Goal: Information Seeking & Learning: Learn about a topic

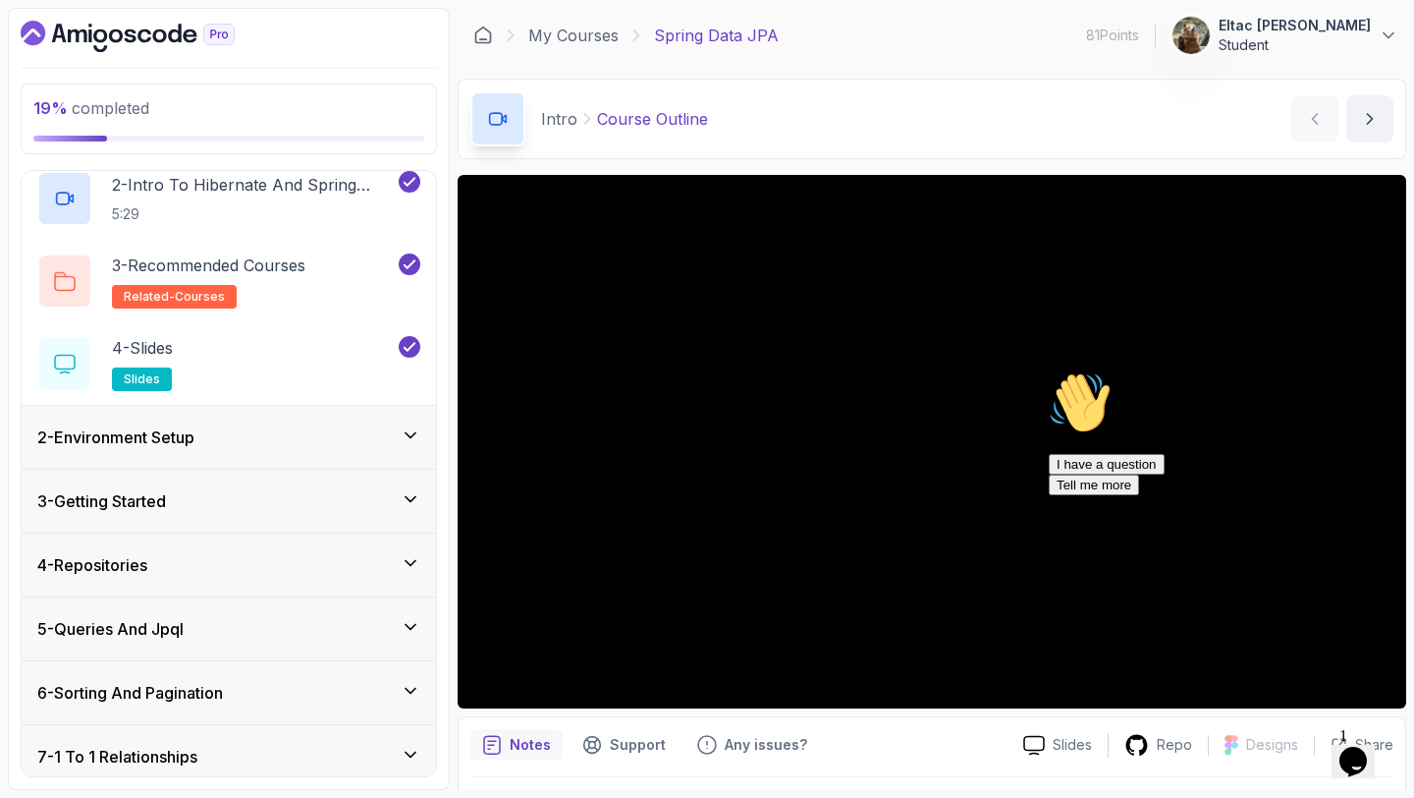
click at [265, 435] on div "2 - Environment Setup" at bounding box center [228, 437] width 383 height 24
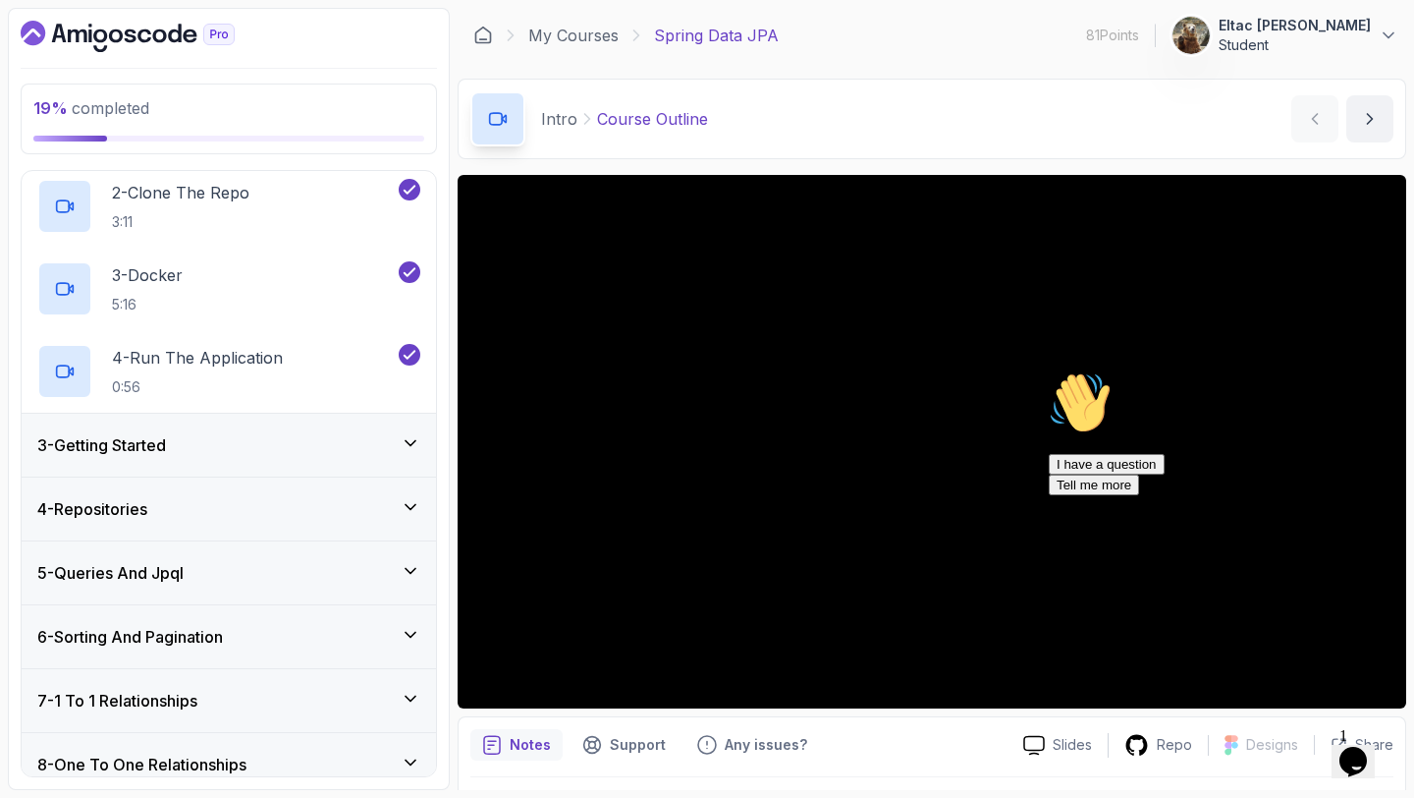
click at [264, 436] on div "3 - Getting Started" at bounding box center [228, 445] width 383 height 24
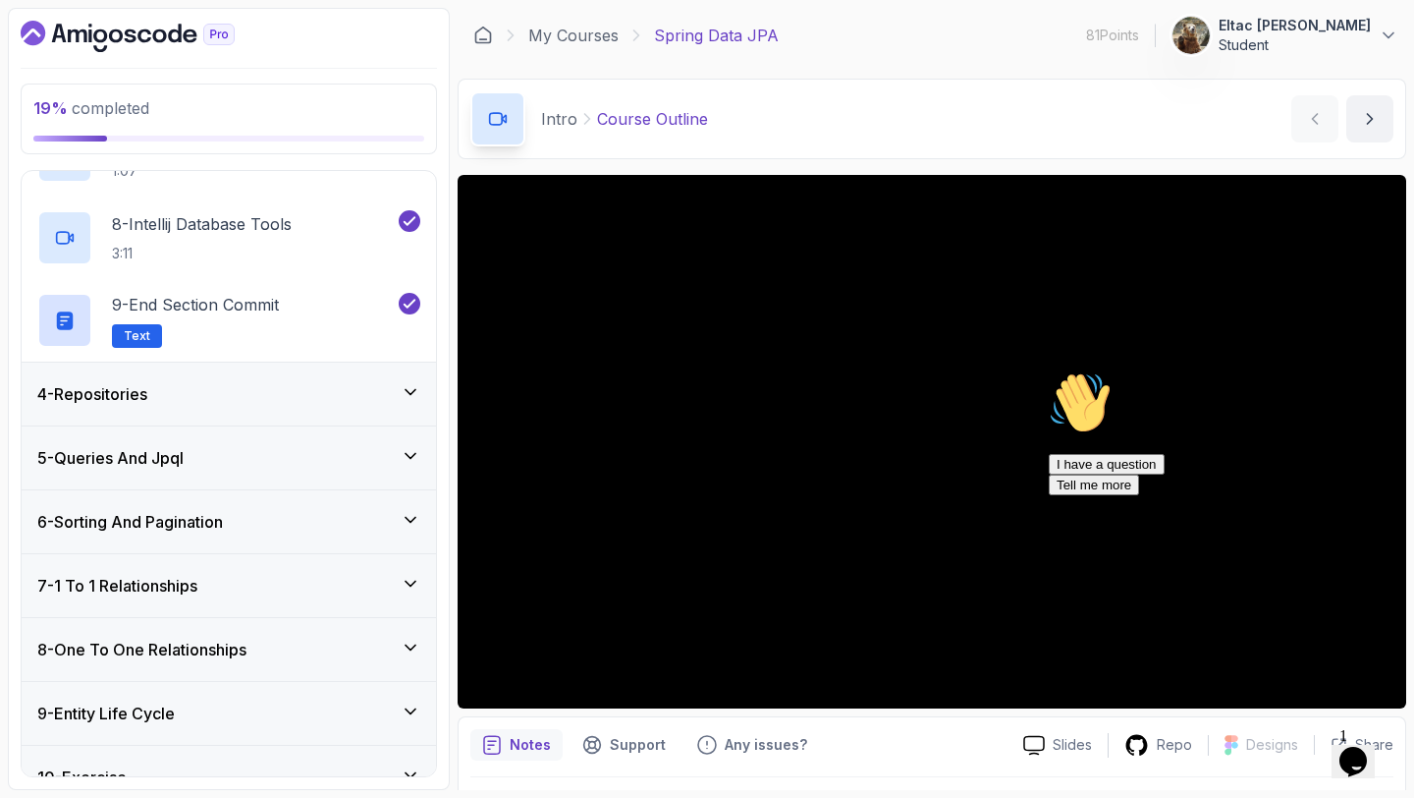
click at [269, 392] on div "4 - Repositories" at bounding box center [228, 394] width 383 height 24
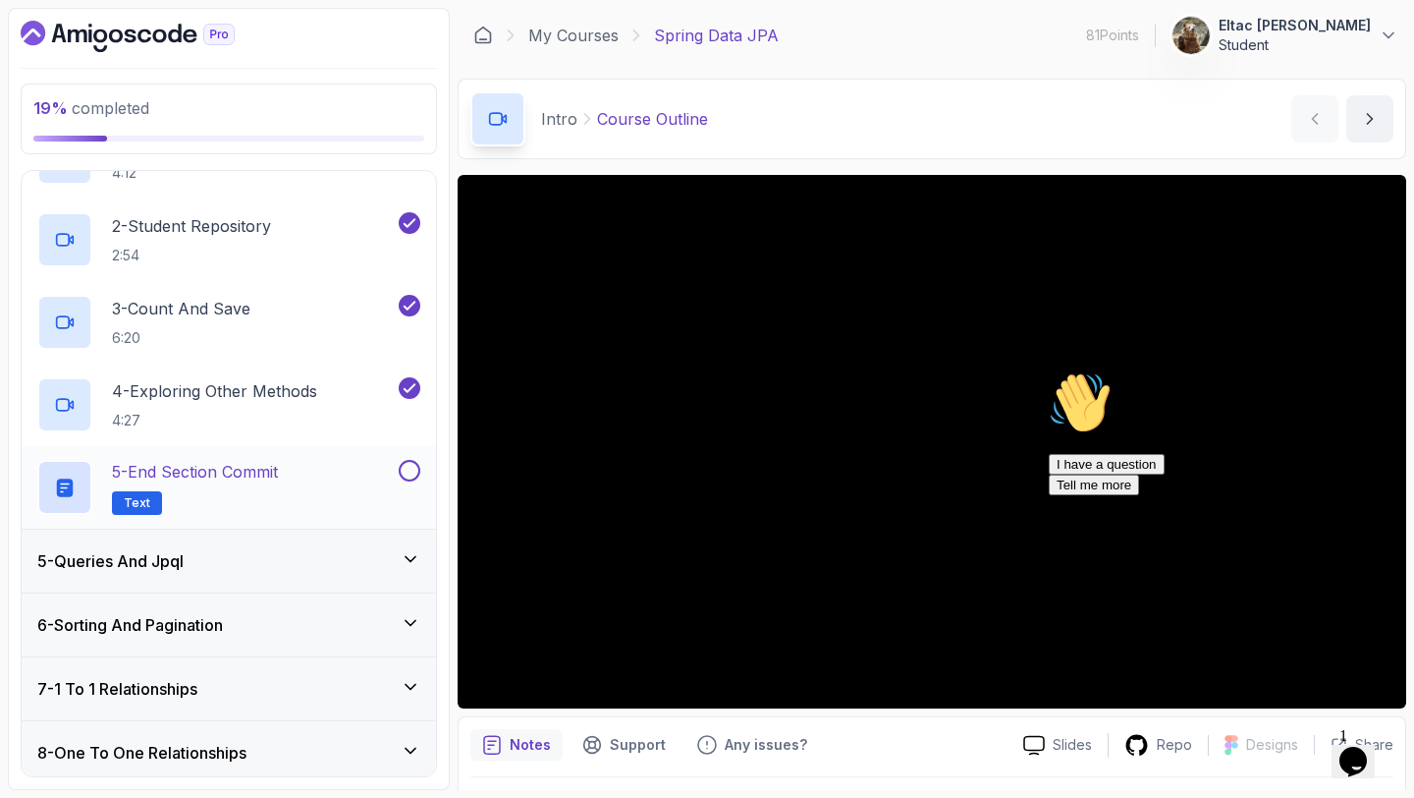
scroll to position [310, 0]
click at [419, 471] on button at bounding box center [410, 470] width 22 height 22
click at [264, 542] on div "5 - Queries And Jpql" at bounding box center [229, 559] width 414 height 63
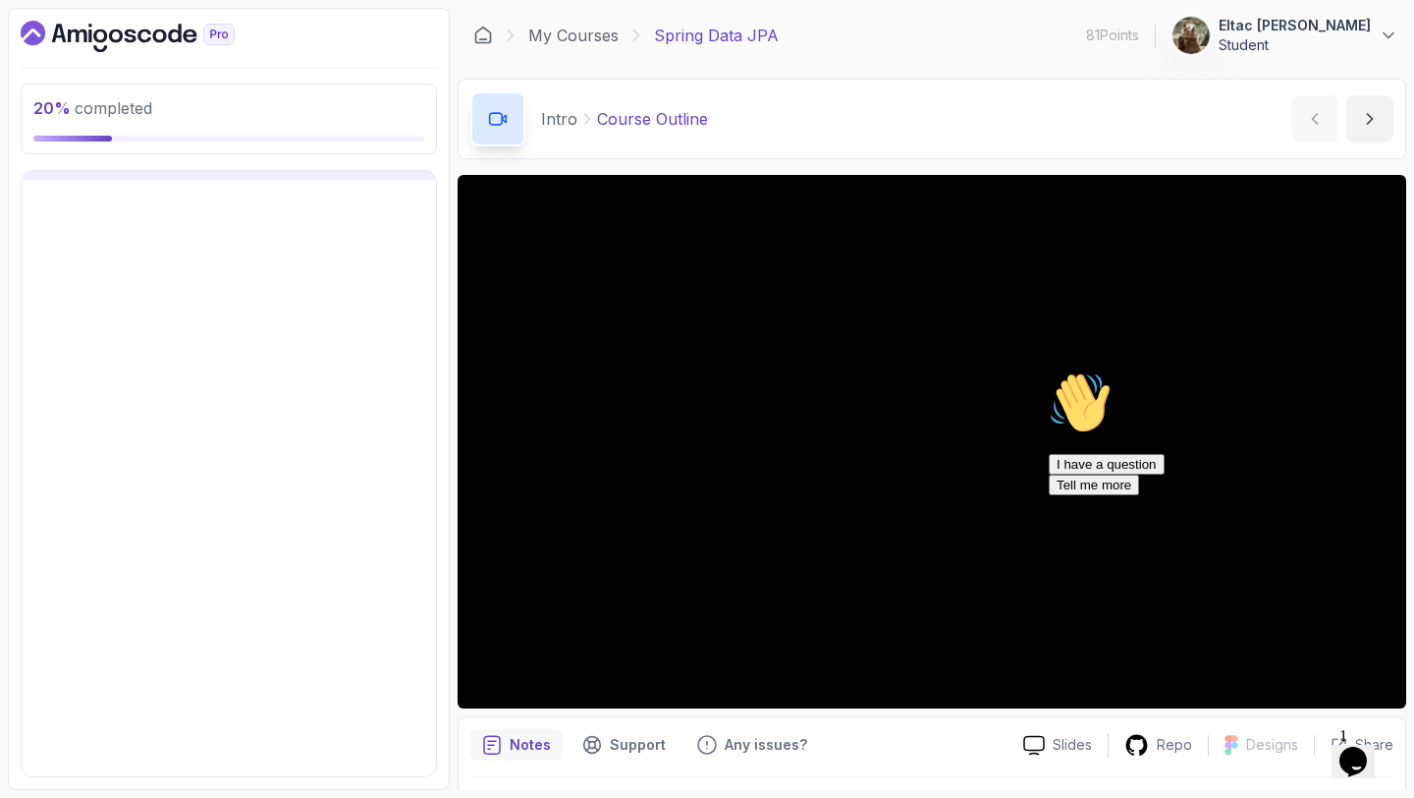
scroll to position [263, 0]
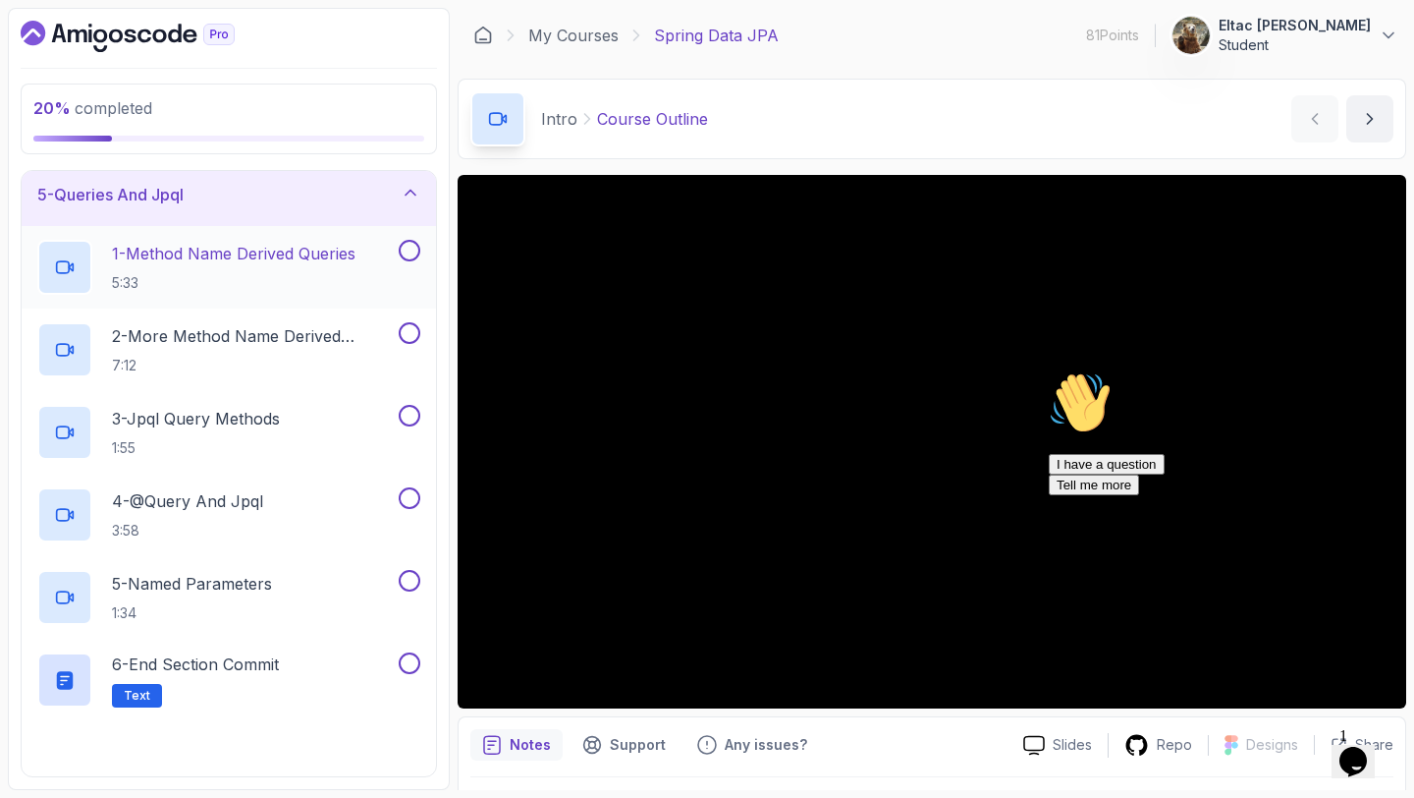
click at [224, 260] on p "1 - Method Name Derived Queries" at bounding box center [234, 254] width 244 height 24
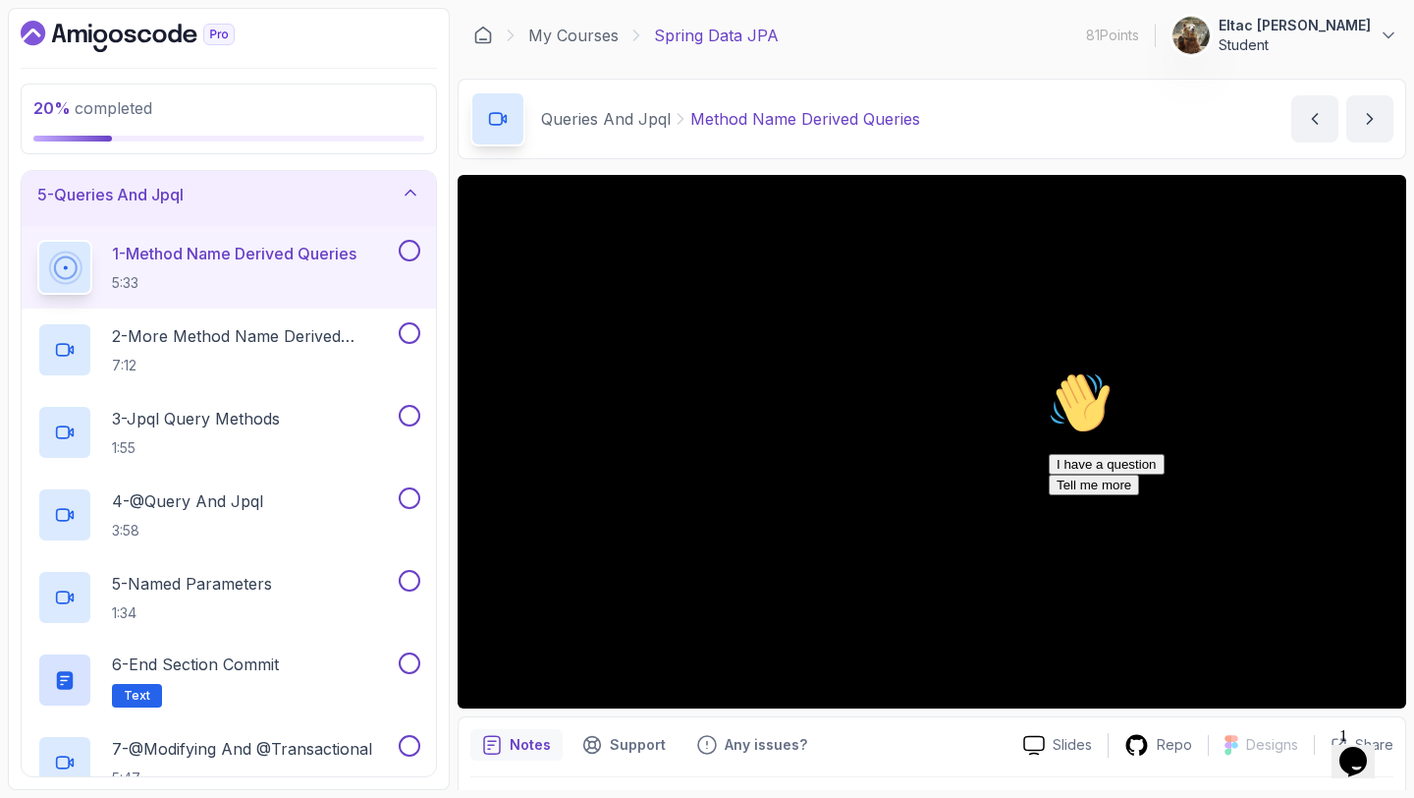
click at [1049, 371] on icon "Chat attention grabber" at bounding box center [1049, 371] width 0 height 0
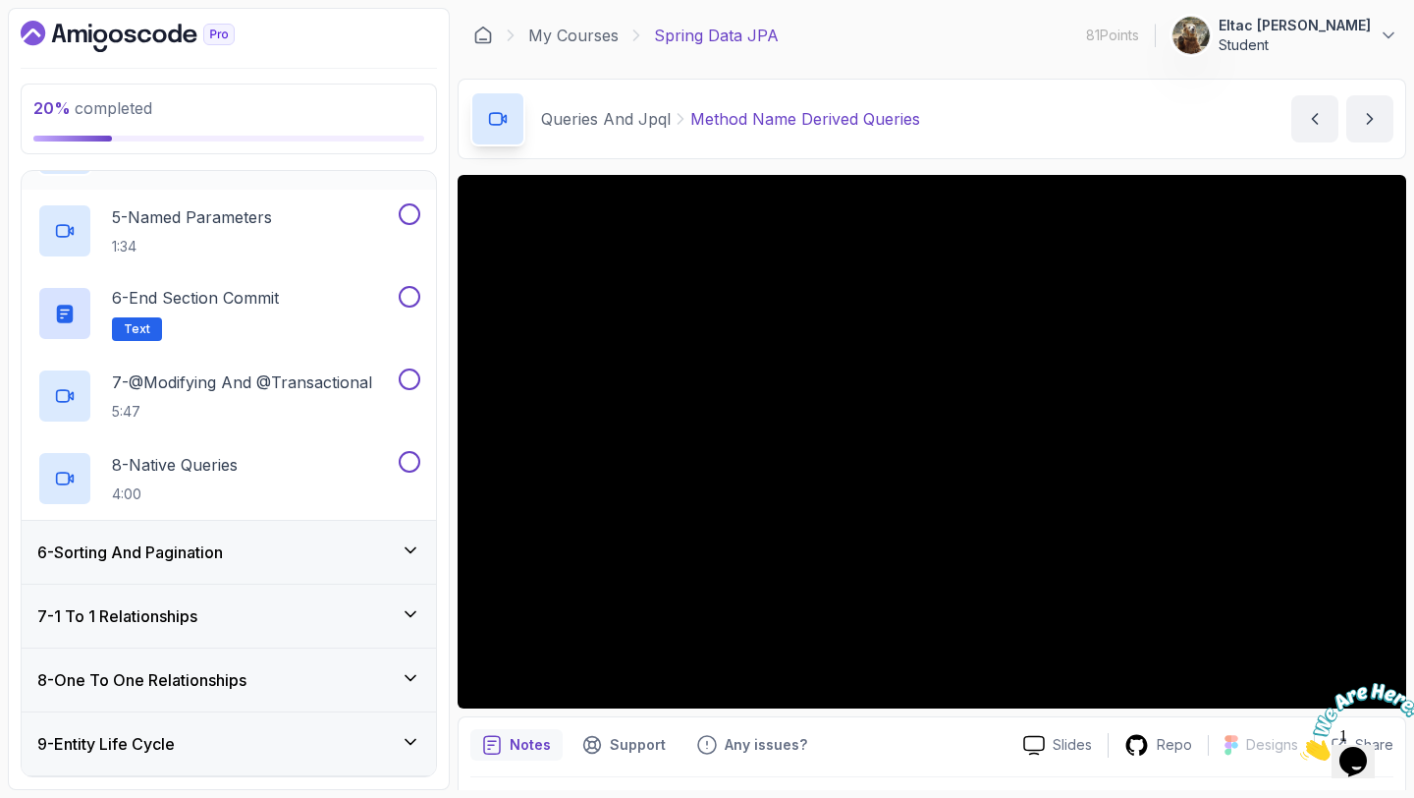
scroll to position [643, 0]
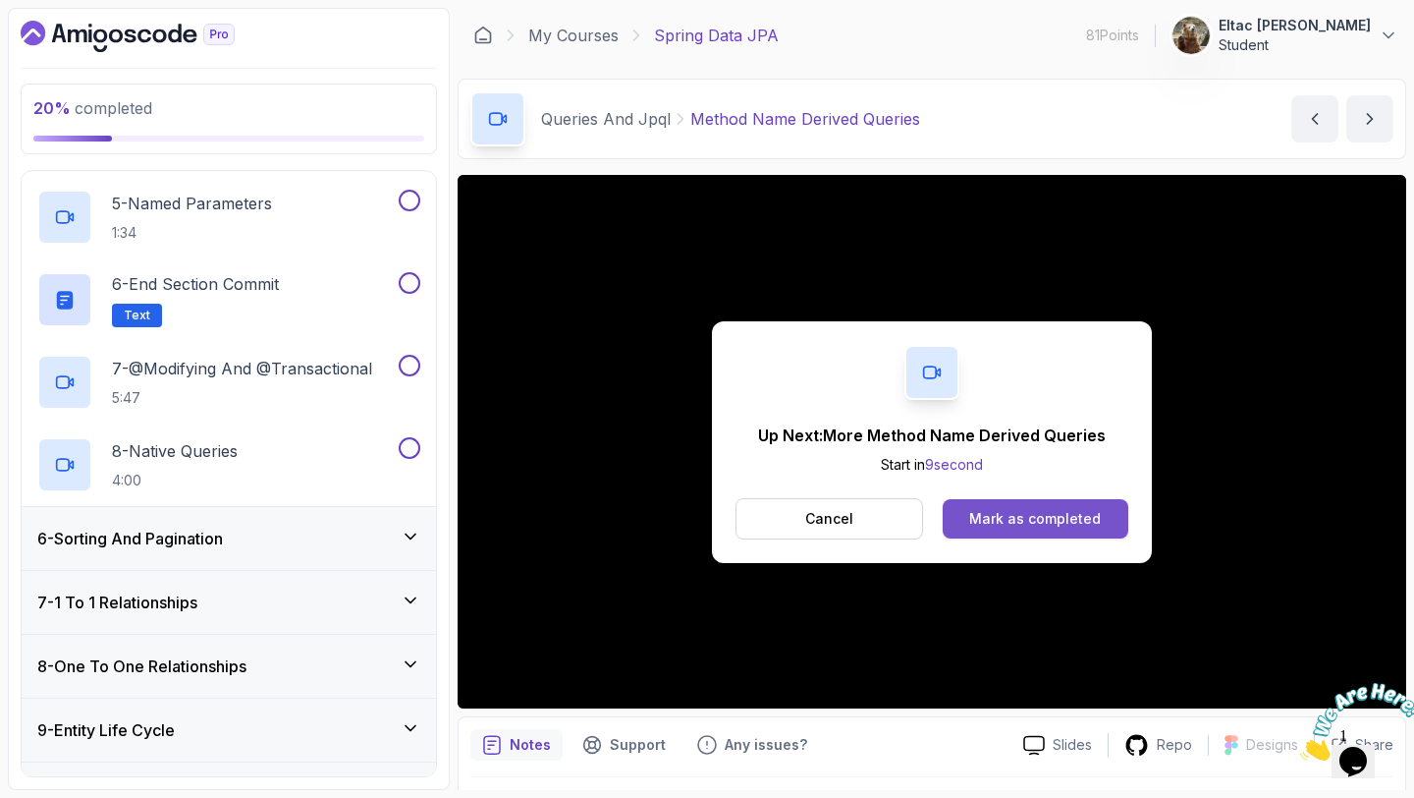
click at [982, 523] on div "Mark as completed" at bounding box center [1035, 519] width 132 height 20
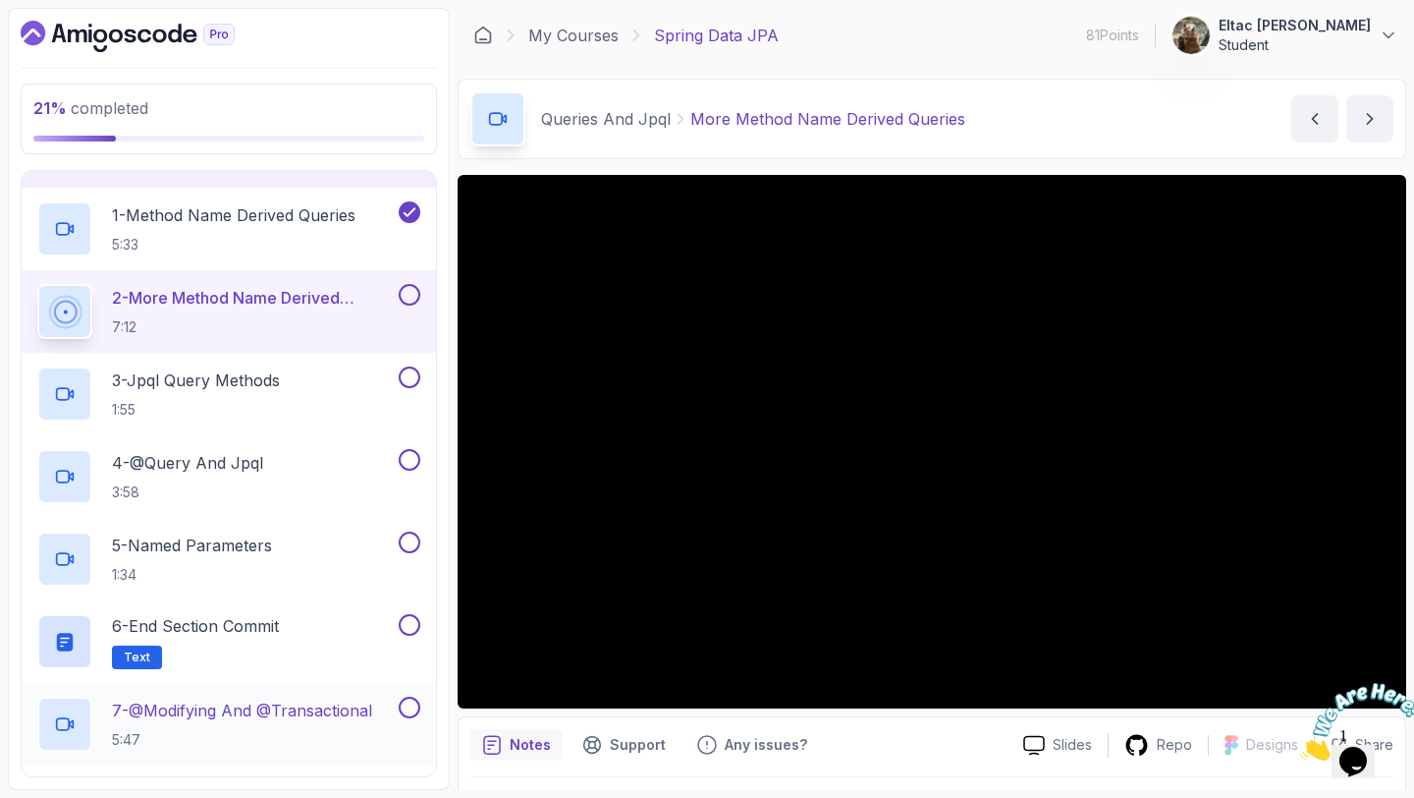
scroll to position [299, 0]
click at [415, 300] on button at bounding box center [410, 298] width 22 height 22
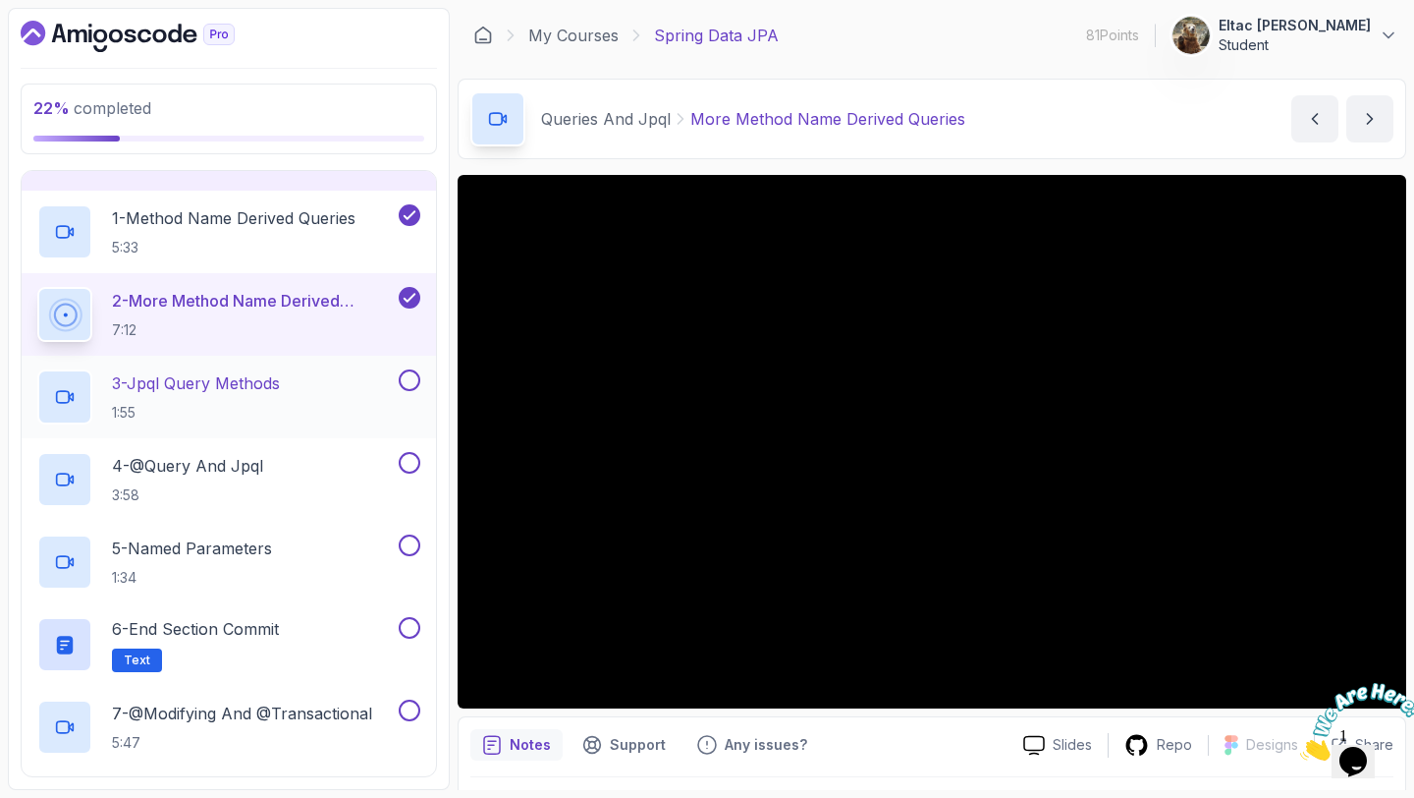
click at [223, 380] on p "3 - Jpql Query Methods" at bounding box center [196, 383] width 168 height 24
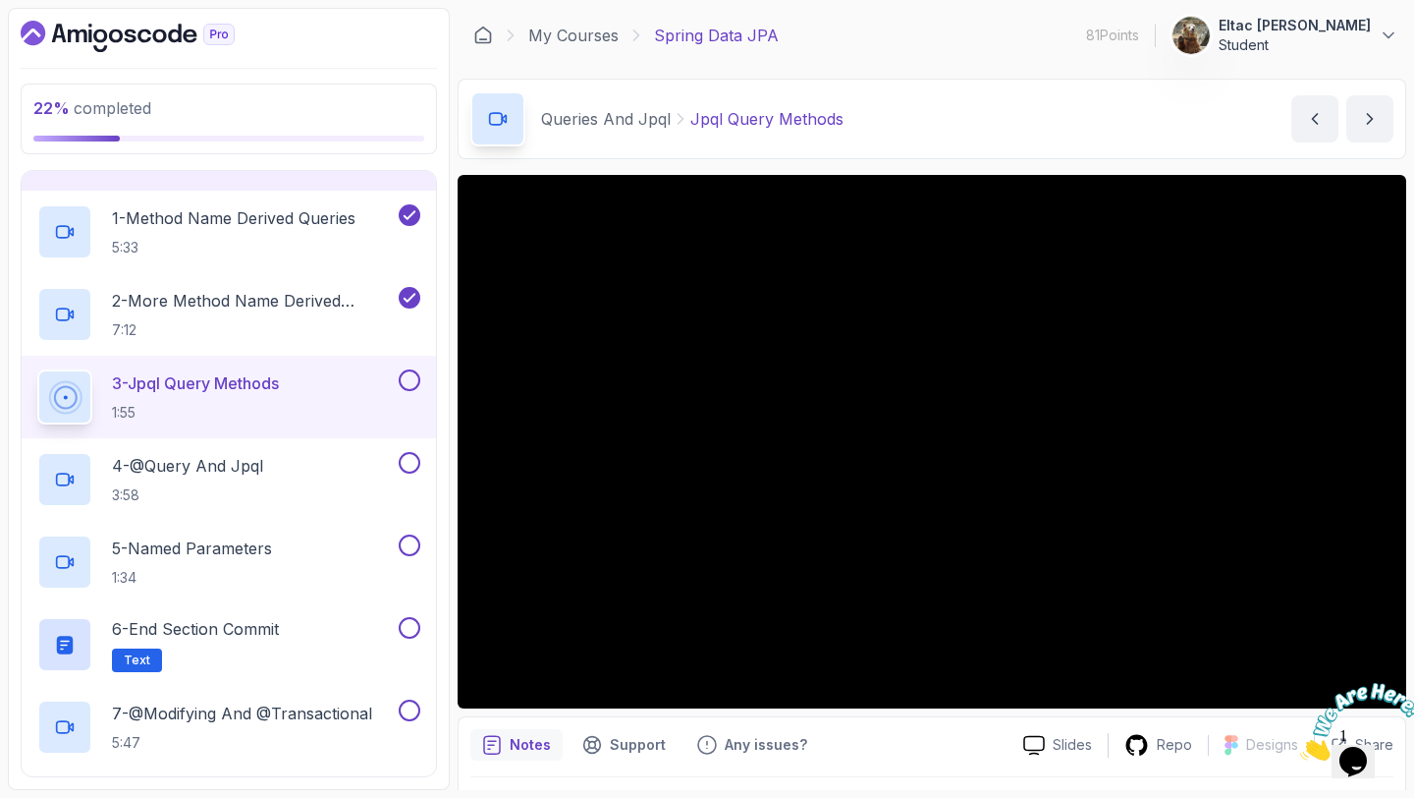
scroll to position [55, 0]
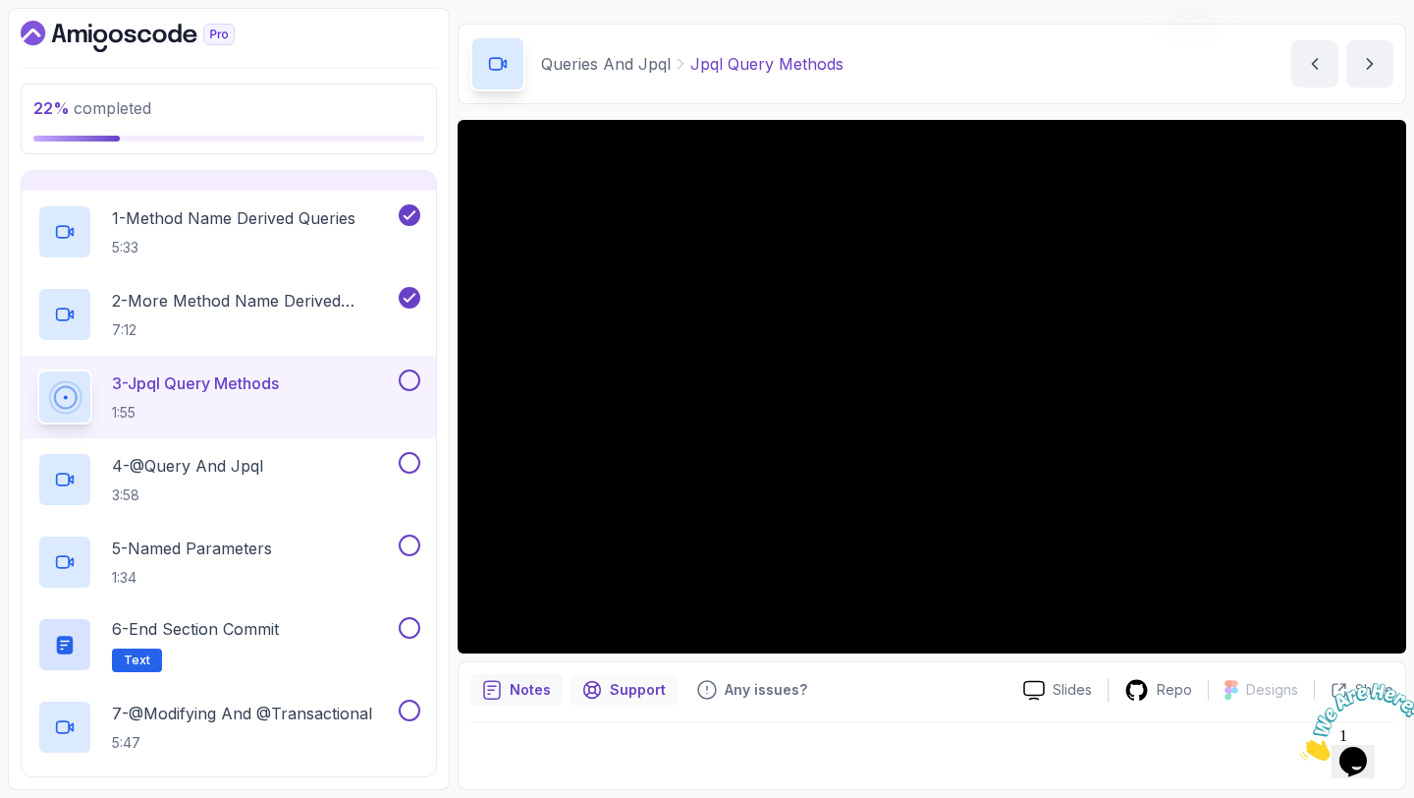
click at [612, 683] on p "Support" at bounding box center [638, 690] width 56 height 20
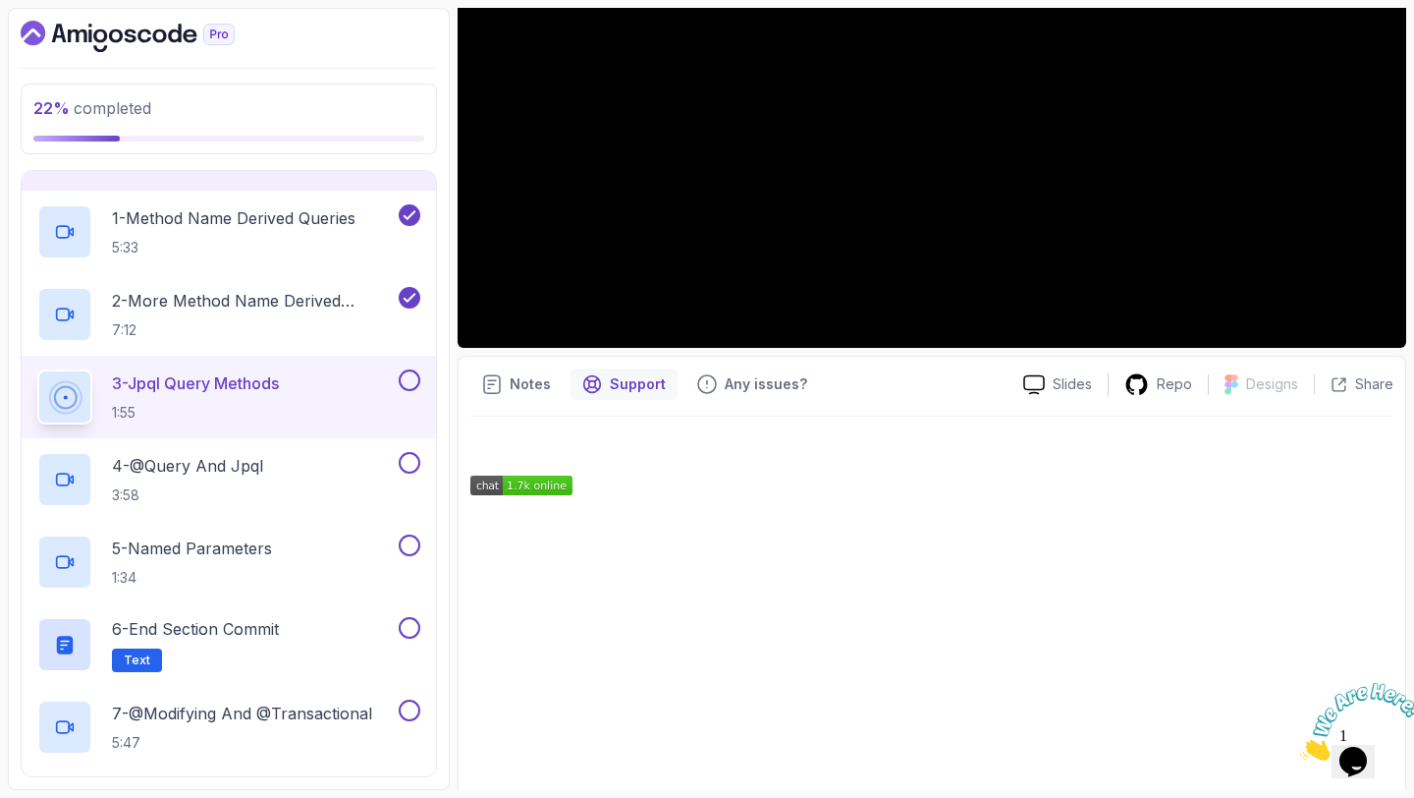
scroll to position [432, 0]
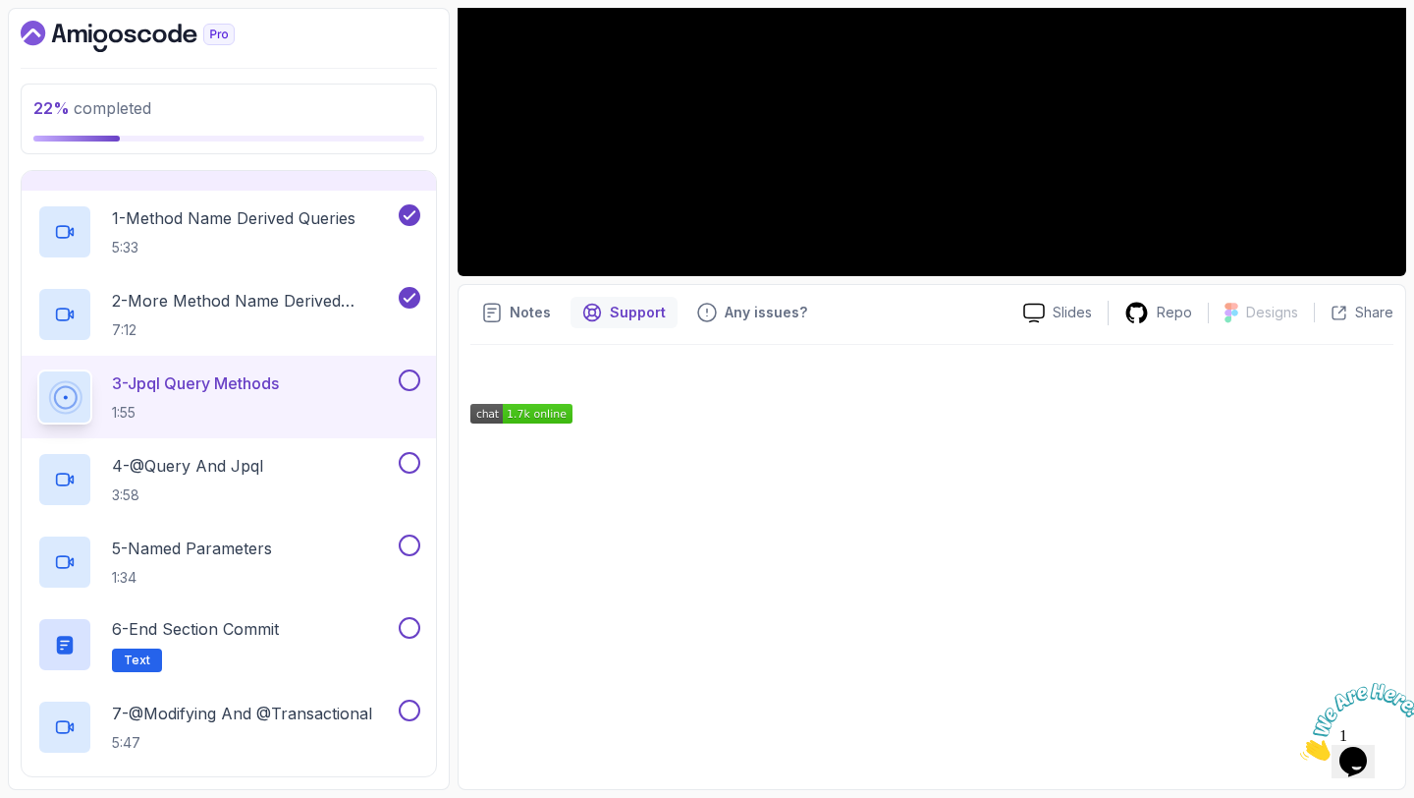
click at [607, 323] on div "Support" at bounding box center [624, 312] width 107 height 31
click at [540, 316] on p "Notes" at bounding box center [530, 313] width 41 height 20
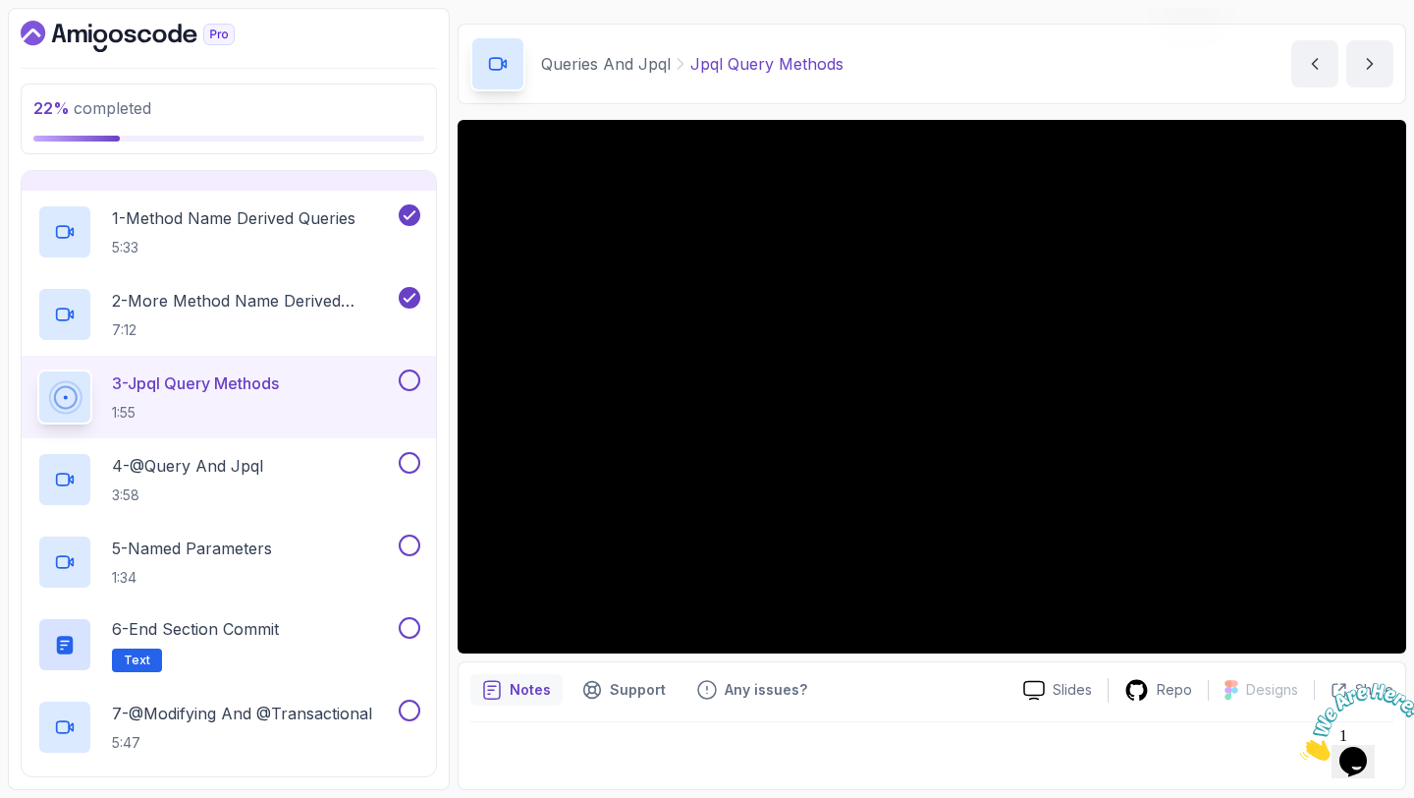
scroll to position [55, 0]
click at [410, 380] on button at bounding box center [410, 380] width 22 height 22
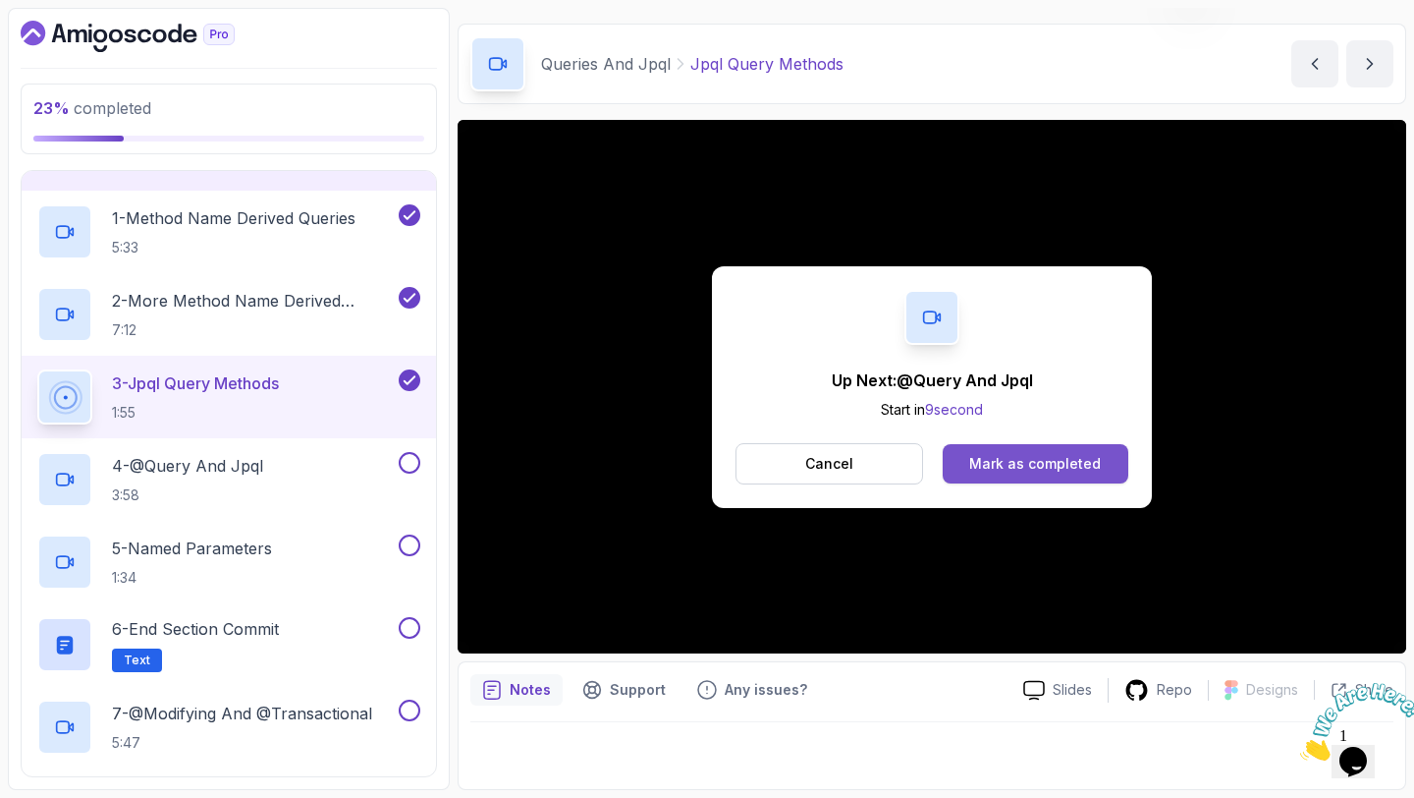
click at [988, 459] on div "Mark as completed" at bounding box center [1035, 464] width 132 height 20
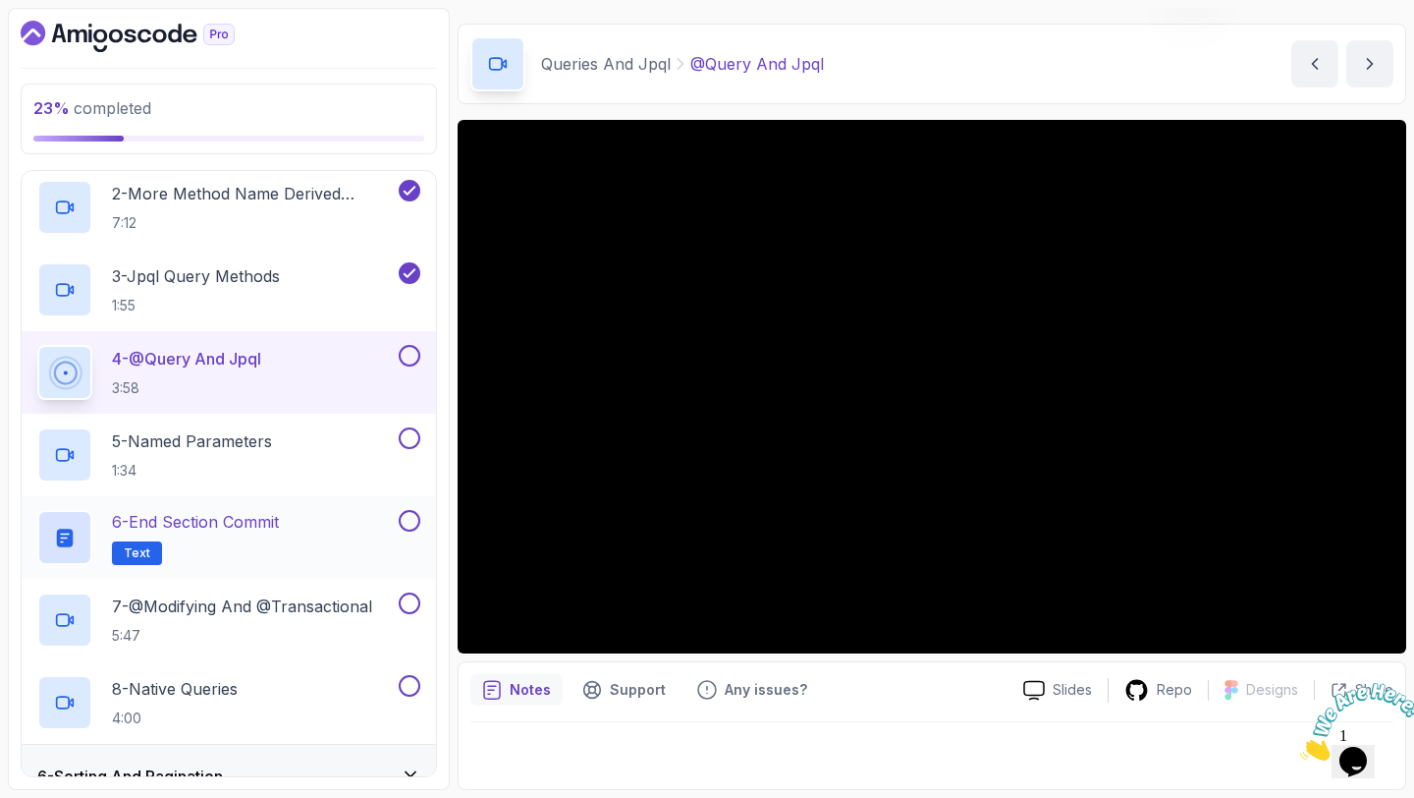
scroll to position [405, 0]
click at [850, 683] on div "Notes Support Any issues?" at bounding box center [738, 689] width 537 height 31
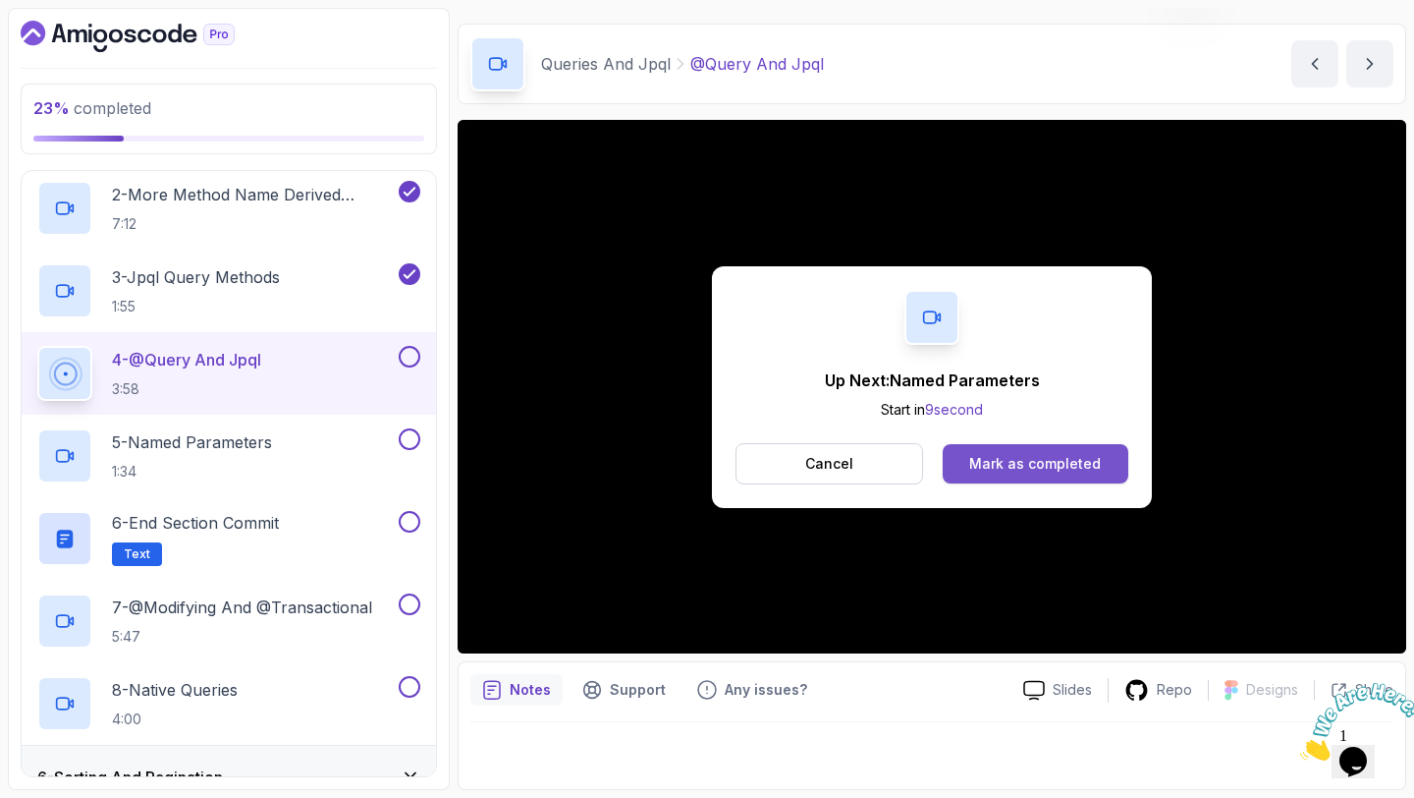
click at [994, 464] on div "Mark as completed" at bounding box center [1035, 464] width 132 height 20
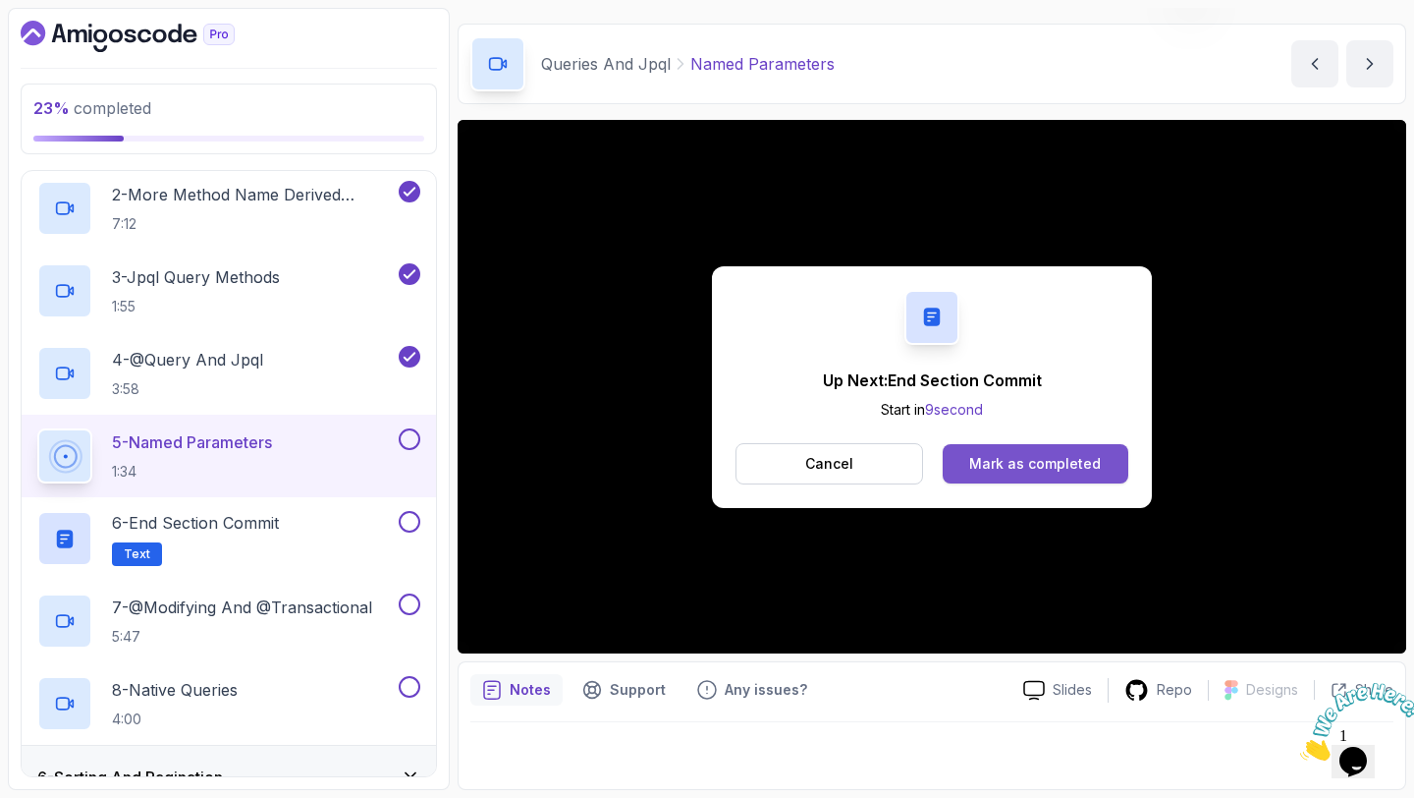
click at [978, 456] on div "Mark as completed" at bounding box center [1035, 464] width 132 height 20
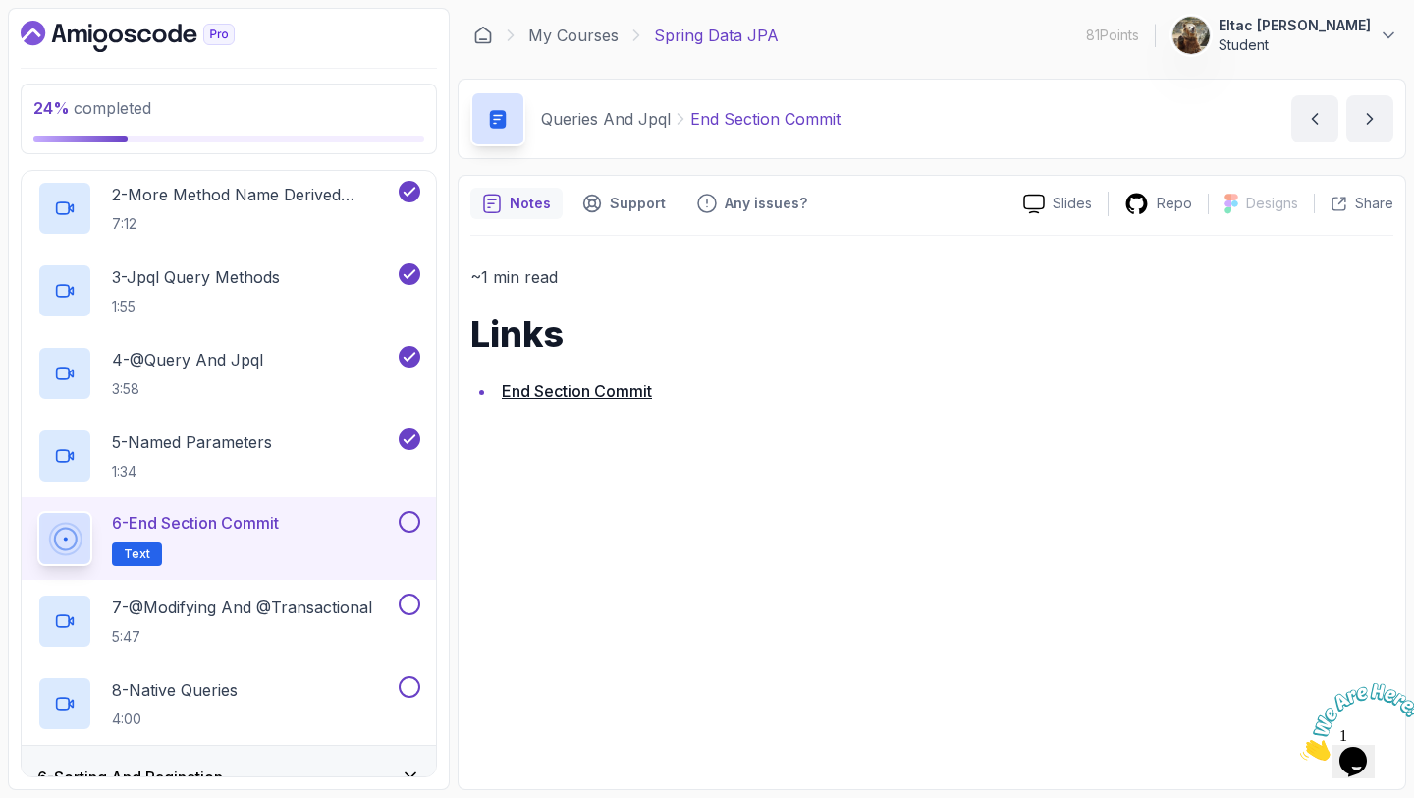
click at [532, 392] on link "End Section Commit" at bounding box center [577, 391] width 150 height 20
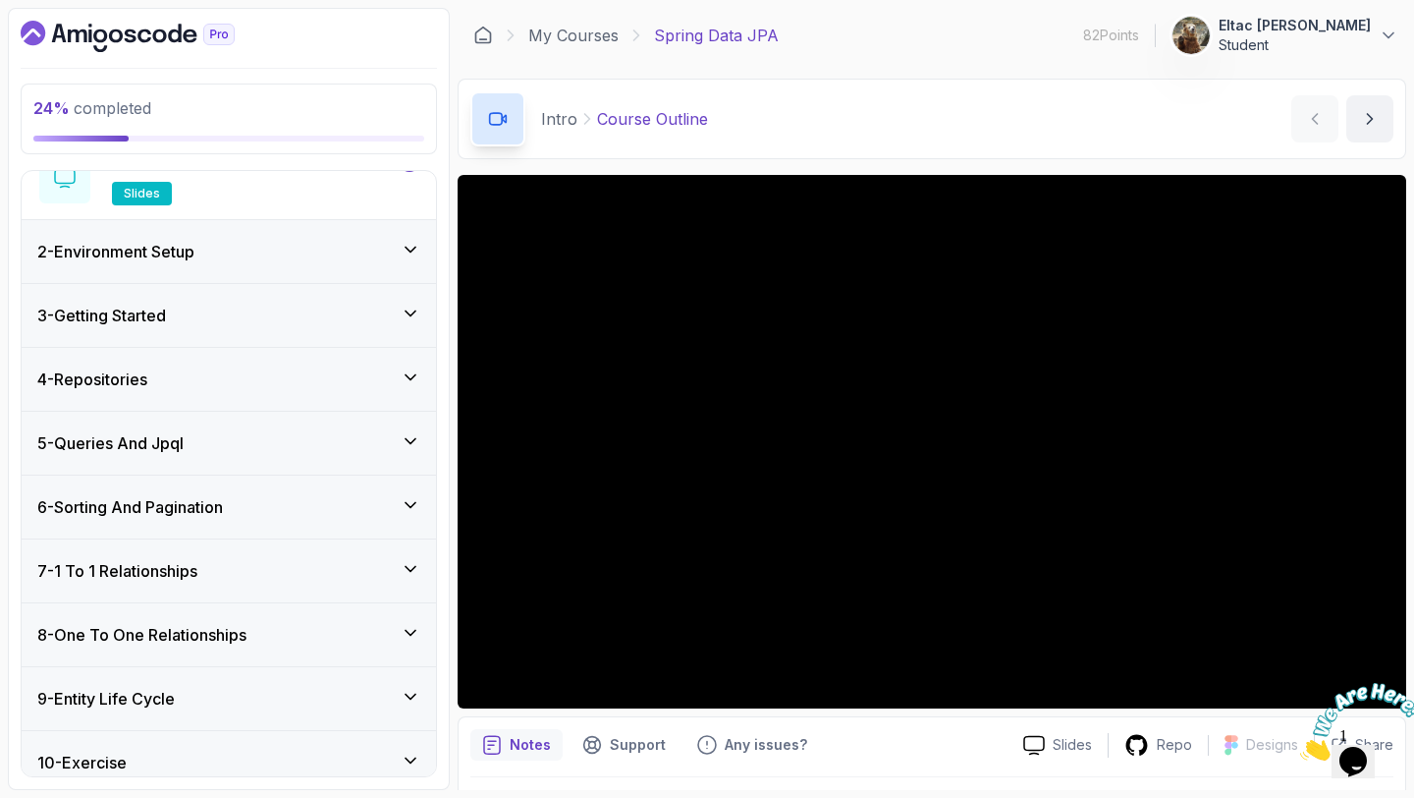
scroll to position [355, 0]
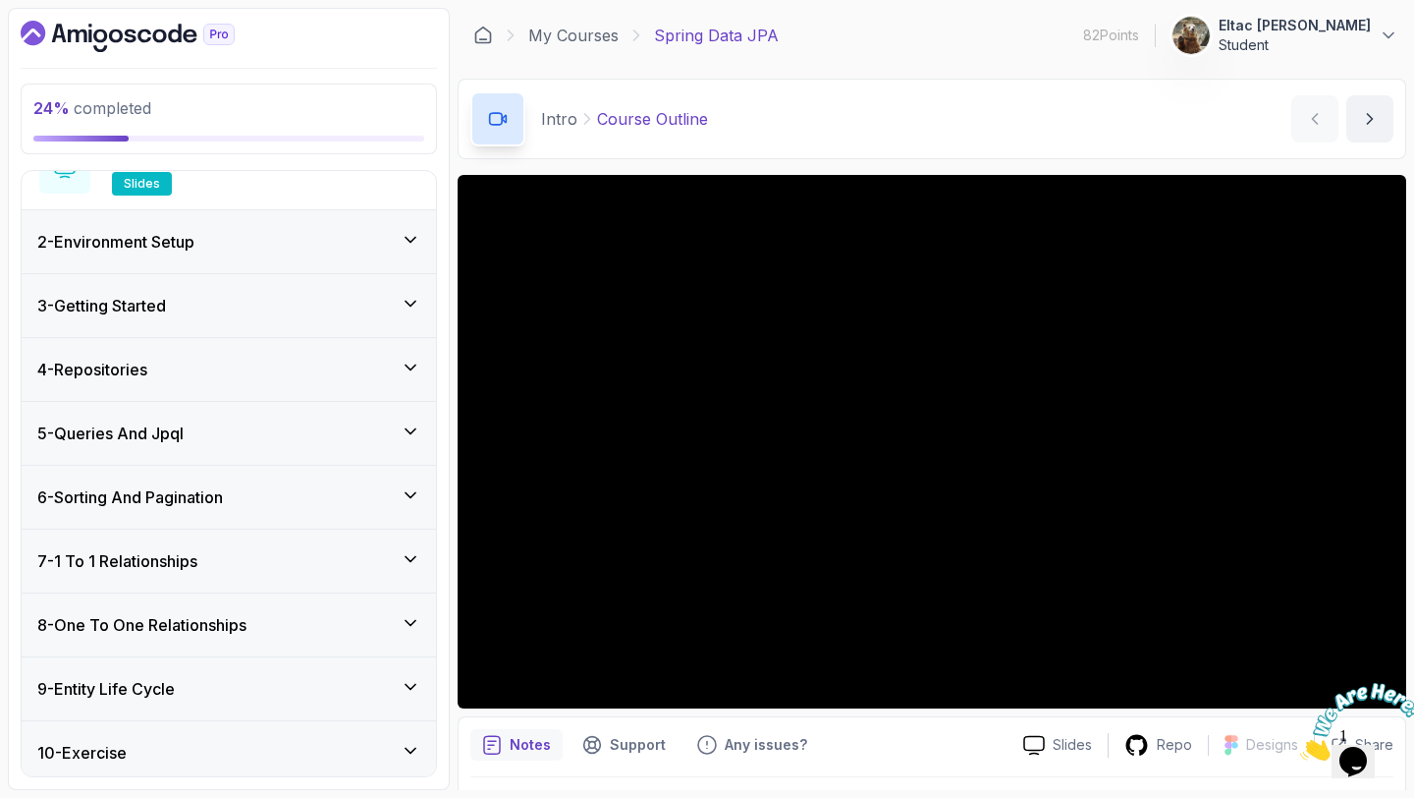
click at [290, 441] on div "5 - Queries And Jpql" at bounding box center [228, 433] width 383 height 24
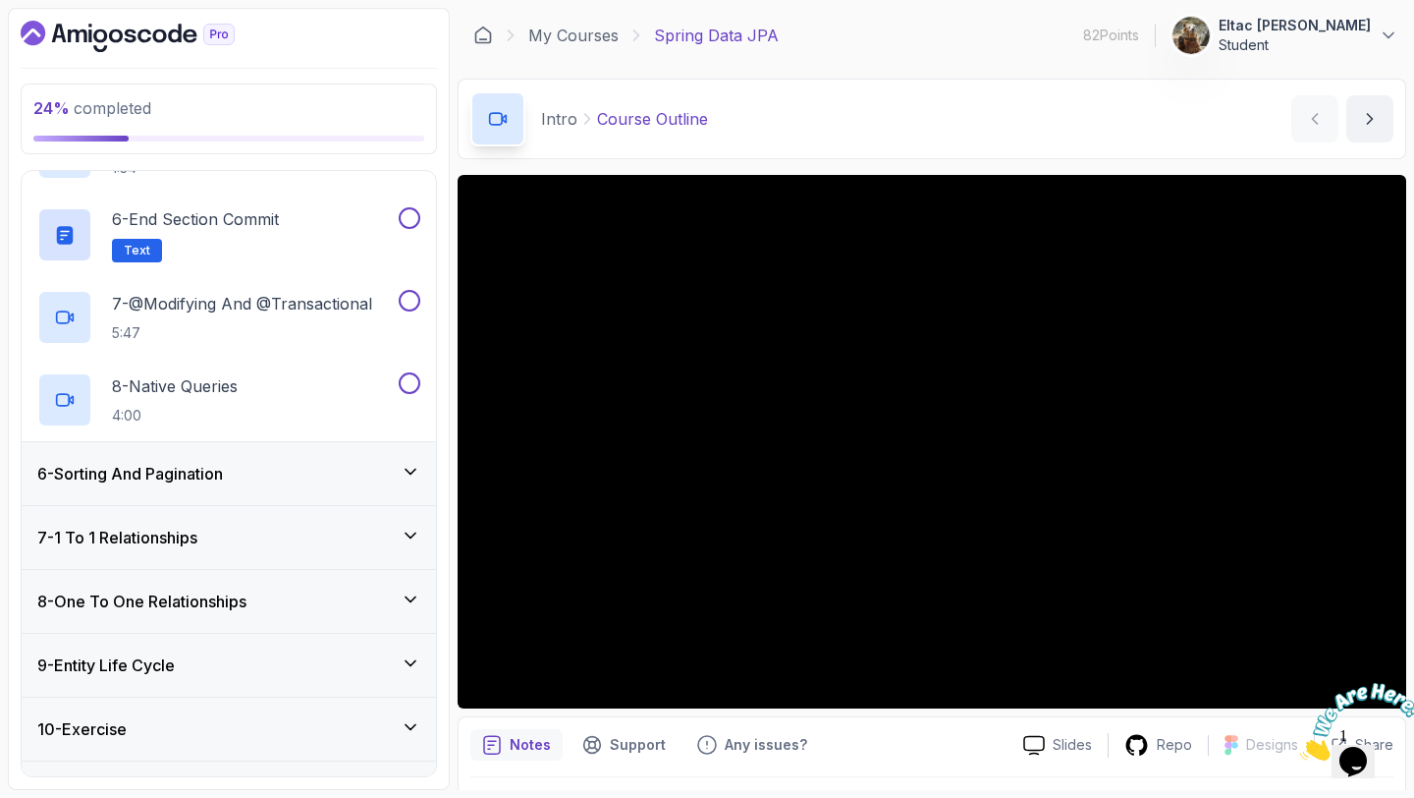
scroll to position [729, 0]
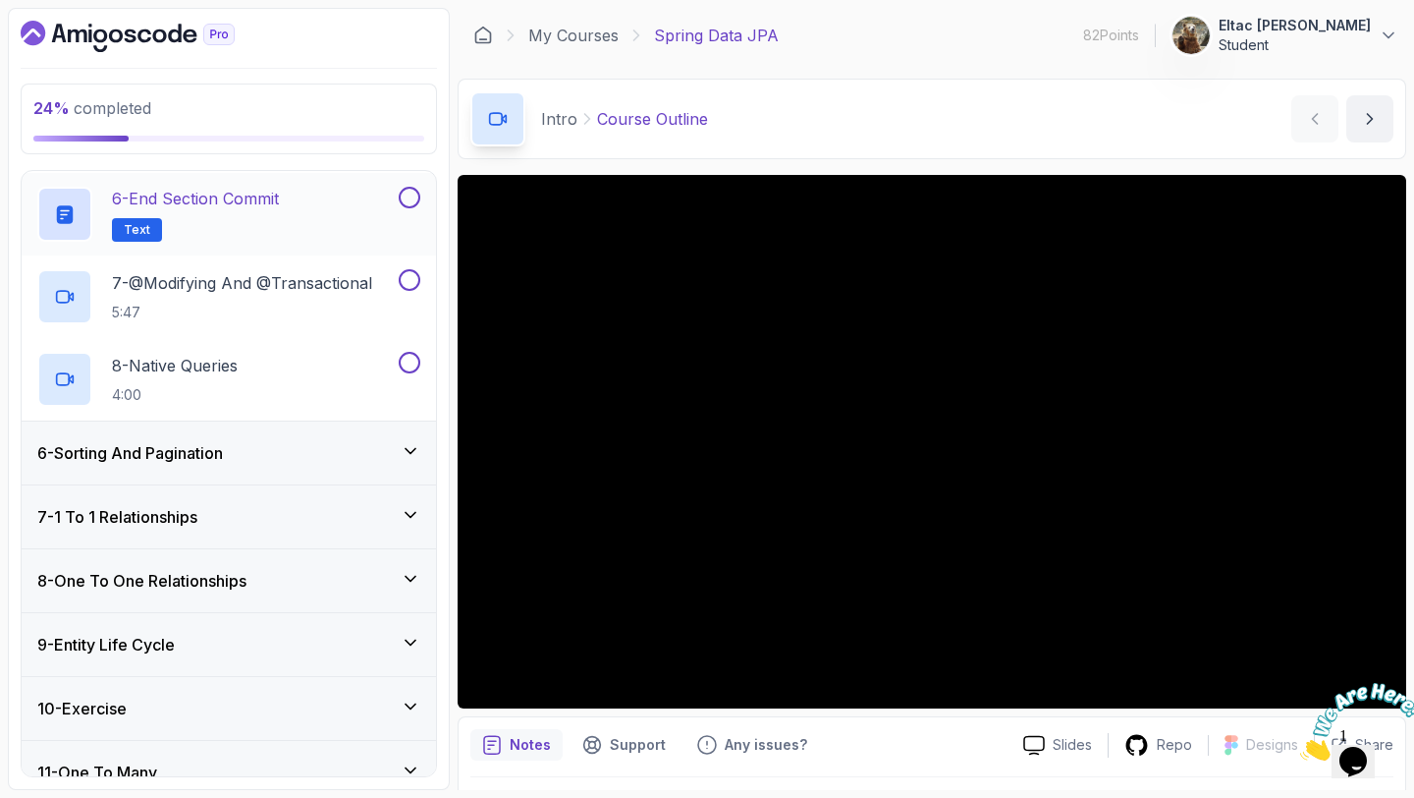
click at [408, 197] on button at bounding box center [410, 198] width 22 height 22
click at [227, 291] on p "7 - @Modifying And @Transactional" at bounding box center [242, 283] width 260 height 24
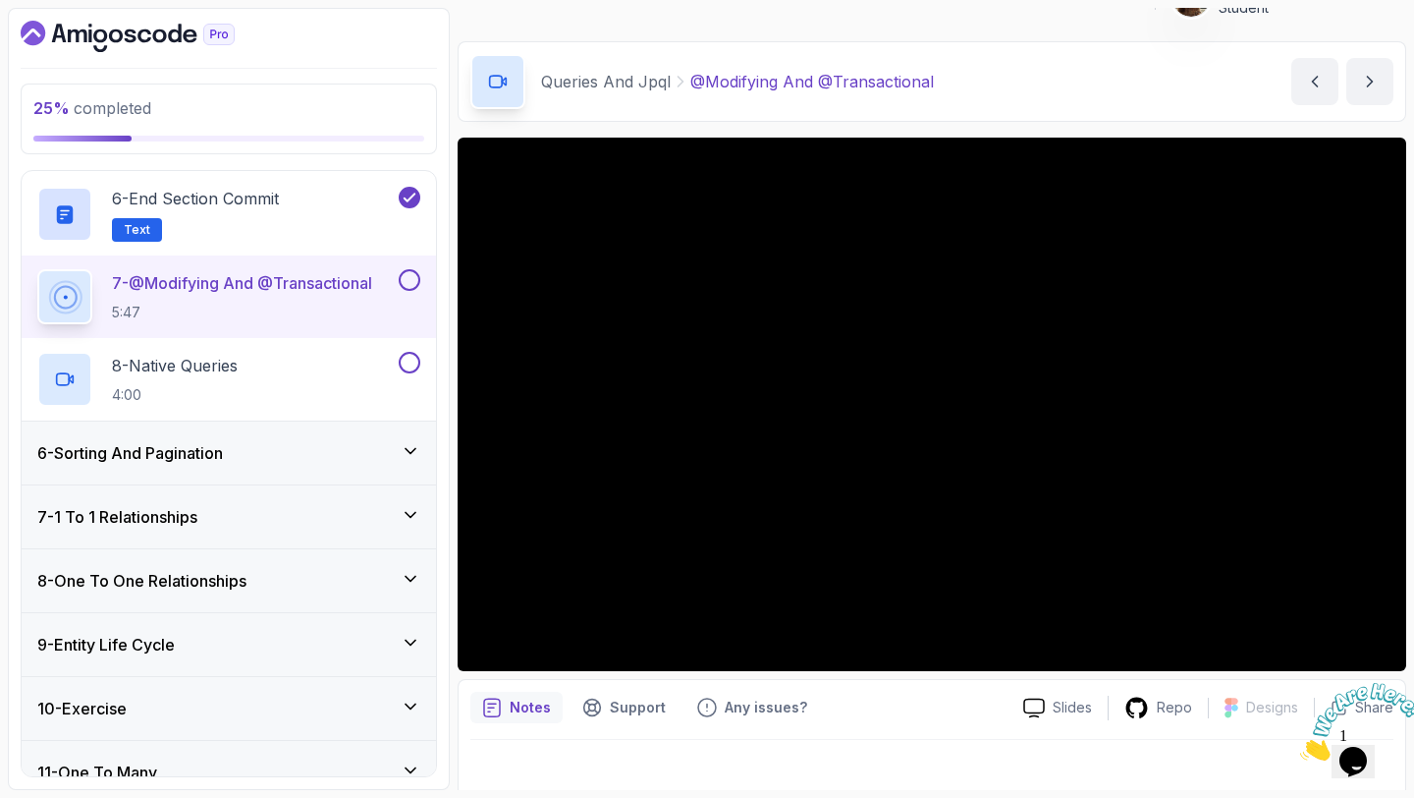
scroll to position [40, 0]
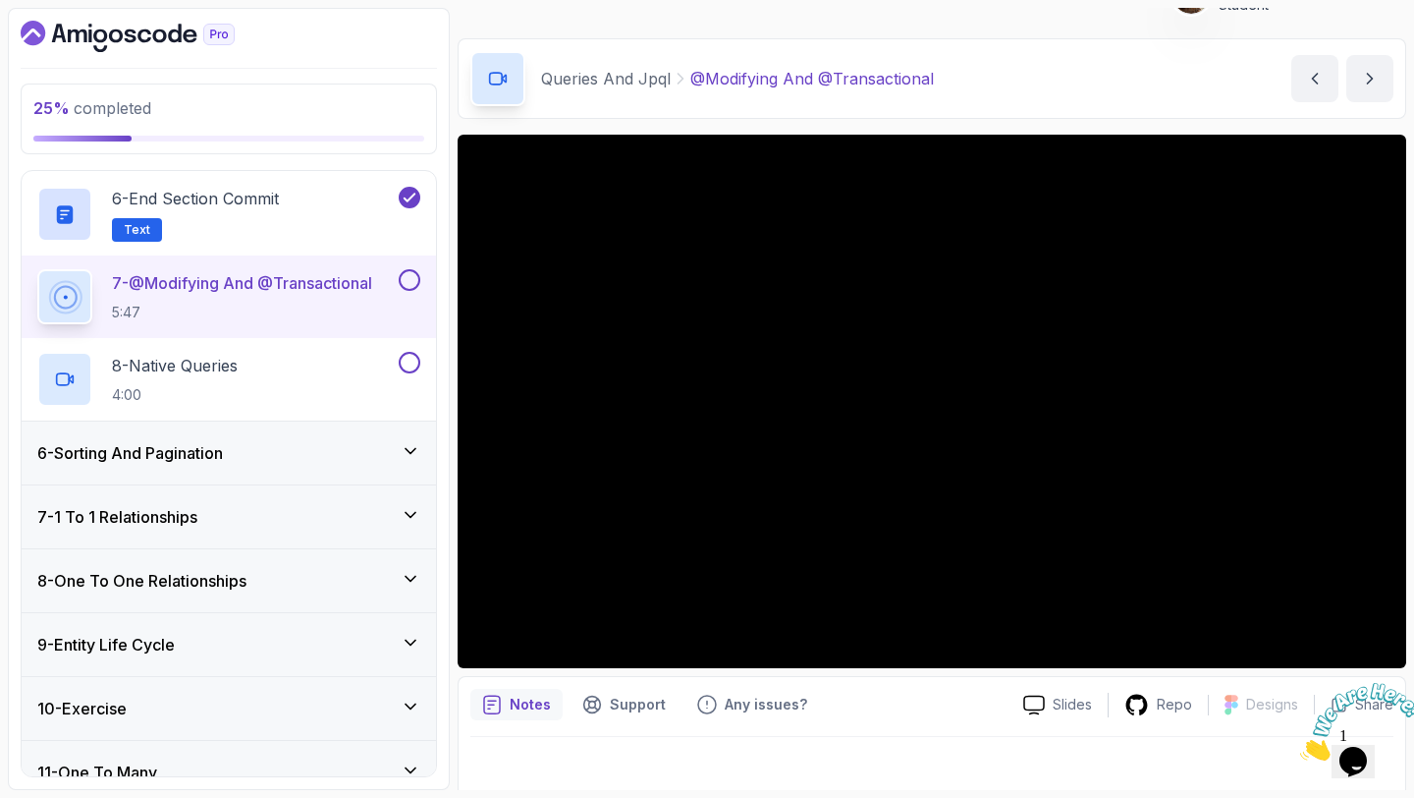
click at [397, 461] on div "6 - Sorting And Pagination" at bounding box center [228, 453] width 383 height 24
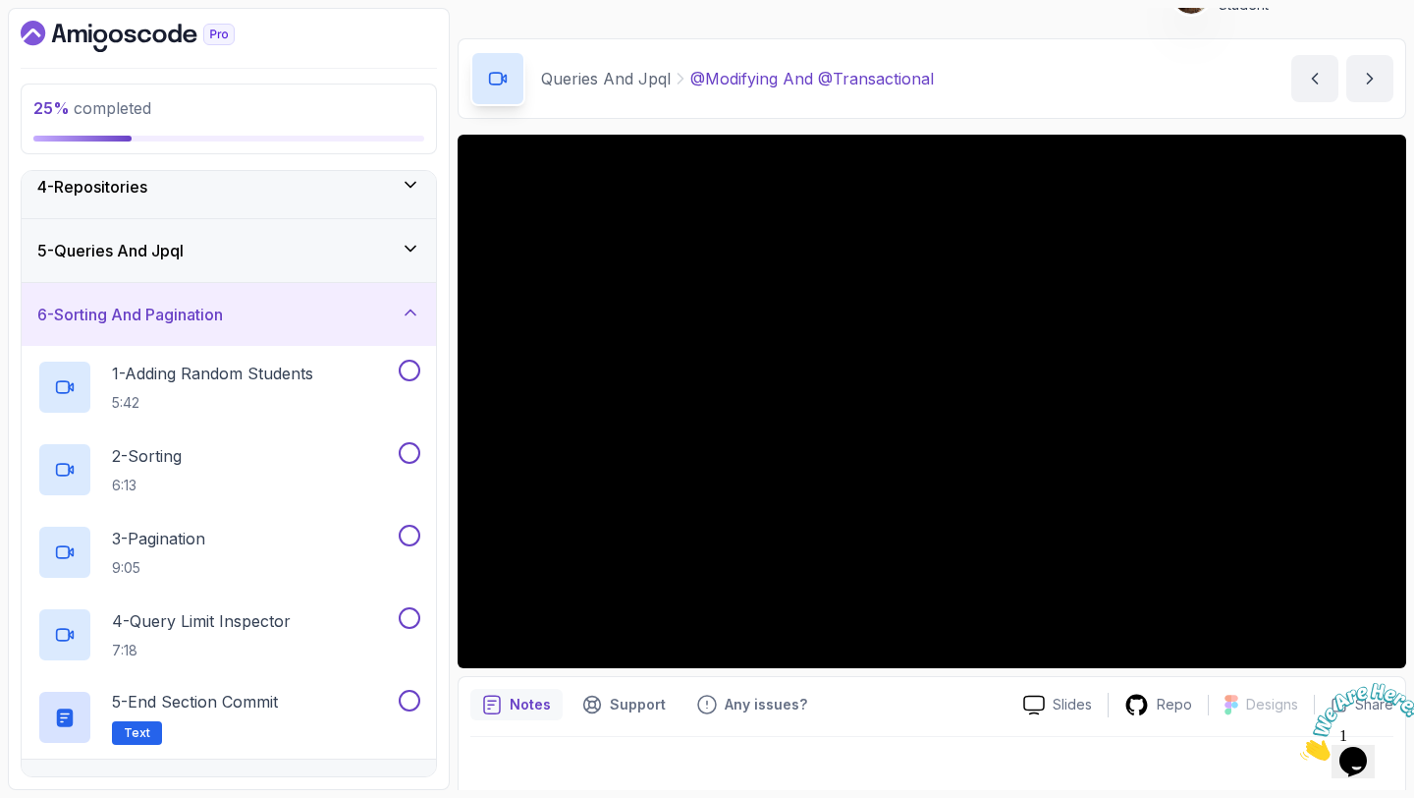
scroll to position [216, 0]
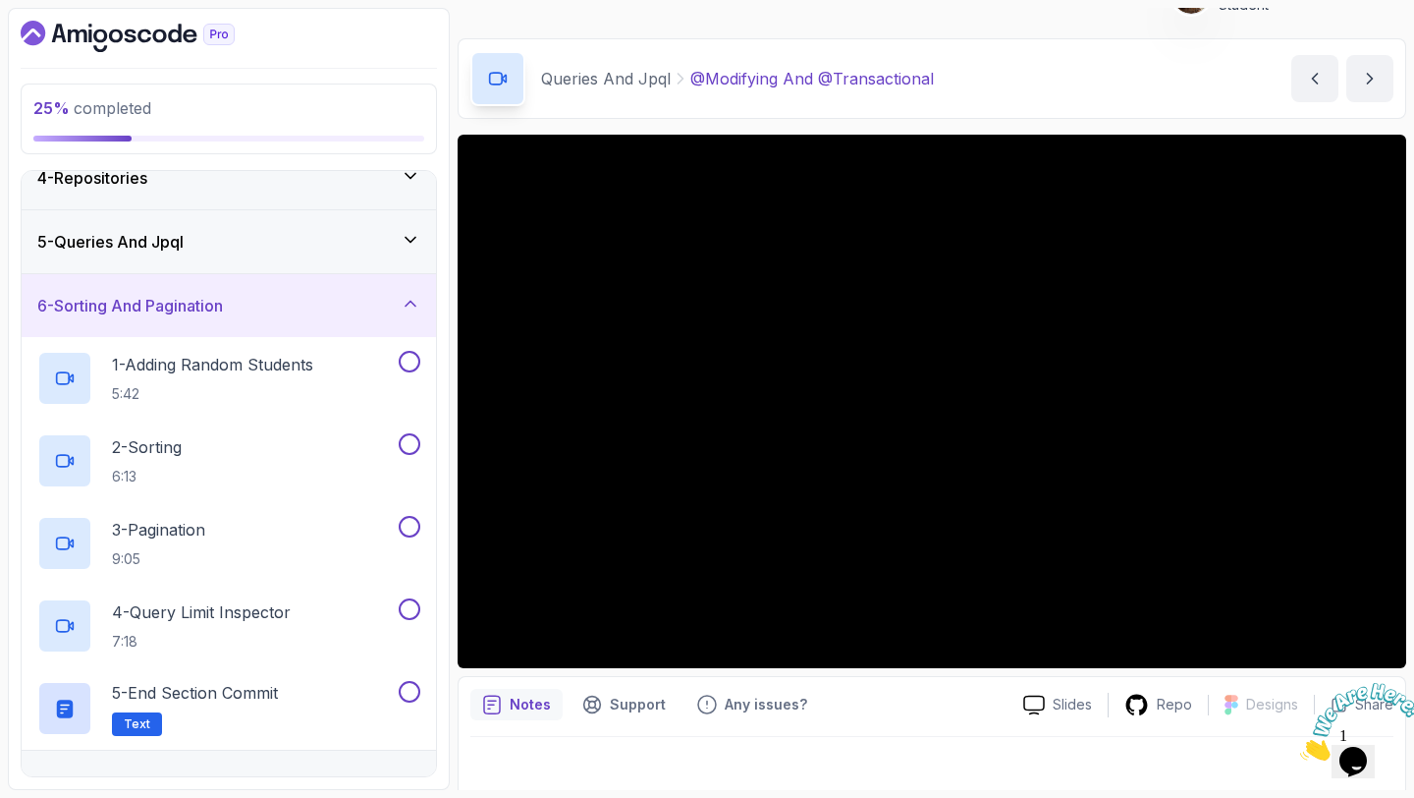
click at [399, 306] on div "6 - Sorting And Pagination" at bounding box center [228, 306] width 383 height 24
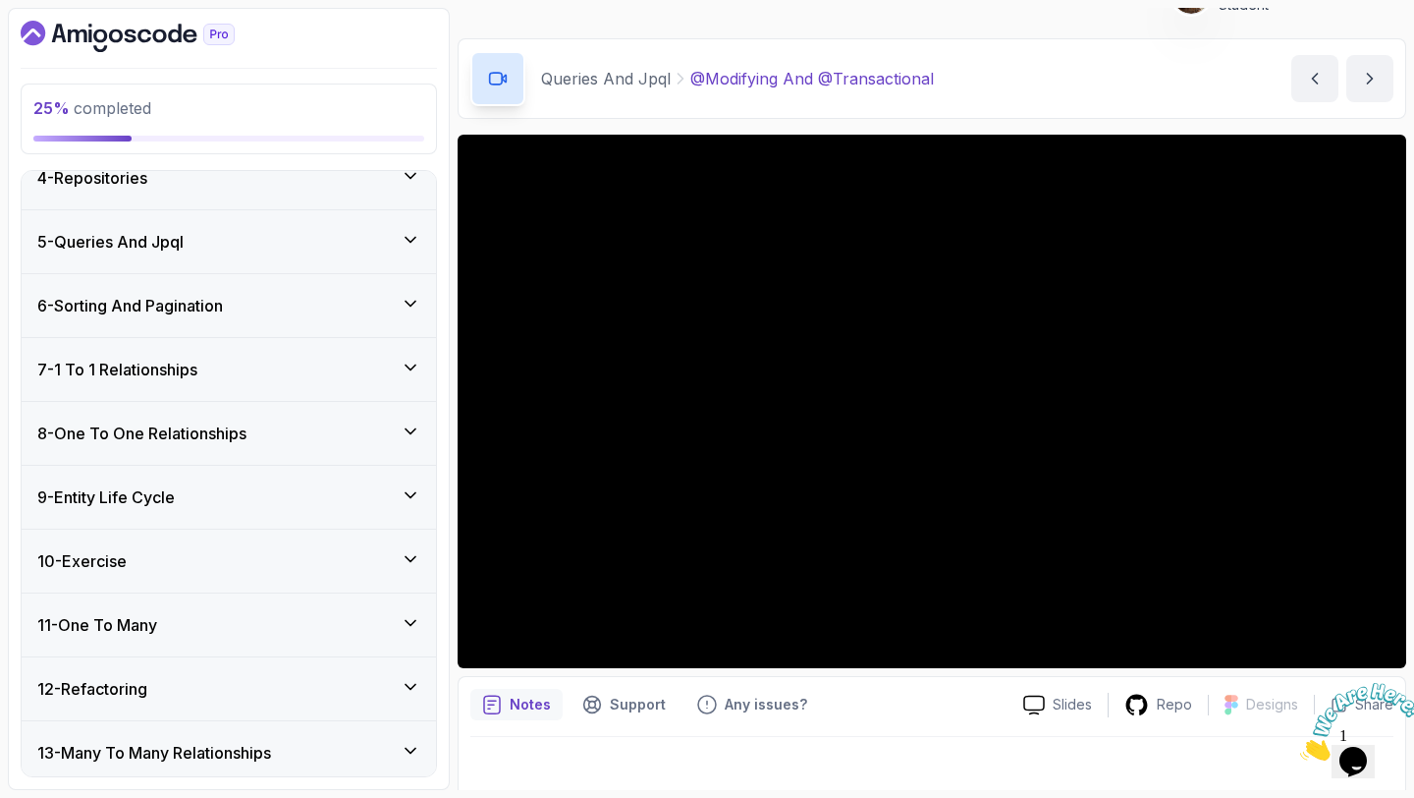
click at [399, 306] on div "6 - Sorting And Pagination" at bounding box center [228, 306] width 383 height 24
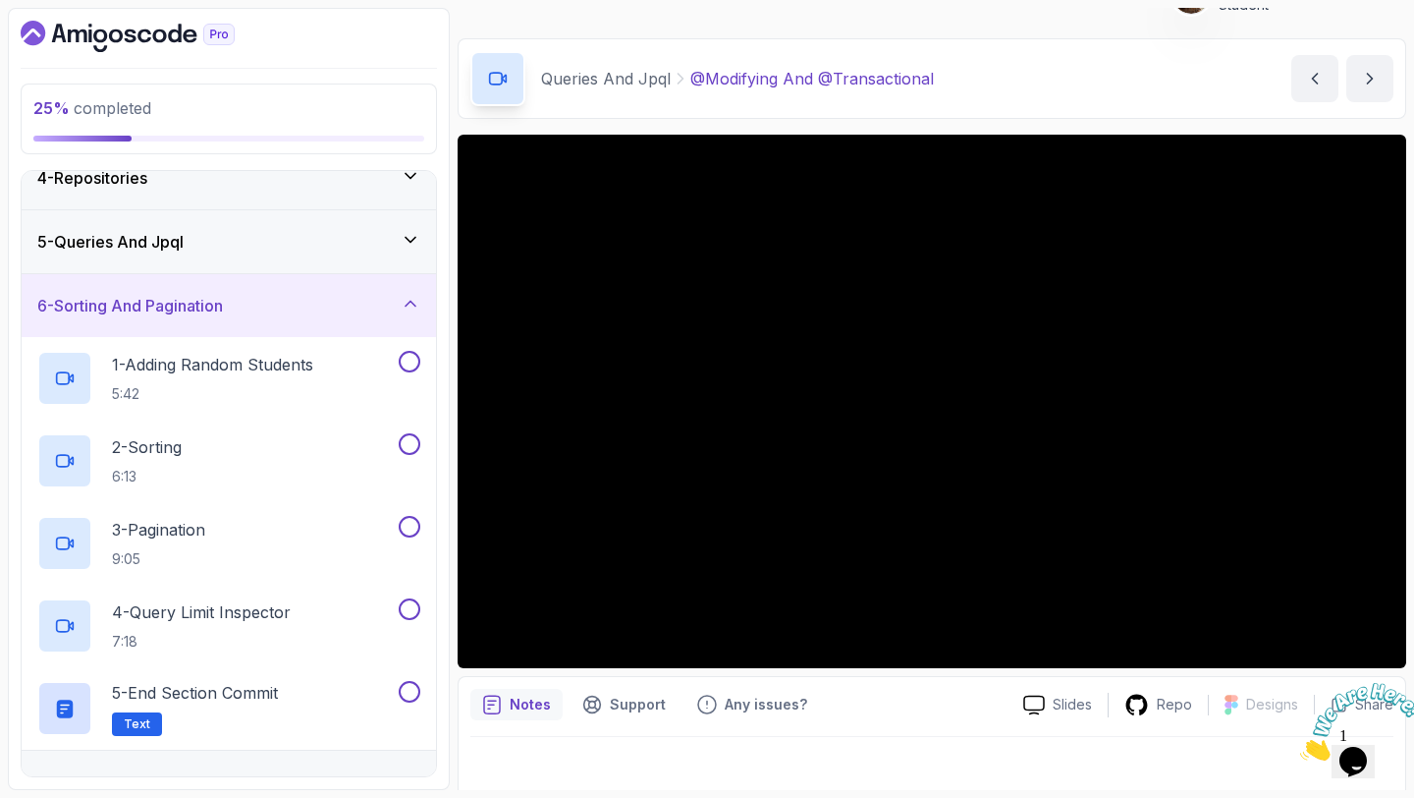
click at [399, 306] on div "6 - Sorting And Pagination" at bounding box center [228, 306] width 383 height 24
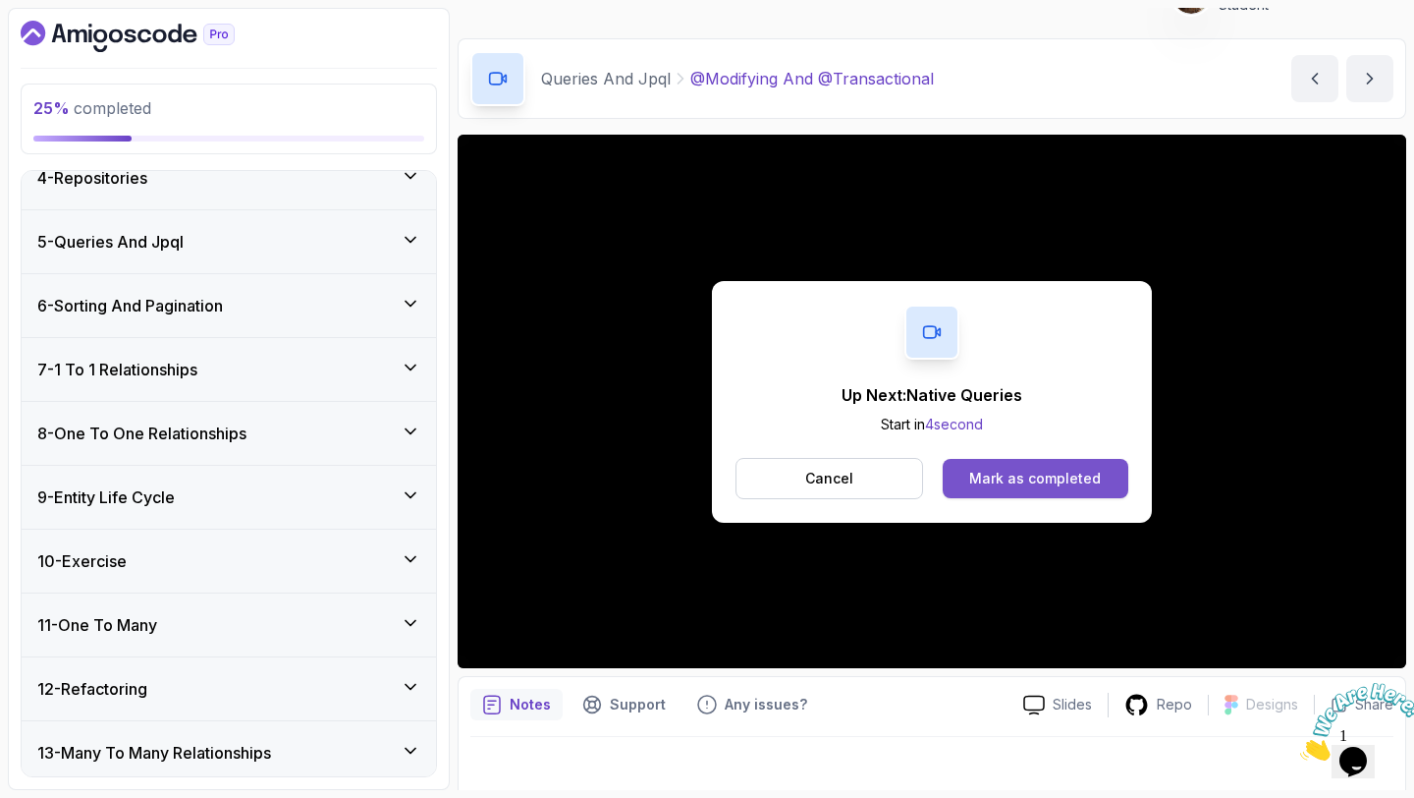
click at [991, 495] on button "Mark as completed" at bounding box center [1036, 478] width 186 height 39
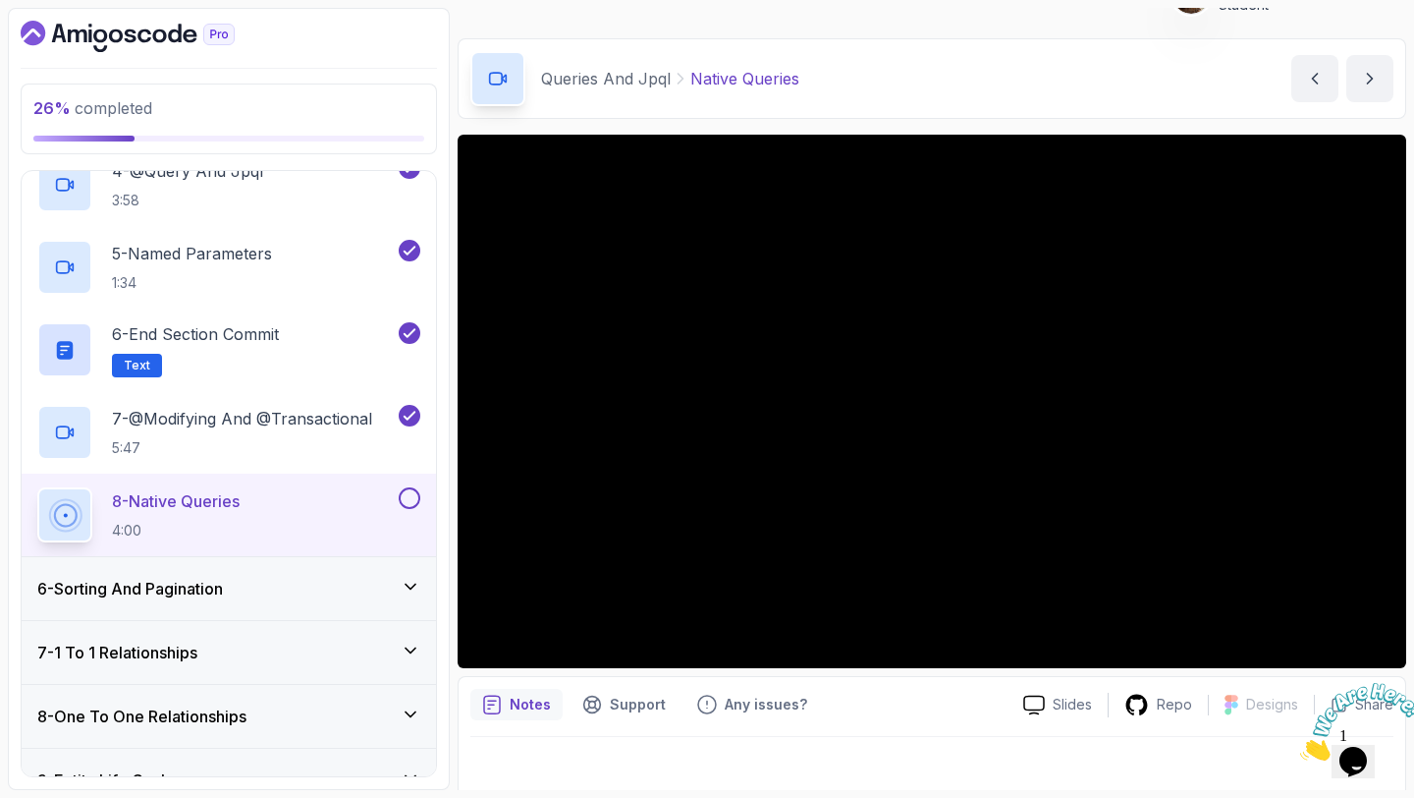
scroll to position [596, 0]
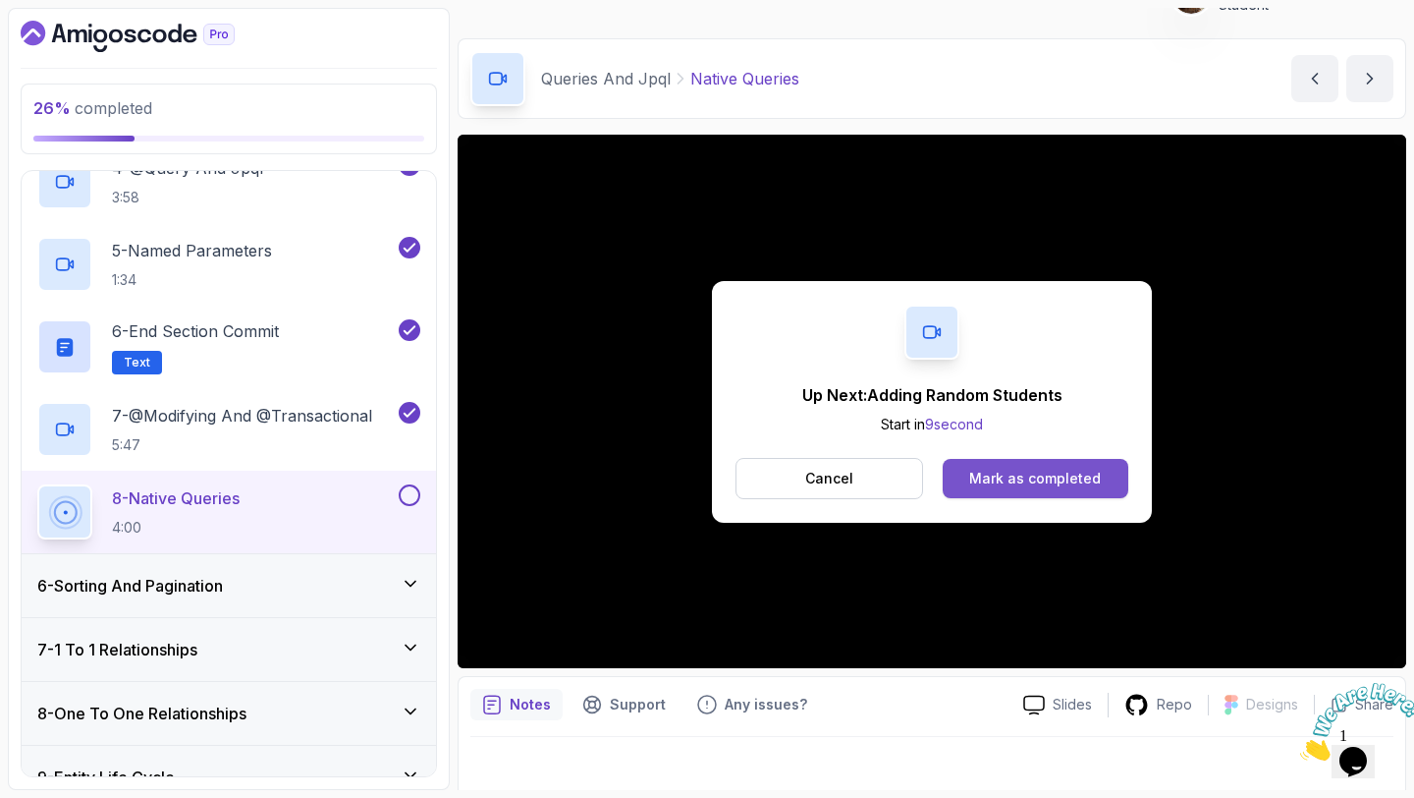
click at [1049, 480] on div "Mark as completed" at bounding box center [1035, 478] width 132 height 20
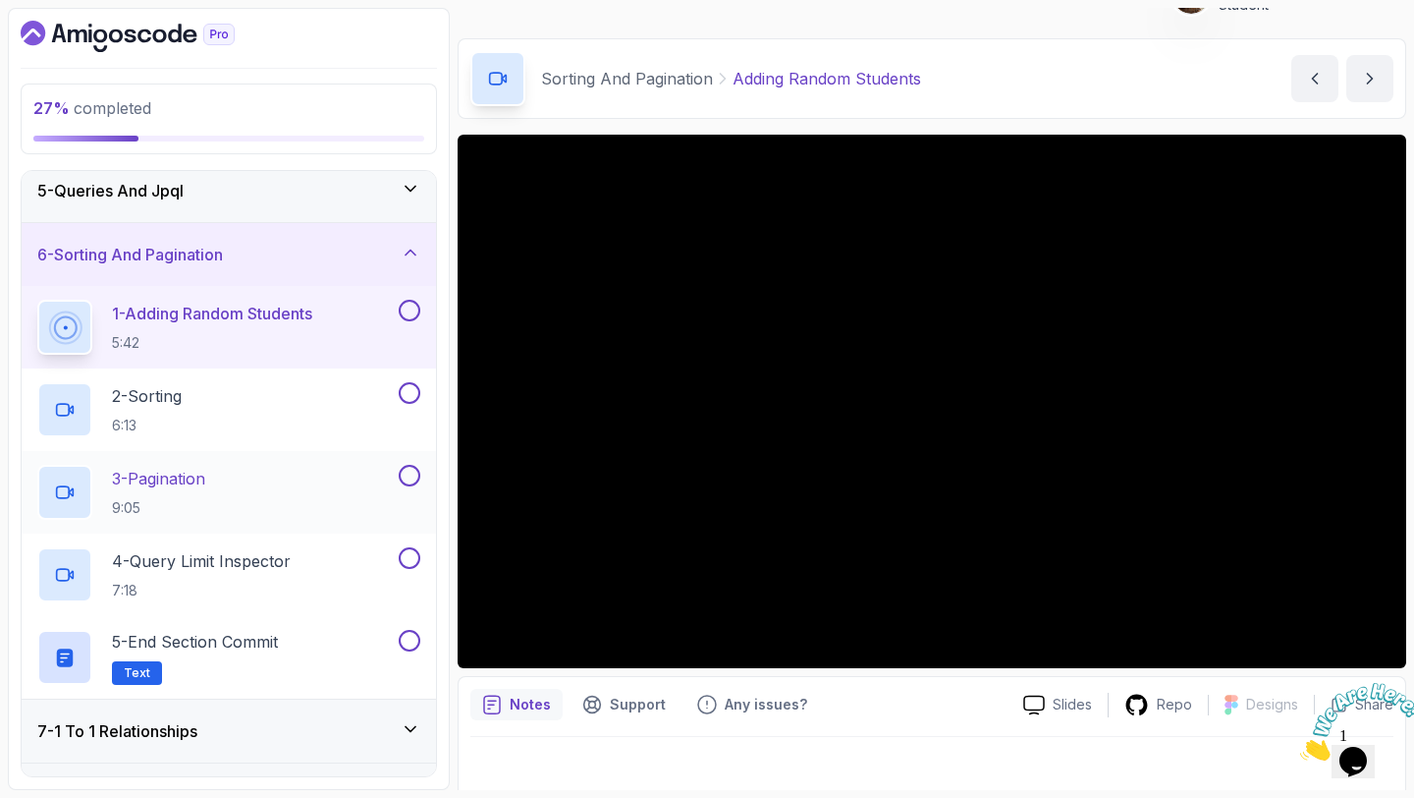
scroll to position [260, 0]
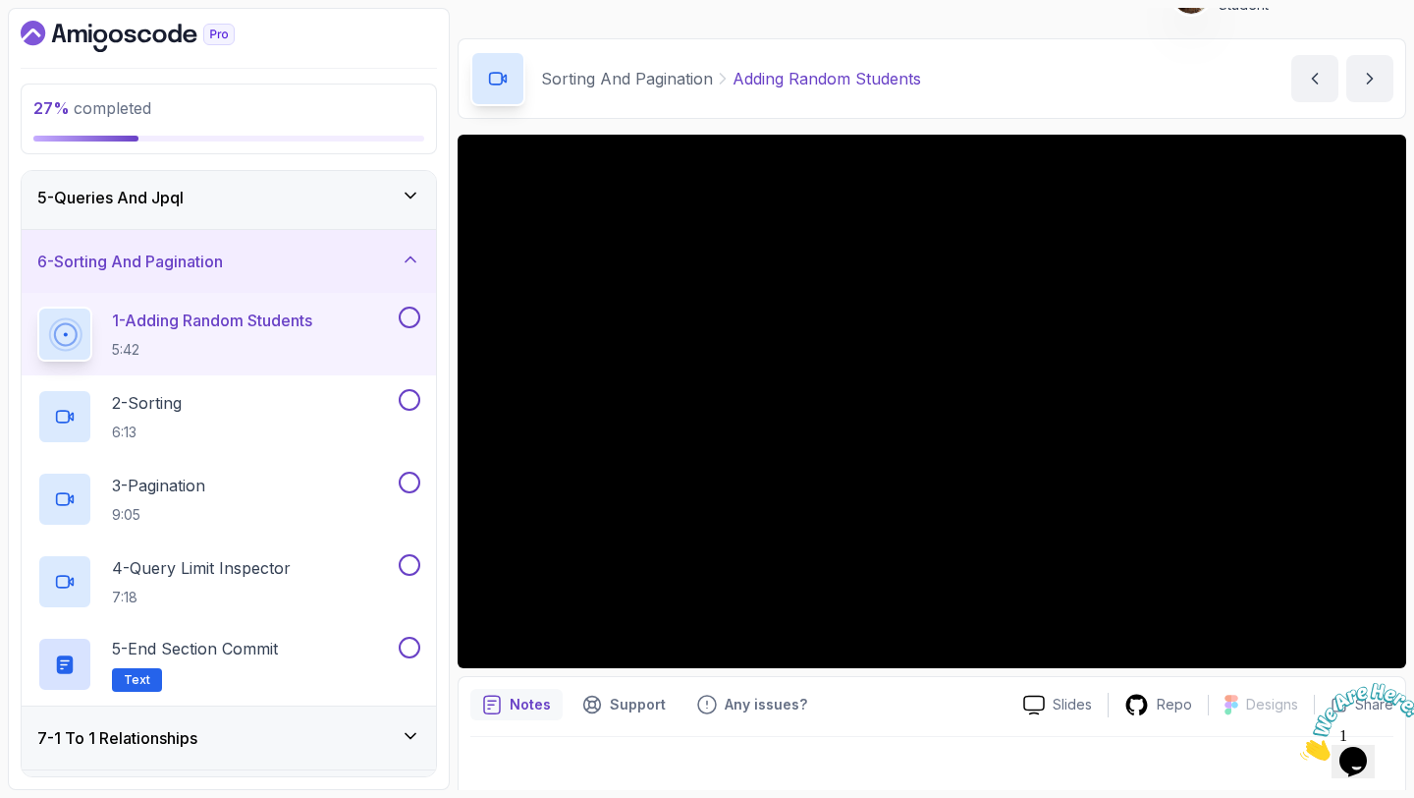
click at [406, 321] on button at bounding box center [410, 317] width 22 height 22
click at [203, 409] on div "2 - Sorting 6:13" at bounding box center [216, 416] width 358 height 55
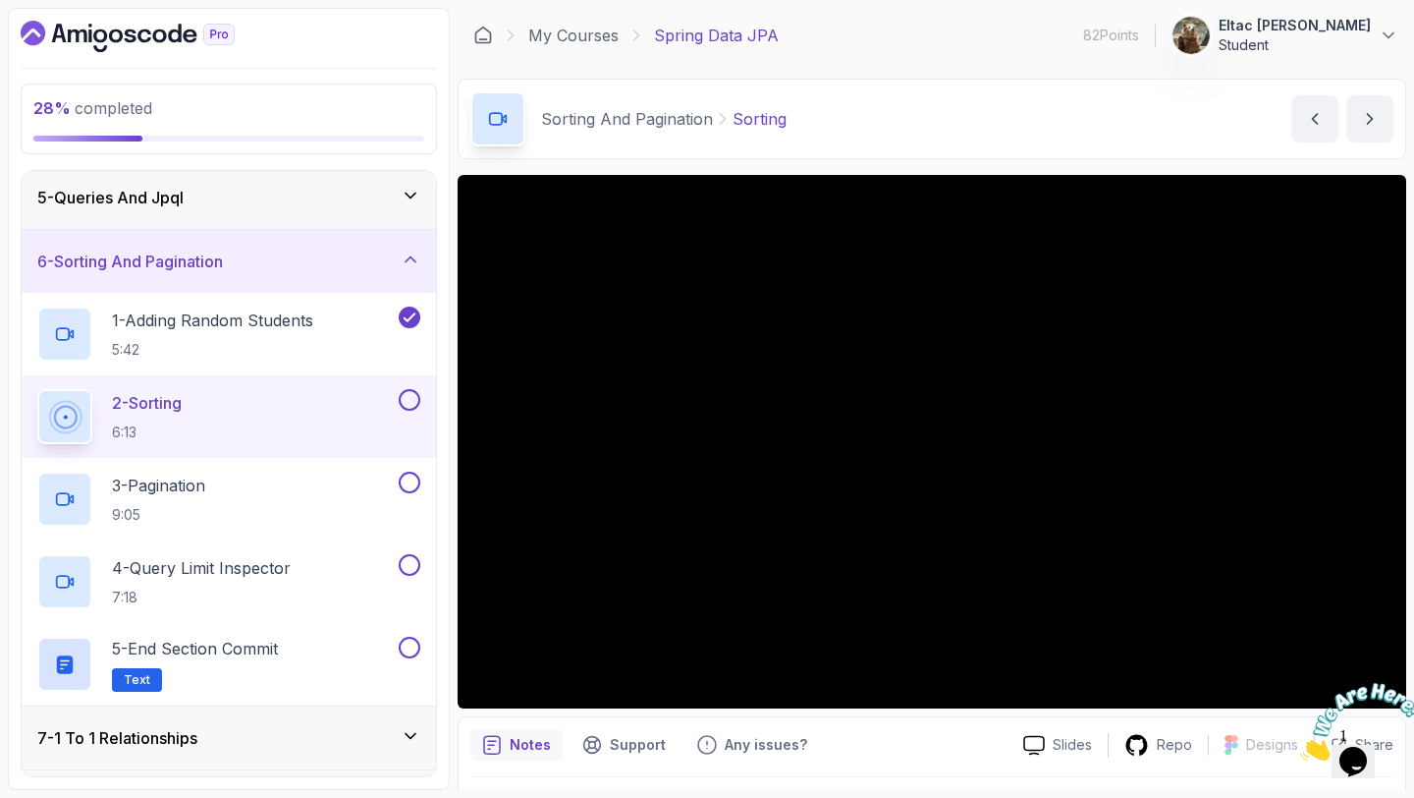
scroll to position [12, 0]
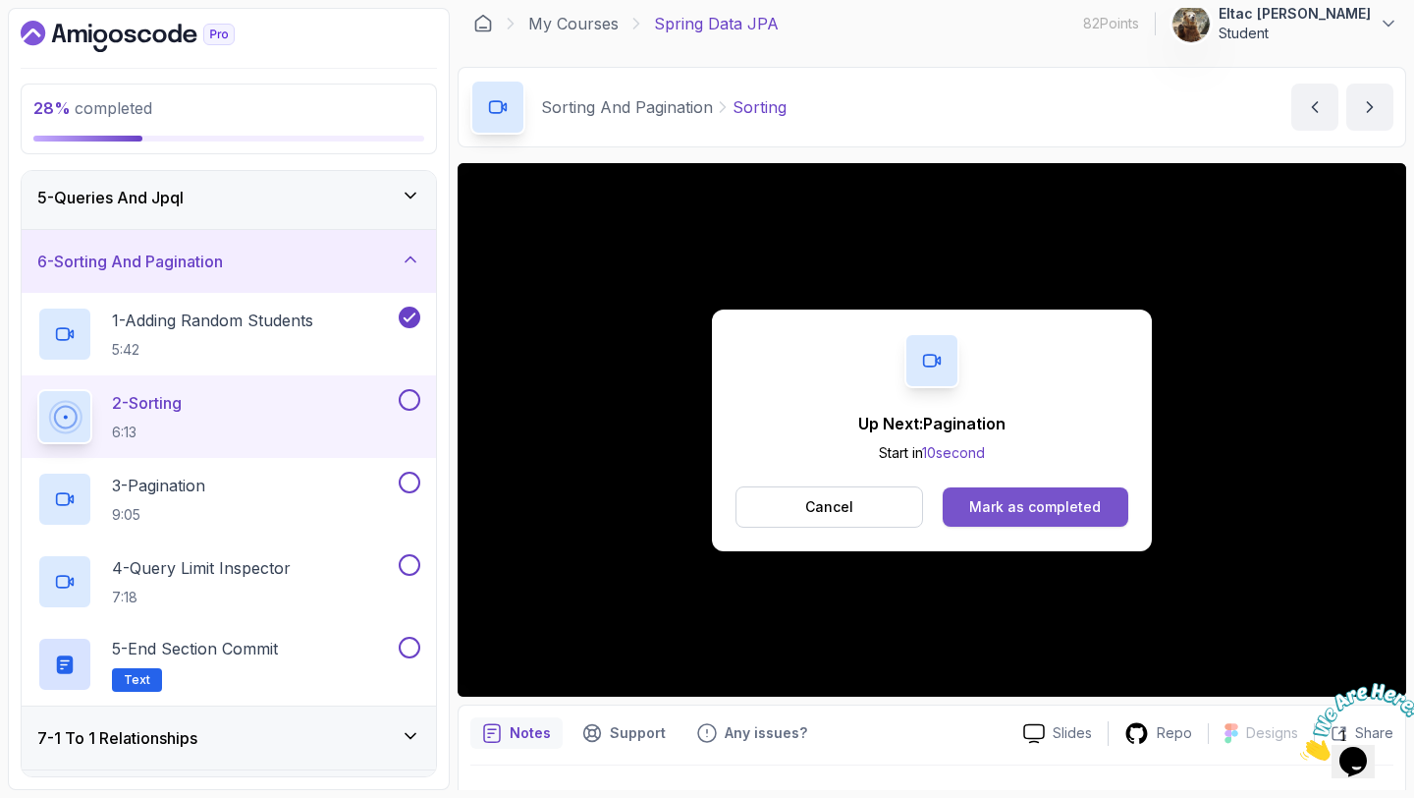
click at [1018, 523] on button "Mark as completed" at bounding box center [1036, 506] width 186 height 39
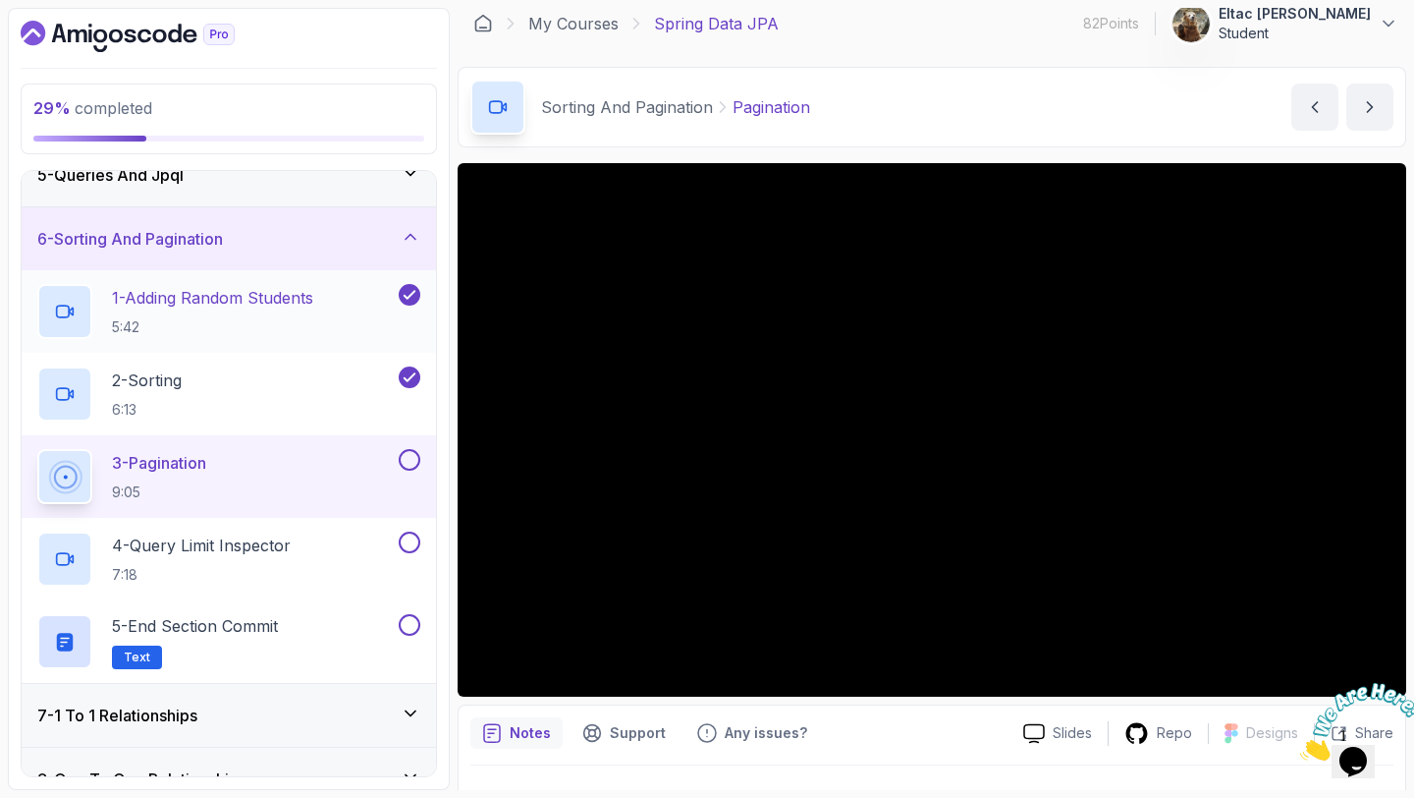
scroll to position [288, 0]
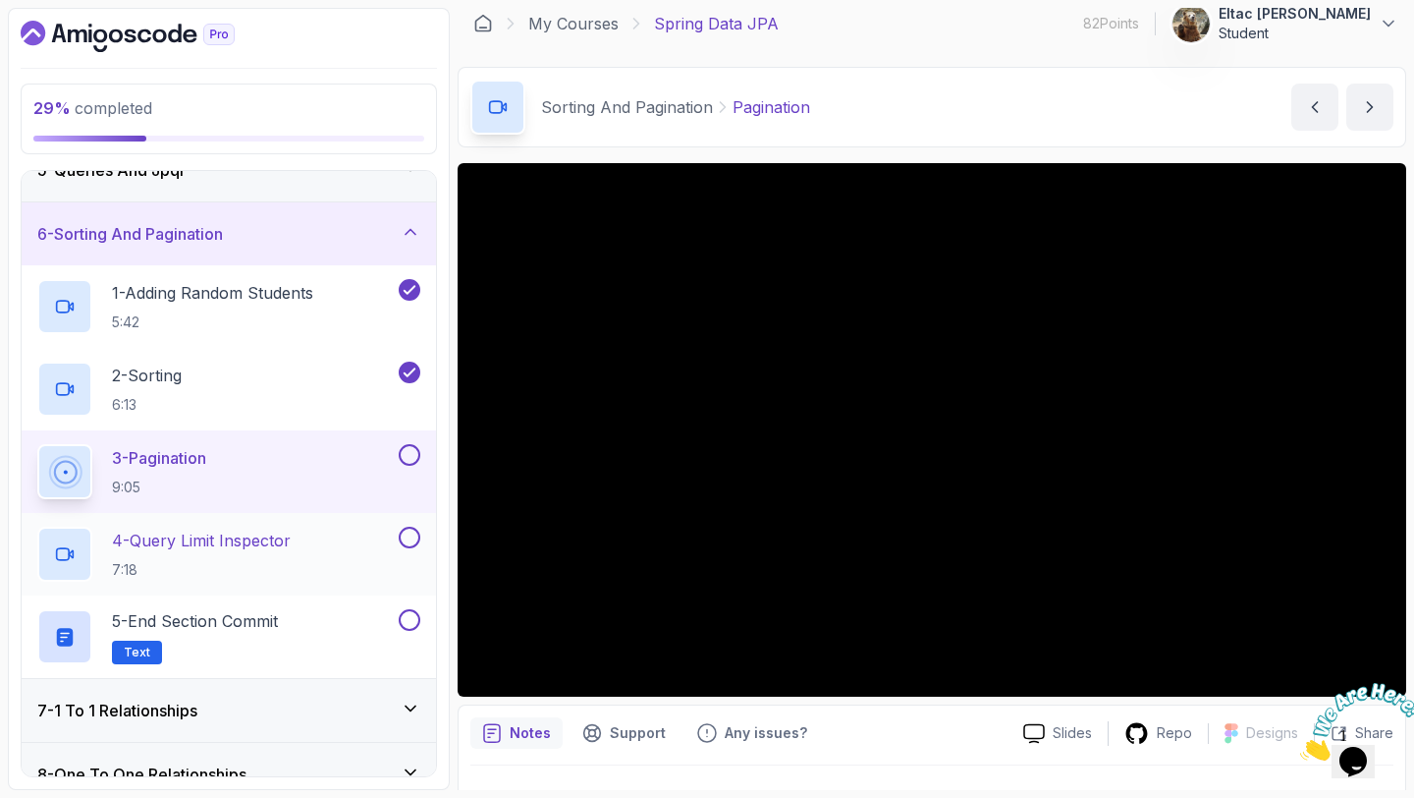
click at [384, 524] on div "4 - Query Limit Inspector 7:18" at bounding box center [229, 554] width 414 height 83
click at [407, 459] on button at bounding box center [410, 455] width 22 height 22
click at [158, 531] on p "4 - Query Limit Inspector" at bounding box center [201, 540] width 179 height 24
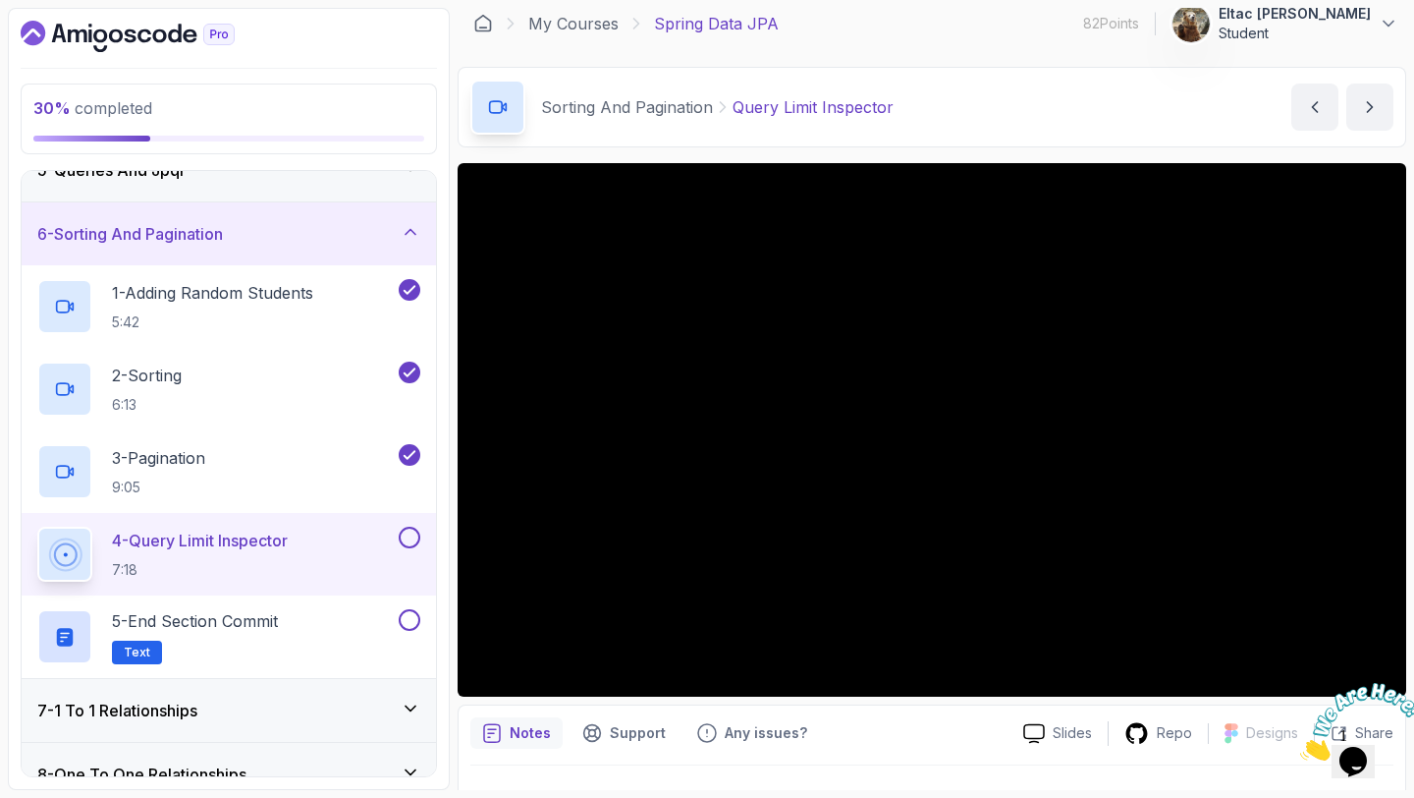
drag, startPoint x: 219, startPoint y: 626, endPoint x: 307, endPoint y: 540, distance: 122.9
click at [307, 540] on div "1 - Adding Random Students 5:42 2 - Sorting 6:13 3 - Pagination 9:05 4 - Query …" at bounding box center [229, 471] width 414 height 413
click at [414, 544] on button at bounding box center [410, 537] width 22 height 22
click at [255, 634] on h2 "5 - End Section Commit Text" at bounding box center [195, 636] width 166 height 55
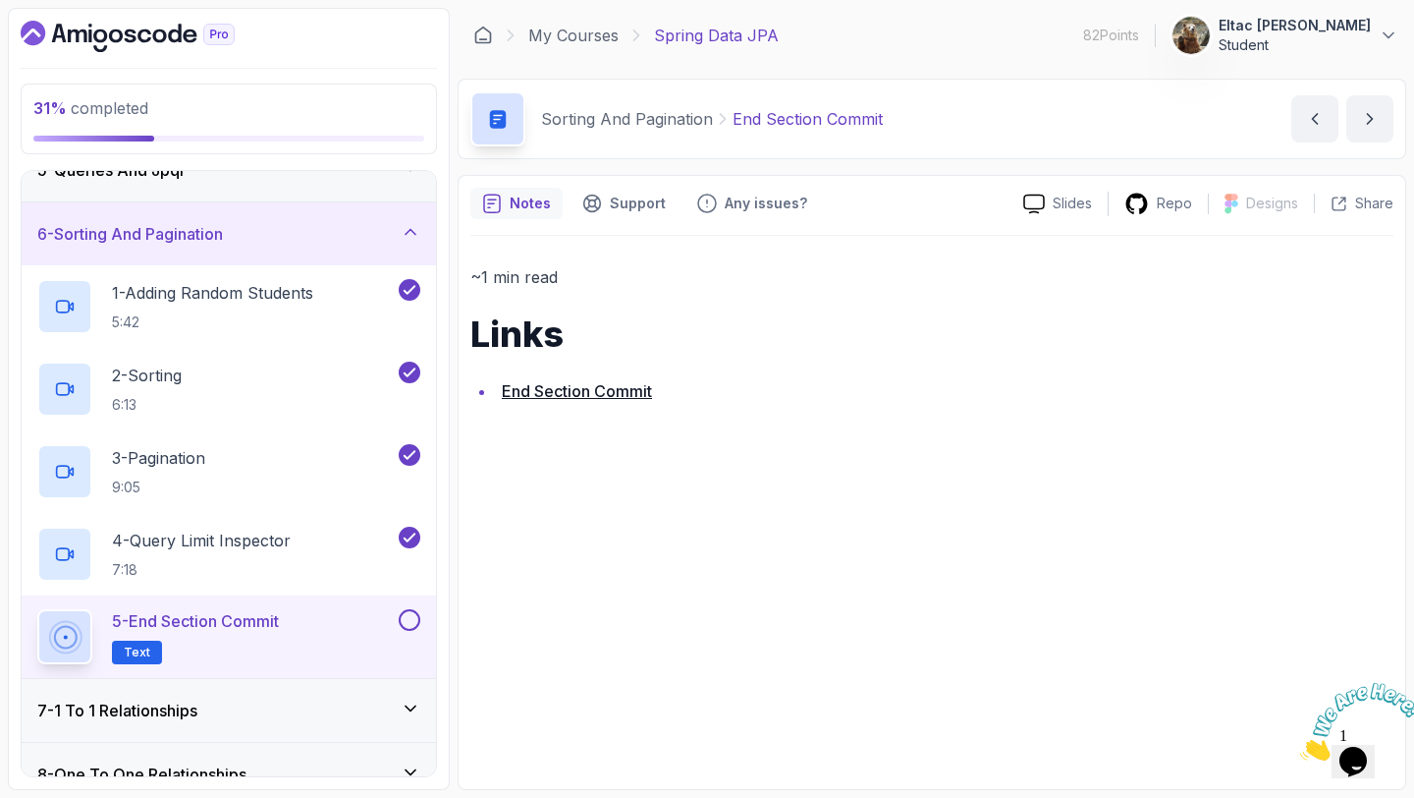
click at [511, 393] on link "End Section Commit" at bounding box center [577, 391] width 150 height 20
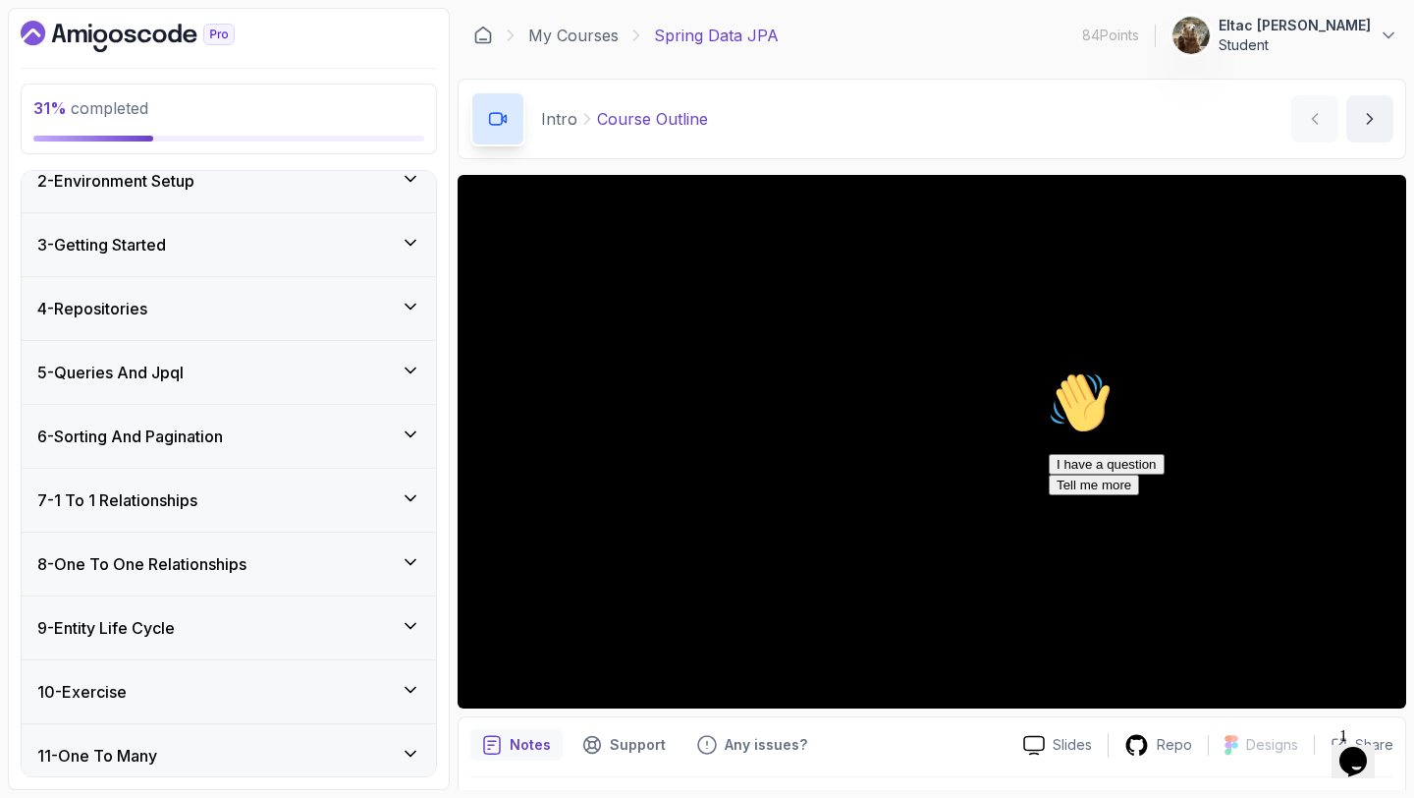
scroll to position [416, 0]
click at [335, 442] on div "6 - Sorting And Pagination" at bounding box center [228, 435] width 383 height 24
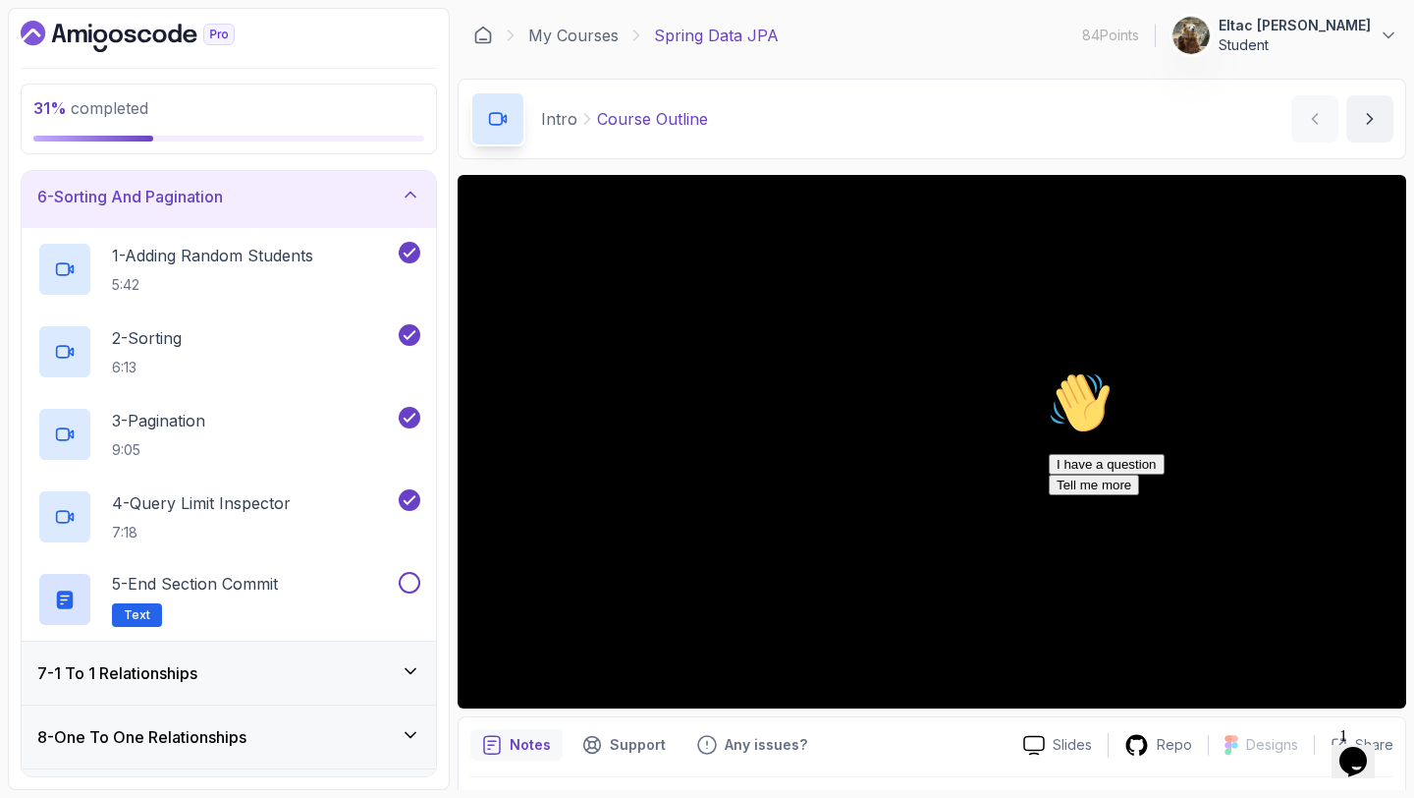
scroll to position [360, 0]
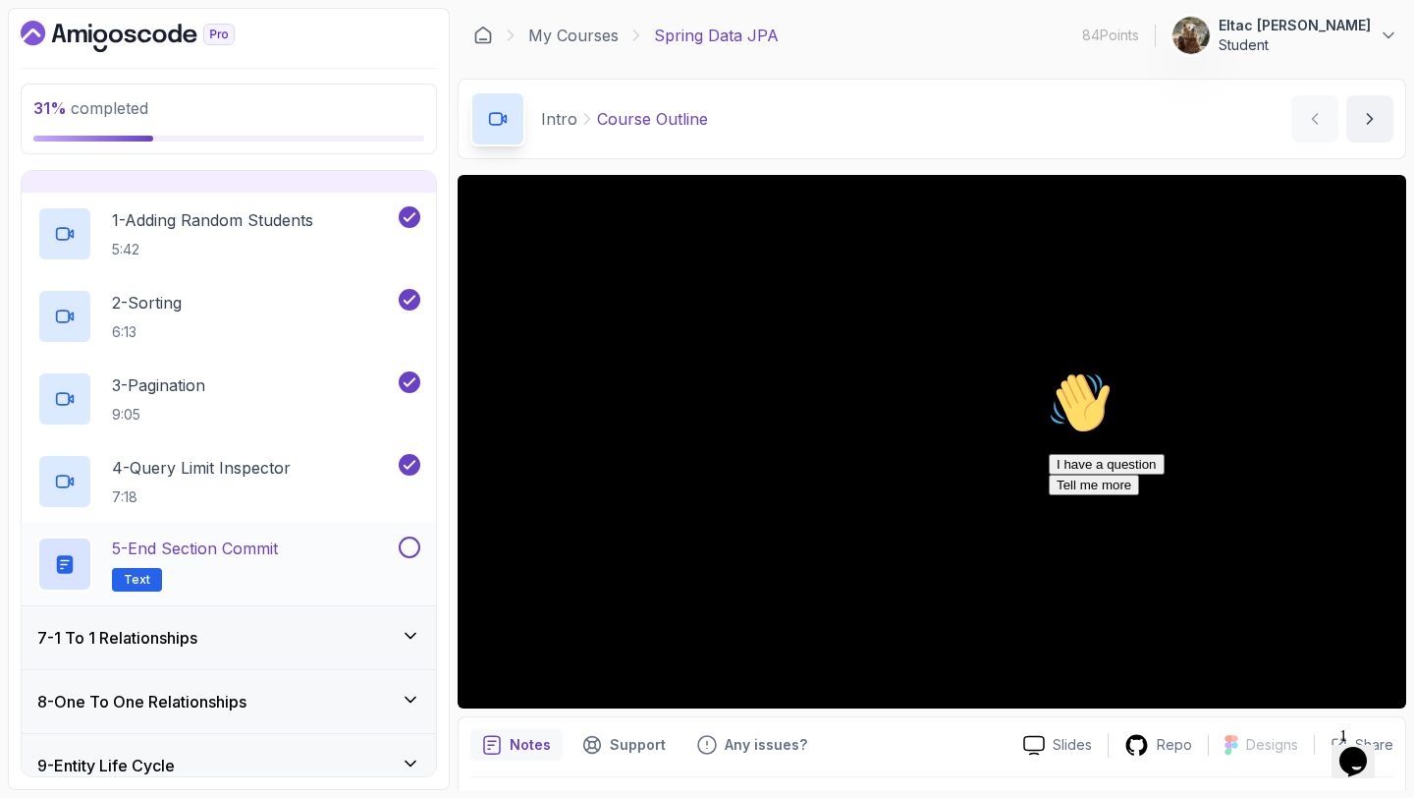
click at [412, 551] on button at bounding box center [410, 547] width 22 height 22
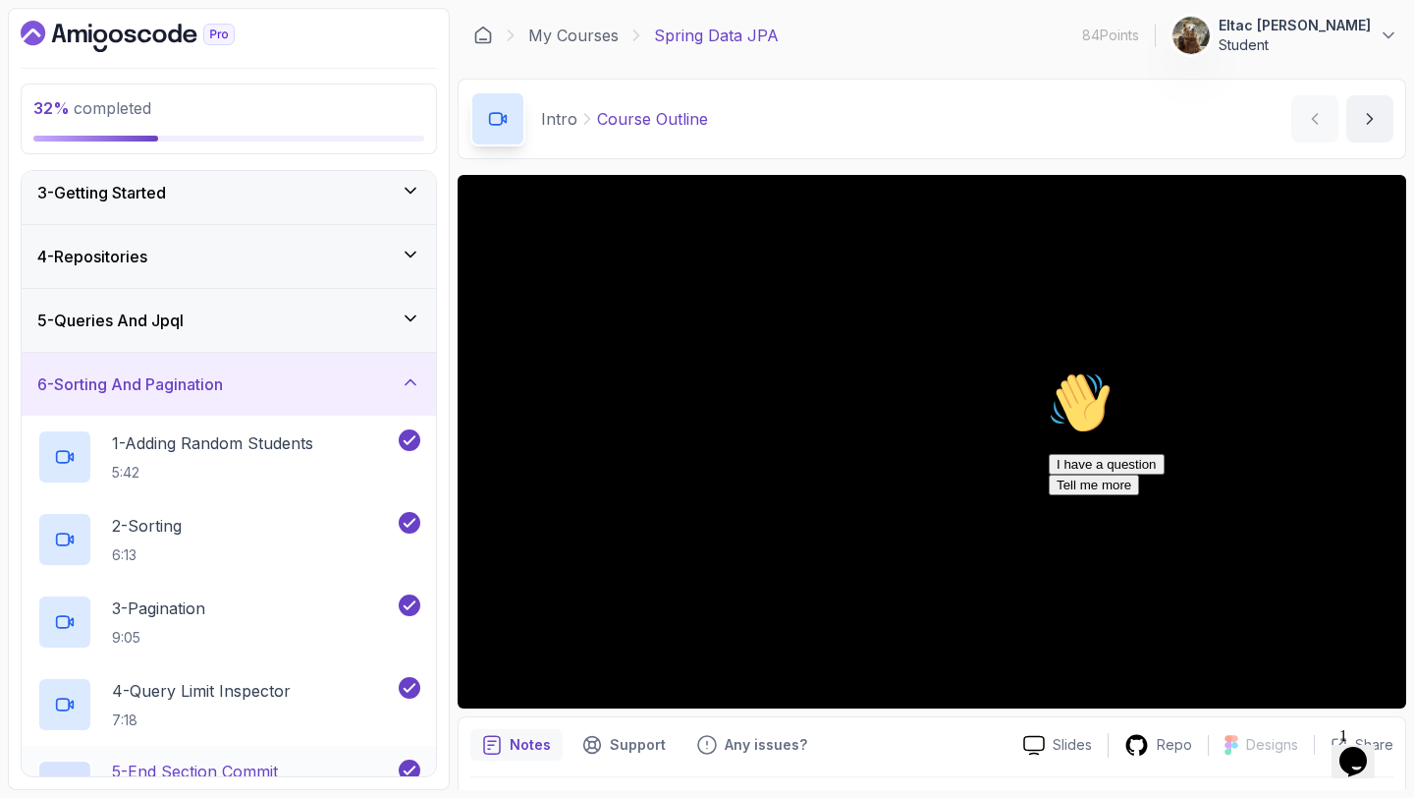
scroll to position [105, 0]
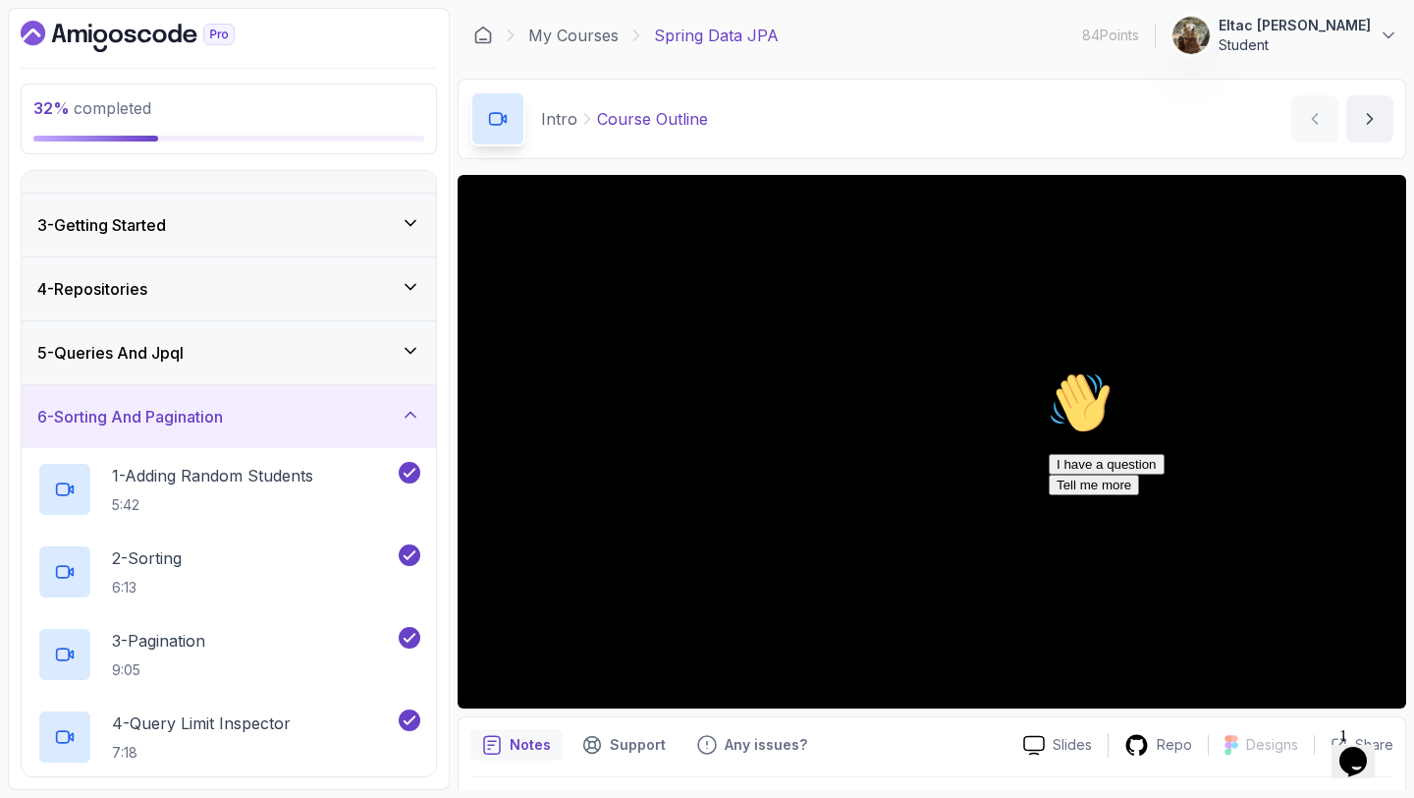
click at [413, 420] on icon at bounding box center [411, 415] width 20 height 20
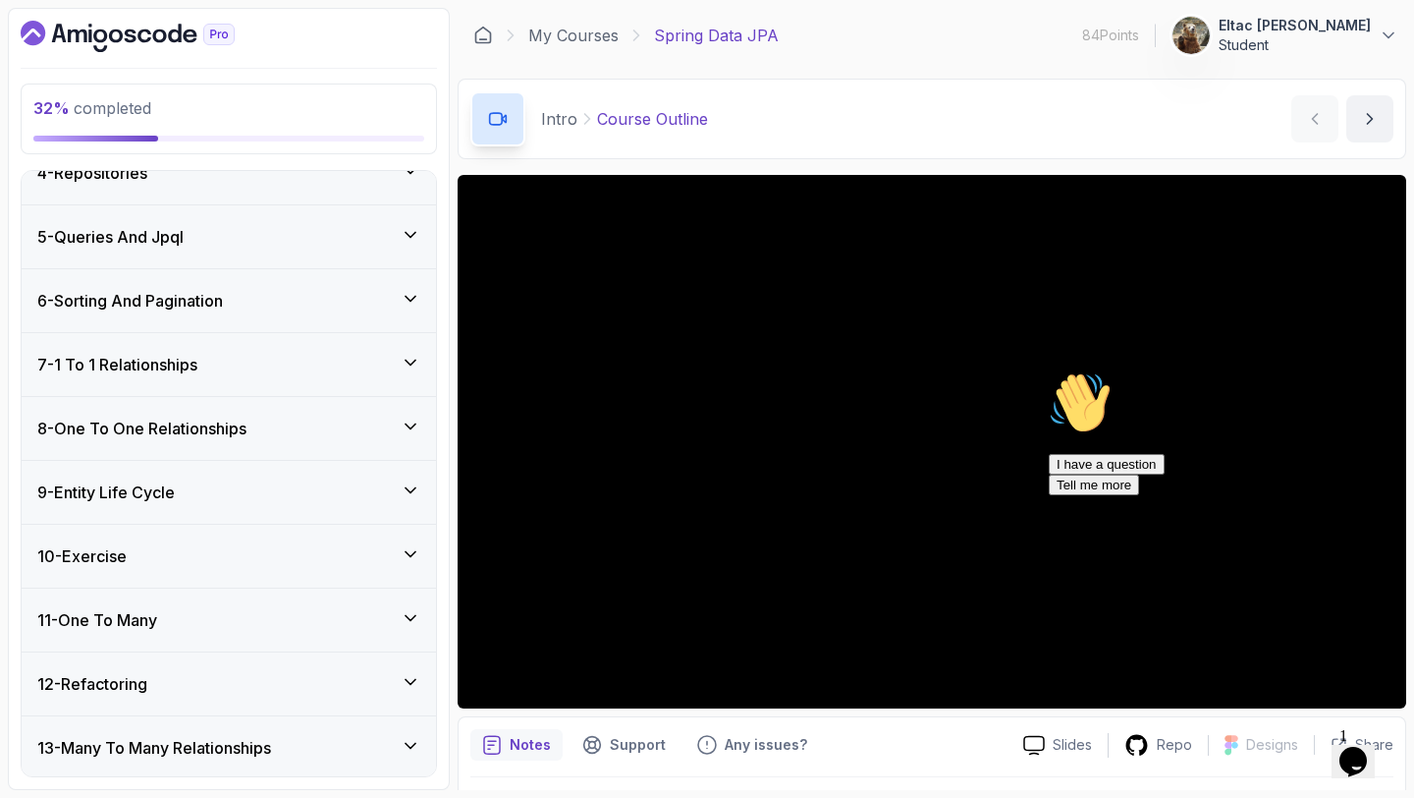
scroll to position [251, 0]
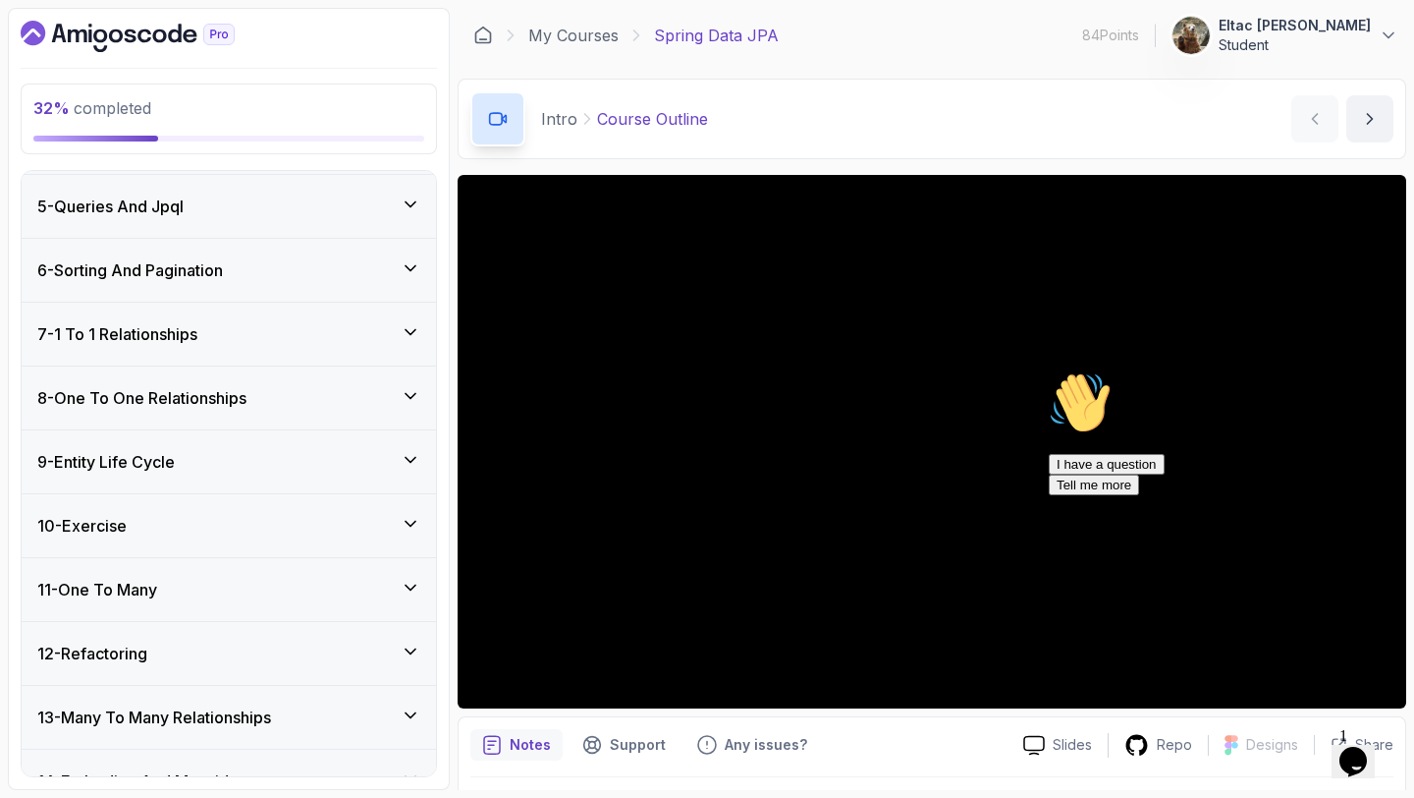
click at [385, 335] on div "7 - 1 To 1 Relationships" at bounding box center [228, 334] width 383 height 24
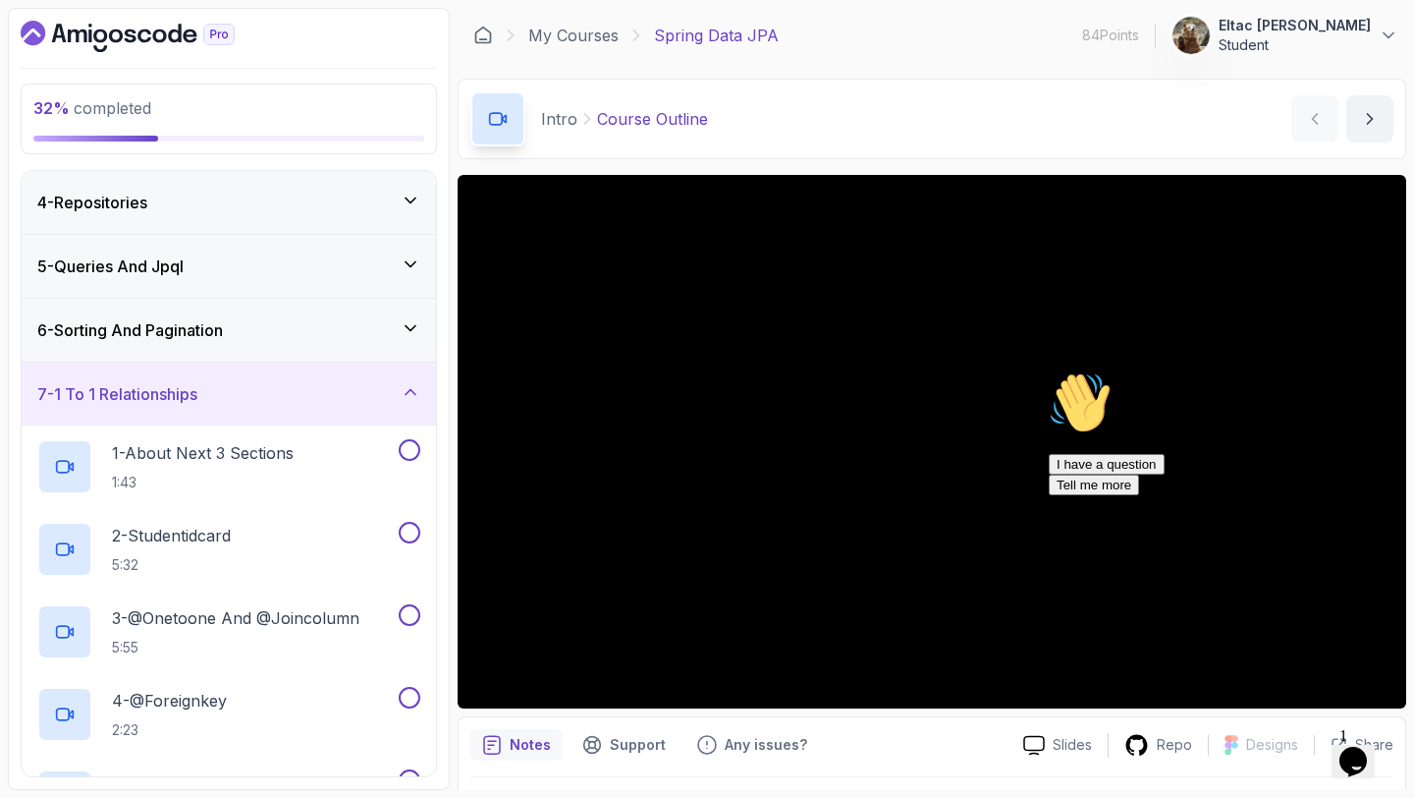
scroll to position [162, 0]
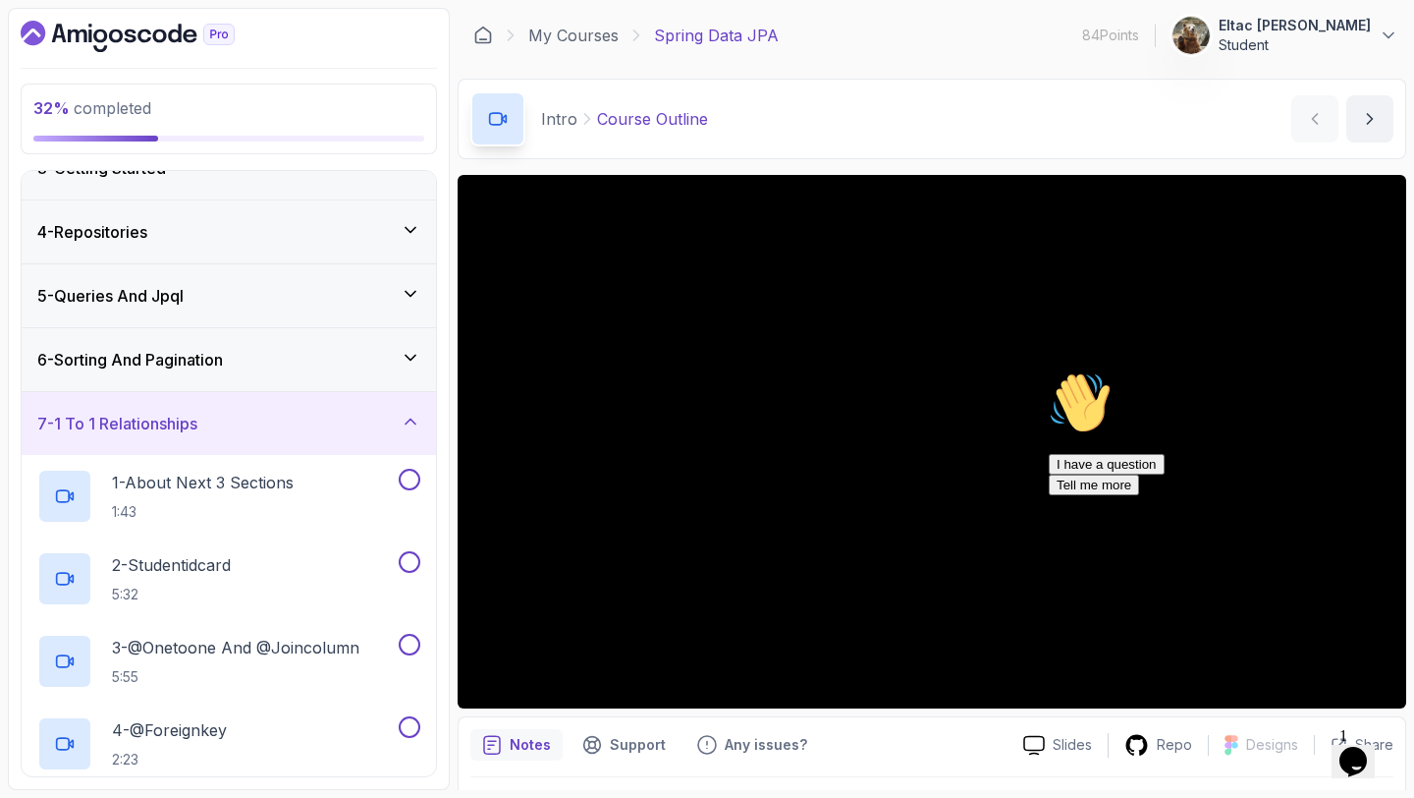
click at [338, 416] on div "7 - 1 To 1 Relationships" at bounding box center [228, 424] width 383 height 24
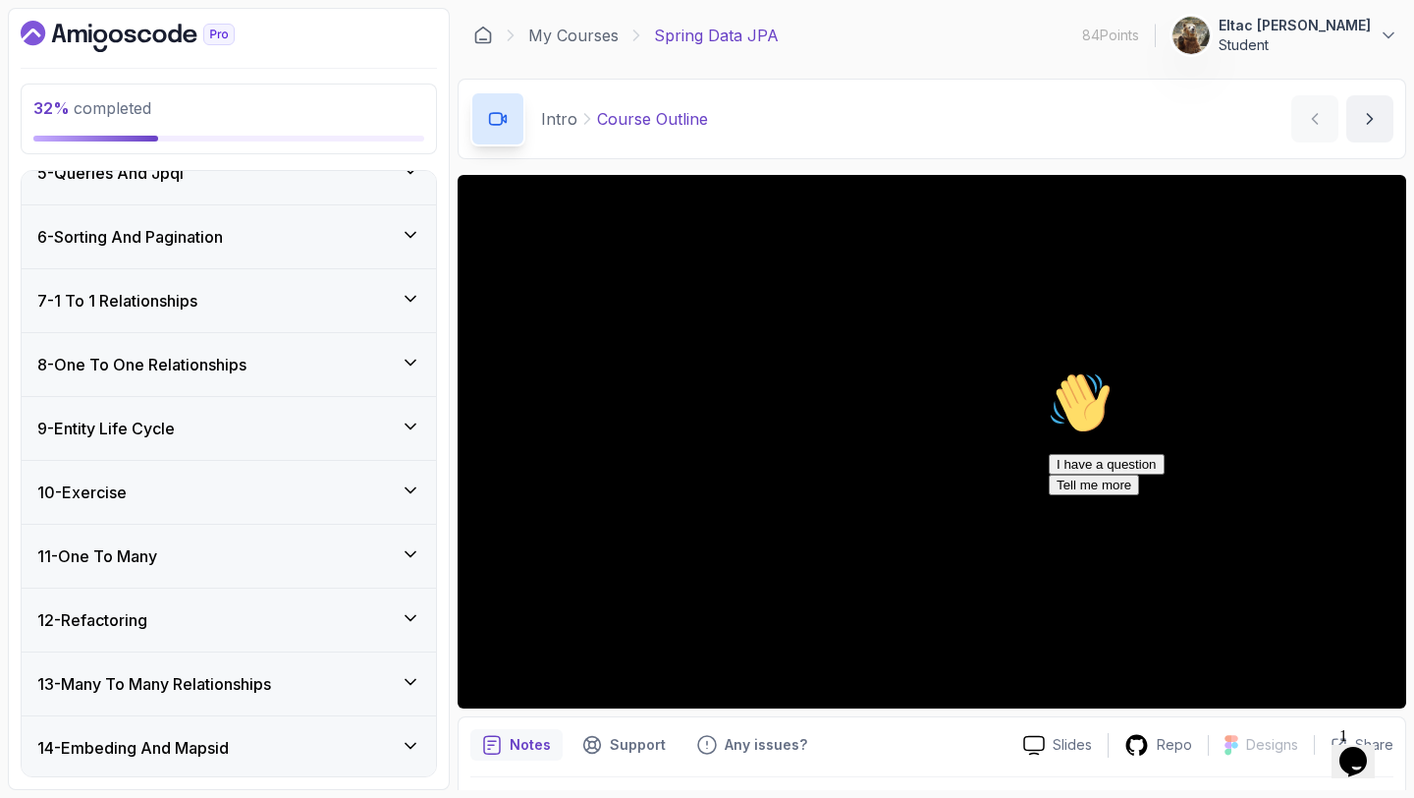
scroll to position [298, 0]
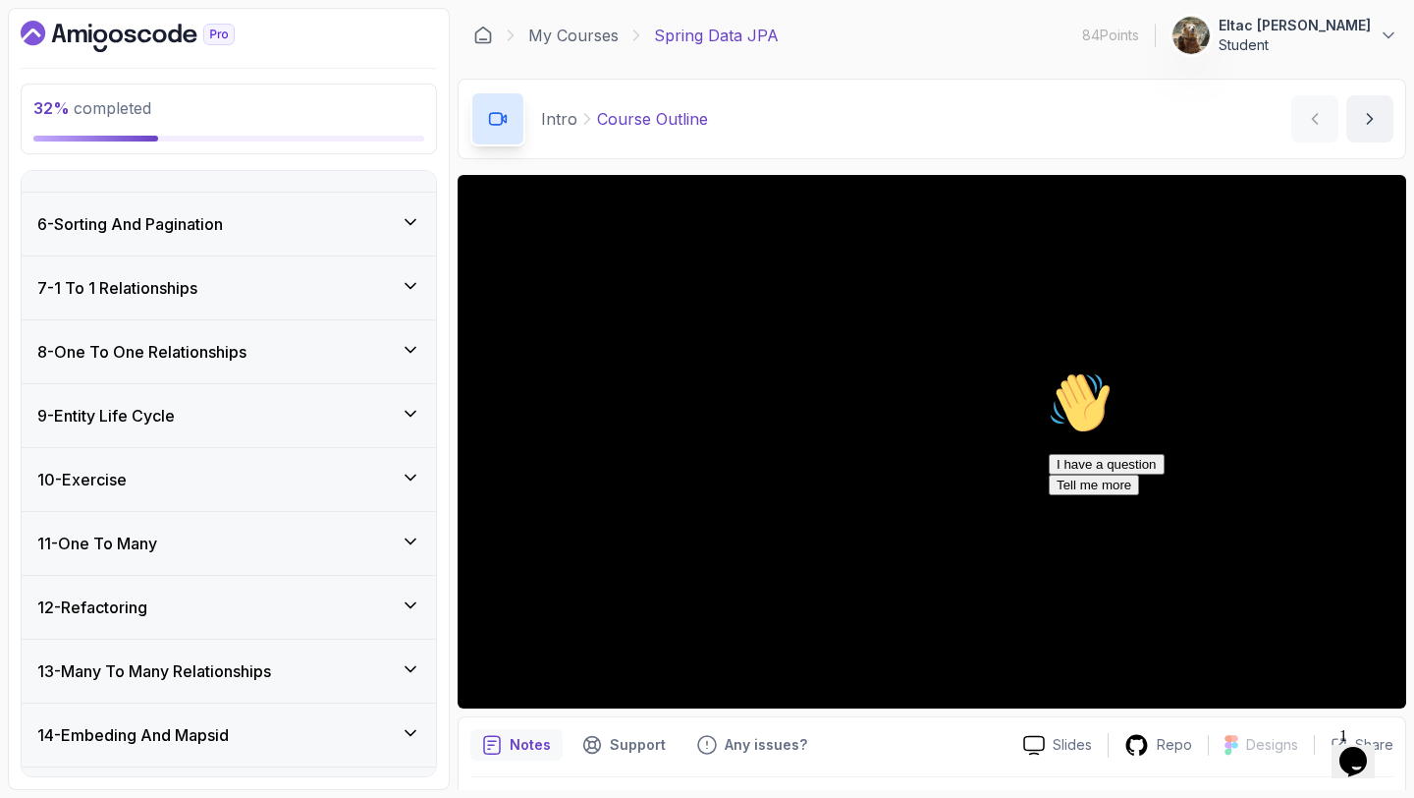
click at [321, 355] on div "8 - One To One Relationships" at bounding box center [228, 352] width 383 height 24
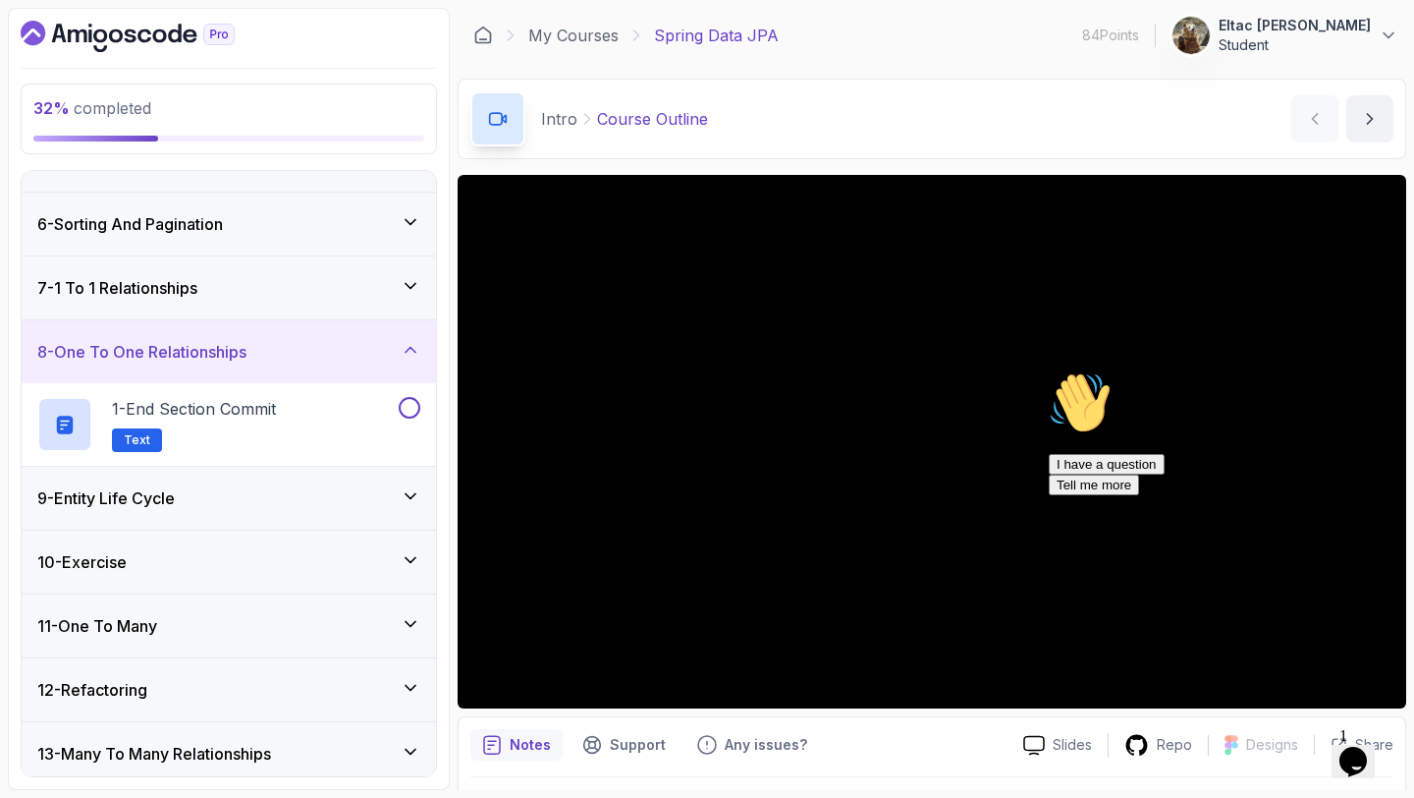
click at [321, 355] on div "8 - One To One Relationships" at bounding box center [228, 352] width 383 height 24
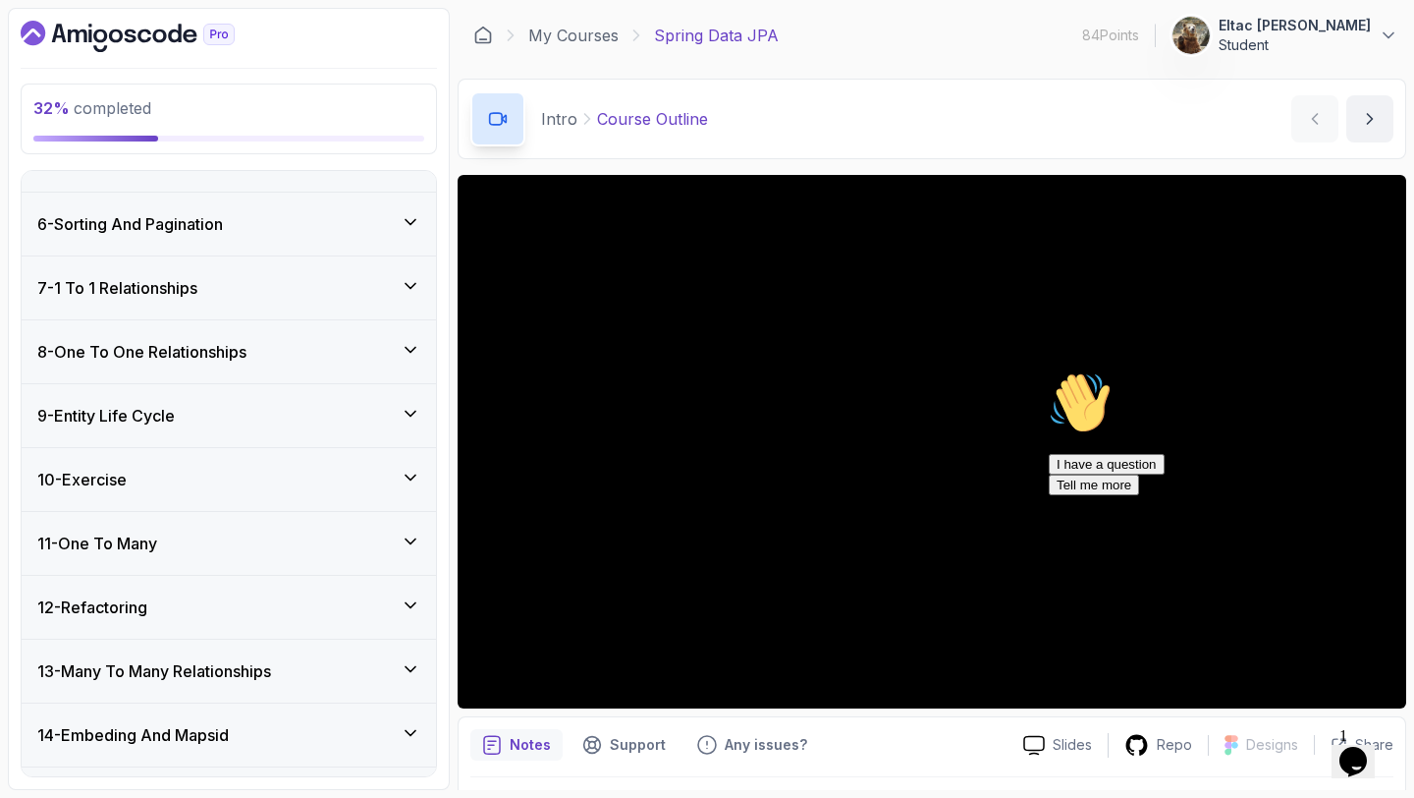
click at [321, 360] on div "8 - One To One Relationships" at bounding box center [228, 352] width 383 height 24
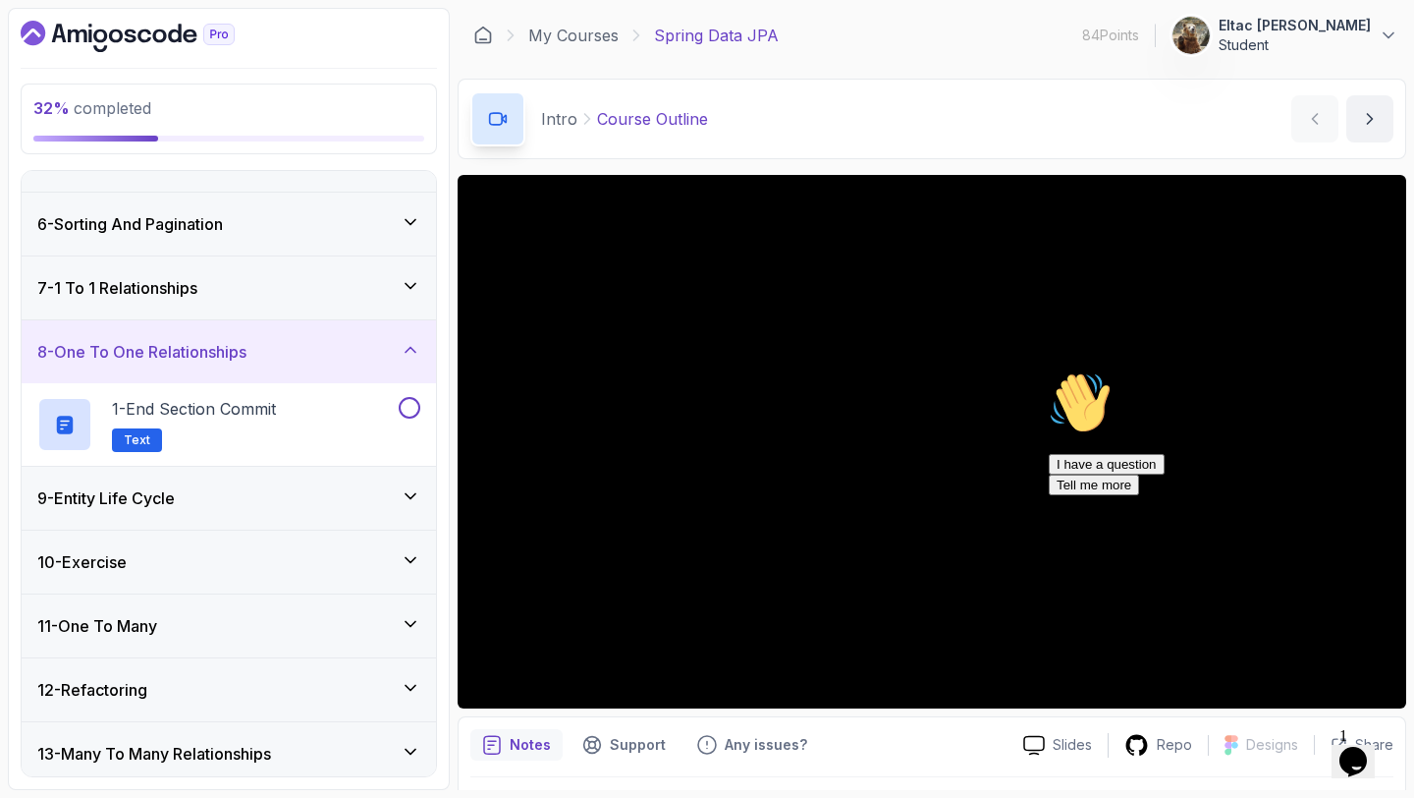
click at [321, 360] on div "8 - One To One Relationships" at bounding box center [228, 352] width 383 height 24
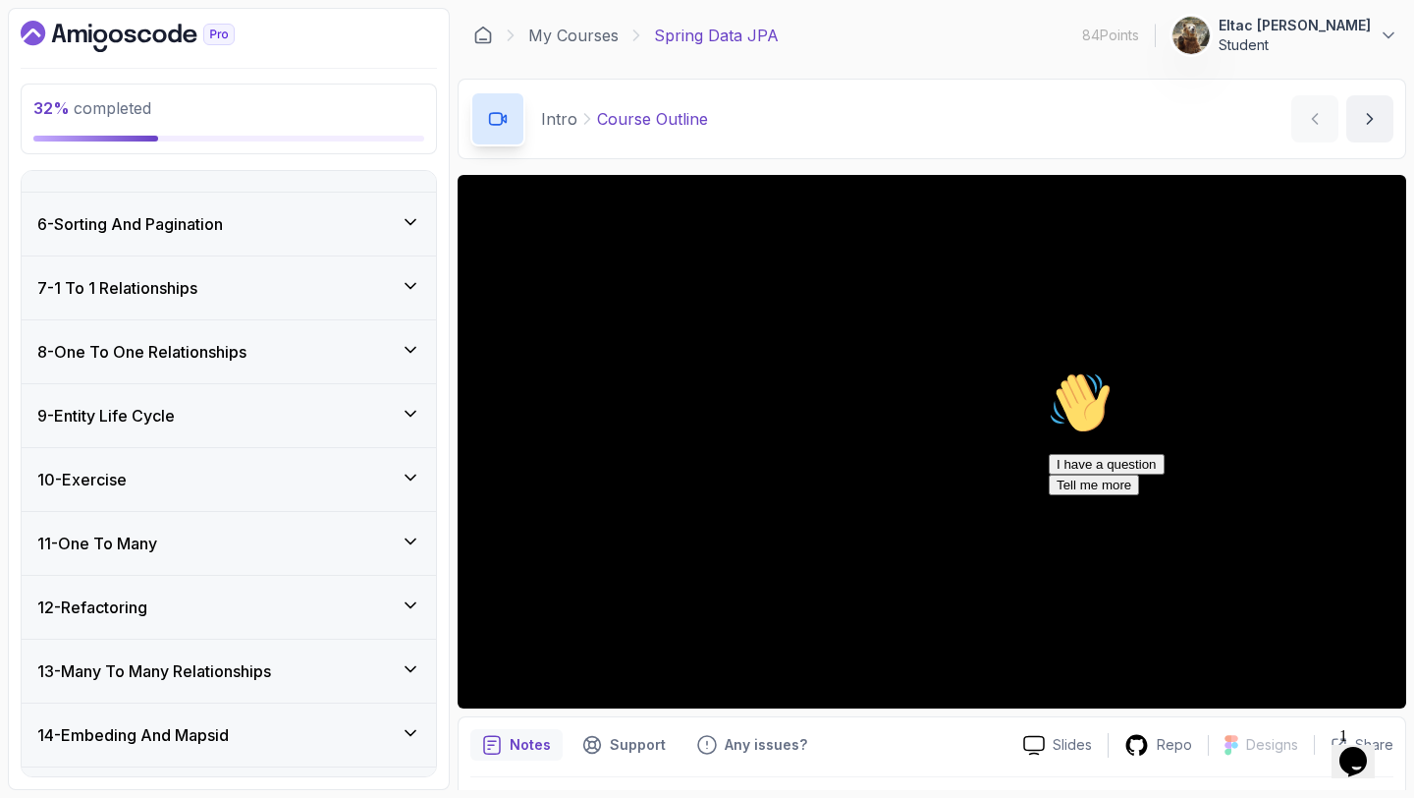
click at [295, 404] on div "9 - Entity Life Cycle" at bounding box center [228, 416] width 383 height 24
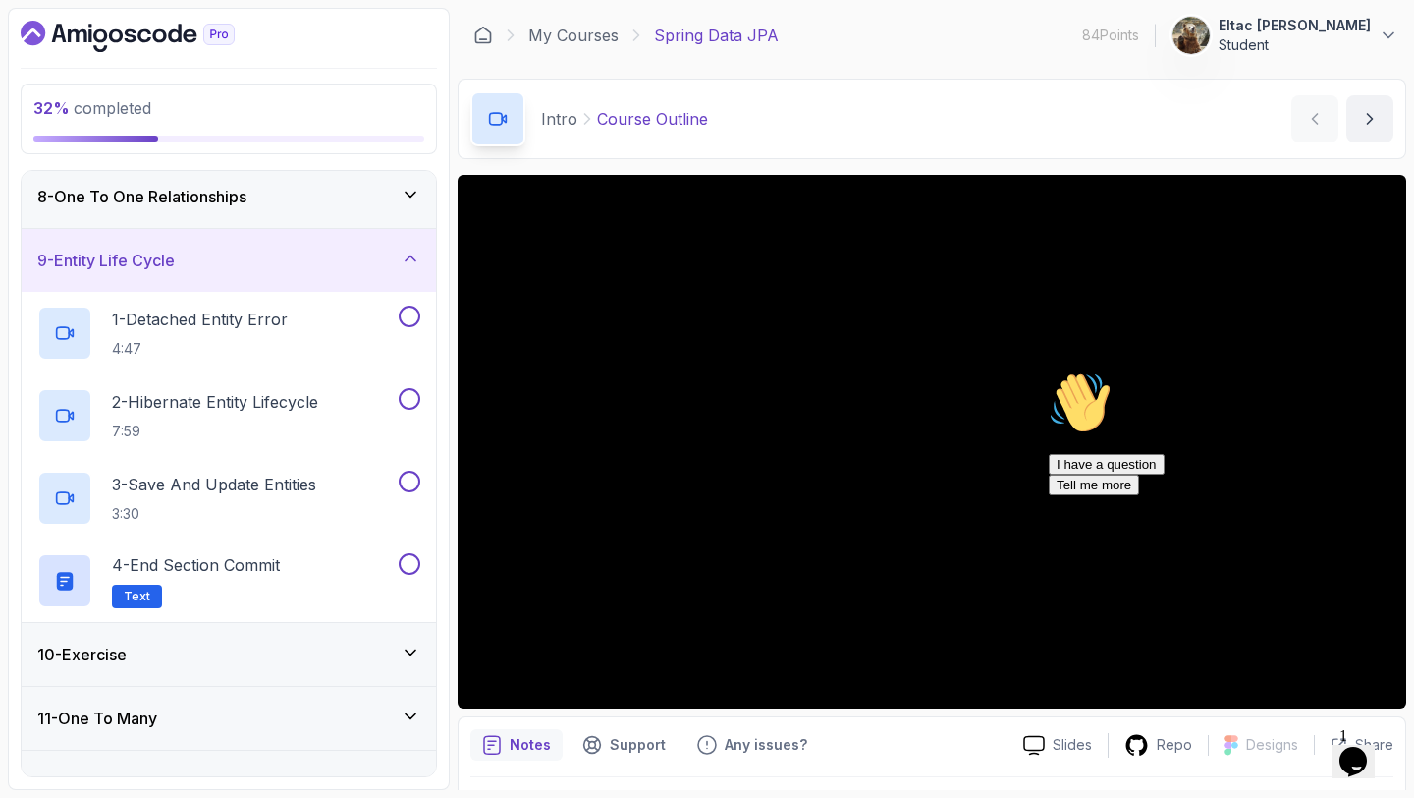
scroll to position [451, 0]
click at [284, 276] on div "9 - Entity Life Cycle" at bounding box center [229, 262] width 414 height 63
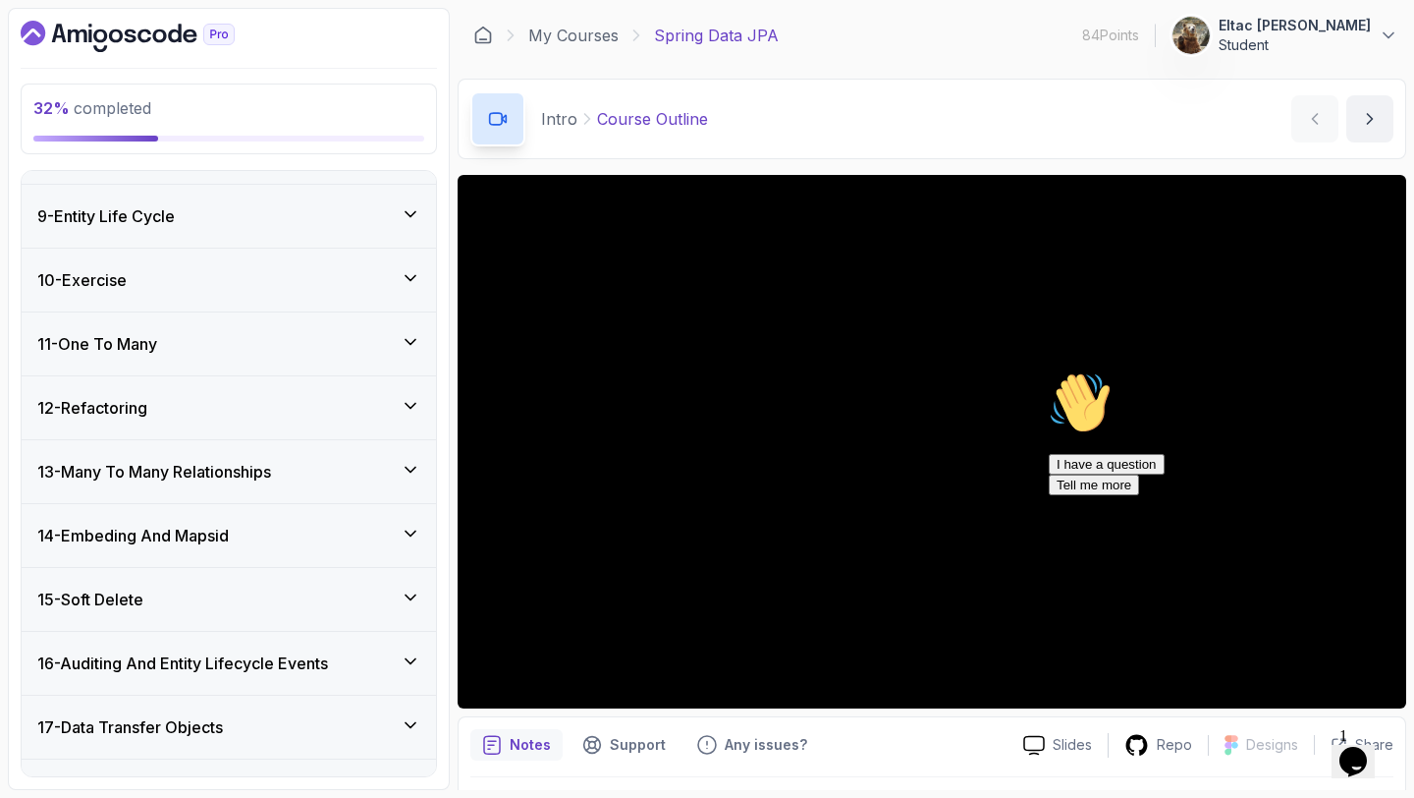
scroll to position [504, 0]
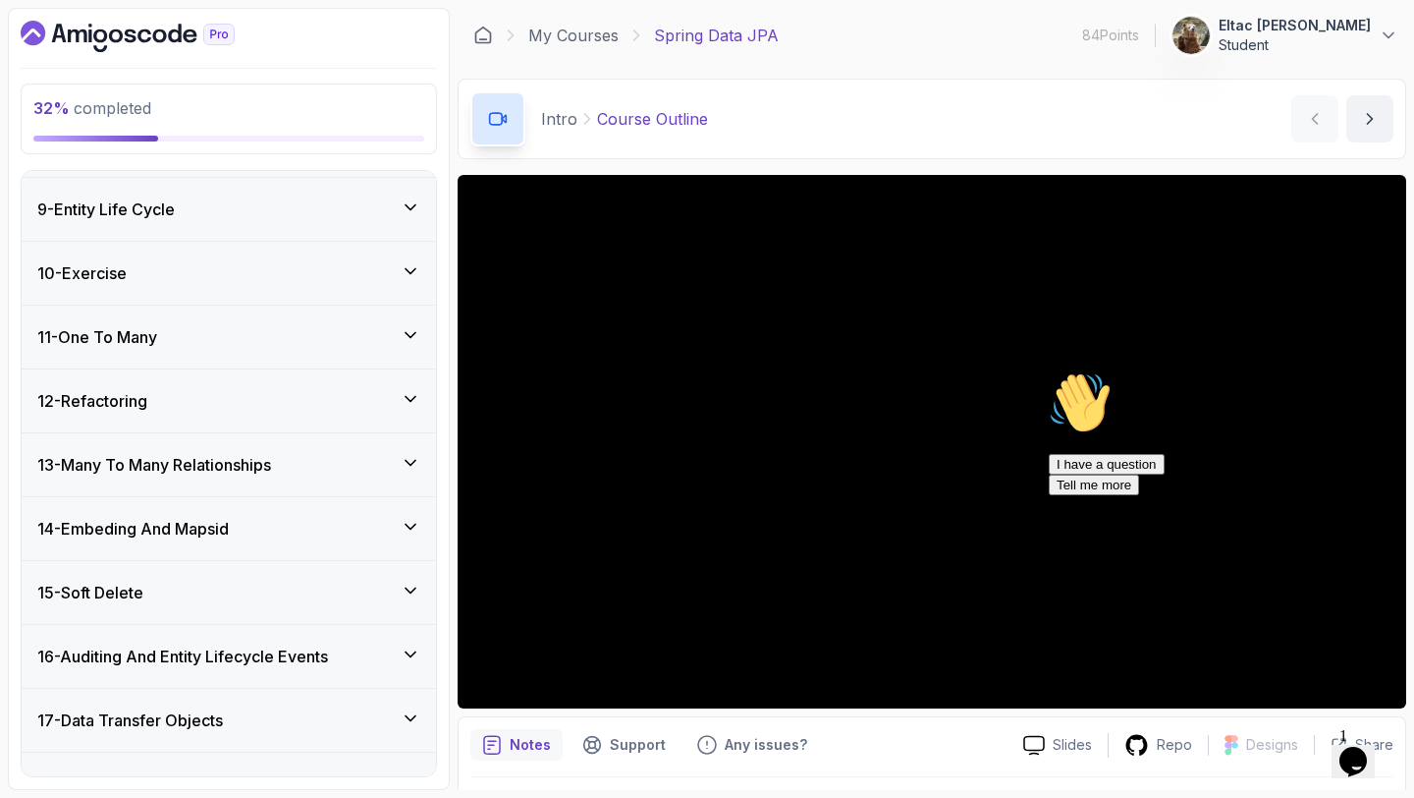
click at [258, 313] on div "11 - One To Many" at bounding box center [229, 336] width 414 height 63
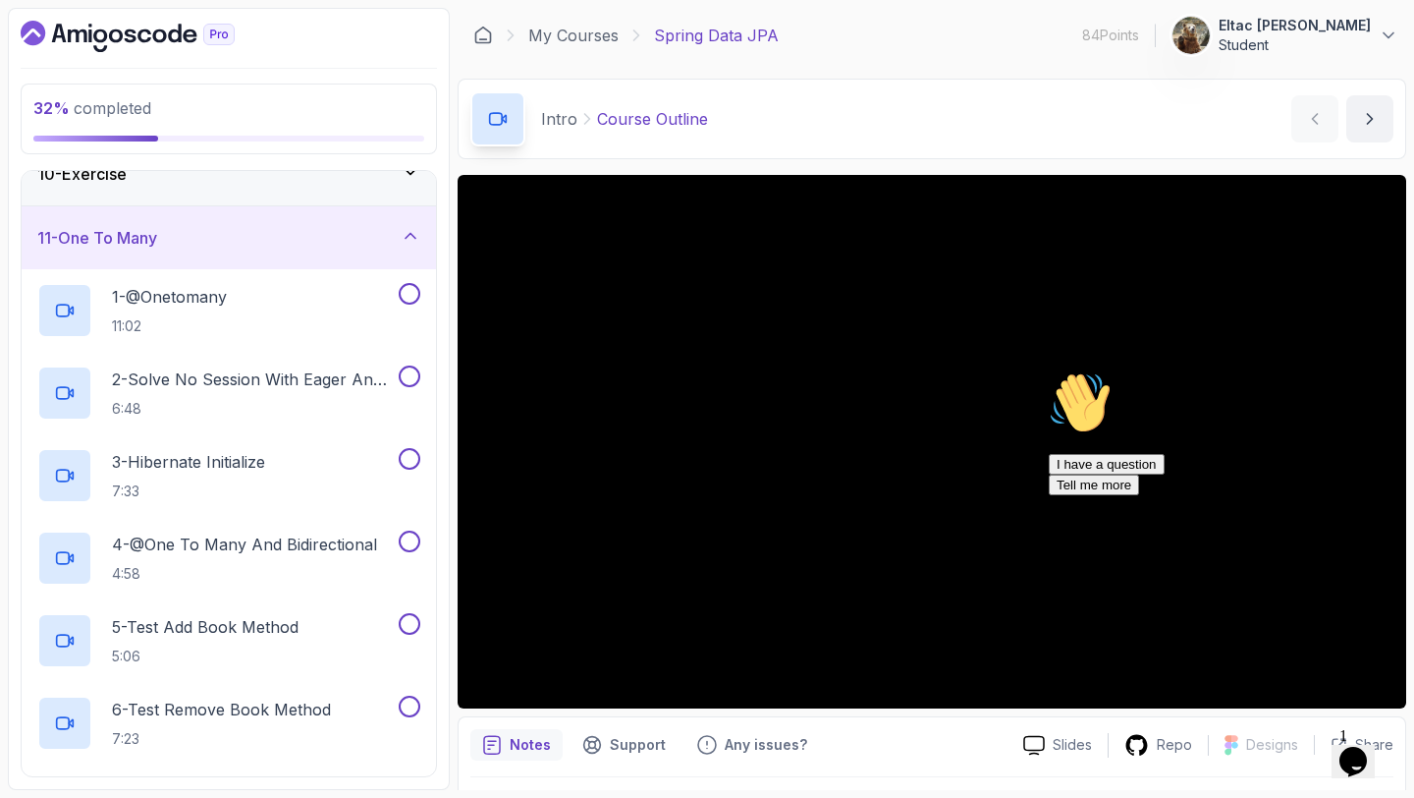
scroll to position [590, 0]
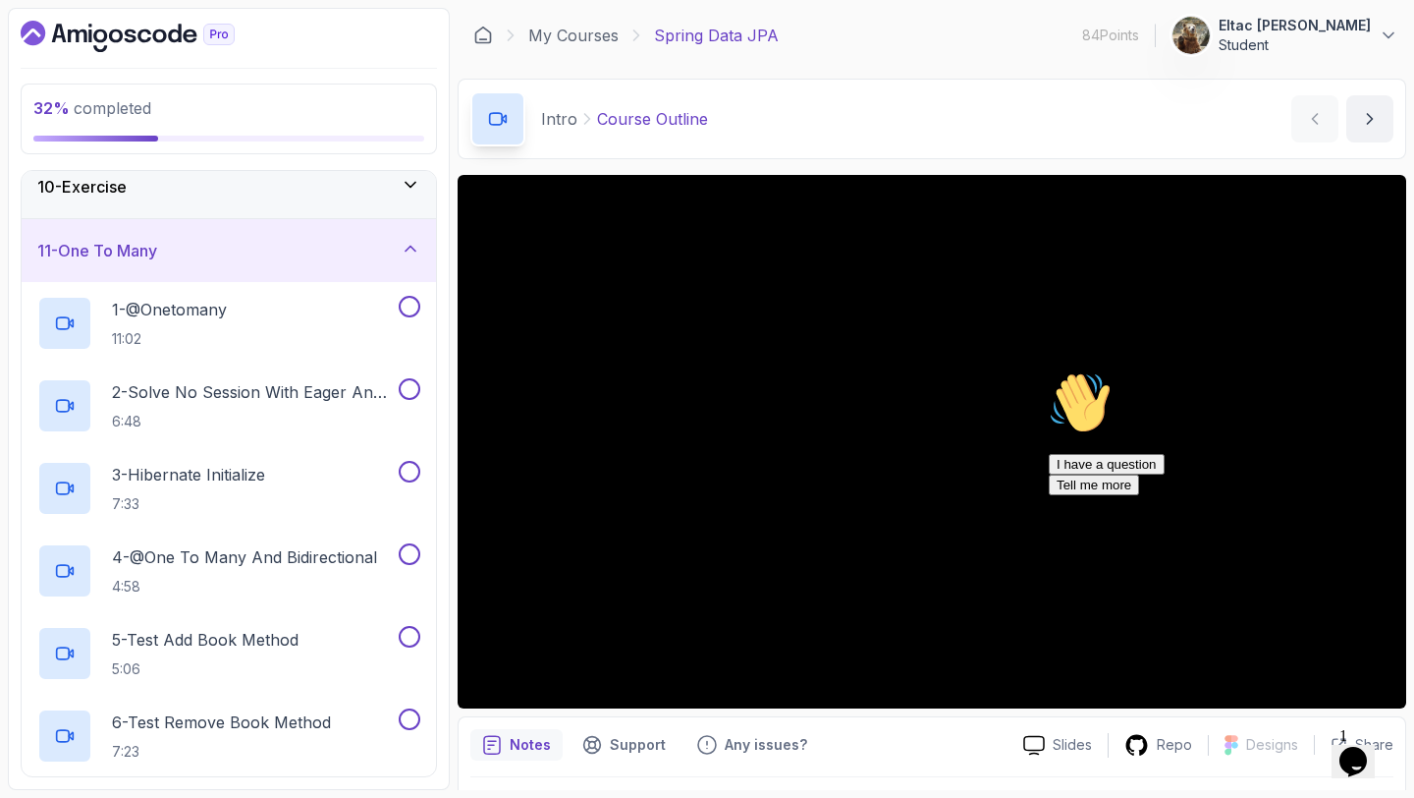
click at [259, 250] on div "11 - One To Many" at bounding box center [228, 251] width 383 height 24
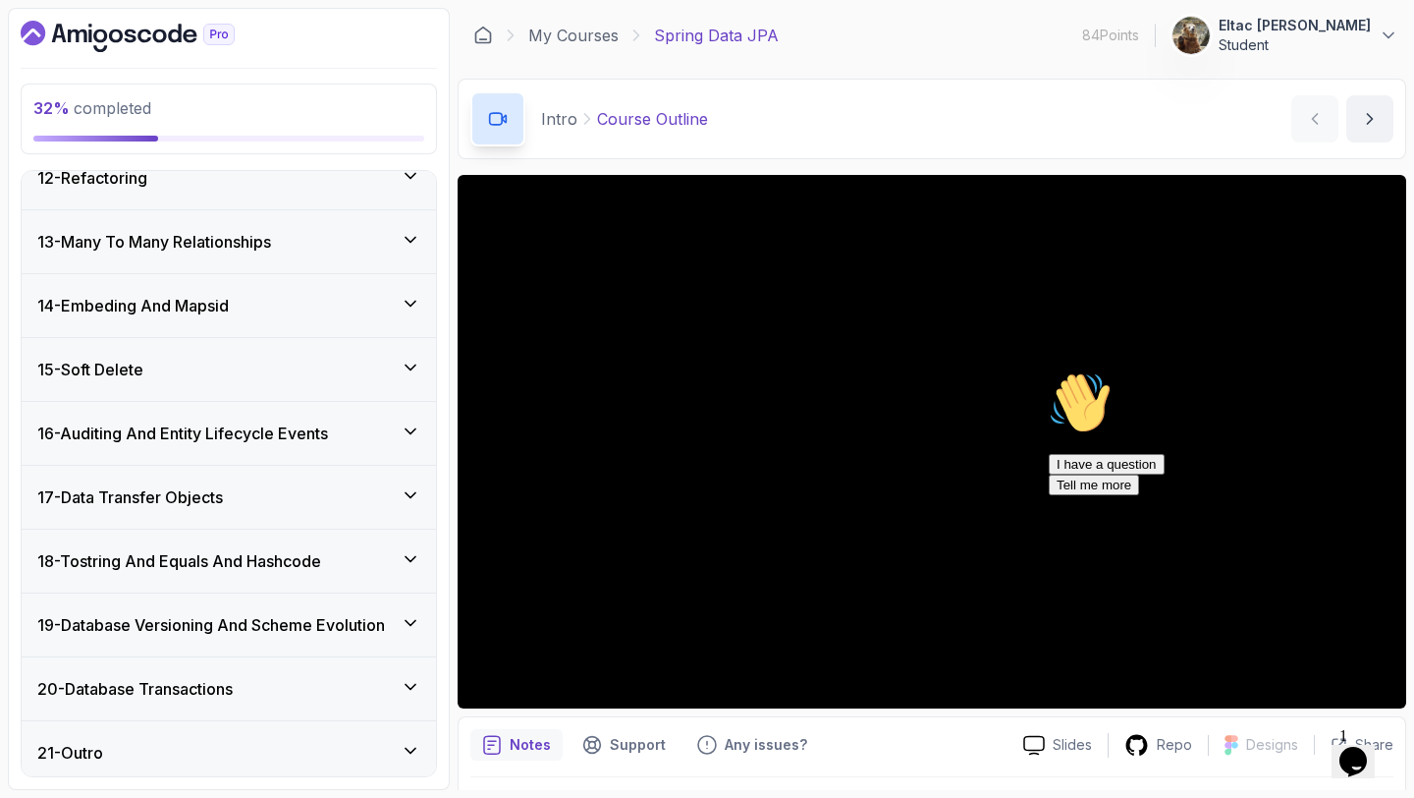
scroll to position [735, 0]
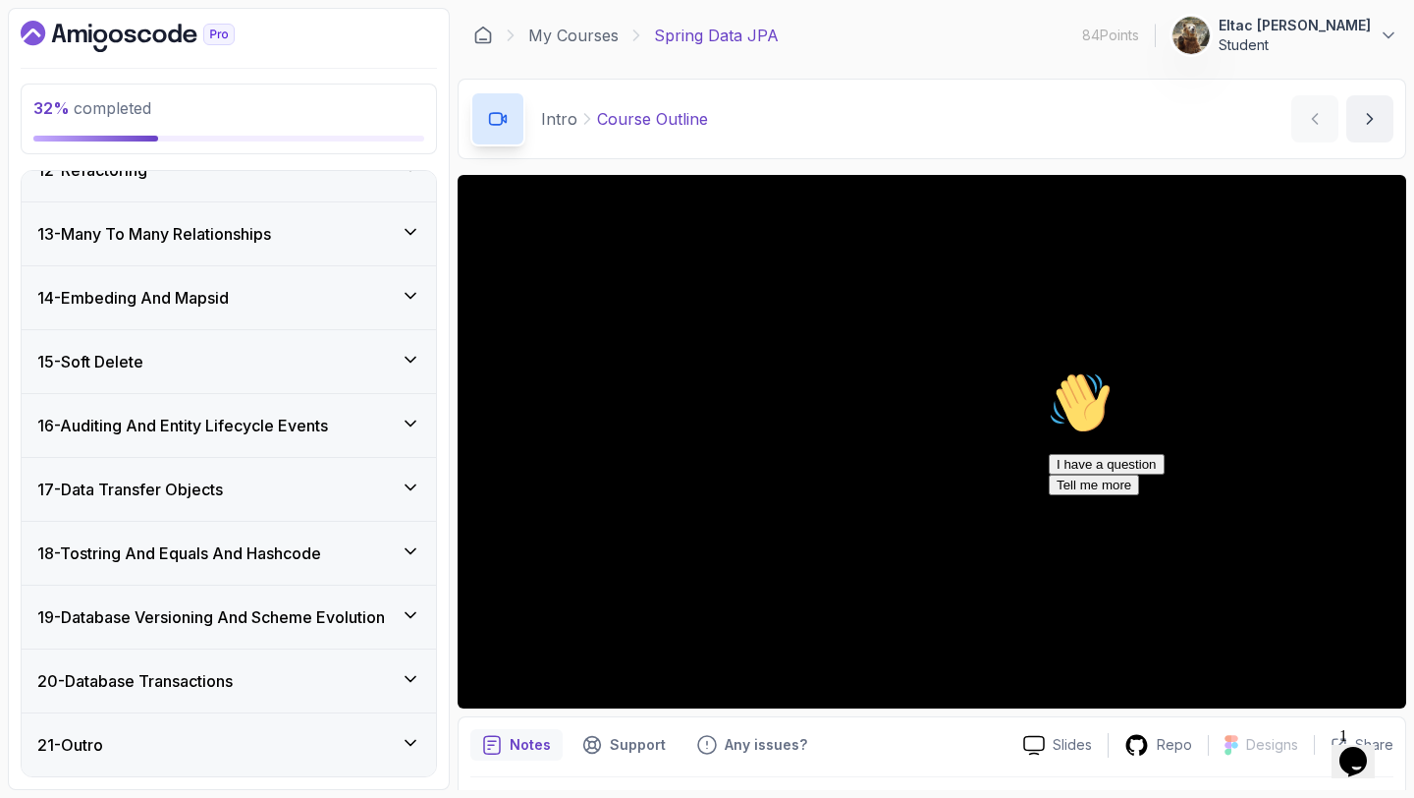
click at [276, 611] on h3 "19 - Database Versioning And Scheme Evolution" at bounding box center [211, 617] width 348 height 24
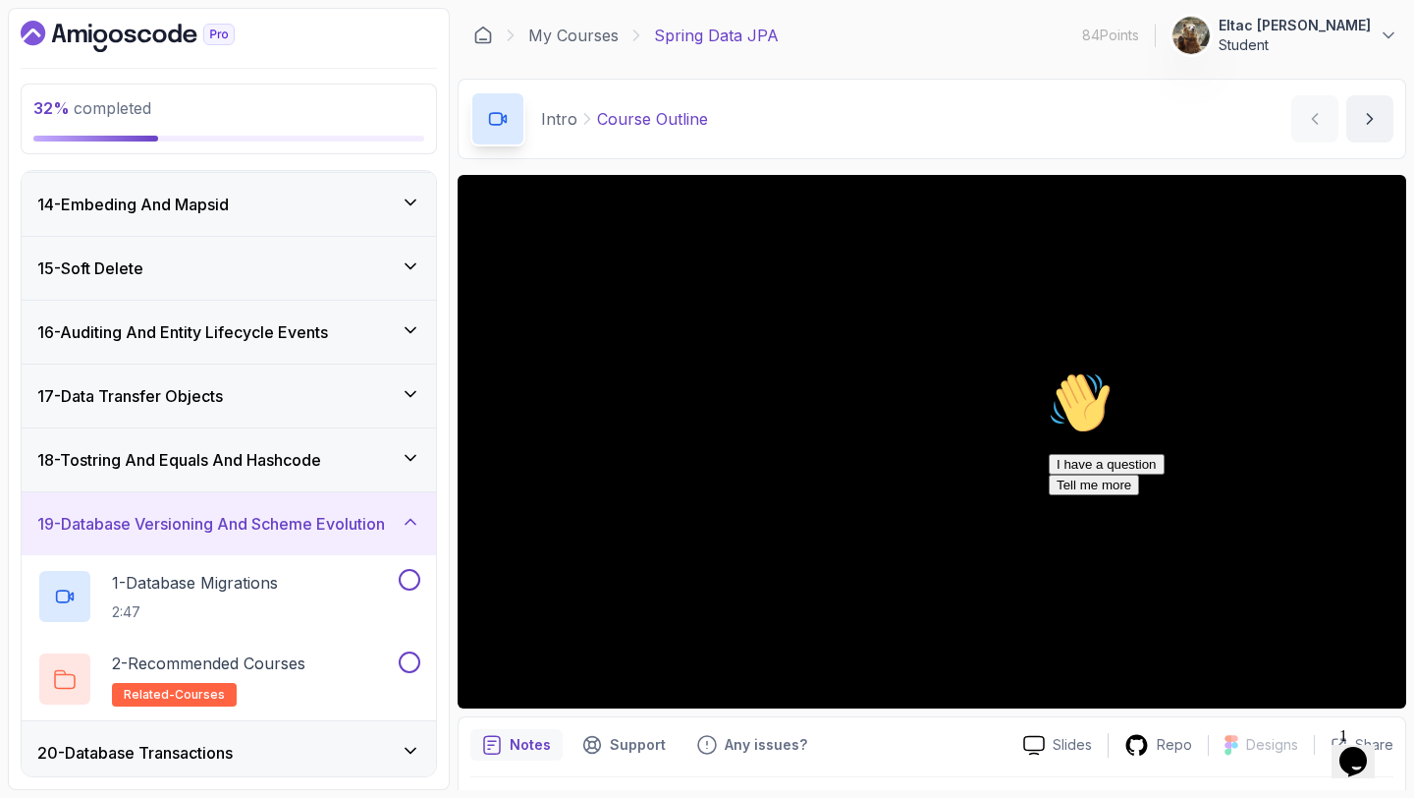
scroll to position [900, 0]
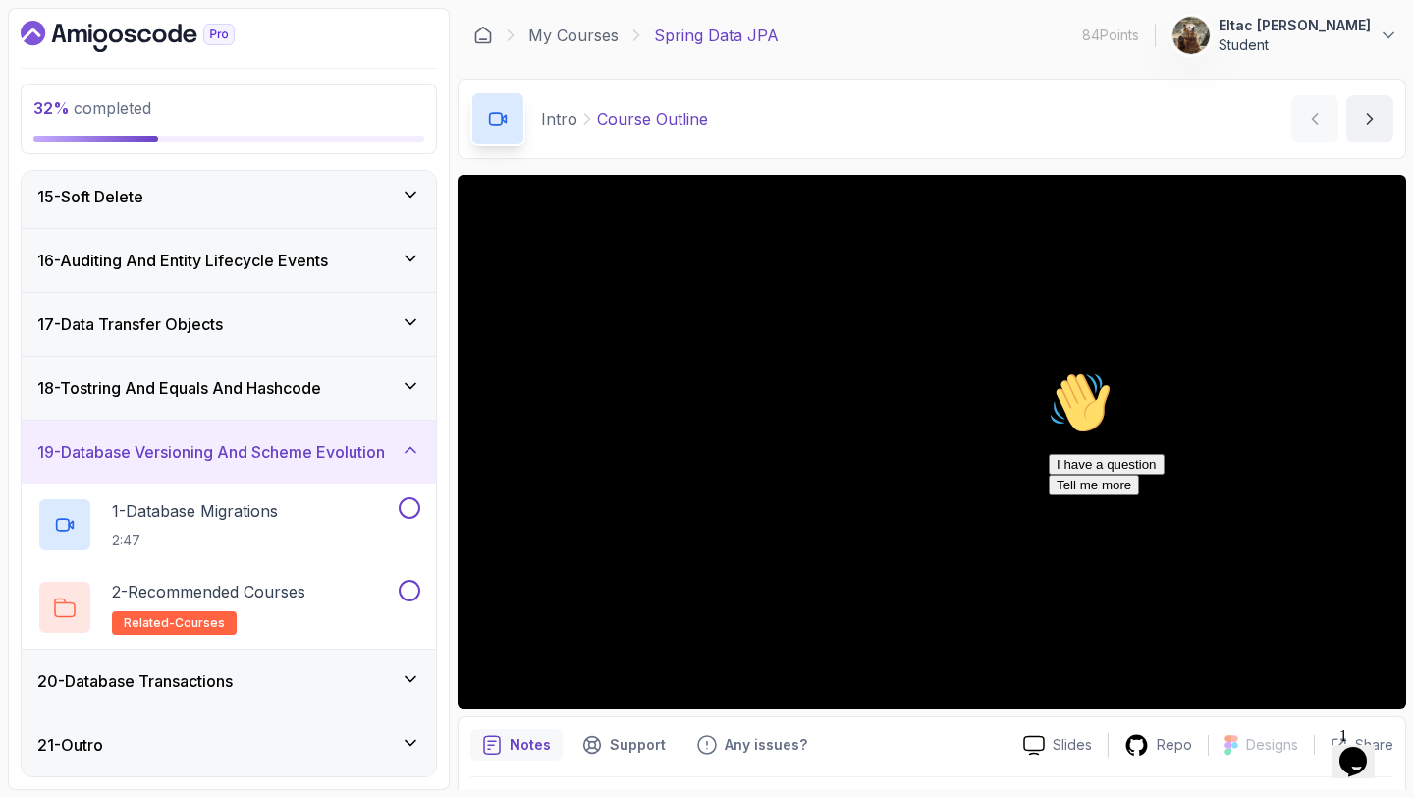
click at [278, 468] on div "19 - Database Versioning And Scheme Evolution" at bounding box center [229, 451] width 414 height 63
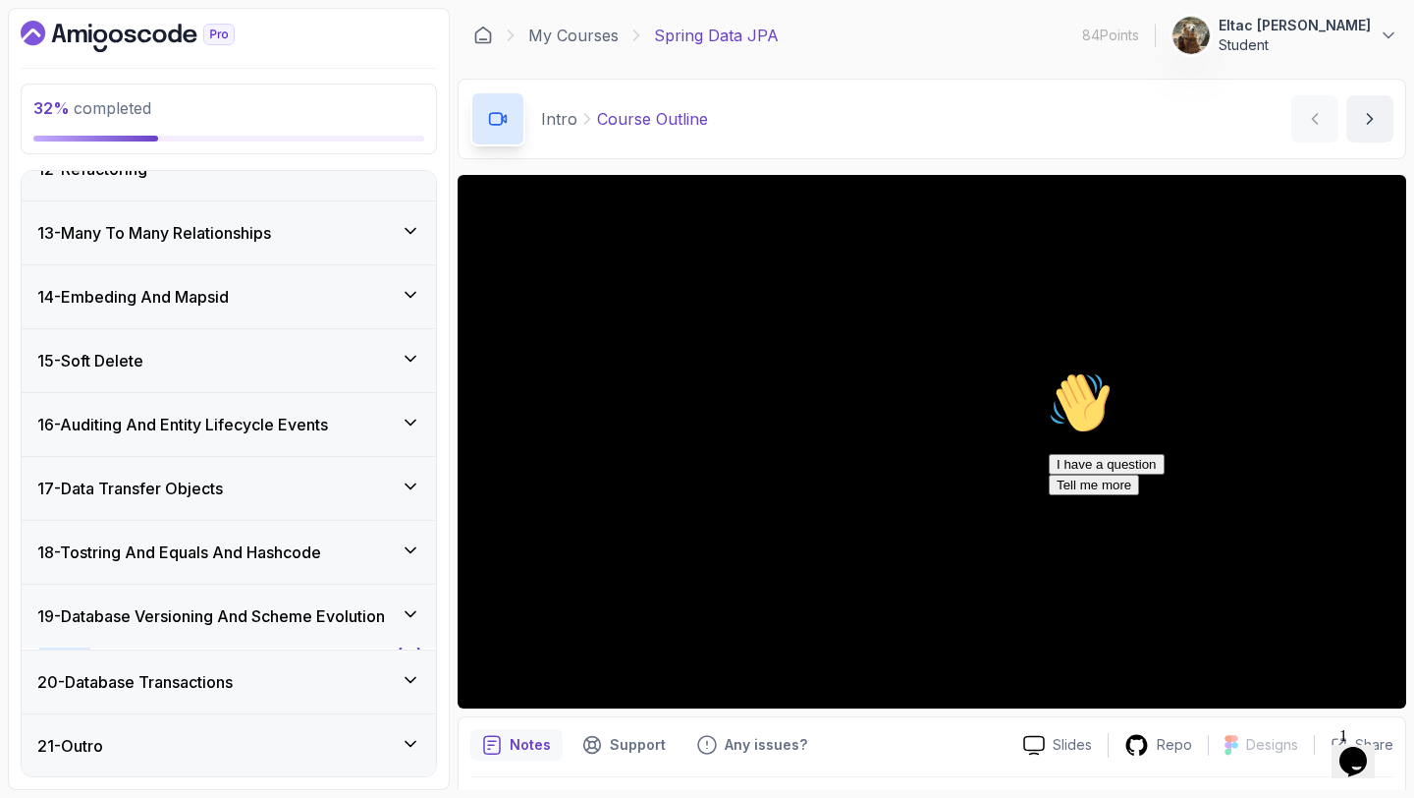
scroll to position [735, 0]
click at [171, 733] on div "21 - Outro" at bounding box center [228, 745] width 383 height 24
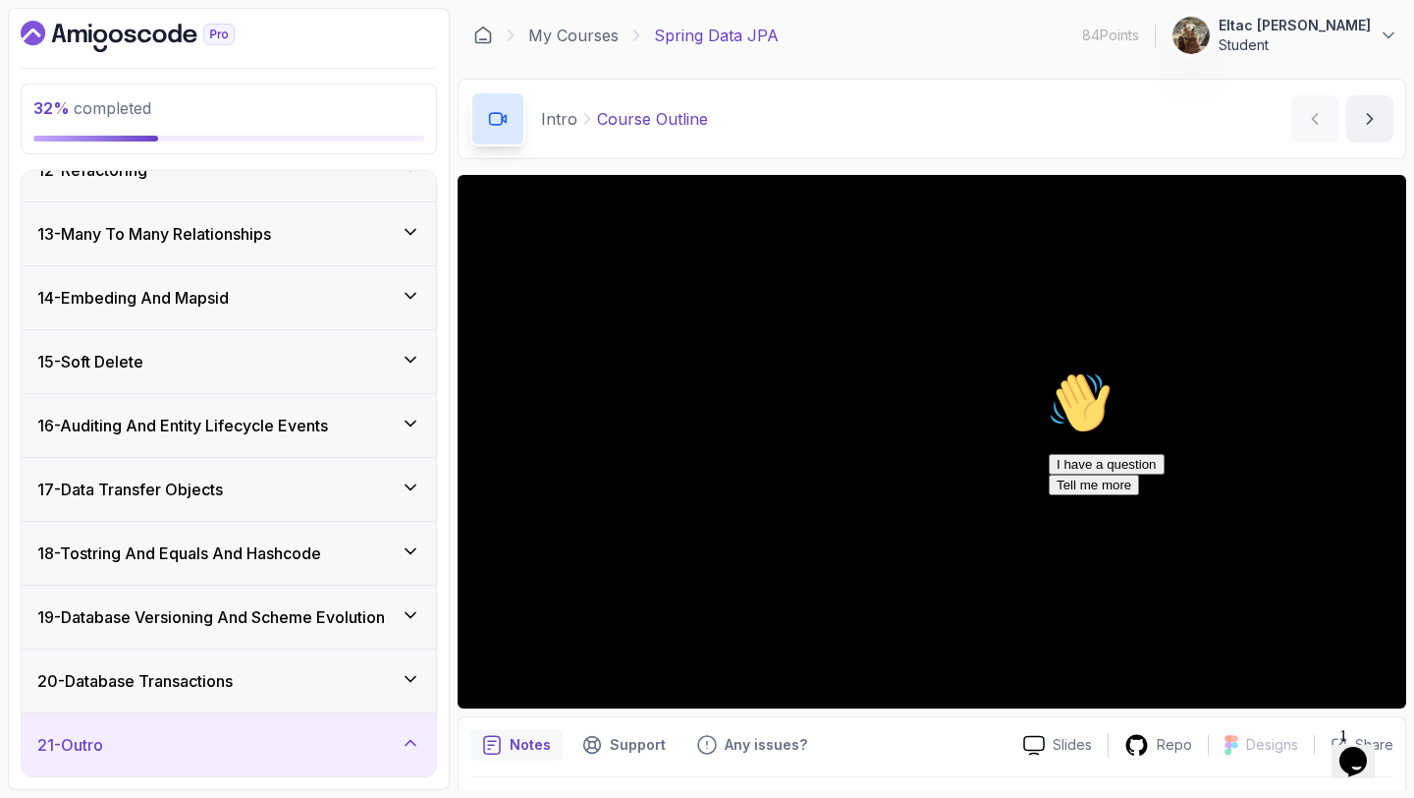
scroll to position [900, 0]
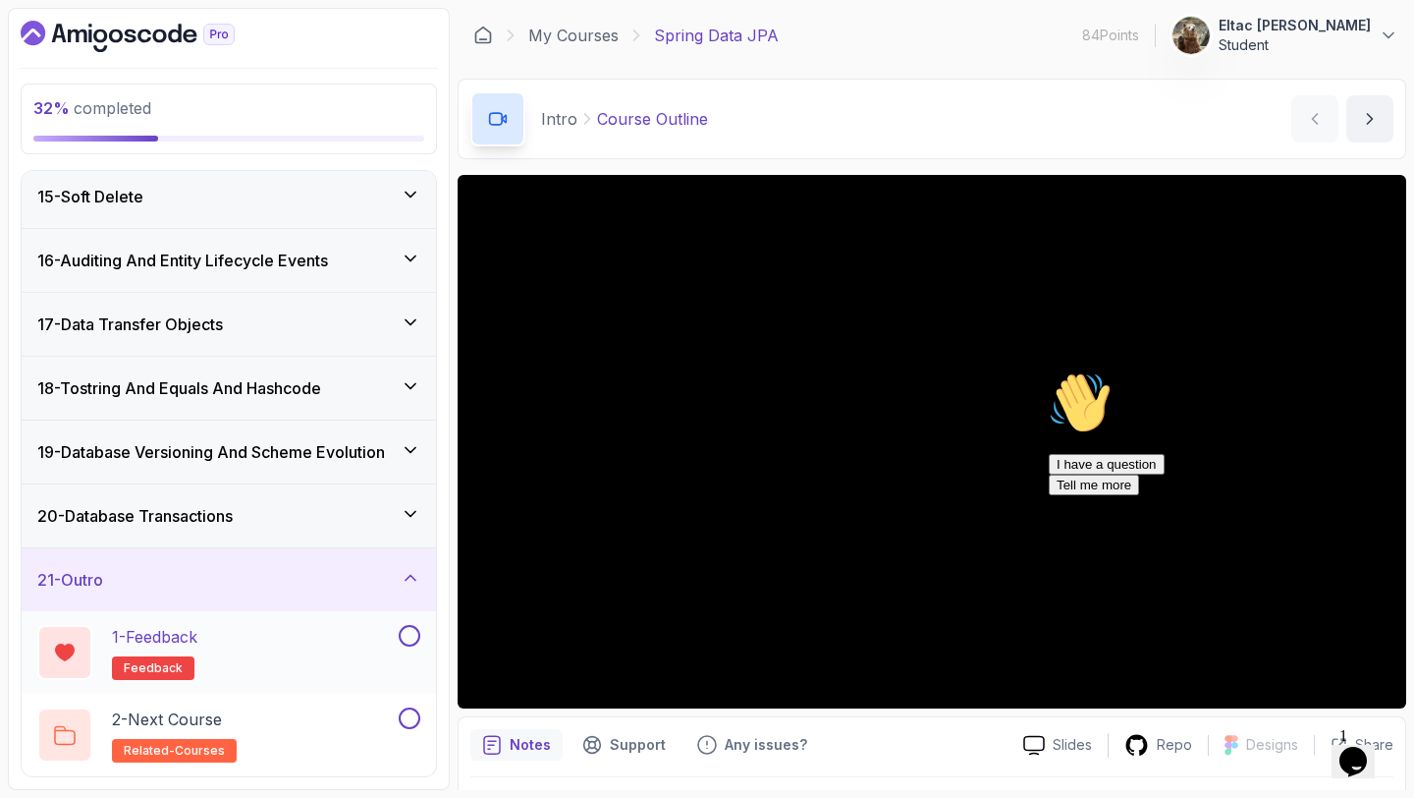
click at [402, 634] on button at bounding box center [410, 636] width 22 height 22
click at [222, 716] on p "2 - Next Course" at bounding box center [167, 719] width 110 height 24
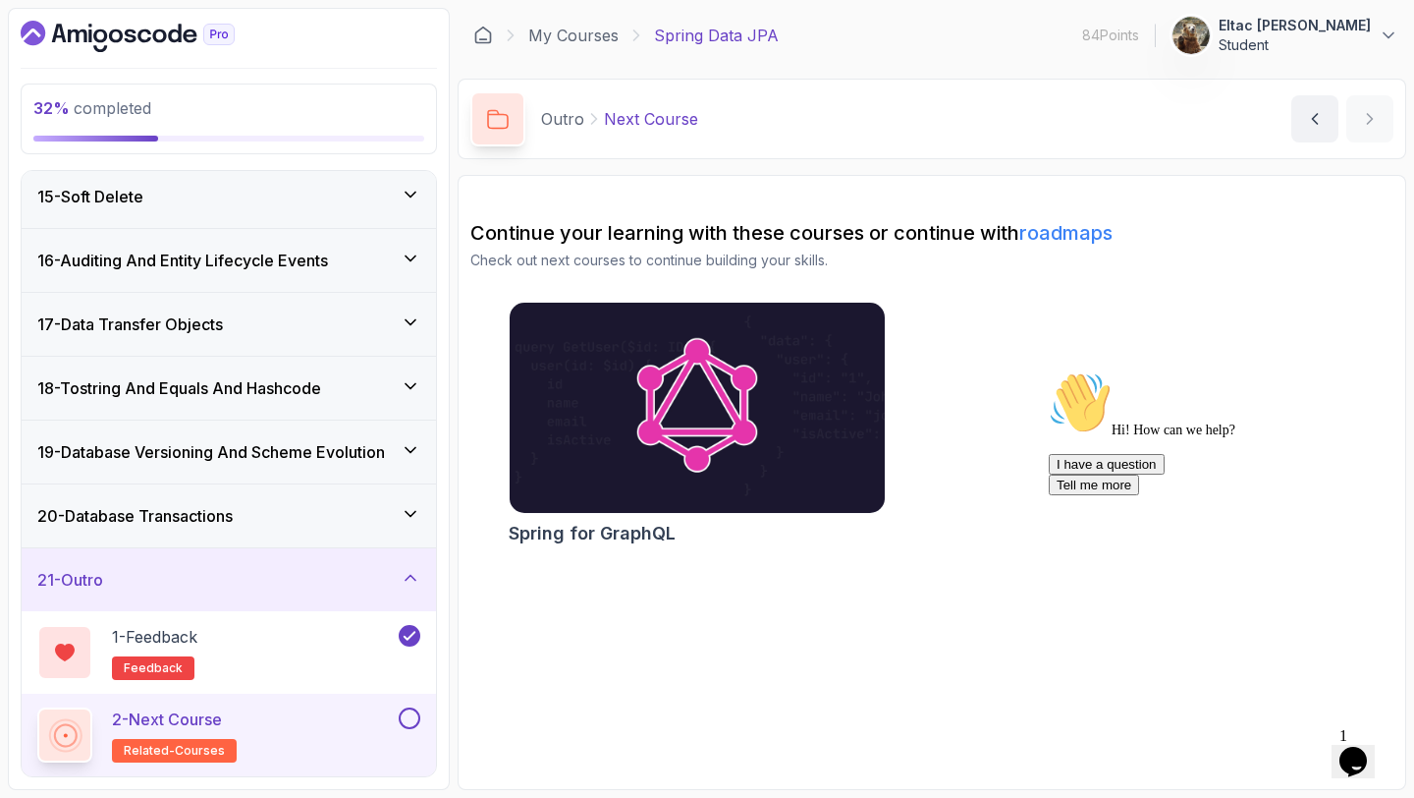
click at [410, 723] on button at bounding box center [410, 718] width 22 height 22
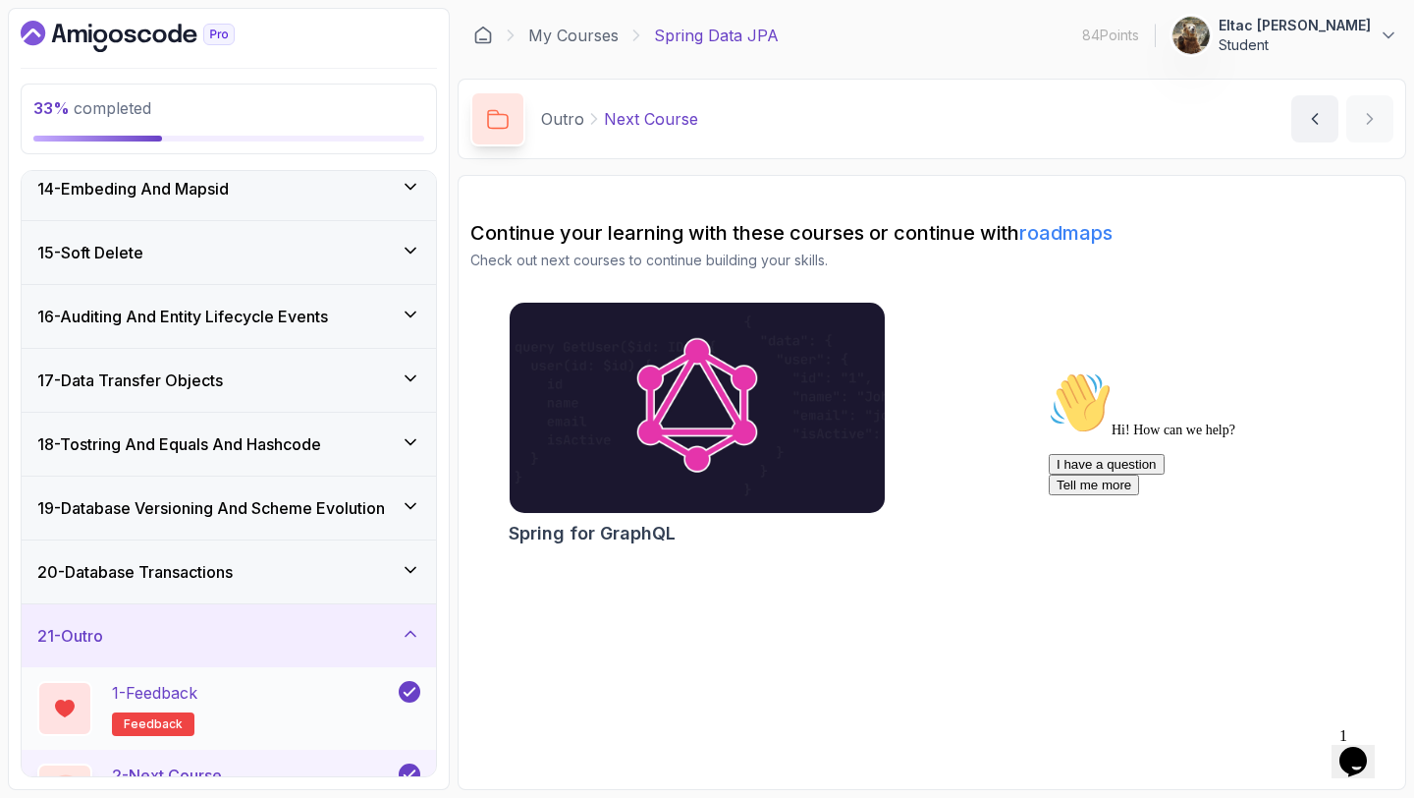
scroll to position [825, 0]
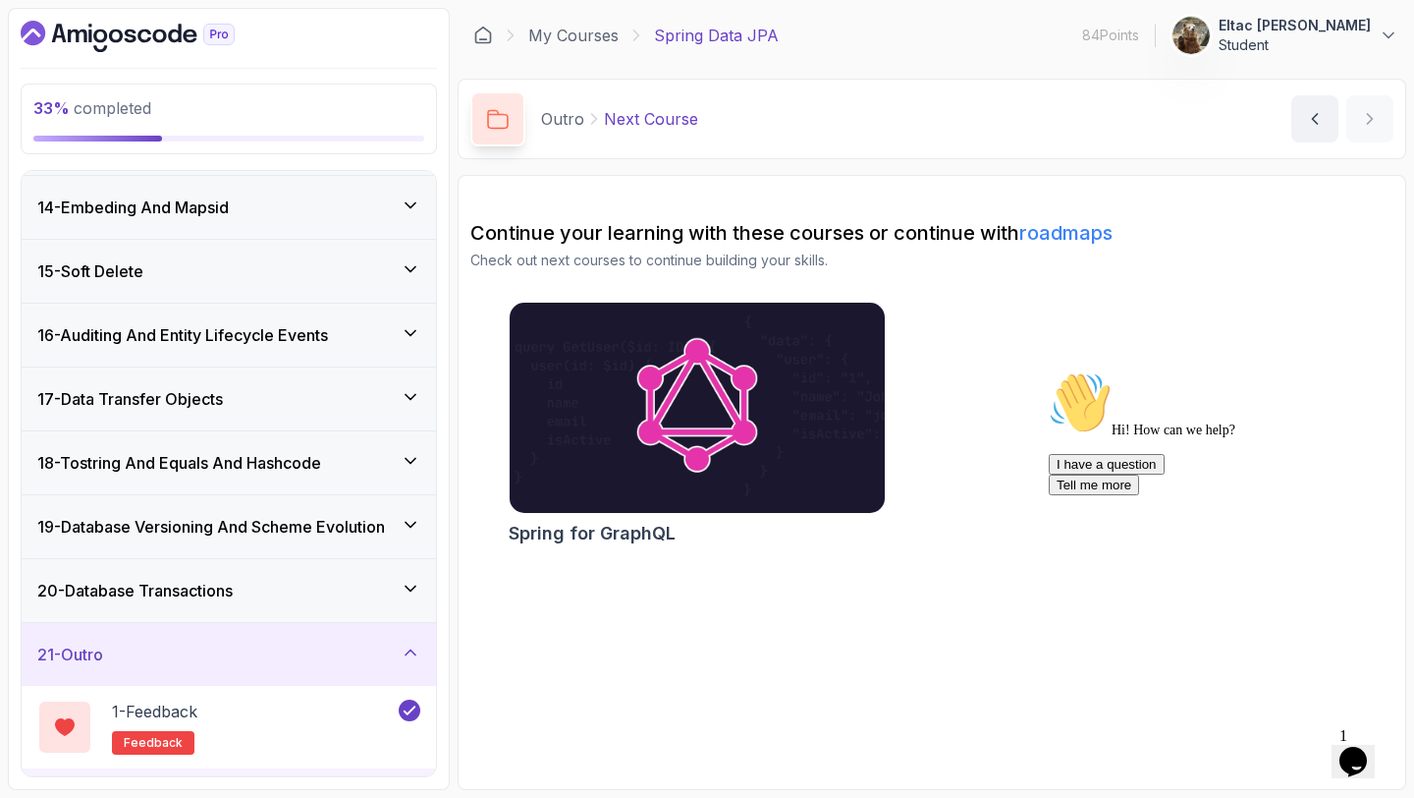
click at [346, 600] on div "20 - Database Transactions" at bounding box center [228, 591] width 383 height 24
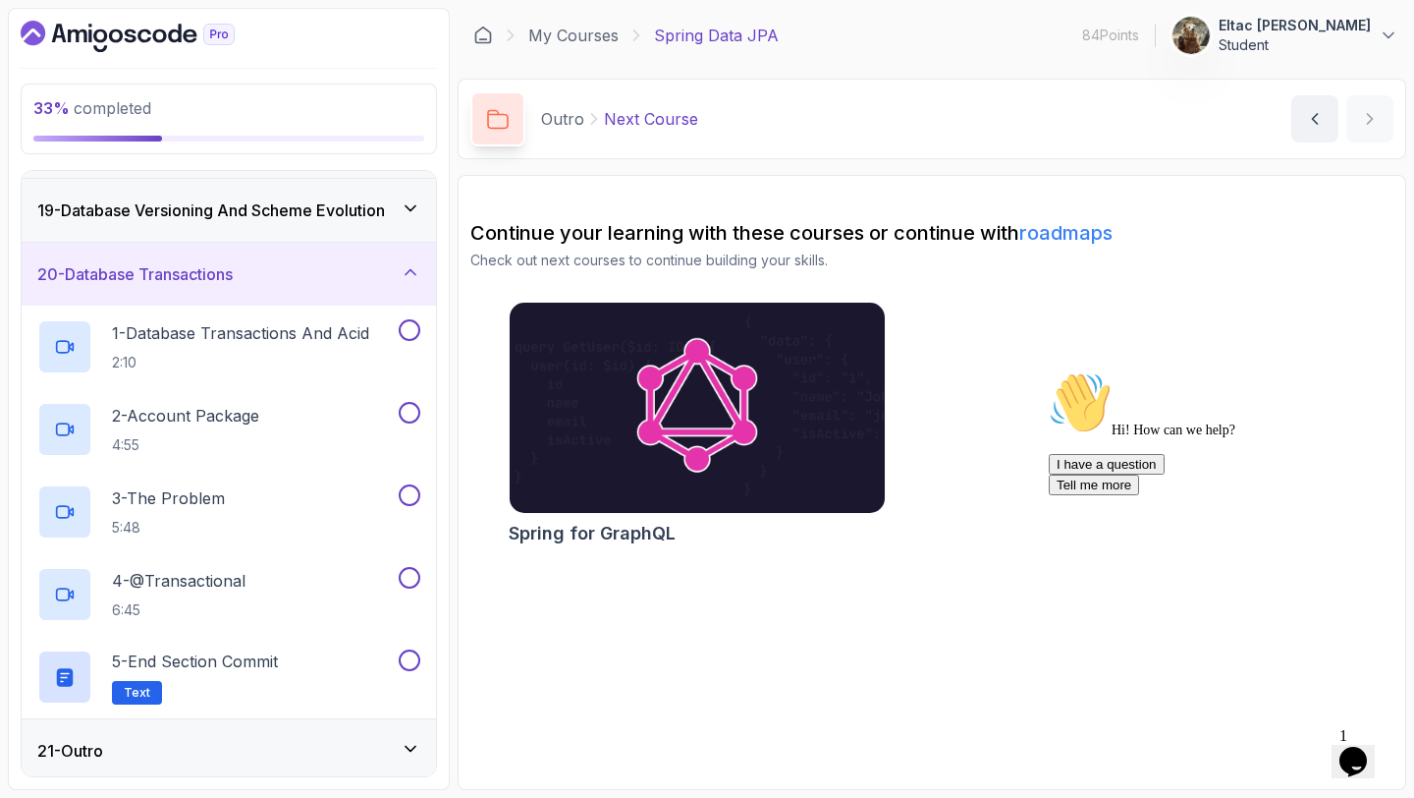
scroll to position [1147, 0]
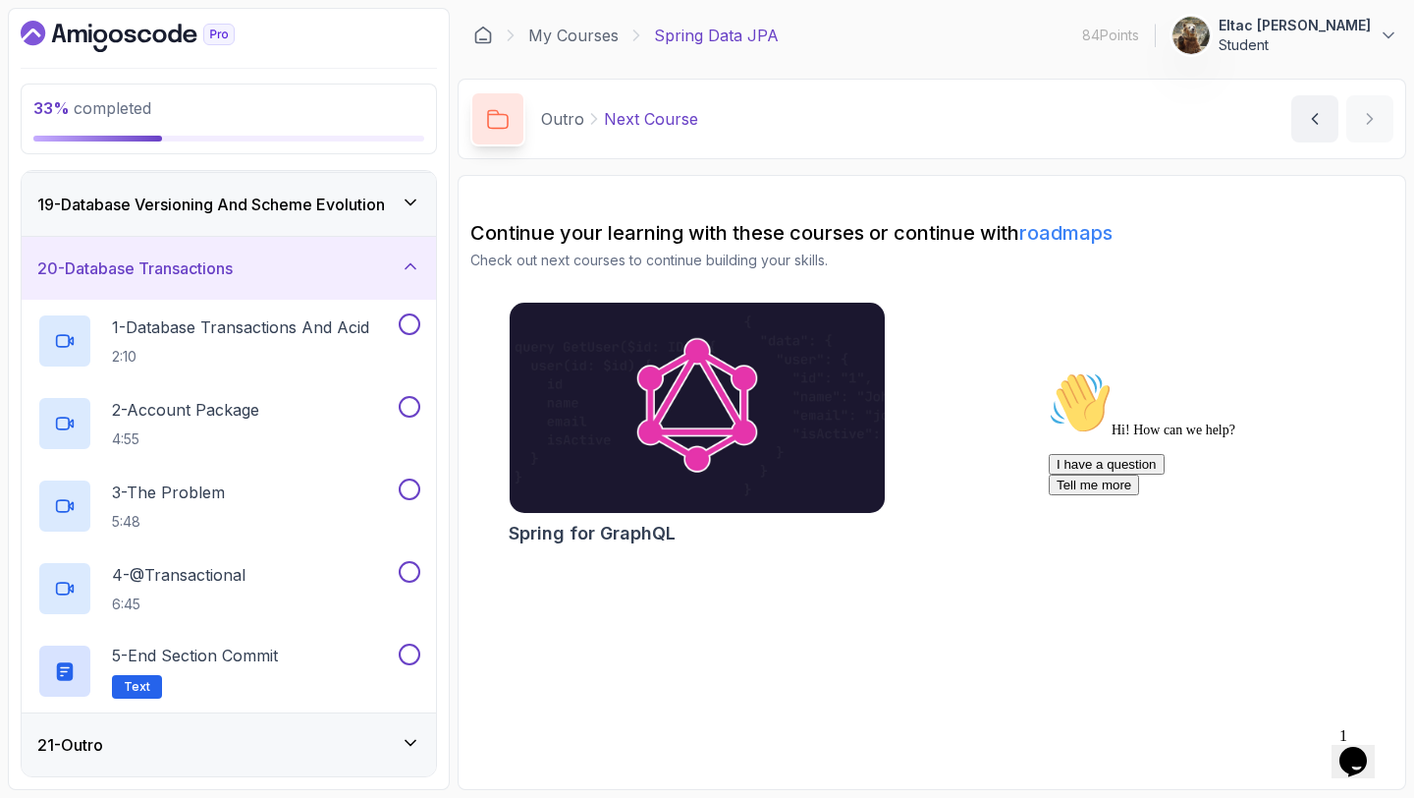
click at [348, 275] on div "20 - Database Transactions" at bounding box center [228, 268] width 383 height 24
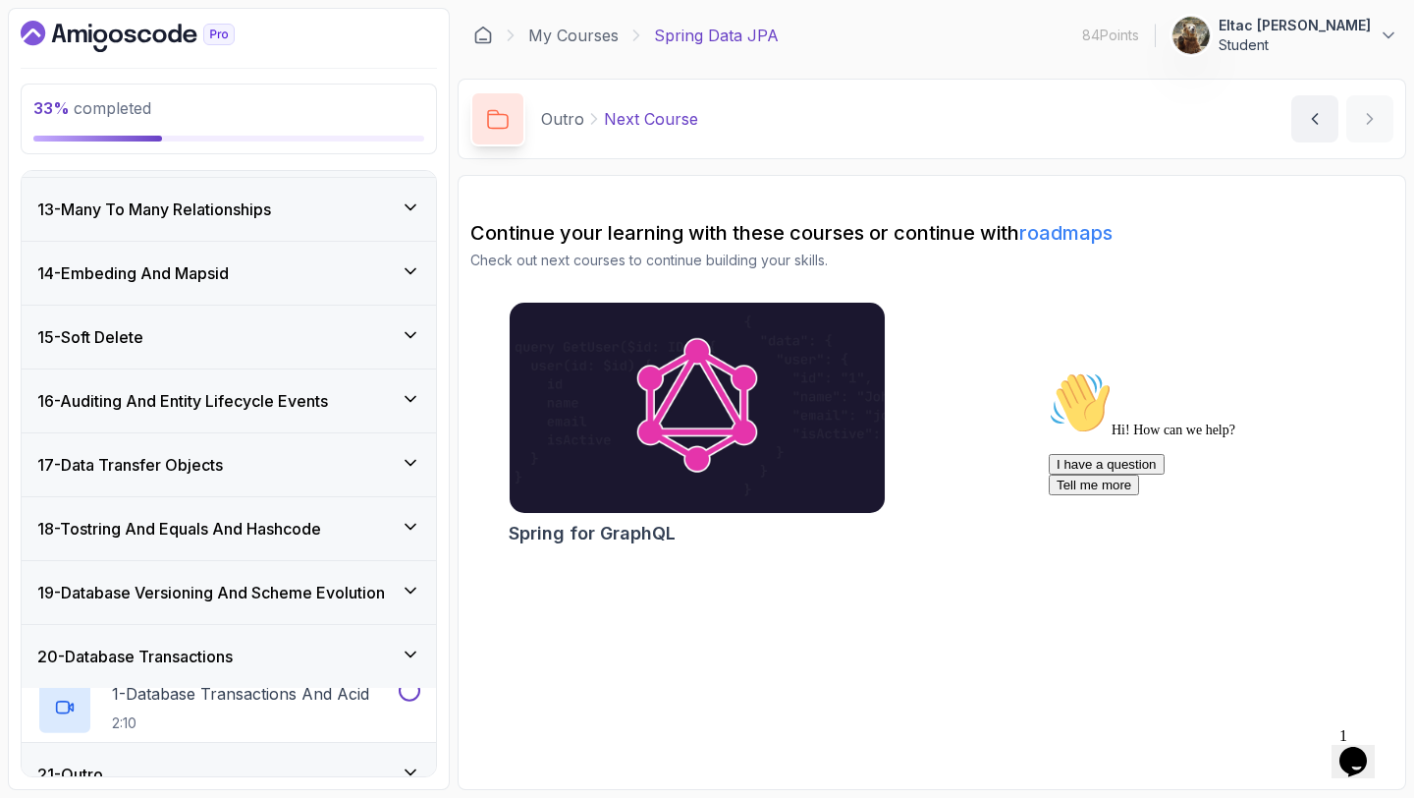
scroll to position [735, 0]
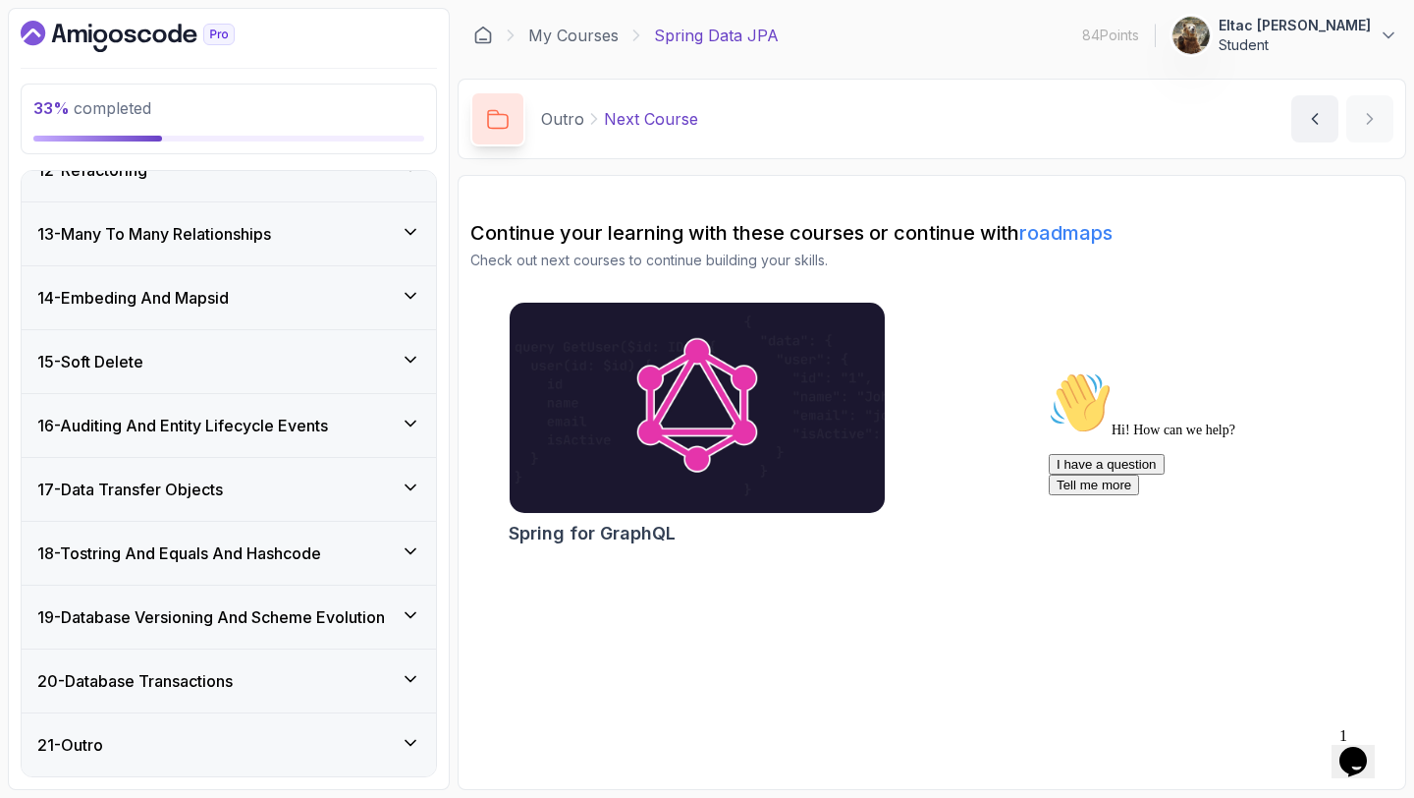
click at [301, 618] on h3 "19 - Database Versioning And Scheme Evolution" at bounding box center [211, 617] width 348 height 24
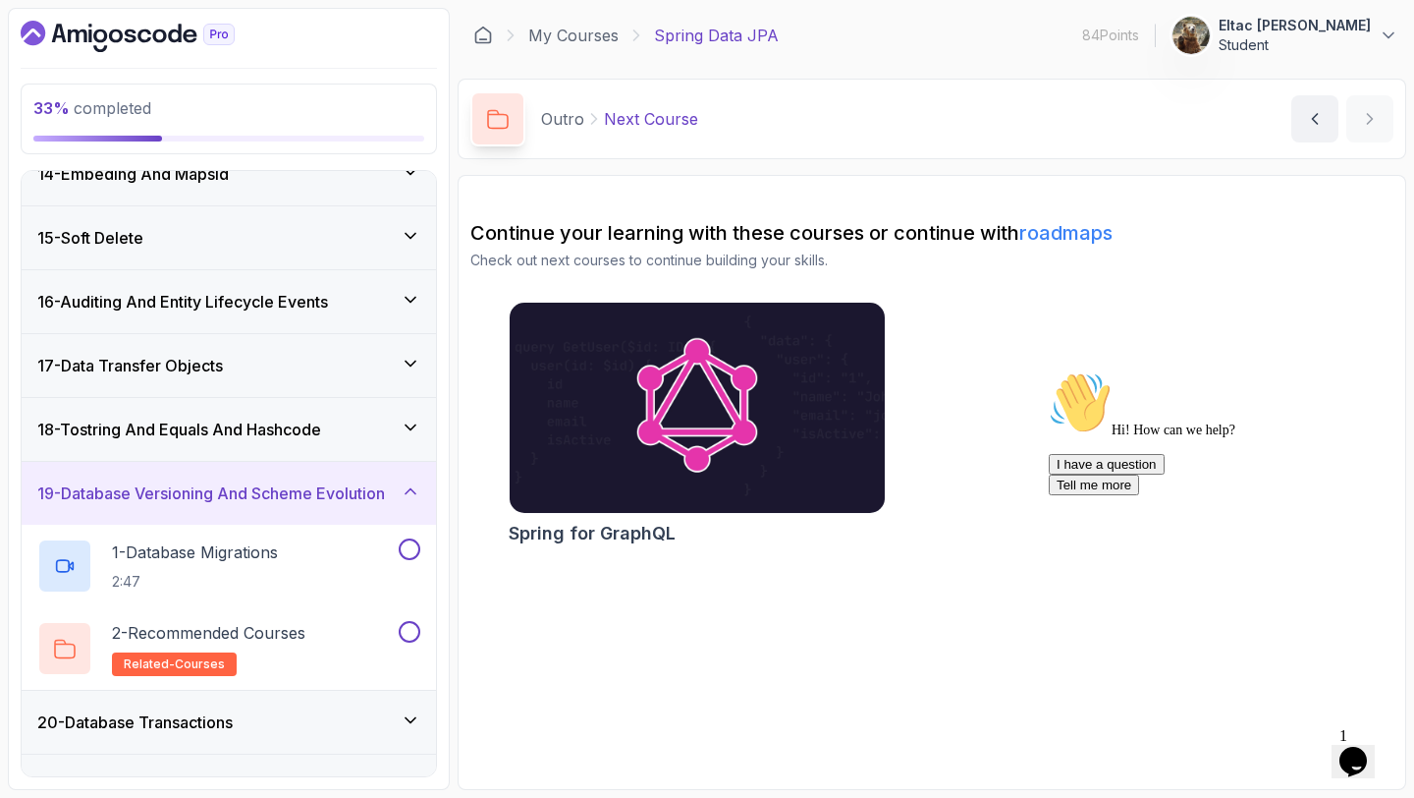
scroll to position [900, 0]
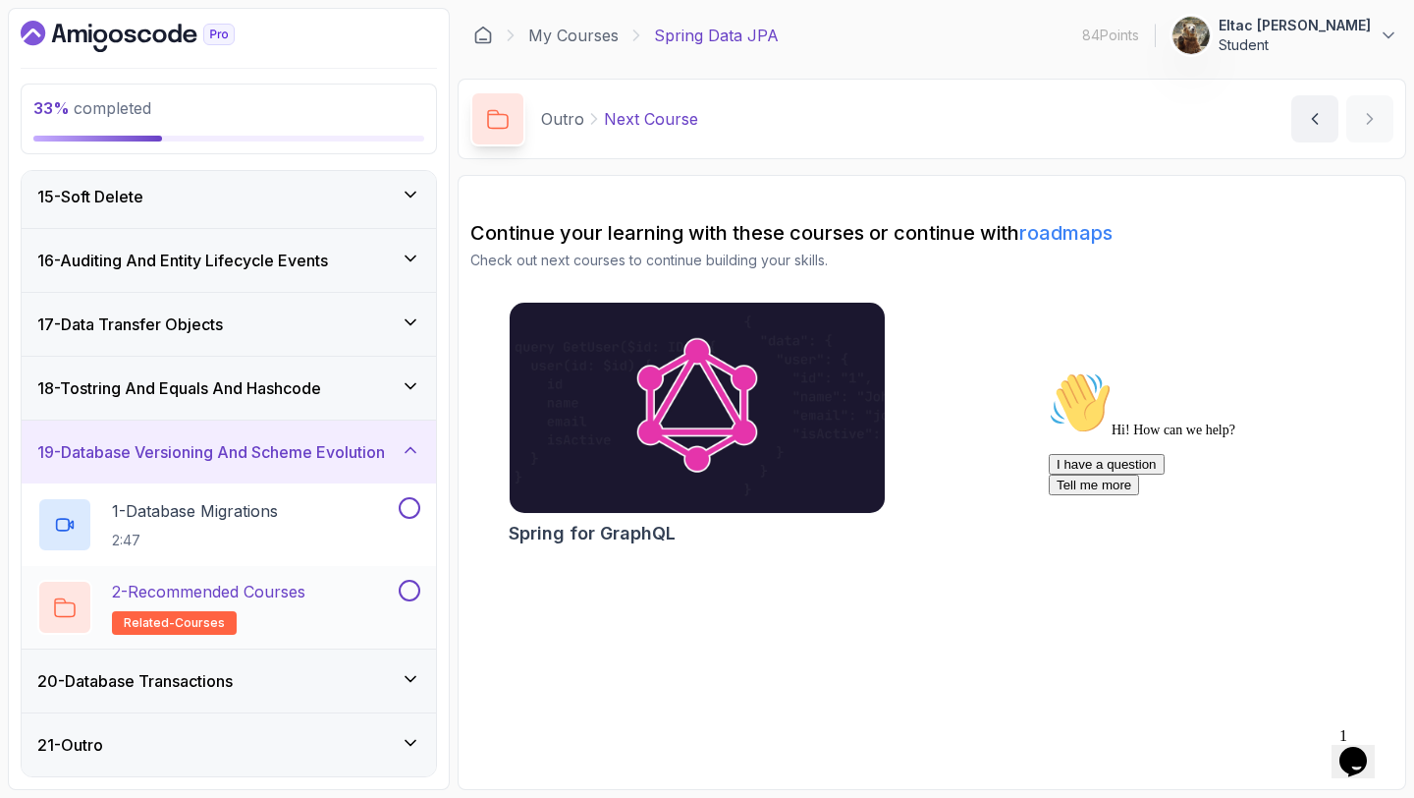
click at [301, 612] on h2 "2 - Recommended Courses related-courses" at bounding box center [208, 606] width 193 height 55
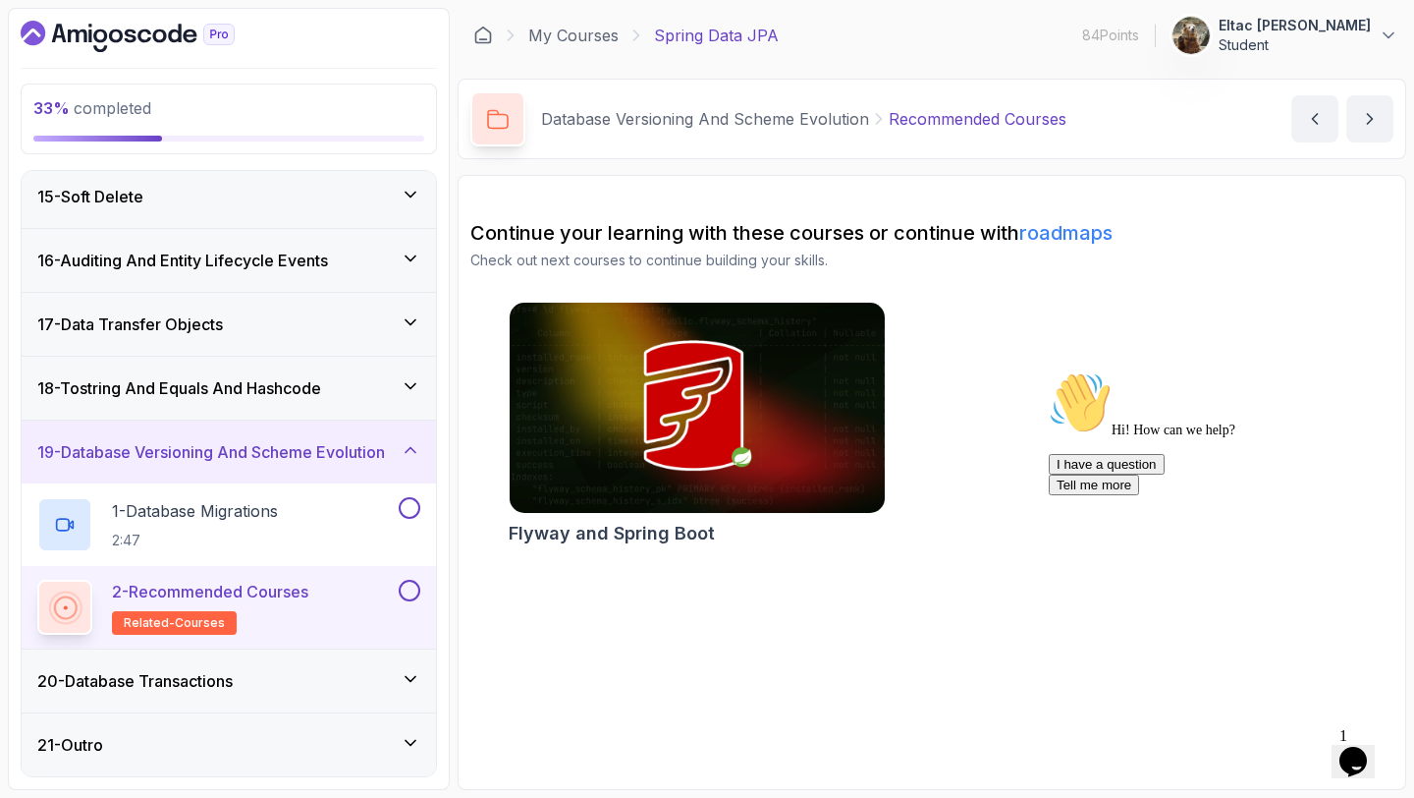
click at [406, 587] on button at bounding box center [410, 590] width 22 height 22
click at [338, 461] on h3 "19 - Database Versioning And Scheme Evolution" at bounding box center [211, 452] width 348 height 24
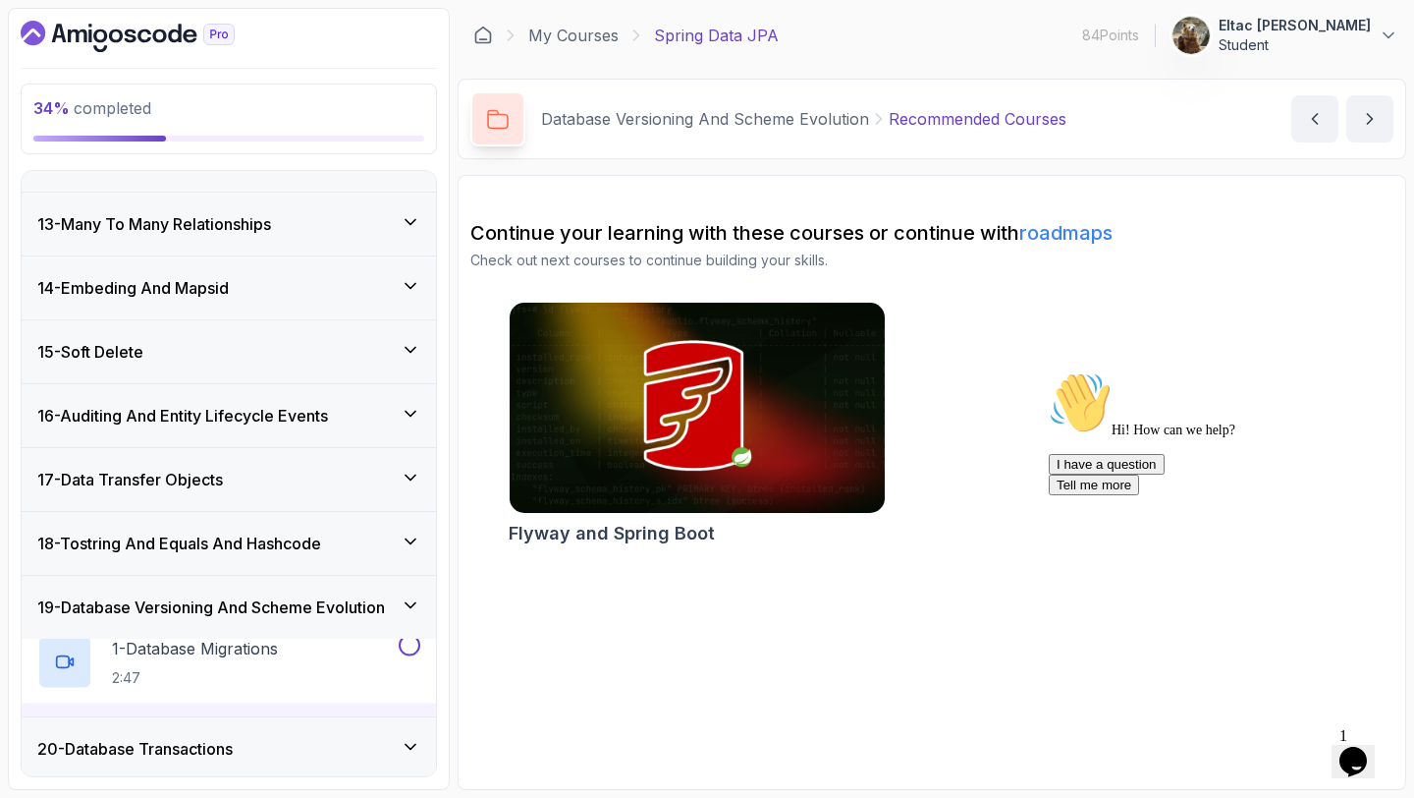
scroll to position [735, 0]
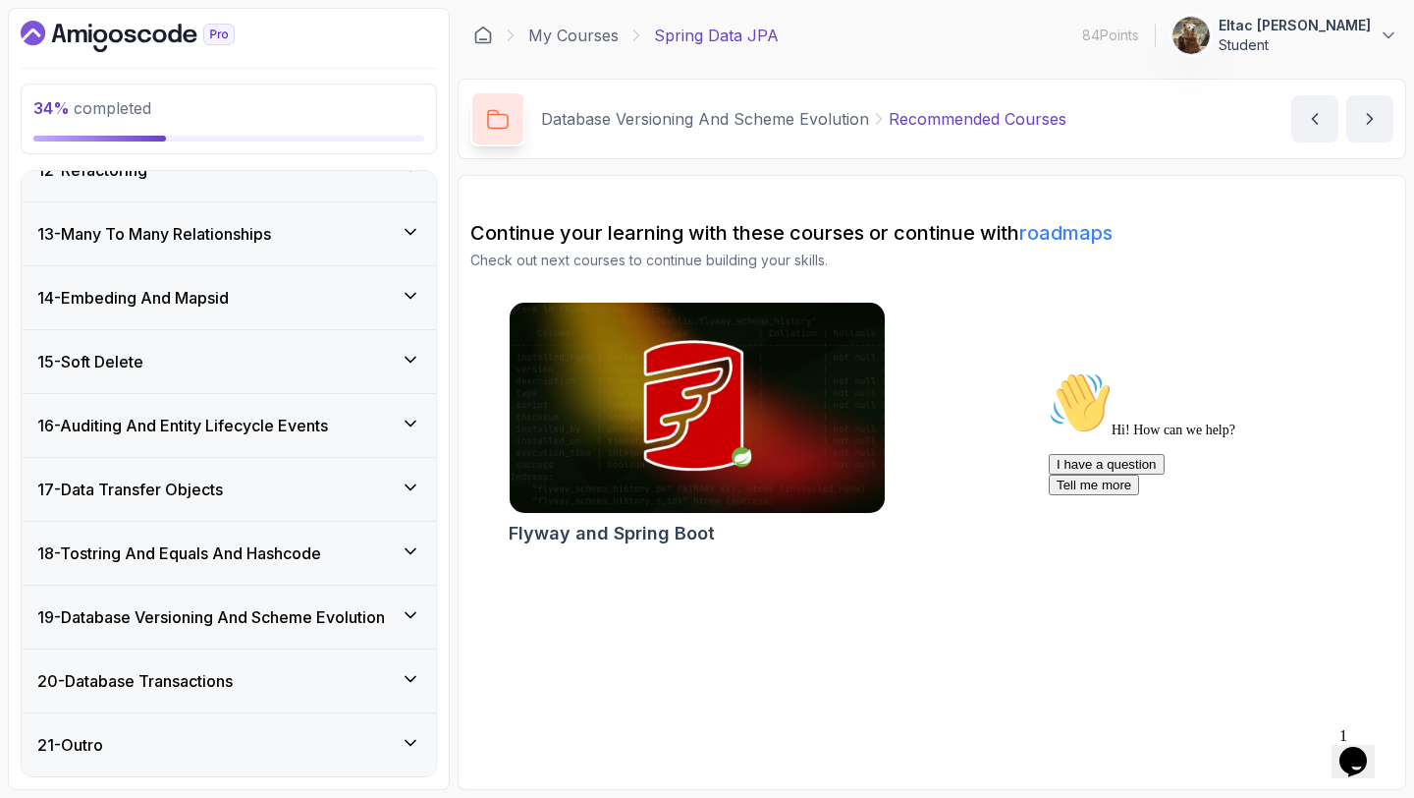
click at [297, 558] on h3 "18 - Tostring And Equals And Hashcode" at bounding box center [179, 553] width 284 height 24
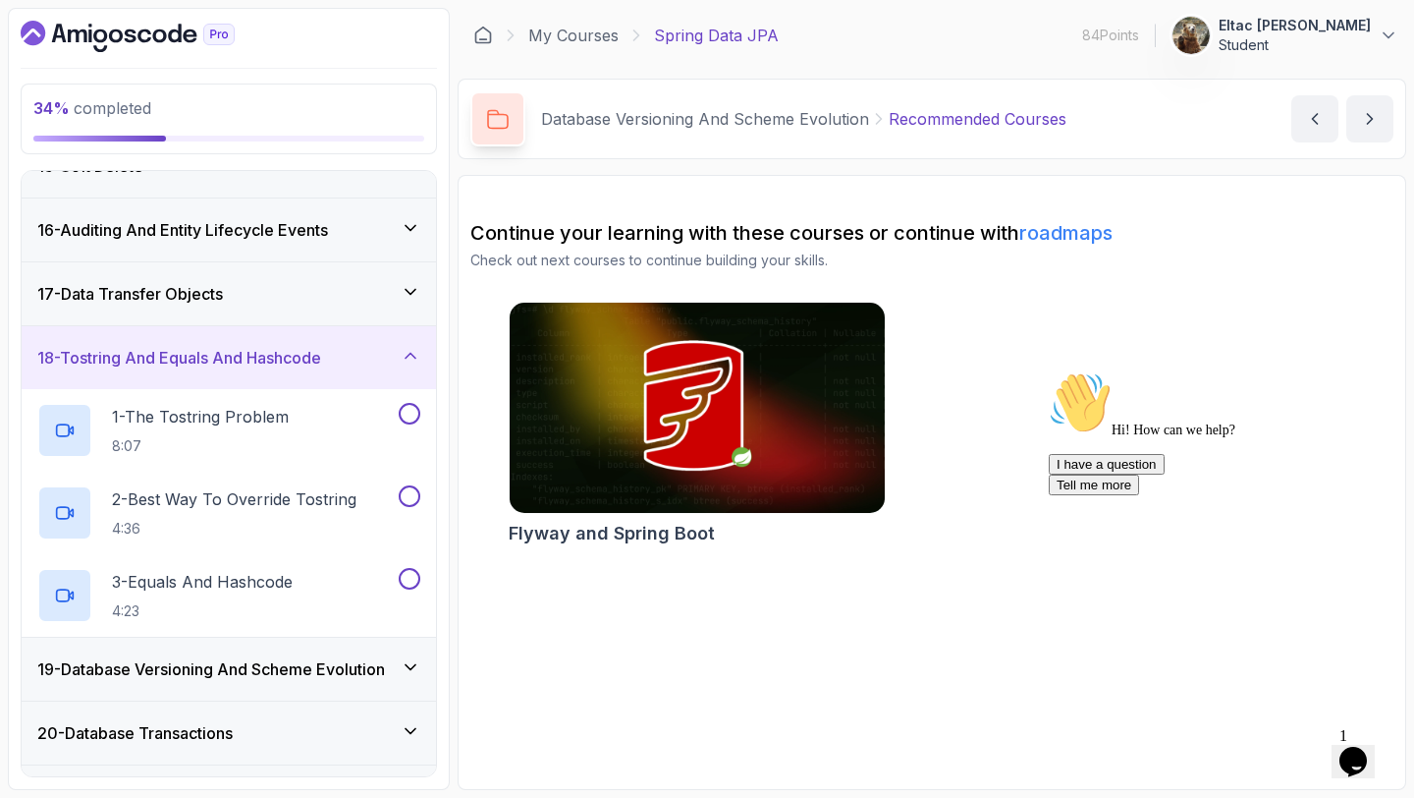
scroll to position [928, 0]
click at [335, 369] on div "18 - Tostring And Equals And Hashcode" at bounding box center [228, 360] width 383 height 24
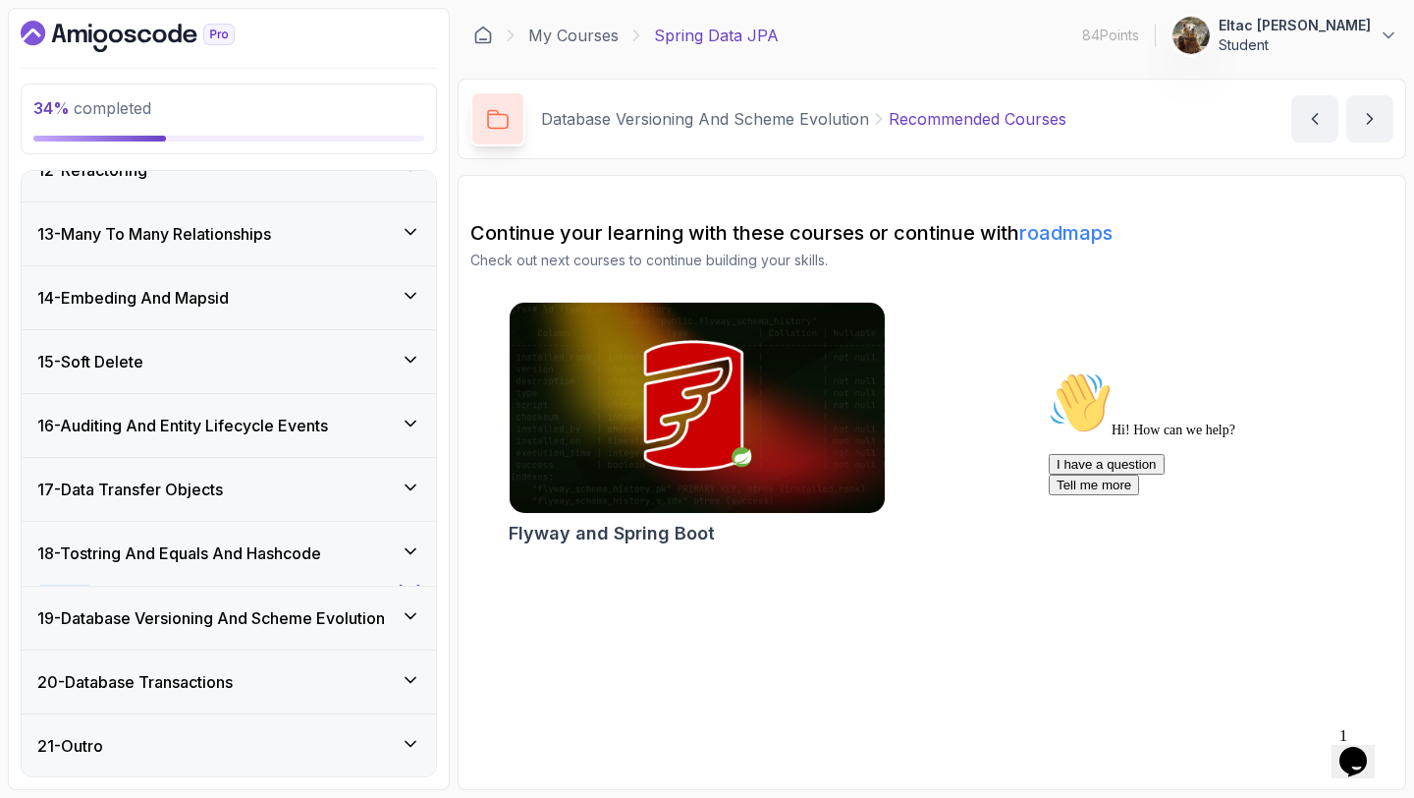
scroll to position [735, 0]
click at [298, 468] on div "17 - Data Transfer Objects" at bounding box center [229, 489] width 414 height 63
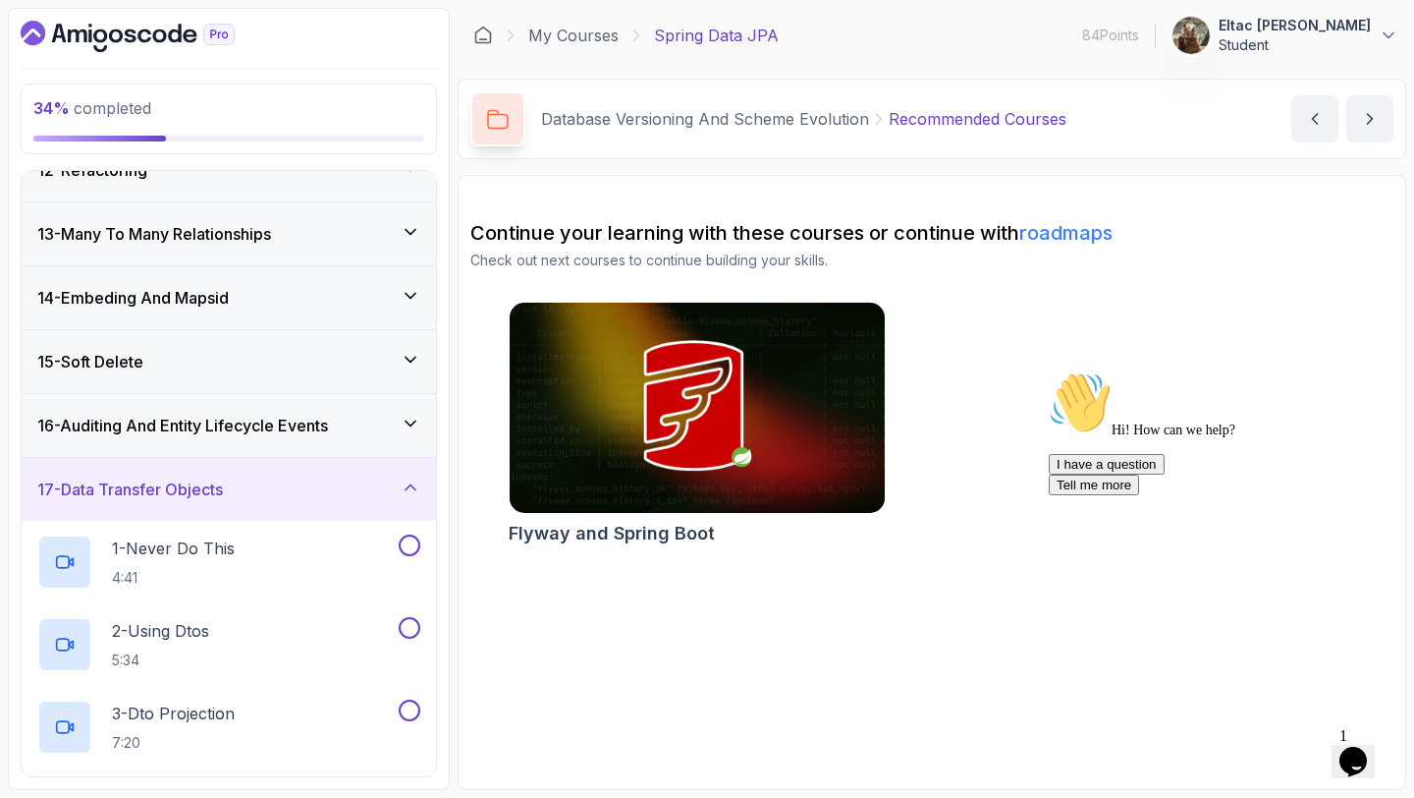
click at [298, 468] on div "17 - Data Transfer Objects" at bounding box center [229, 489] width 414 height 63
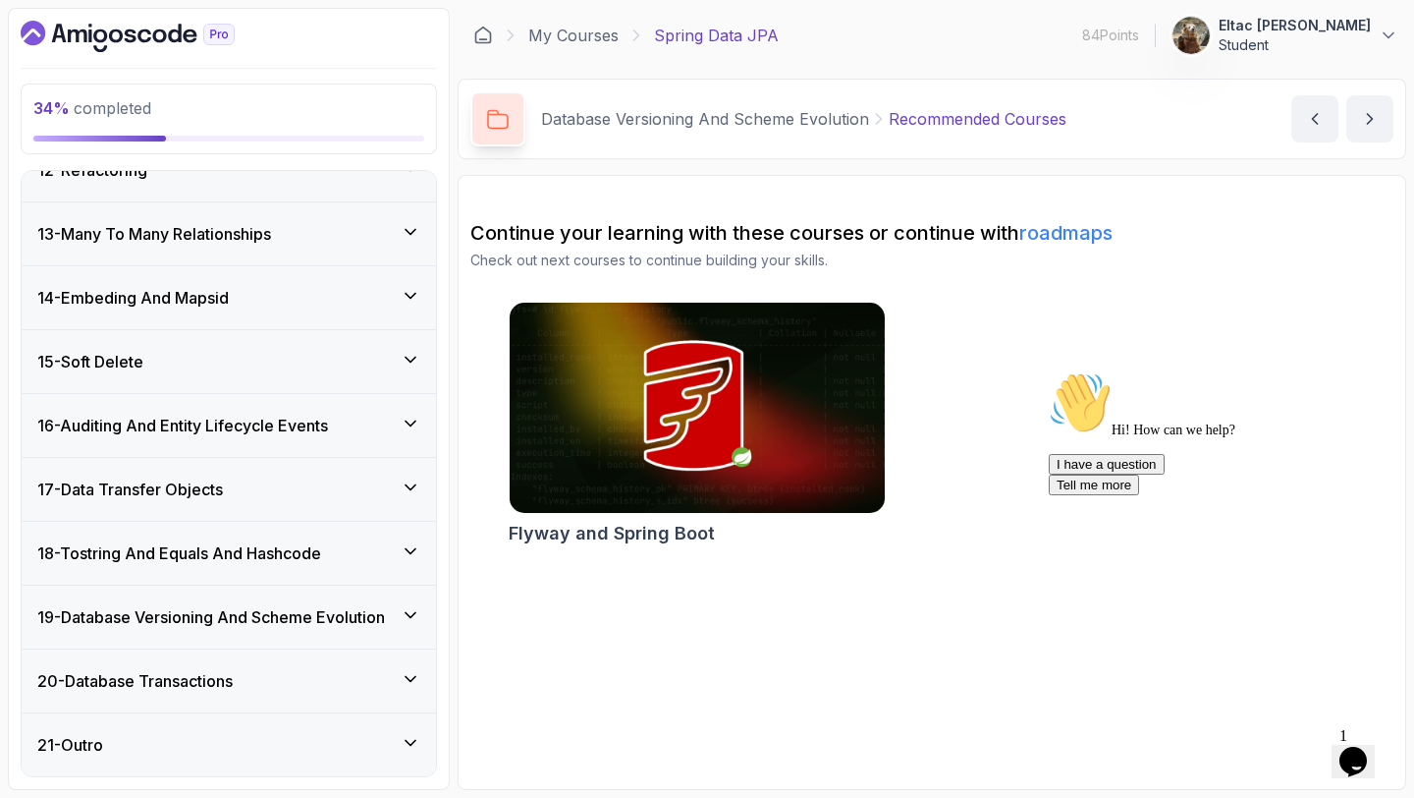
click at [302, 427] on h3 "16 - Auditing And Entity Lifecycle Events" at bounding box center [182, 425] width 291 height 24
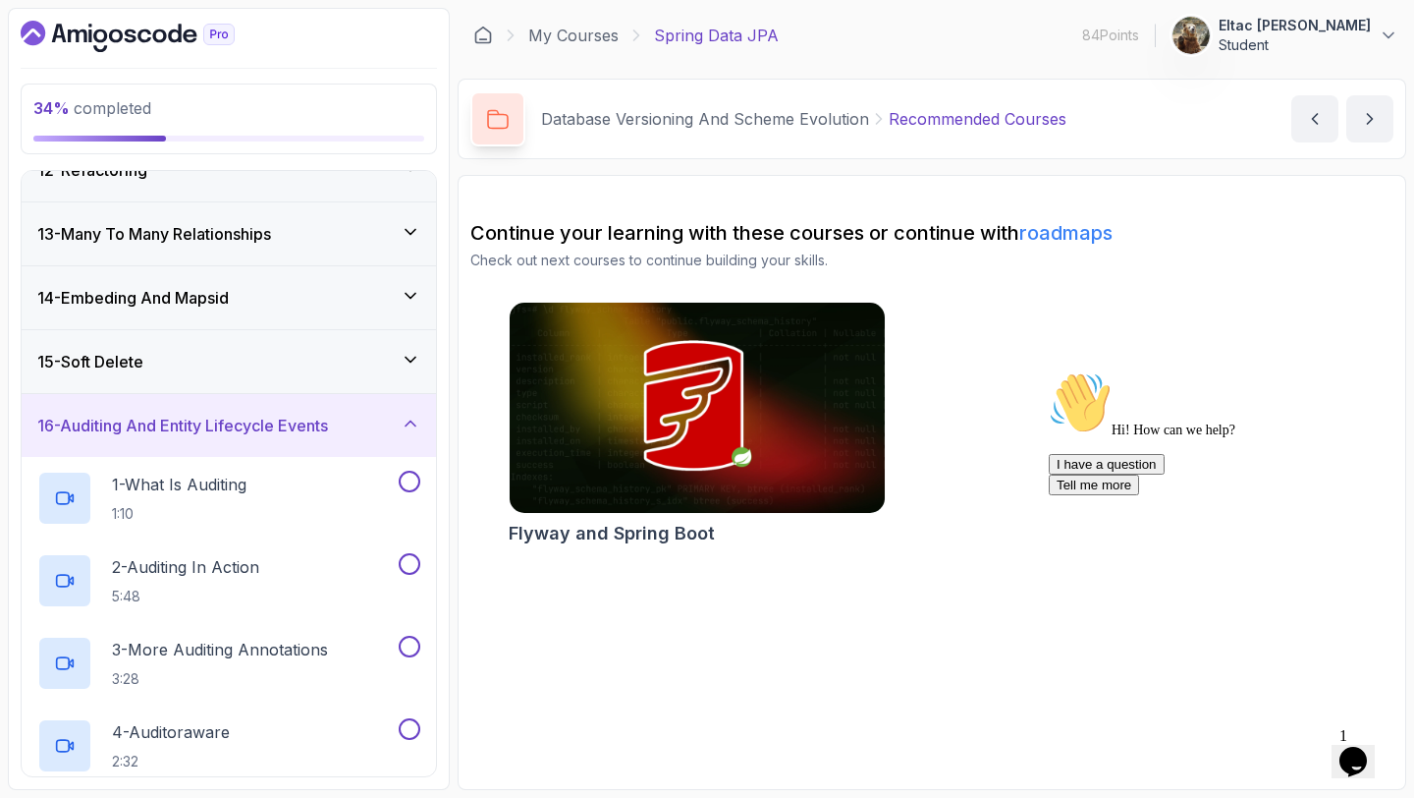
click at [302, 427] on h3 "16 - Auditing And Entity Lifecycle Events" at bounding box center [182, 425] width 291 height 24
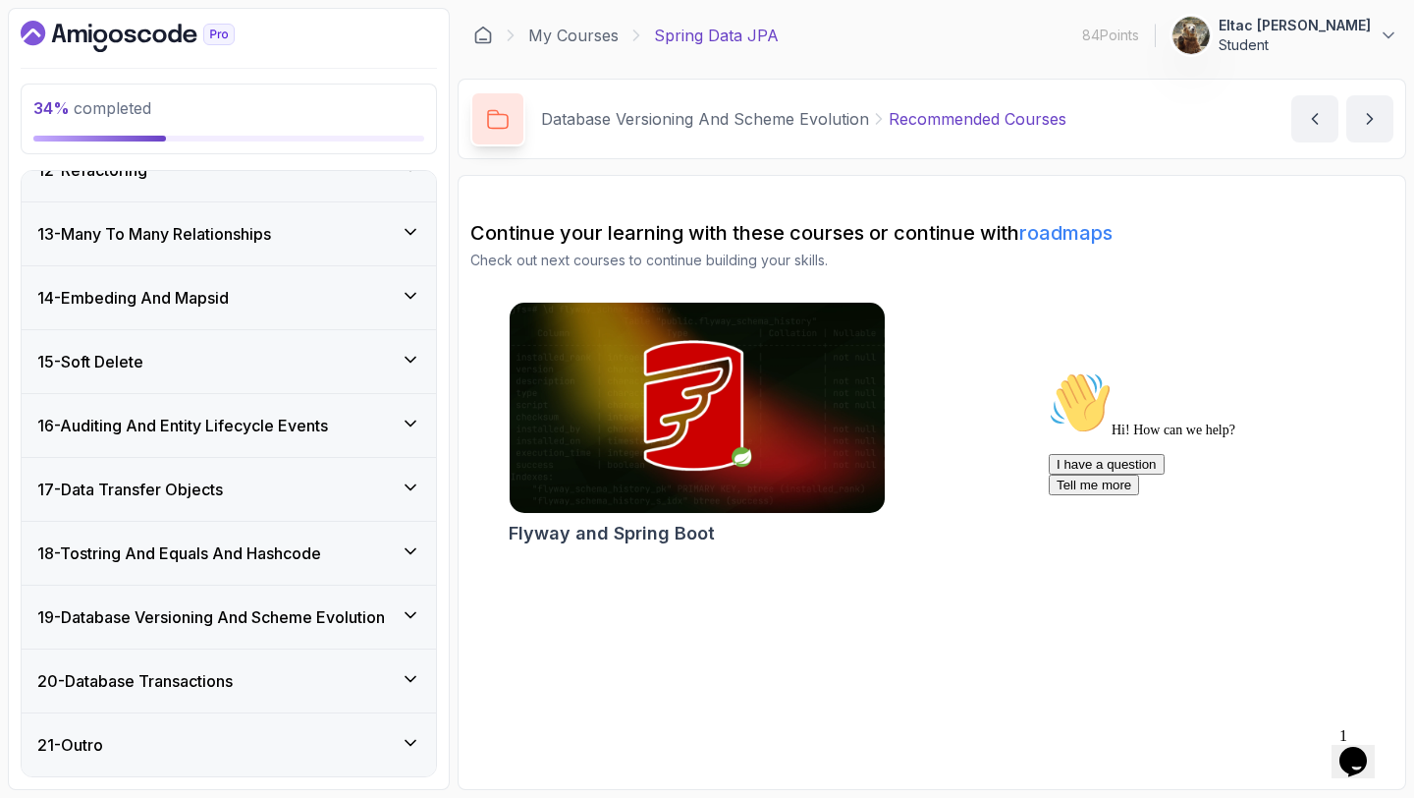
click at [300, 374] on div "15 - Soft Delete" at bounding box center [229, 361] width 414 height 63
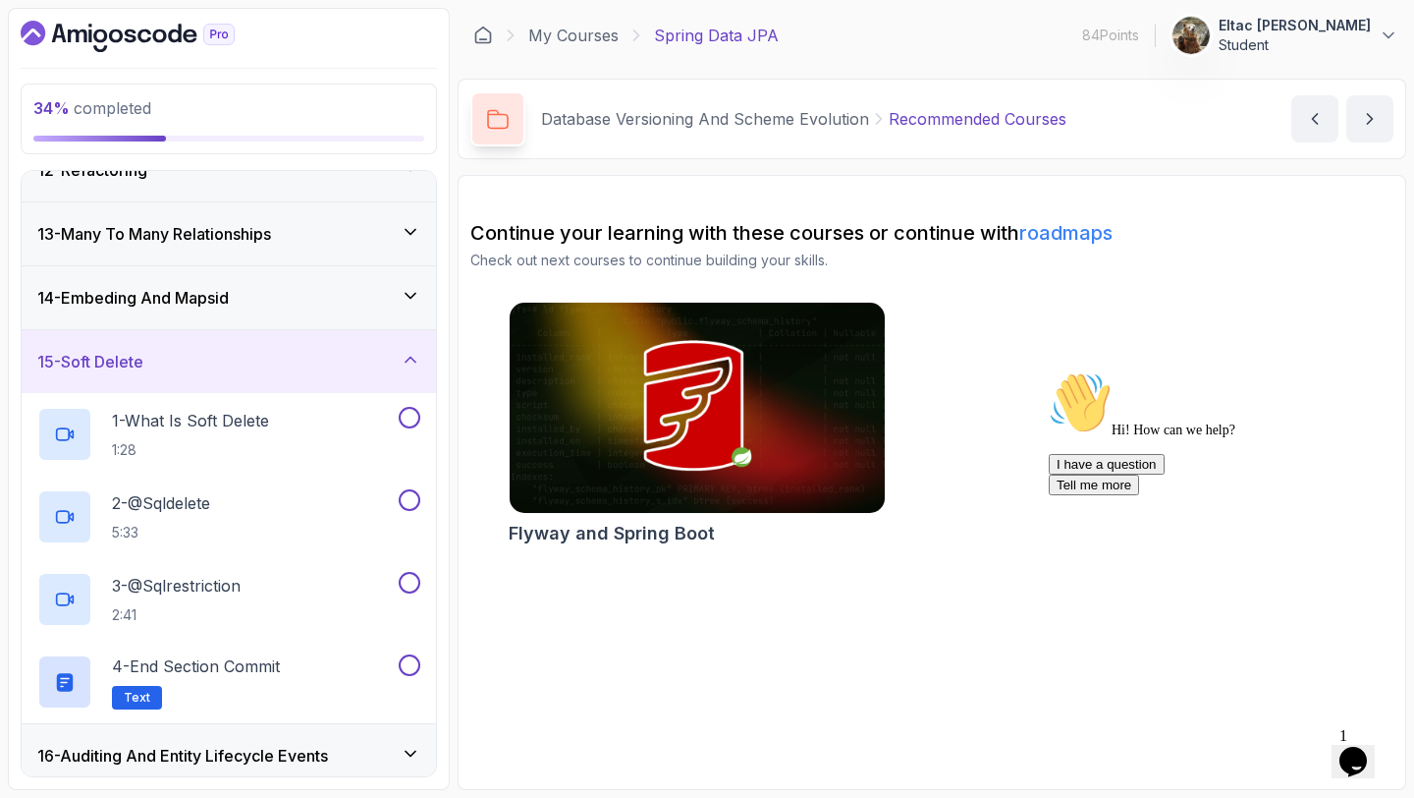
click at [300, 374] on div "15 - Soft Delete" at bounding box center [229, 361] width 414 height 63
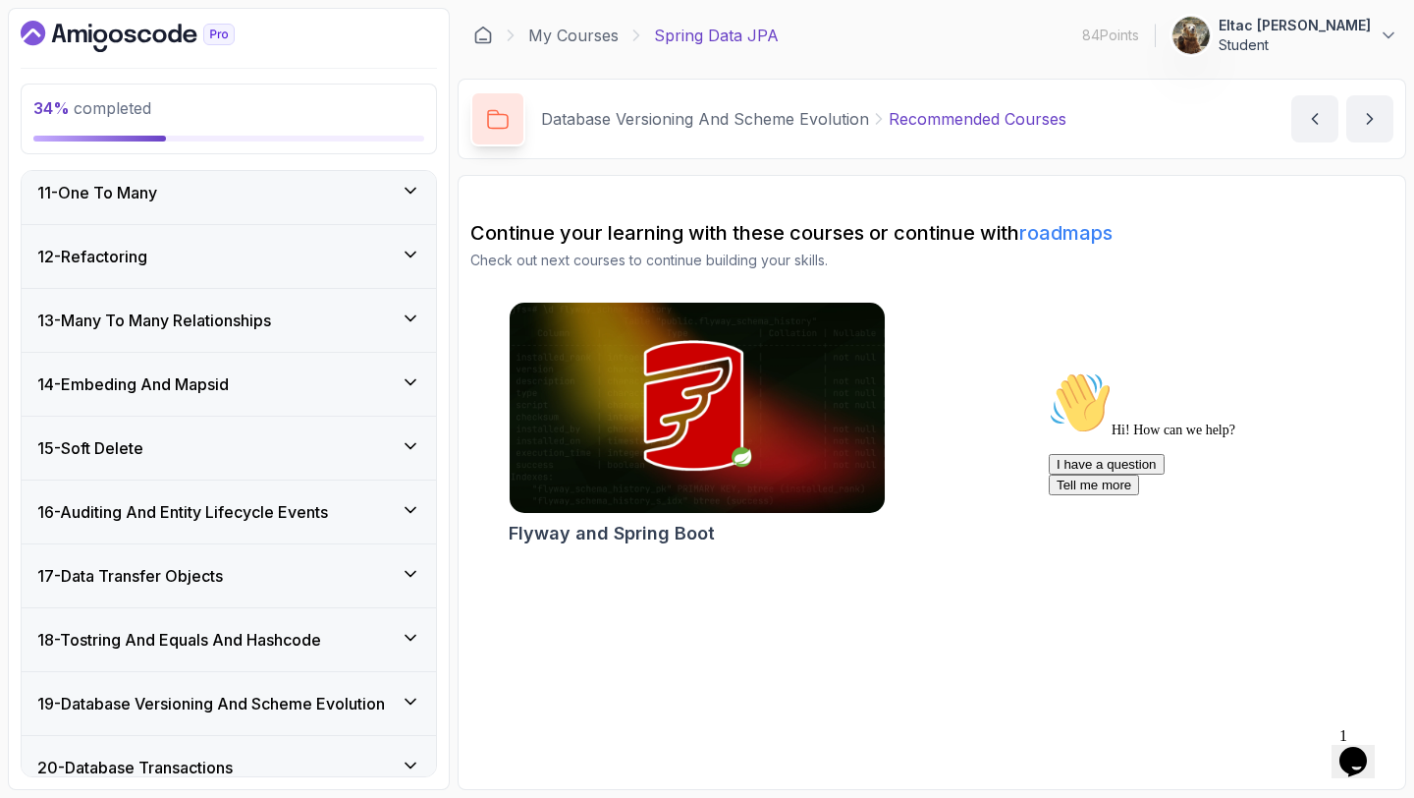
scroll to position [643, 0]
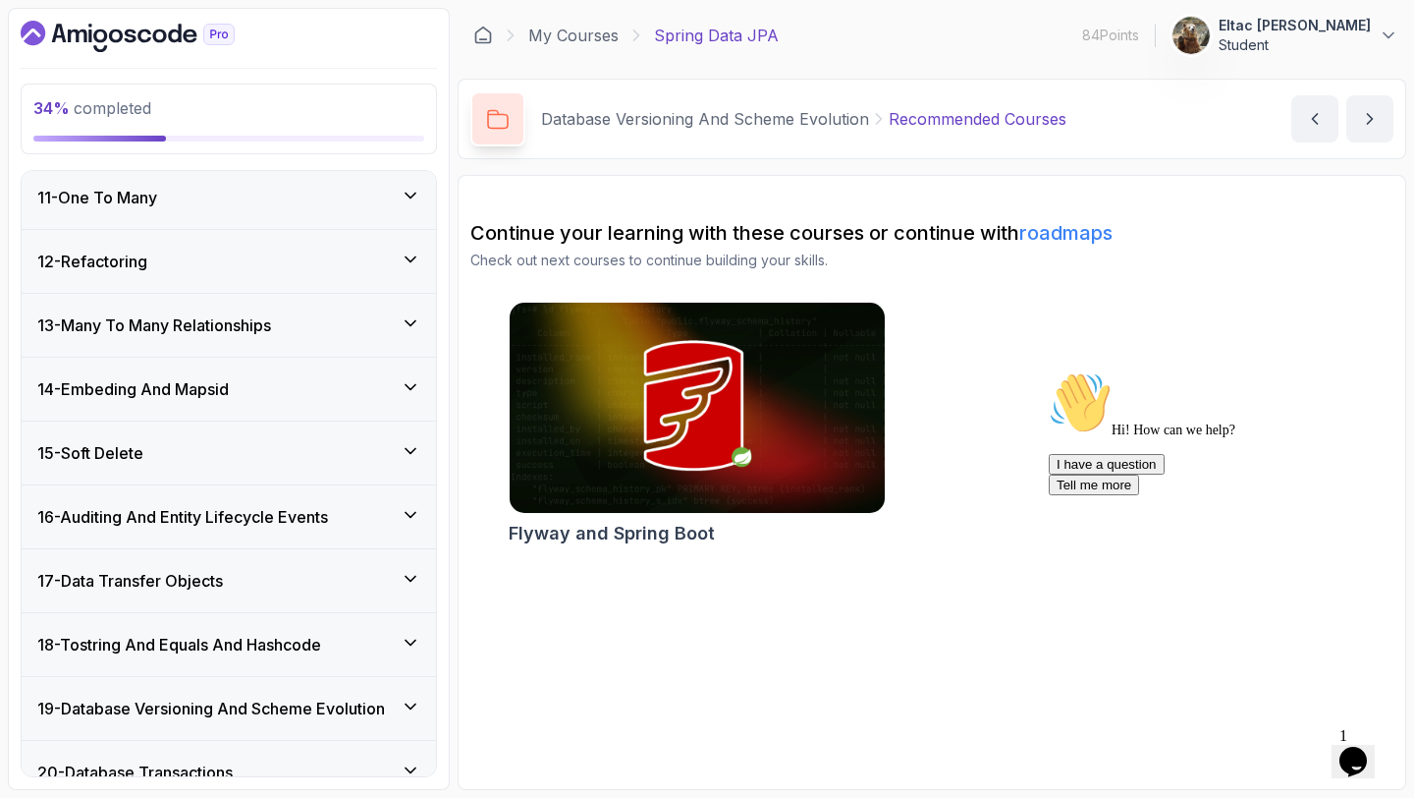
click at [300, 374] on div "14 - Embeding And Mapsid" at bounding box center [229, 389] width 414 height 63
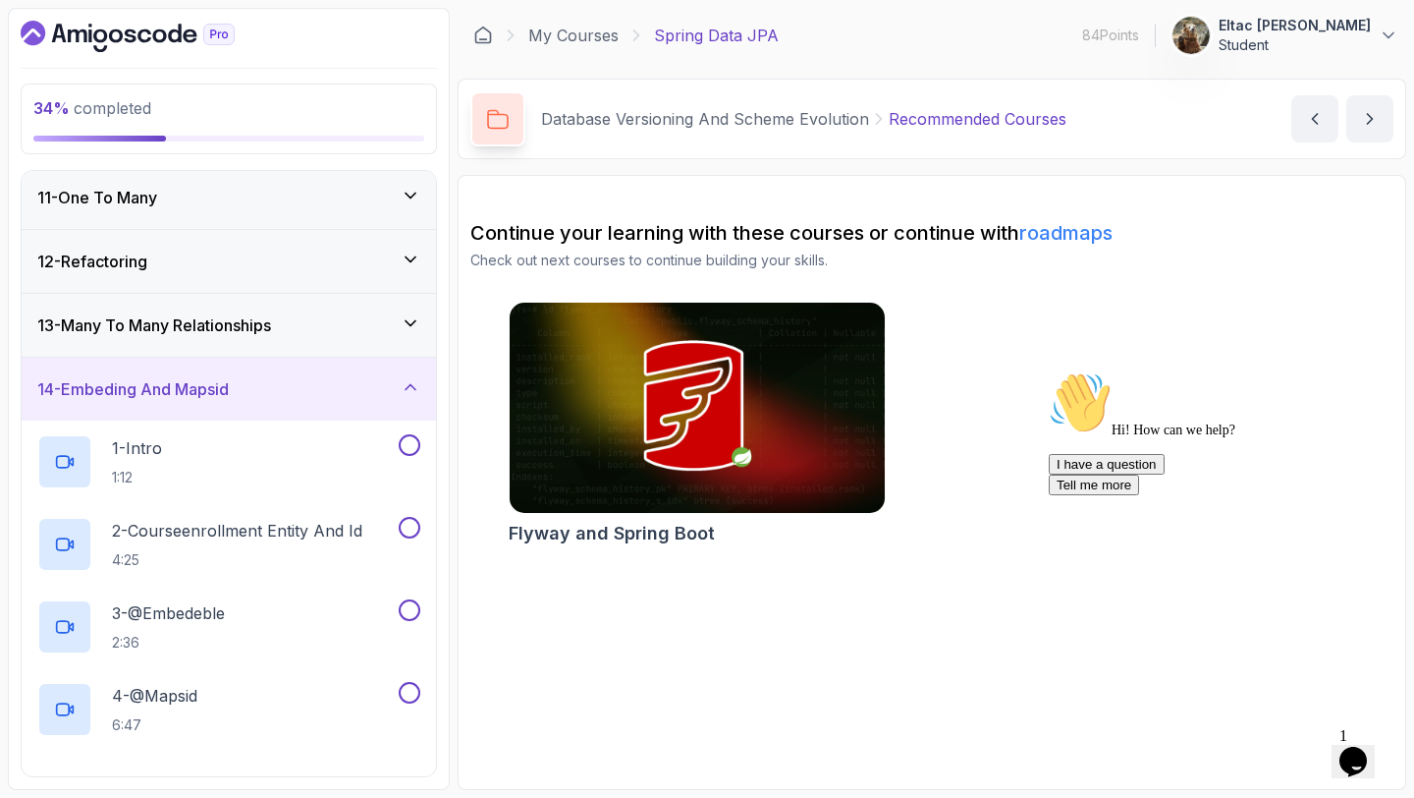
click at [300, 374] on div "14 - Embeding And Mapsid" at bounding box center [229, 389] width 414 height 63
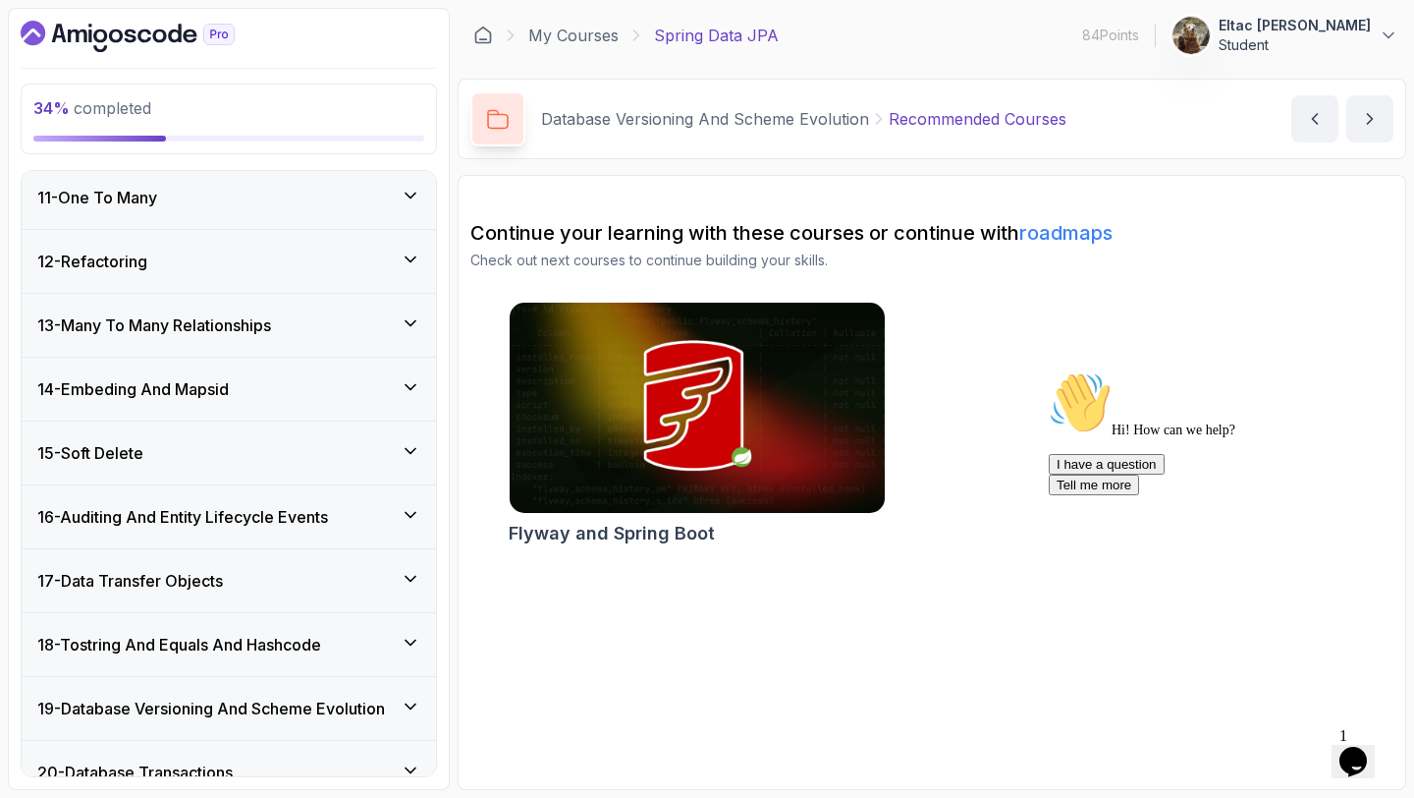
scroll to position [556, 0]
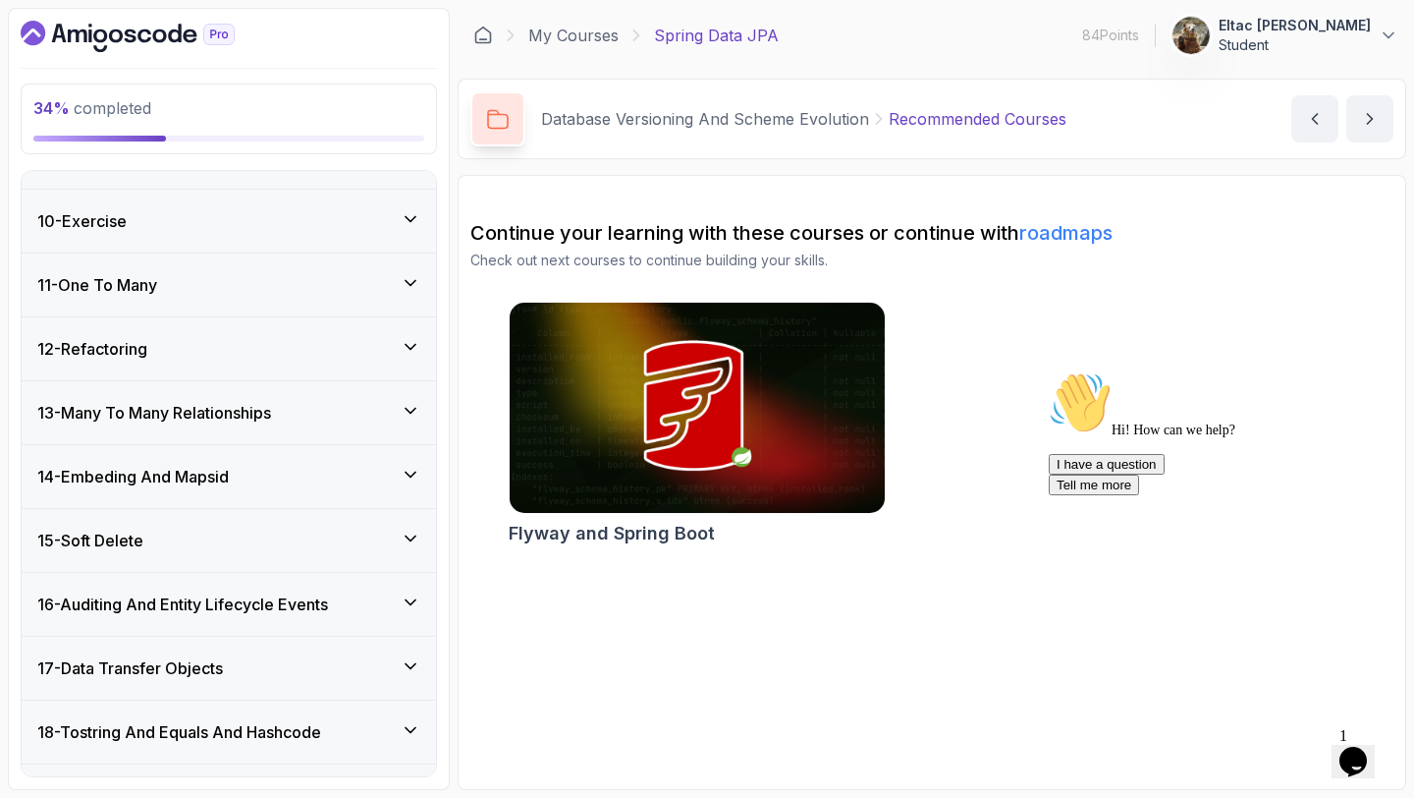
click at [299, 366] on div "12 - Refactoring" at bounding box center [229, 348] width 414 height 63
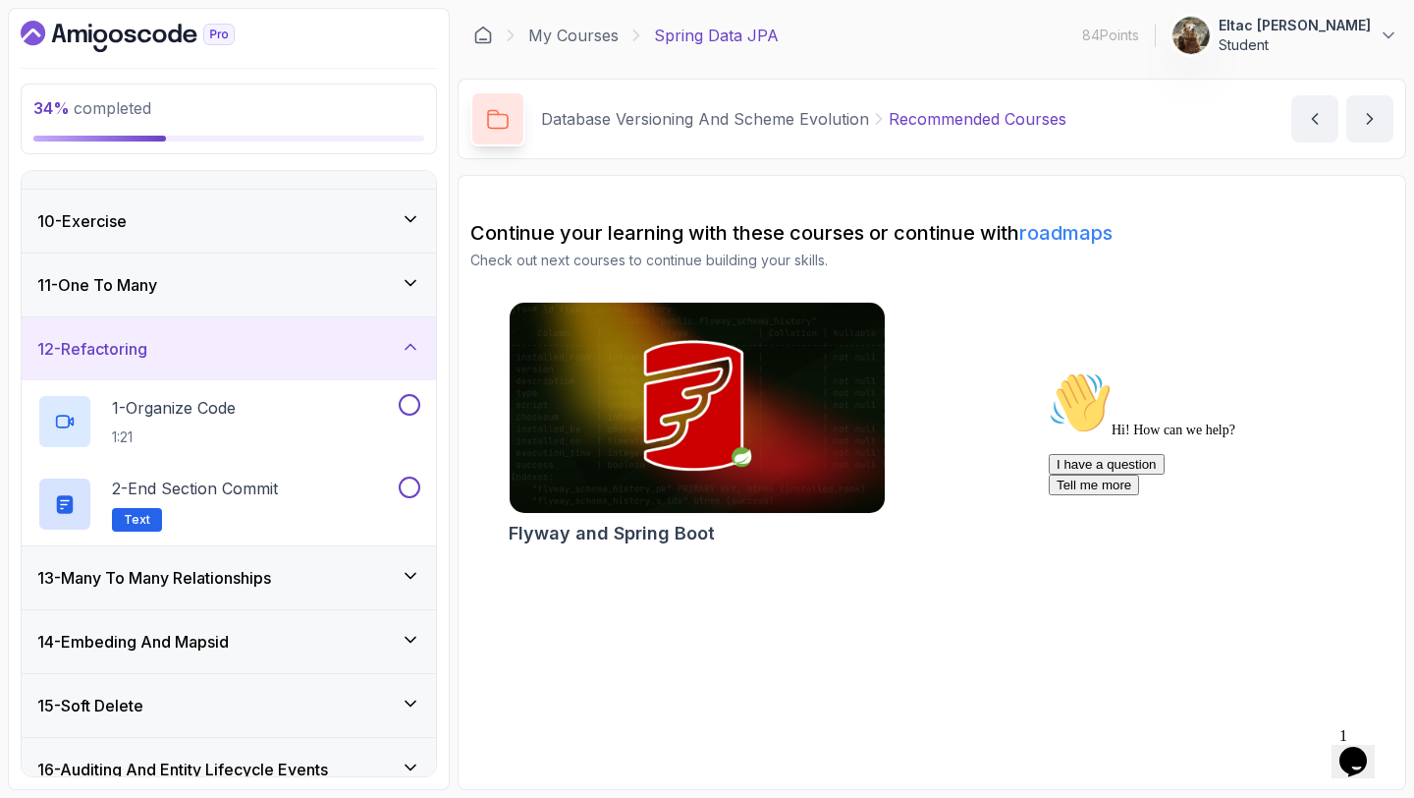
click at [299, 366] on div "12 - Refactoring" at bounding box center [229, 348] width 414 height 63
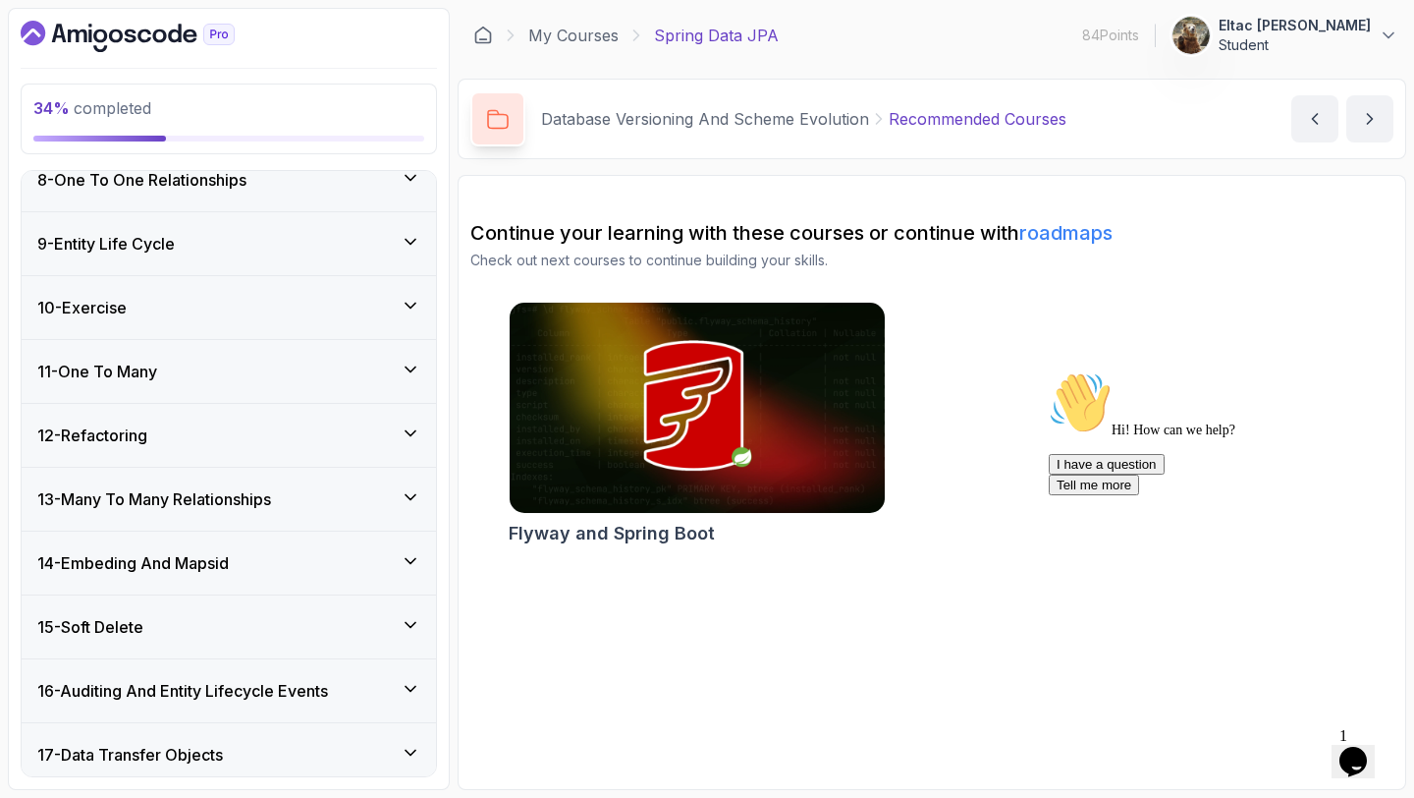
scroll to position [448, 0]
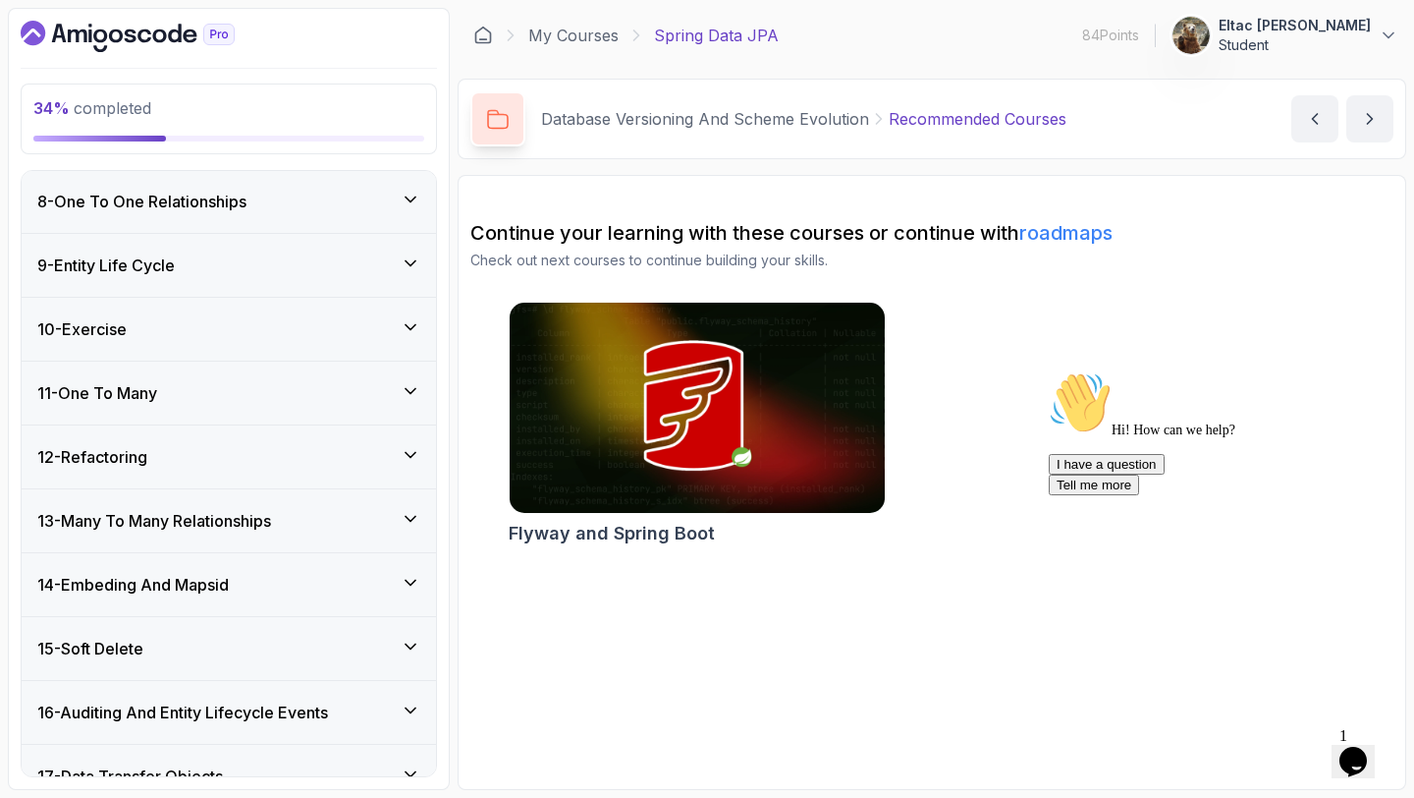
click at [286, 336] on div "10 - Exercise" at bounding box center [228, 329] width 383 height 24
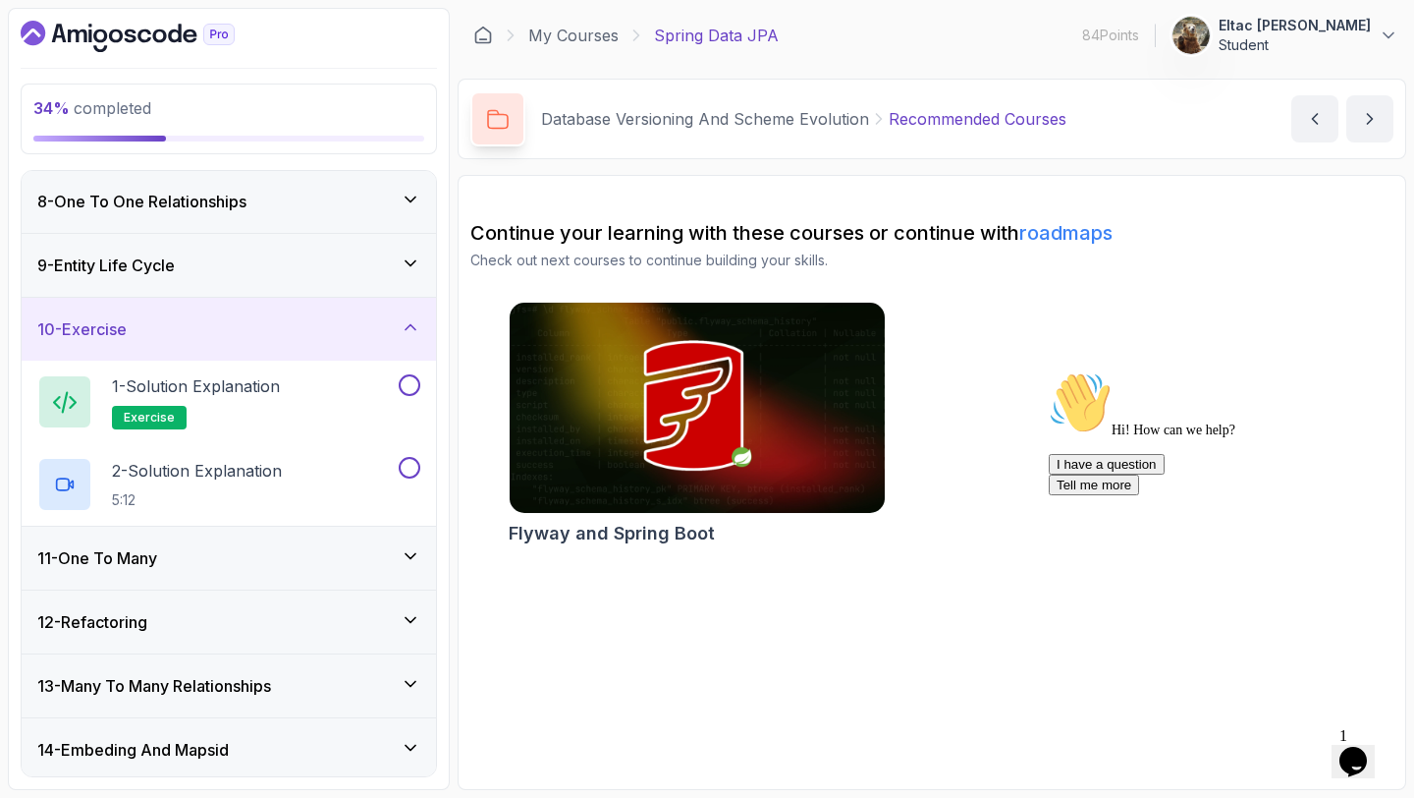
click at [286, 336] on div "10 - Exercise" at bounding box center [228, 329] width 383 height 24
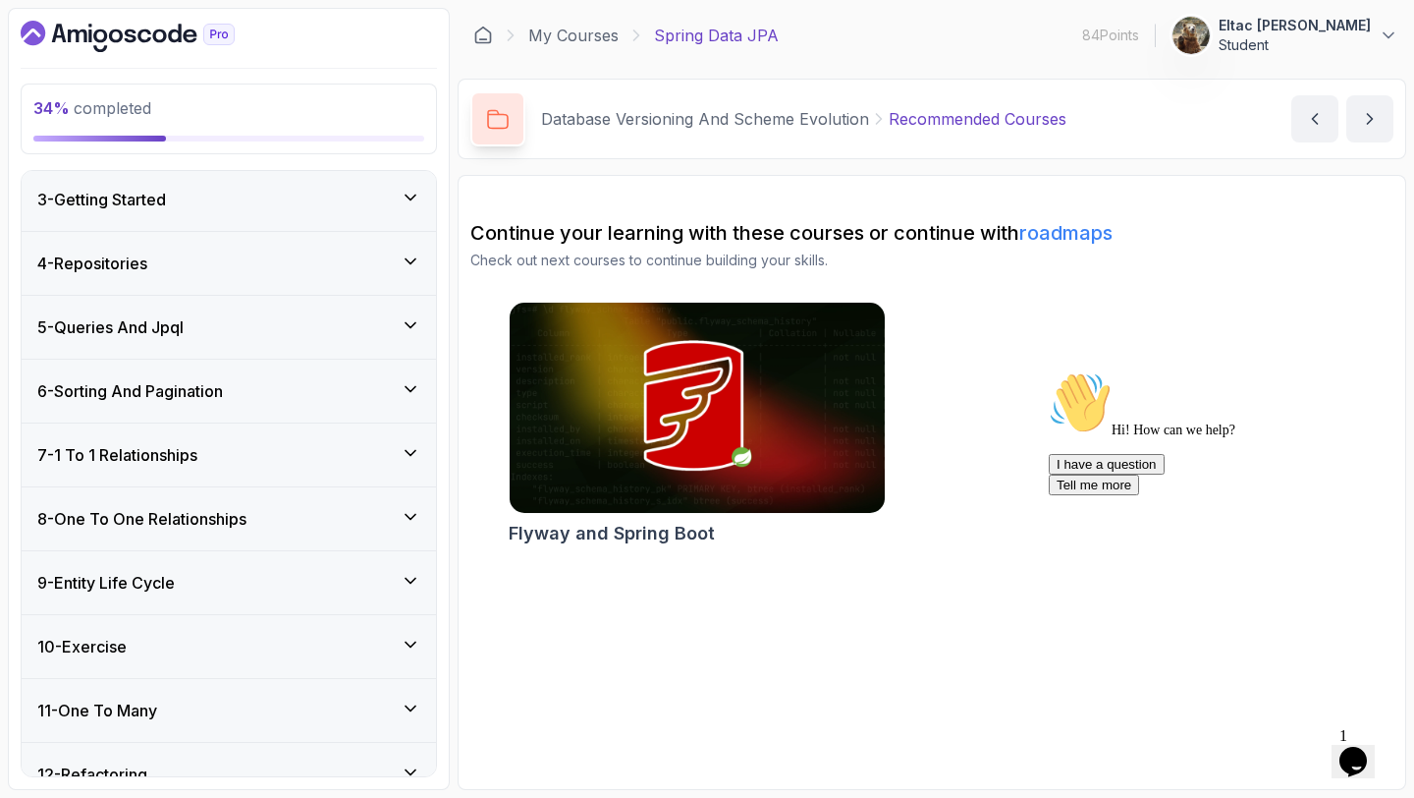
scroll to position [128, 0]
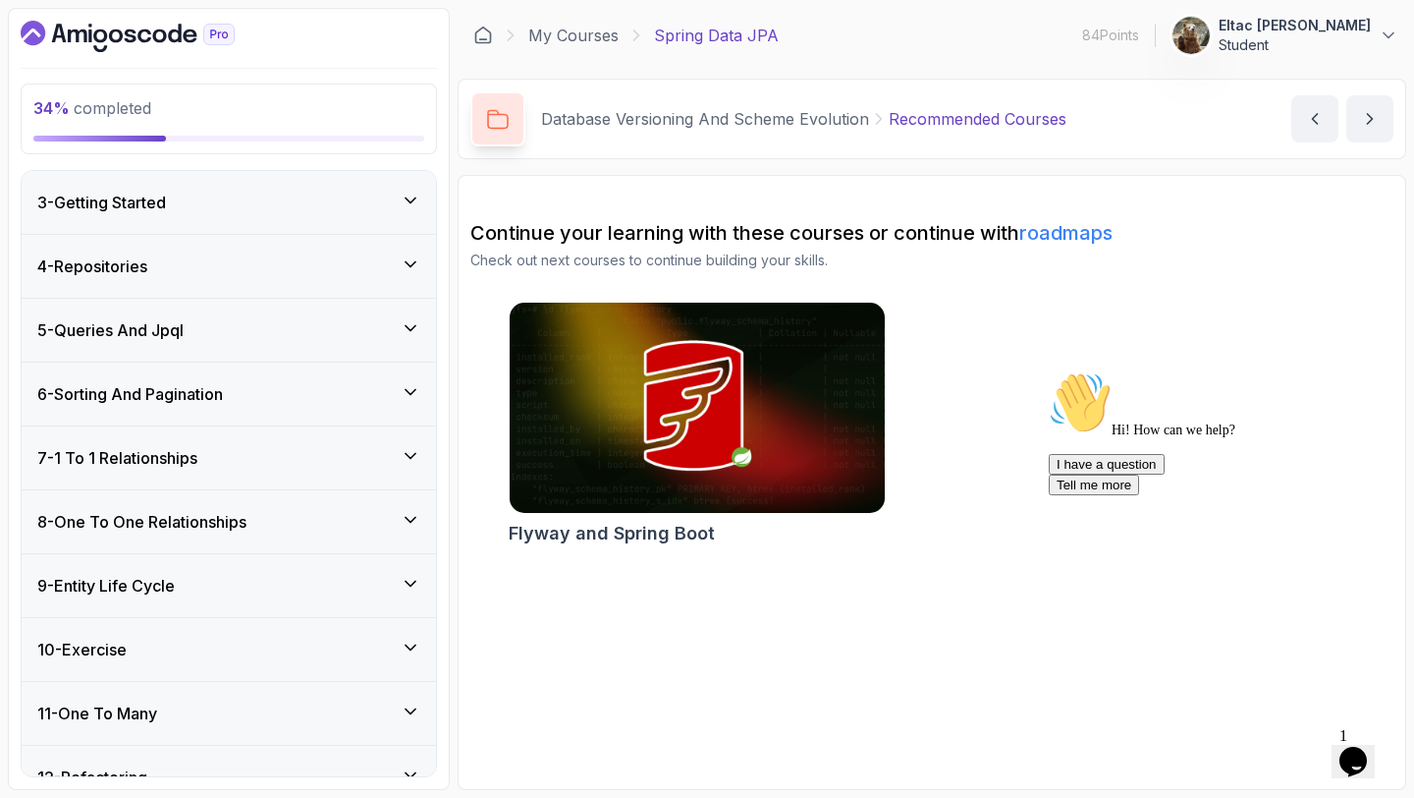
click at [884, 242] on h2 "Continue your learning with these courses or continue with roadmaps" at bounding box center [931, 233] width 923 height 28
click at [889, 238] on h2 "Continue your learning with these courses or continue with roadmaps" at bounding box center [931, 233] width 923 height 28
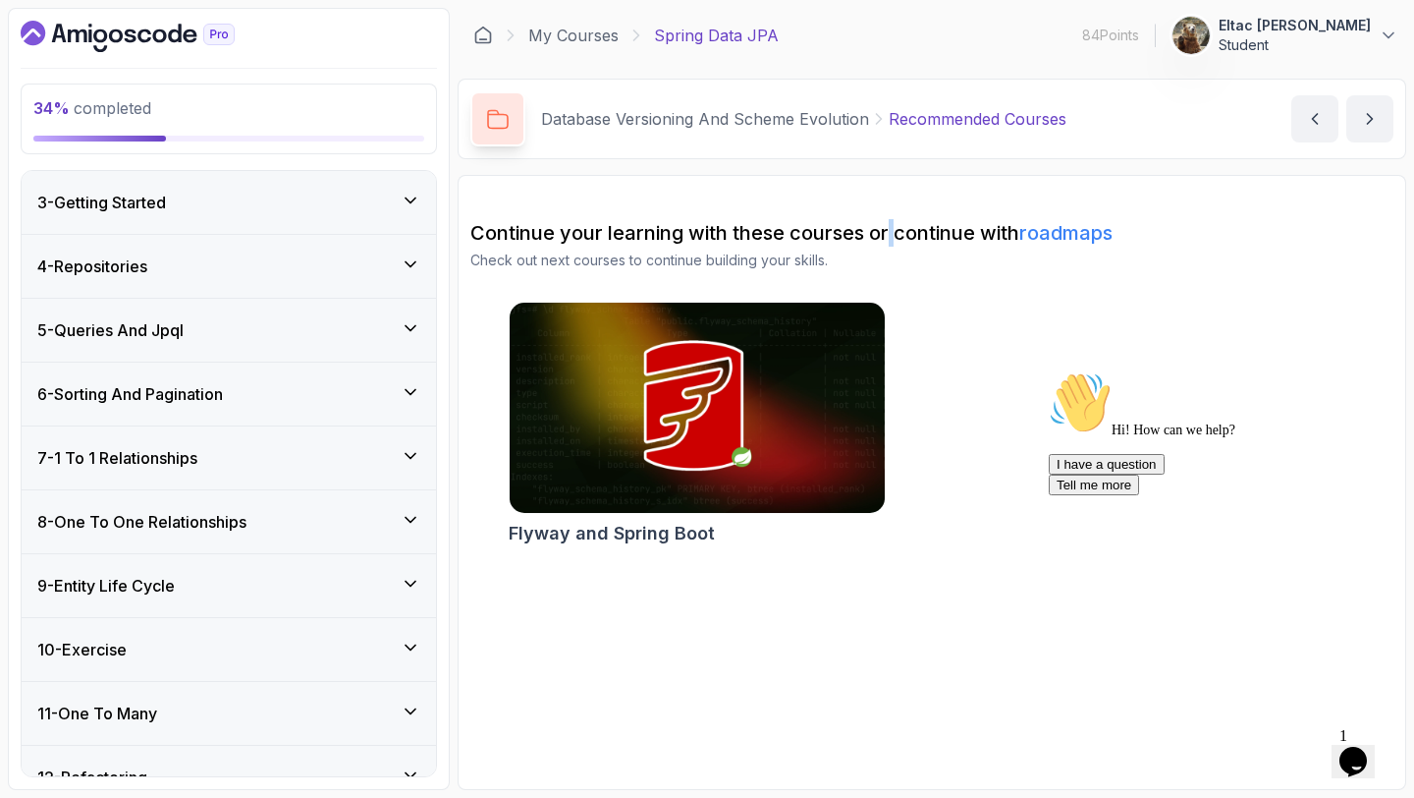
click at [889, 238] on h2 "Continue your learning with these courses or continue with roadmaps" at bounding box center [931, 233] width 923 height 28
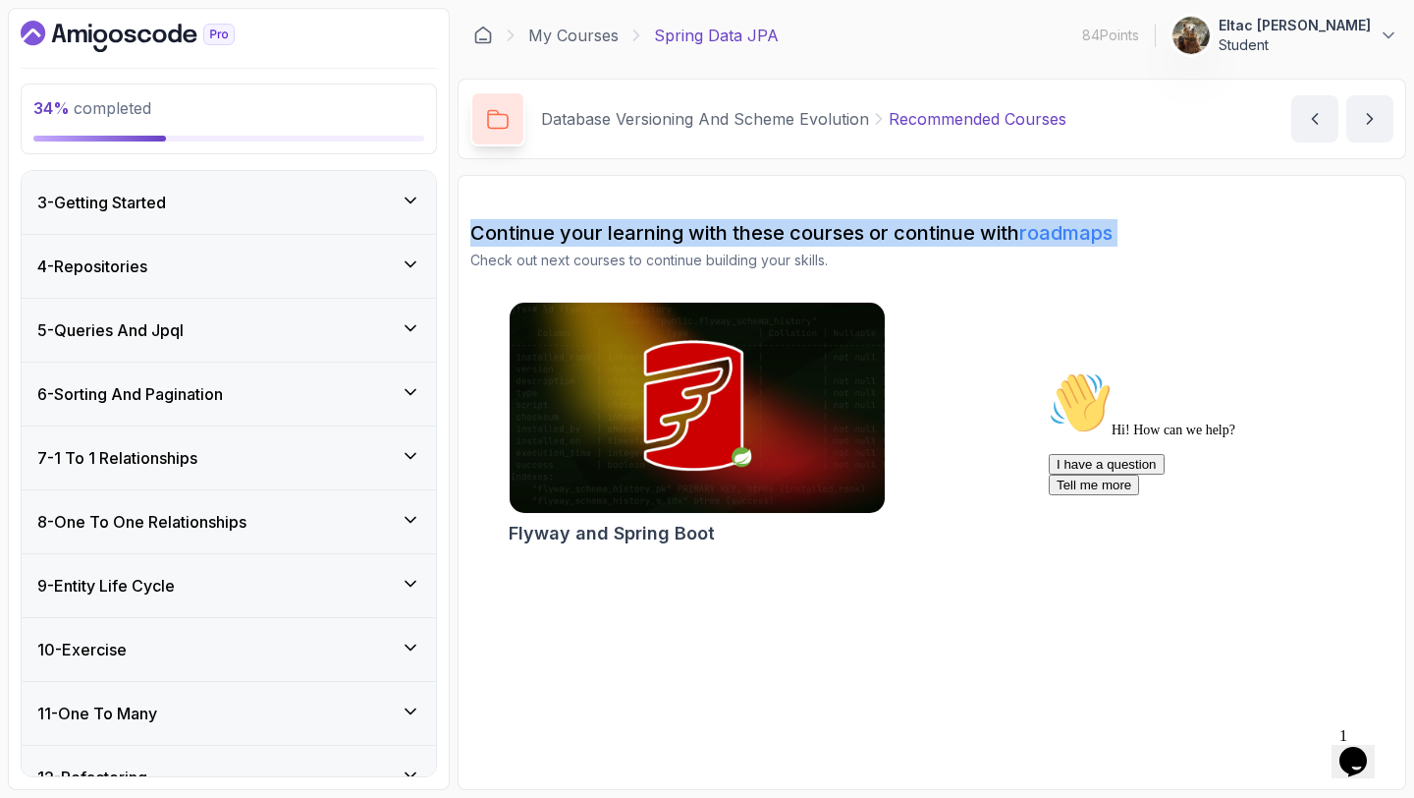
click at [889, 238] on h2 "Continue your learning with these courses or continue with roadmaps" at bounding box center [931, 233] width 923 height 28
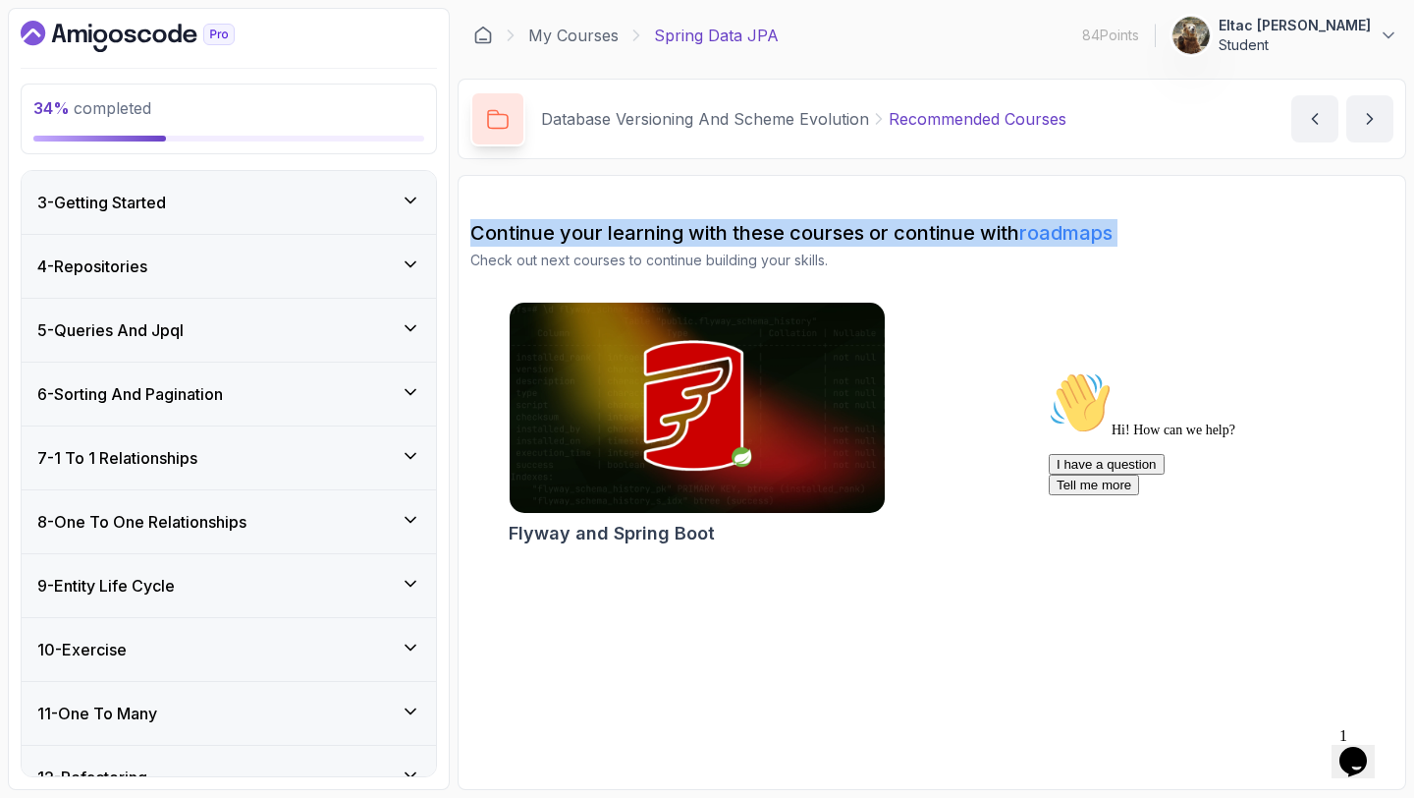
click at [889, 238] on h2 "Continue your learning with these courses or continue with roadmaps" at bounding box center [931, 233] width 923 height 28
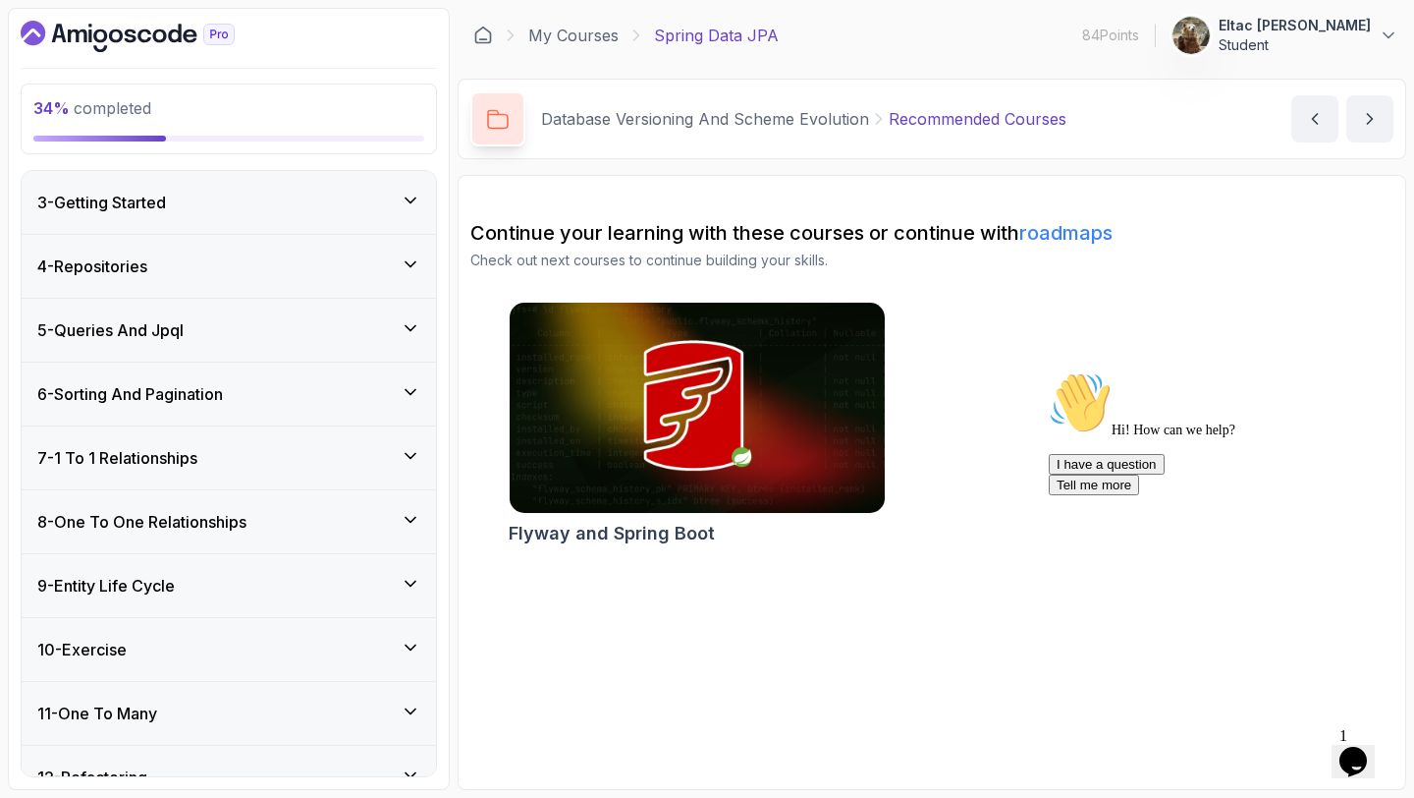
click at [788, 238] on h2 "Continue your learning with these courses or continue with roadmaps" at bounding box center [931, 233] width 923 height 28
click at [628, 236] on h2 "Continue your learning with these courses or continue with roadmaps" at bounding box center [931, 233] width 923 height 28
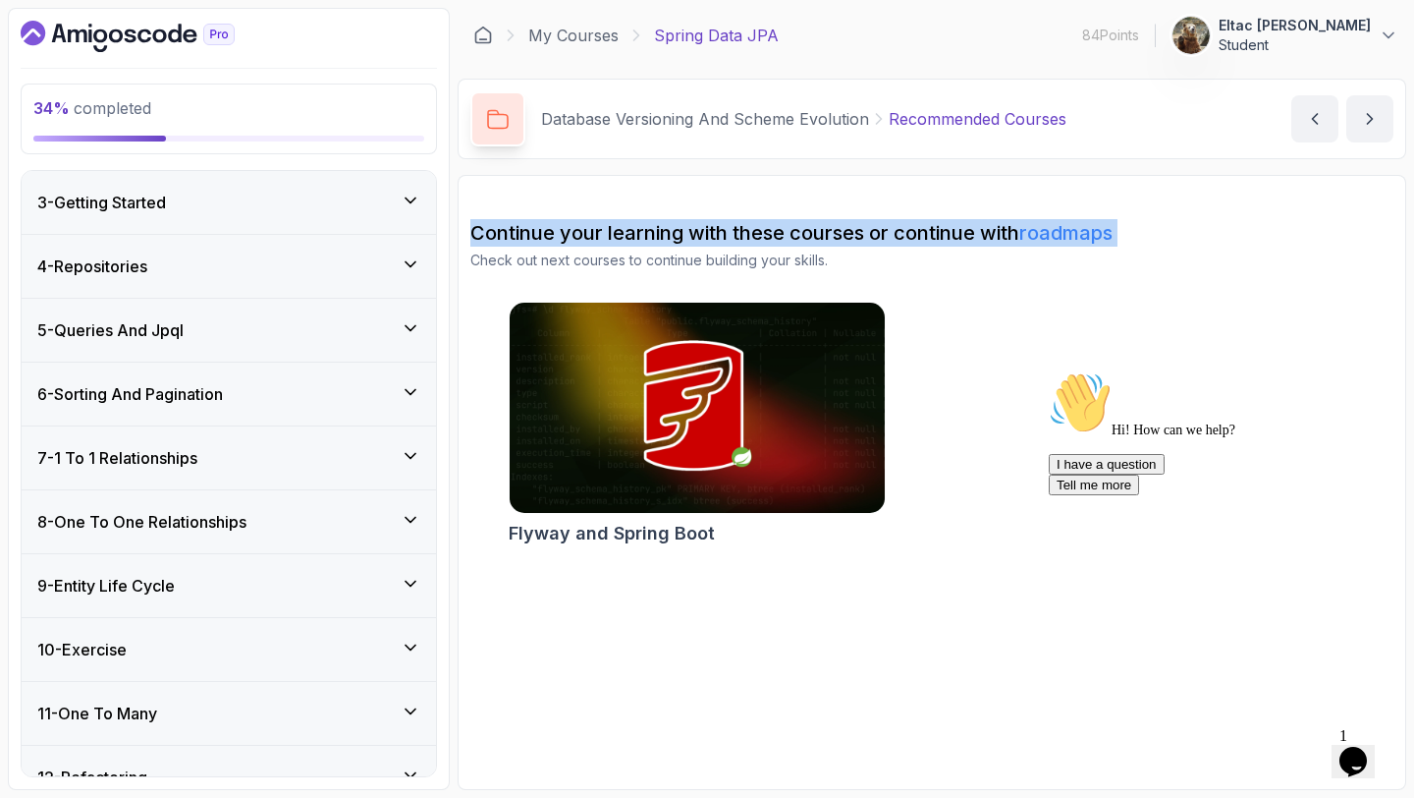
click at [628, 236] on h2 "Continue your learning with these courses or continue with roadmaps" at bounding box center [931, 233] width 923 height 28
click at [169, 28] on icon "Dashboard" at bounding box center [128, 36] width 214 height 31
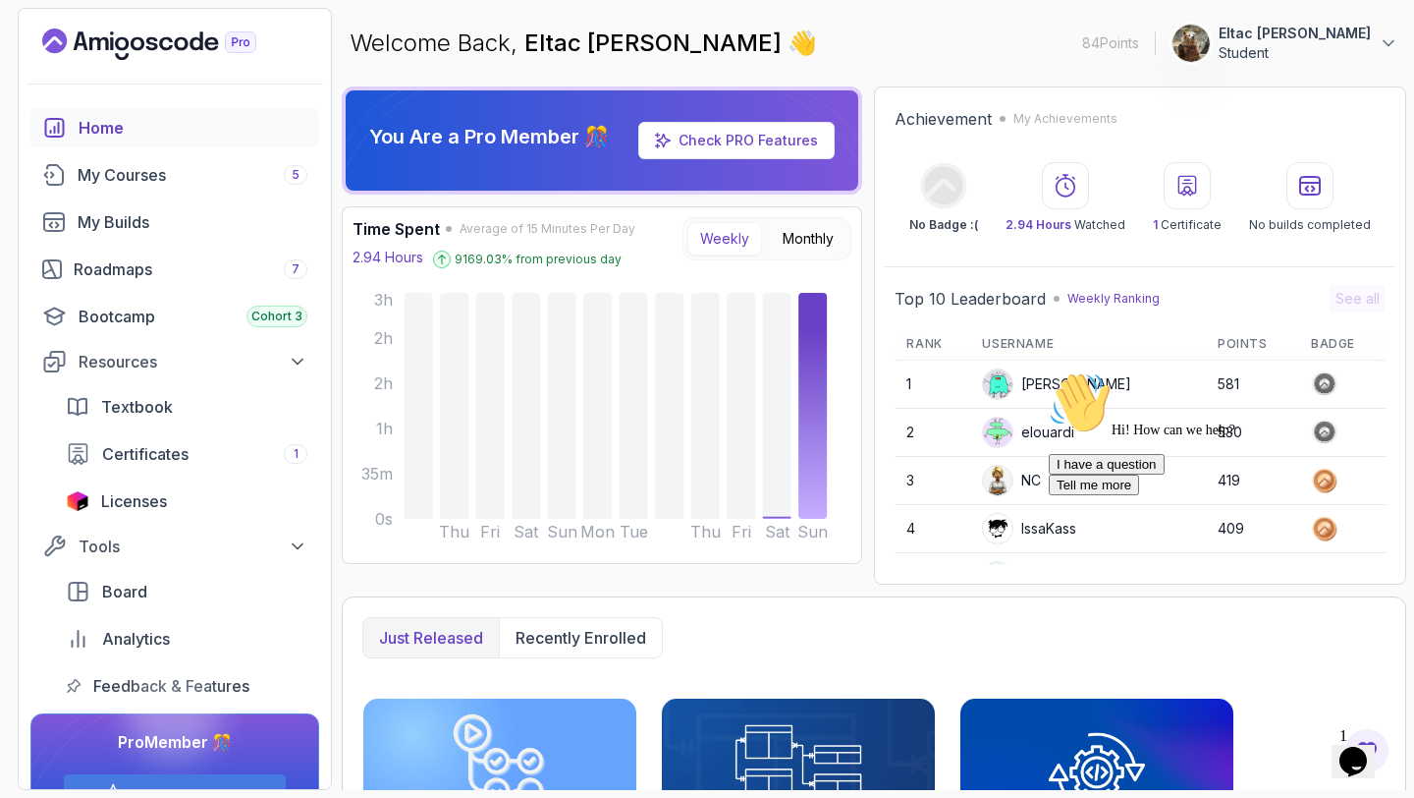
click at [945, 76] on div "Welcome Back, Eltac Shikhsaidov 👋 84 Points 1 Eltac Shikhsaidov Student" at bounding box center [874, 43] width 1065 height 71
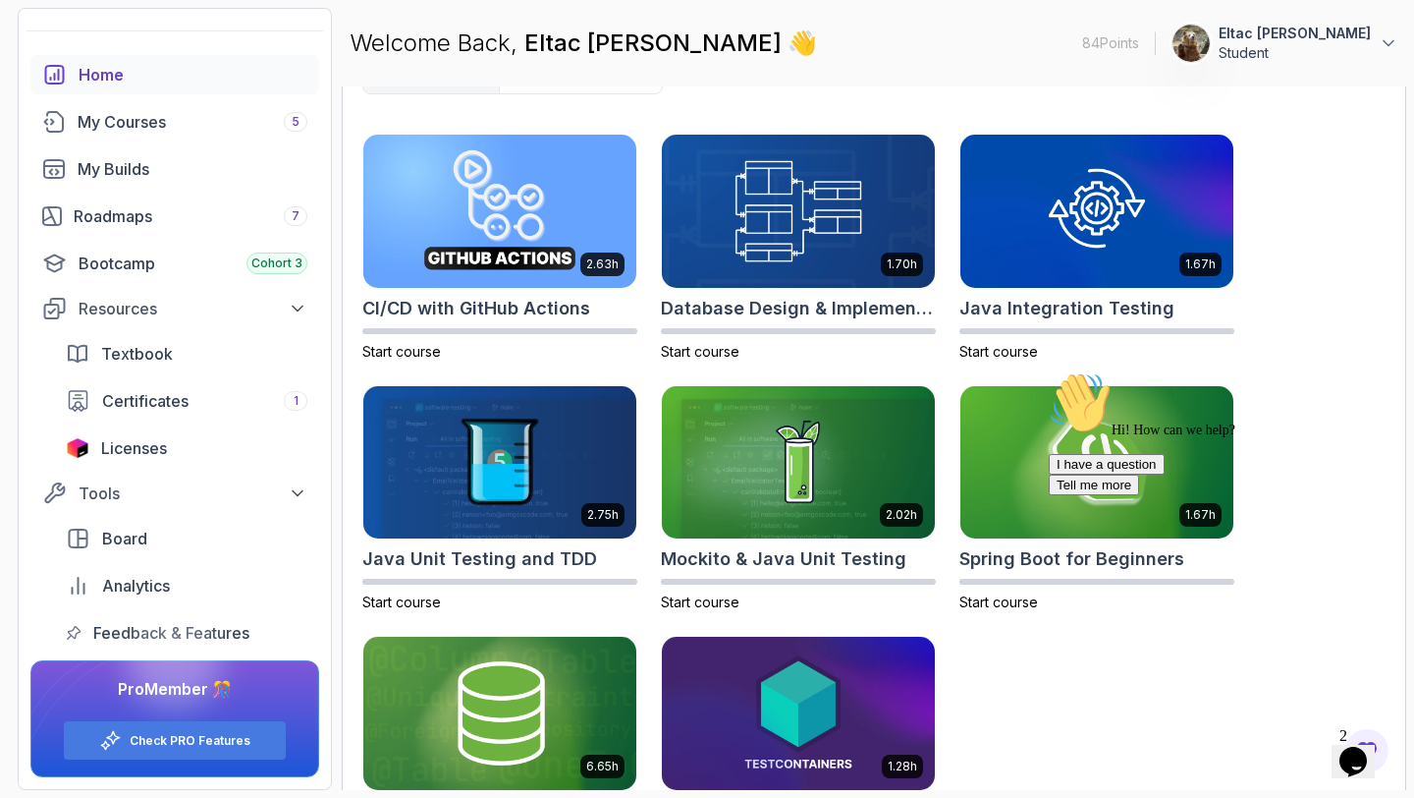
scroll to position [657, 0]
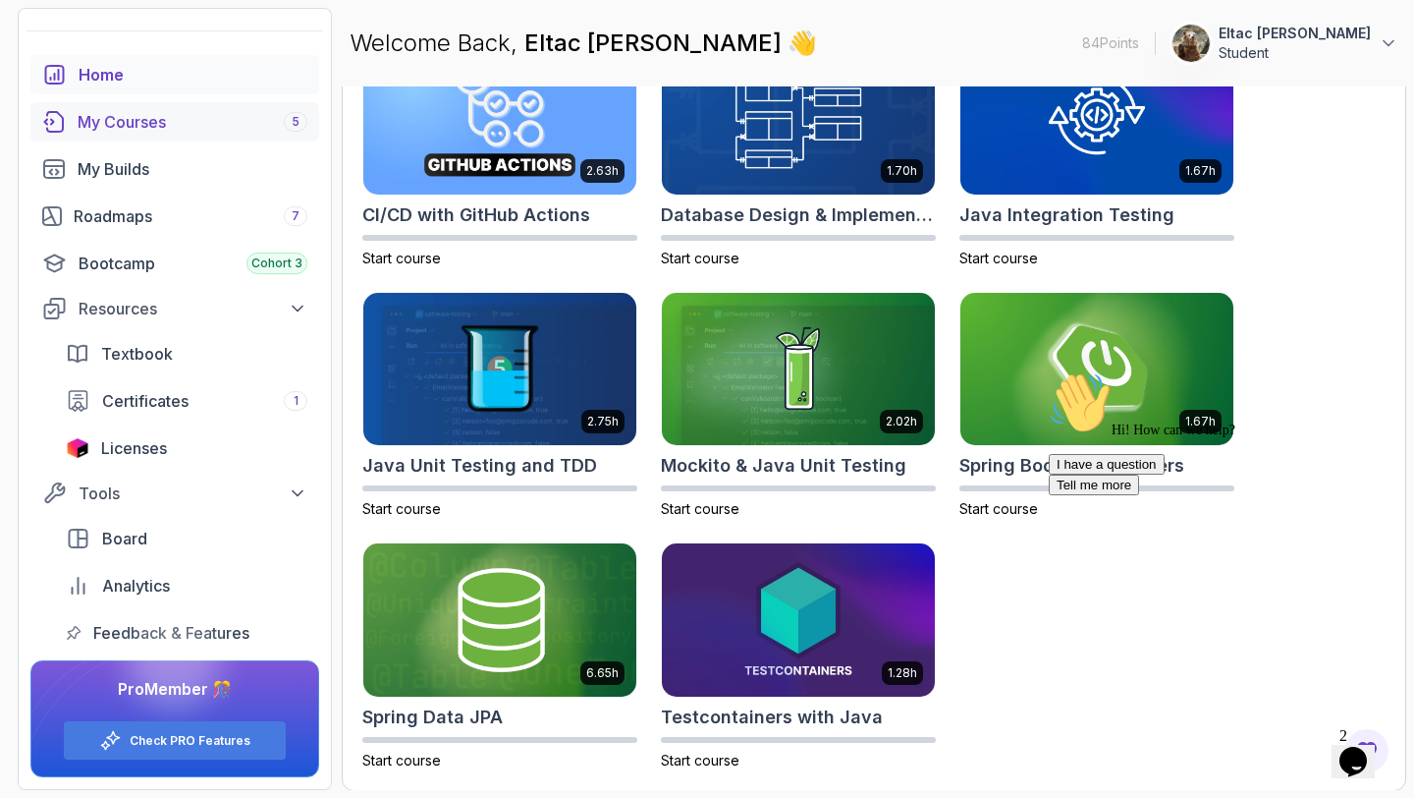
click at [154, 130] on div "My Courses 5" at bounding box center [193, 122] width 230 height 24
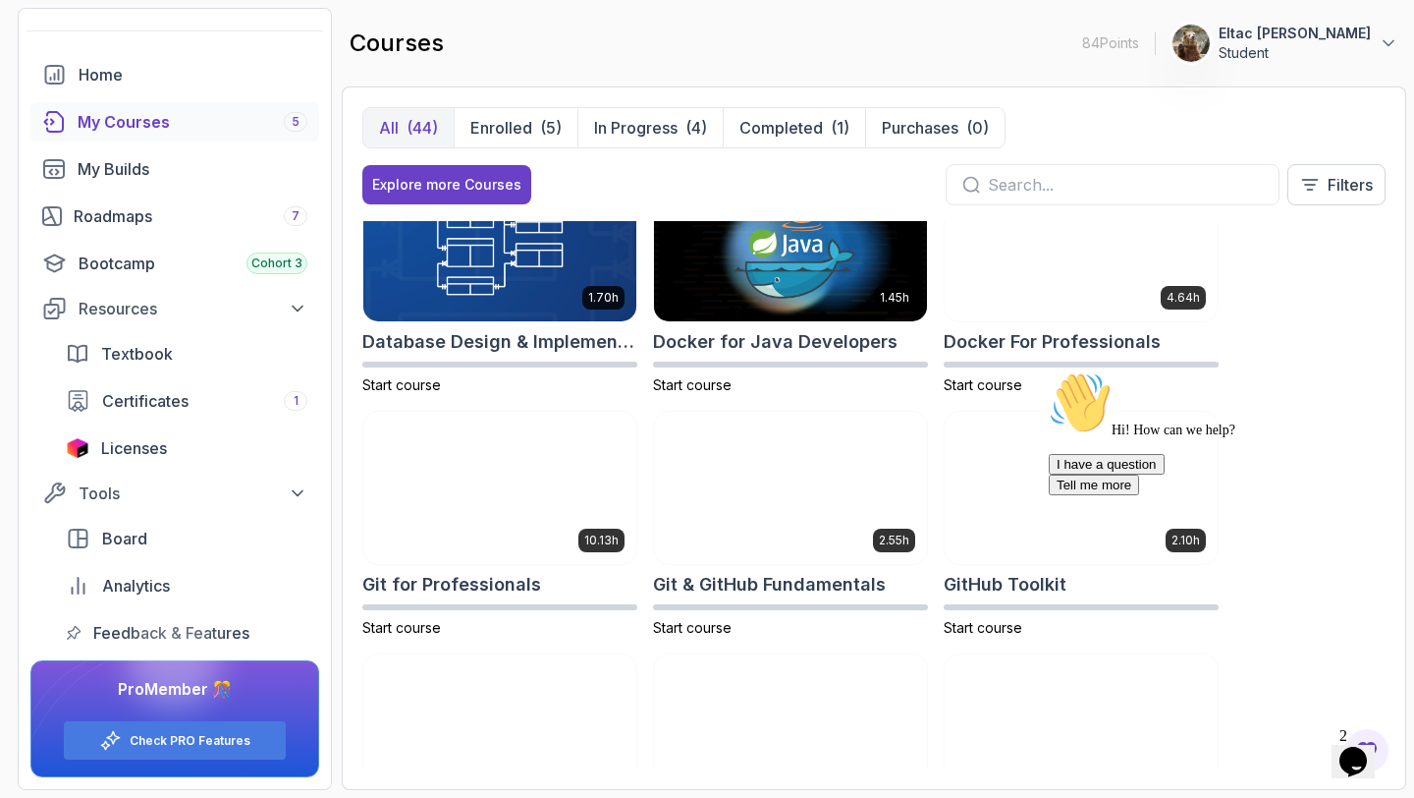
scroll to position [545, 0]
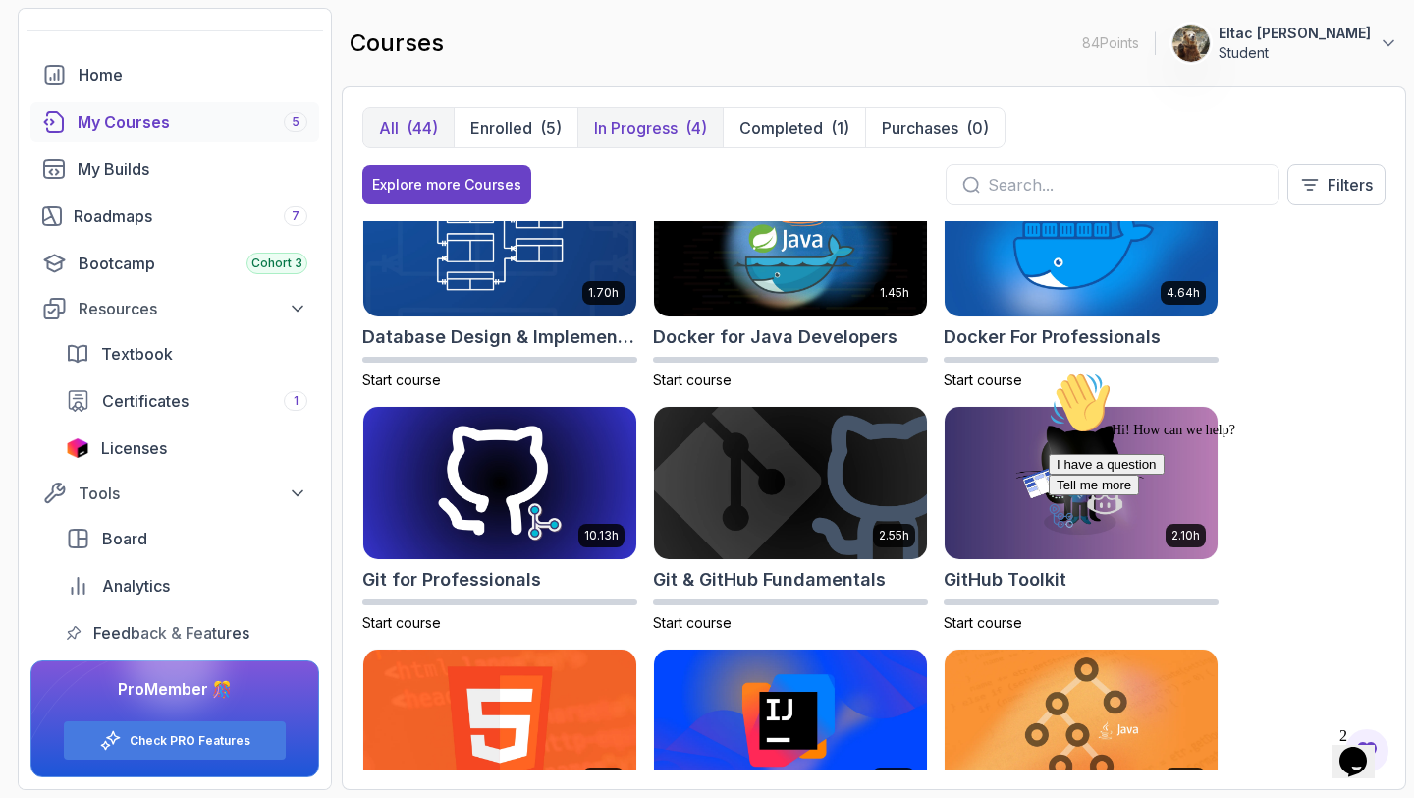
click at [612, 120] on p "In Progress" at bounding box center [635, 128] width 83 height 24
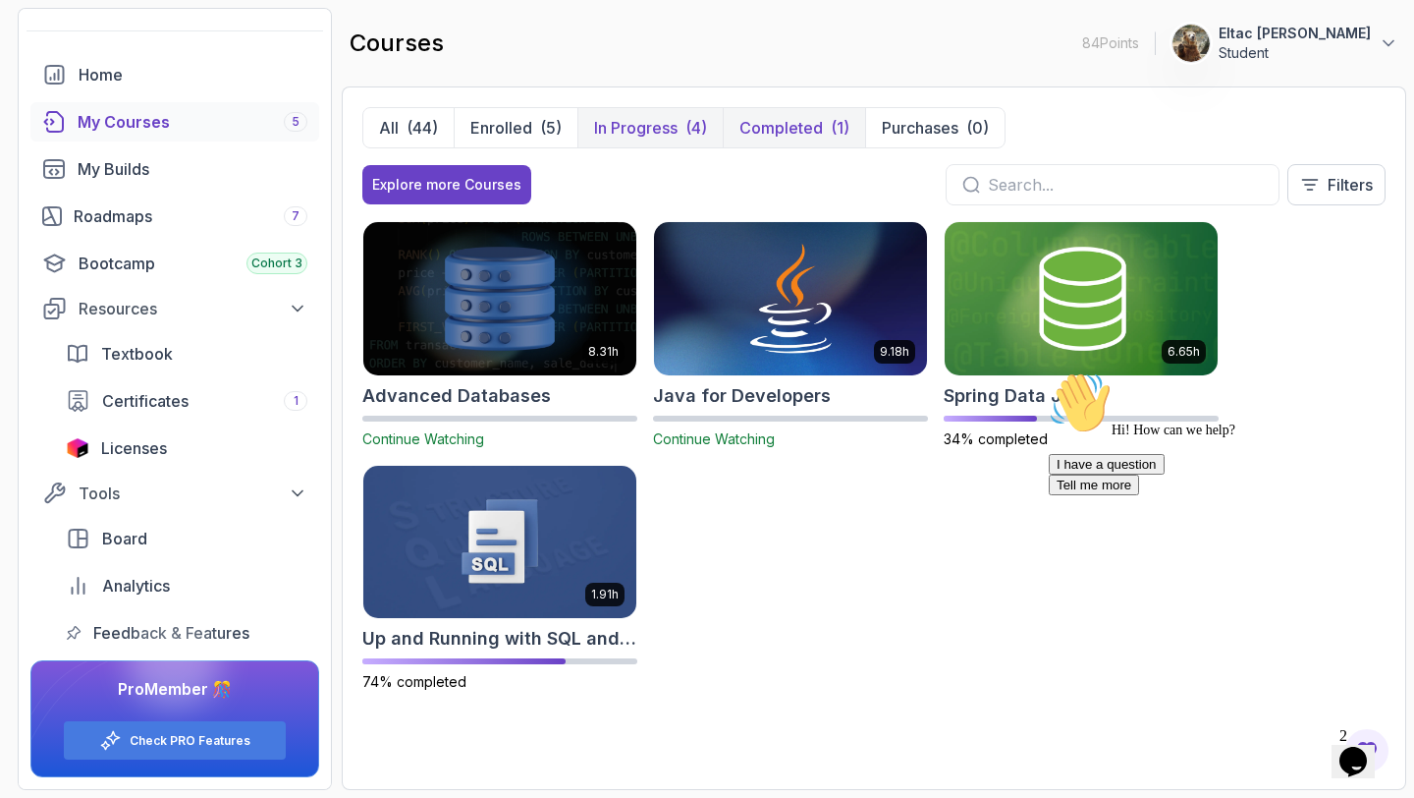
click at [806, 112] on button "Completed (1)" at bounding box center [794, 127] width 142 height 39
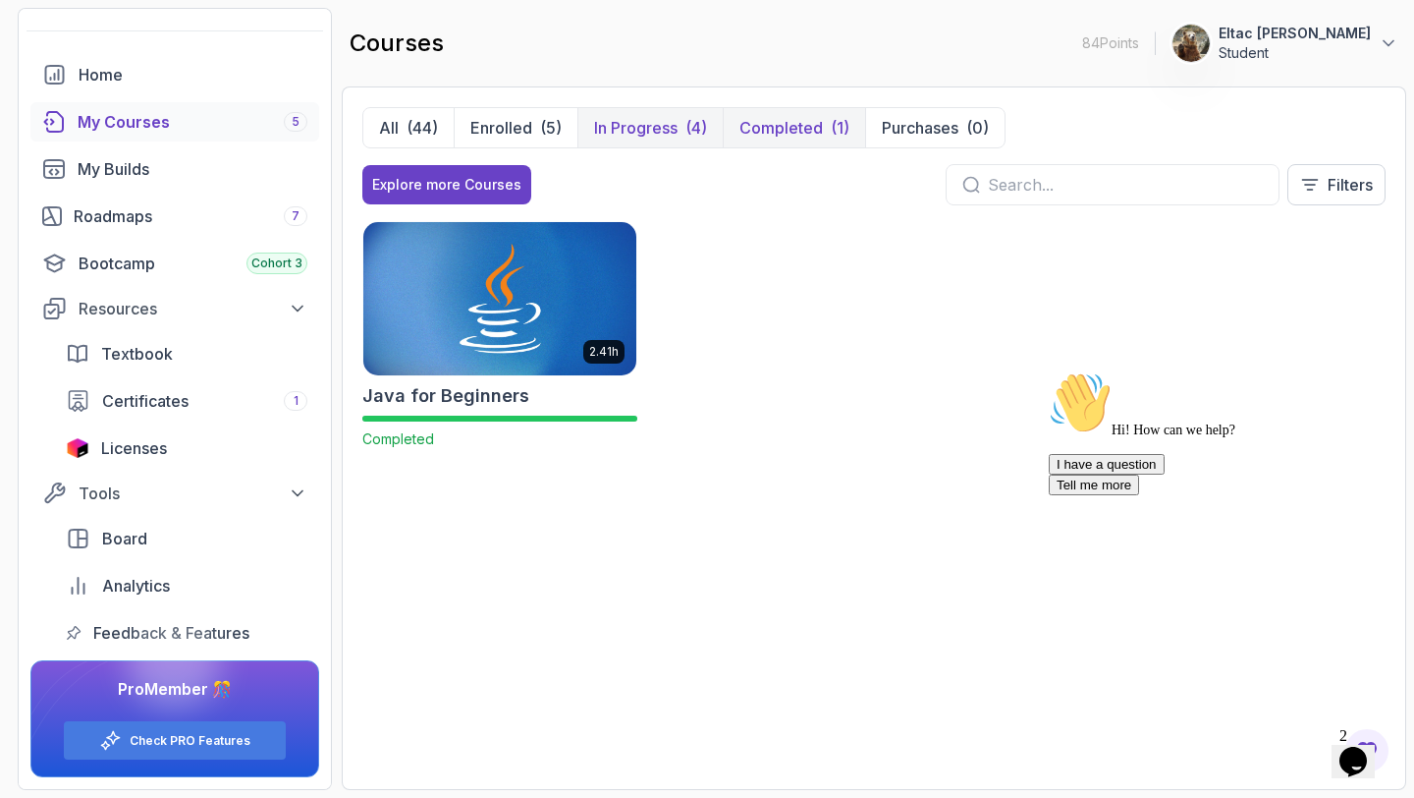
click at [653, 129] on p "In Progress" at bounding box center [635, 128] width 83 height 24
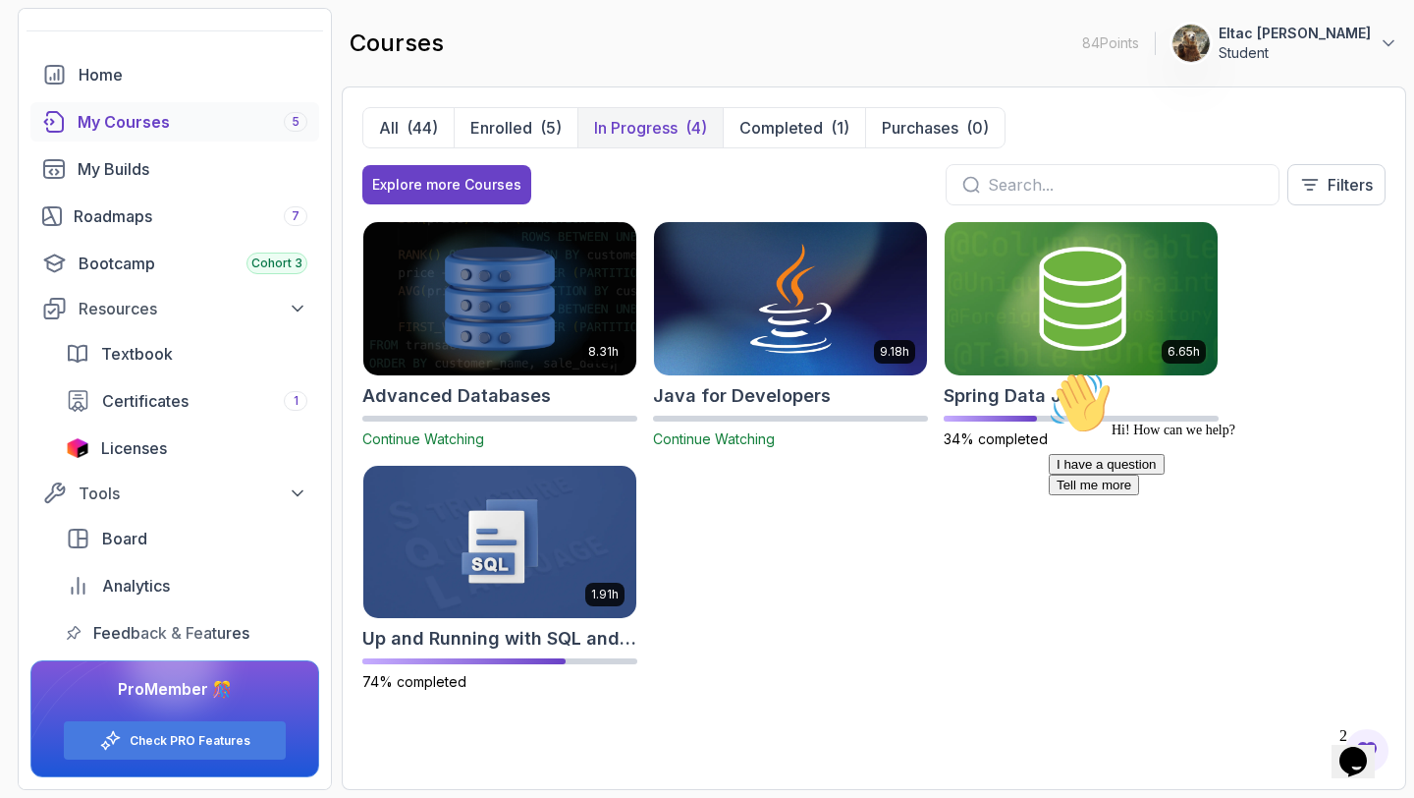
click at [1049, 371] on icon "Chat attention grabber" at bounding box center [1049, 371] width 0 height 0
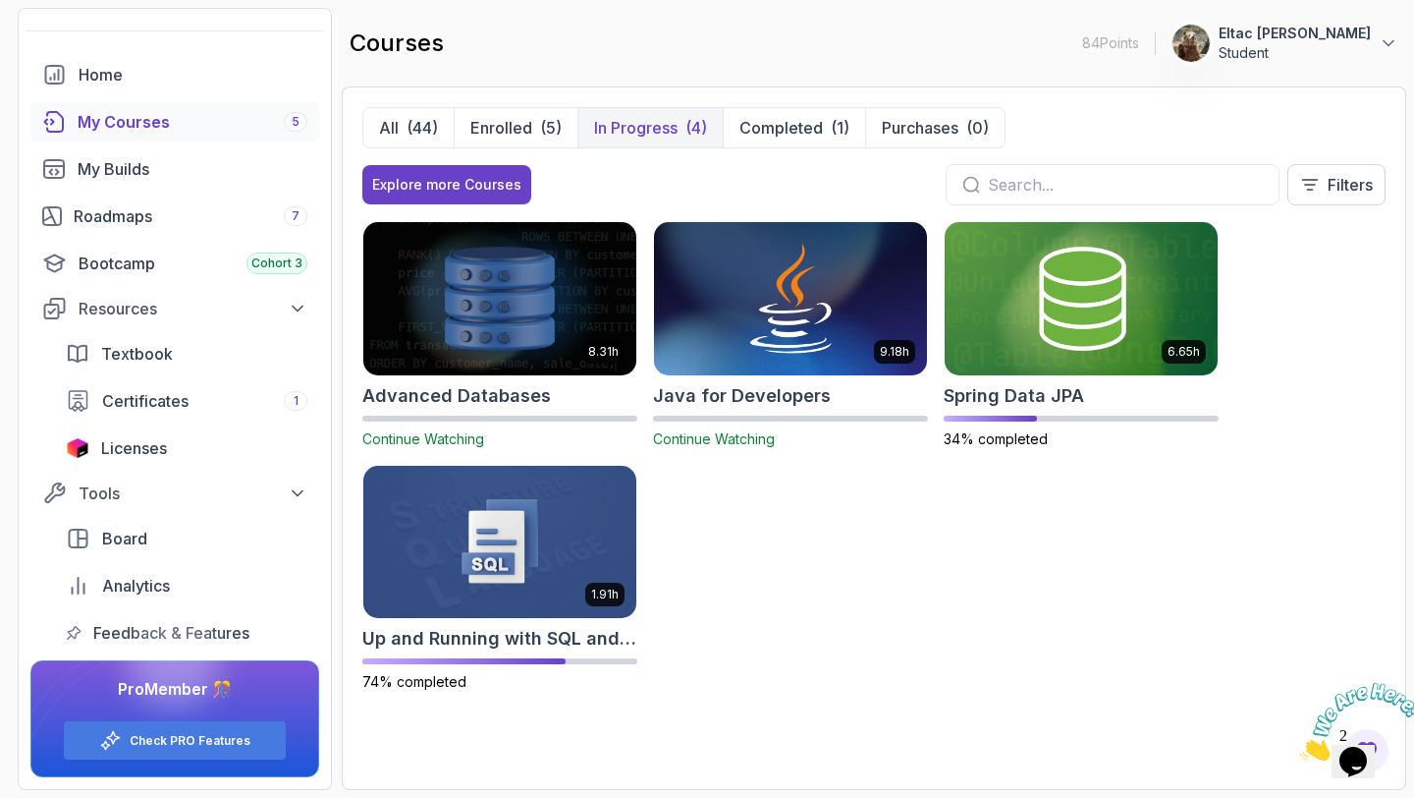
click at [1300, 746] on icon "Close" at bounding box center [1300, 754] width 0 height 17
click at [1006, 392] on h2 "Spring Data JPA" at bounding box center [1014, 396] width 140 height 28
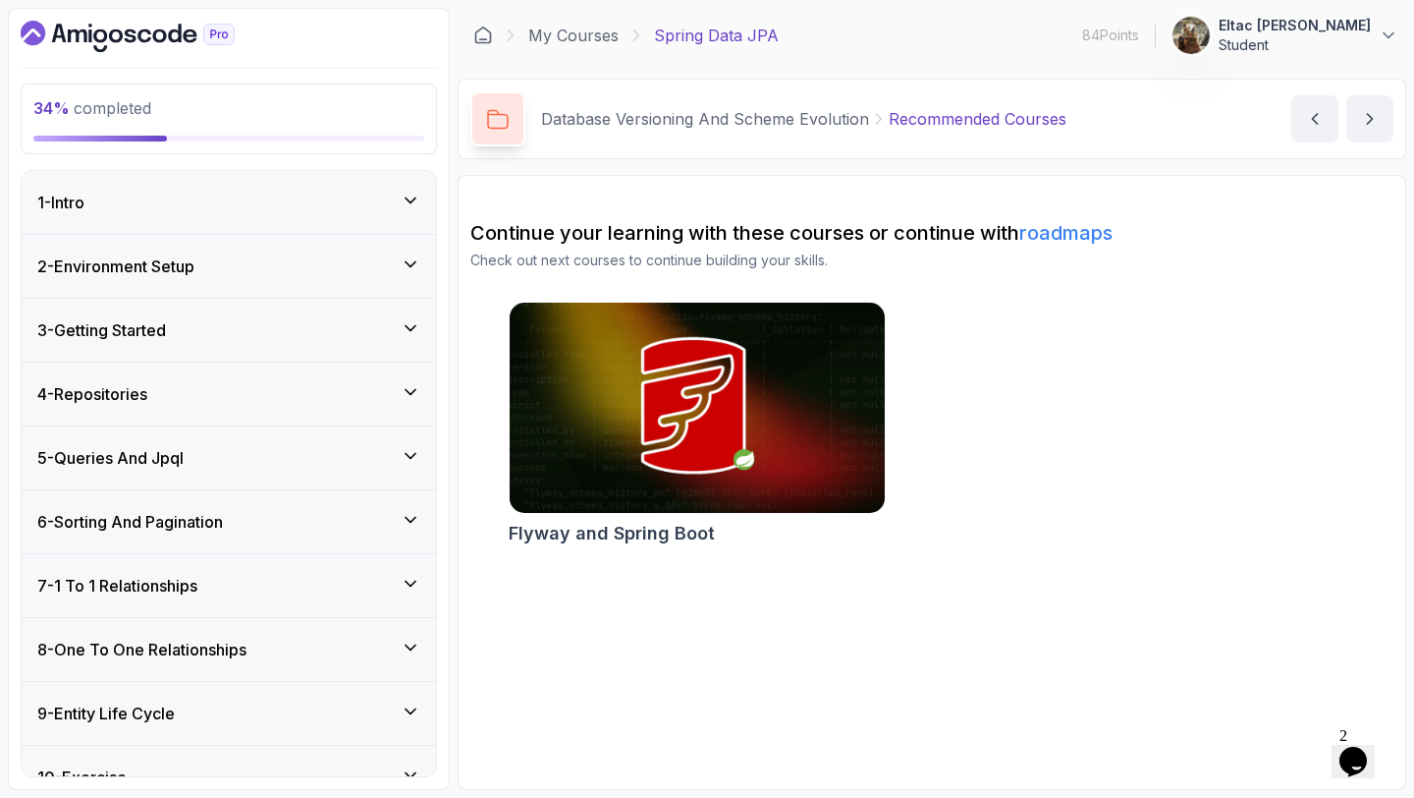
click at [634, 498] on img at bounding box center [697, 408] width 394 height 221
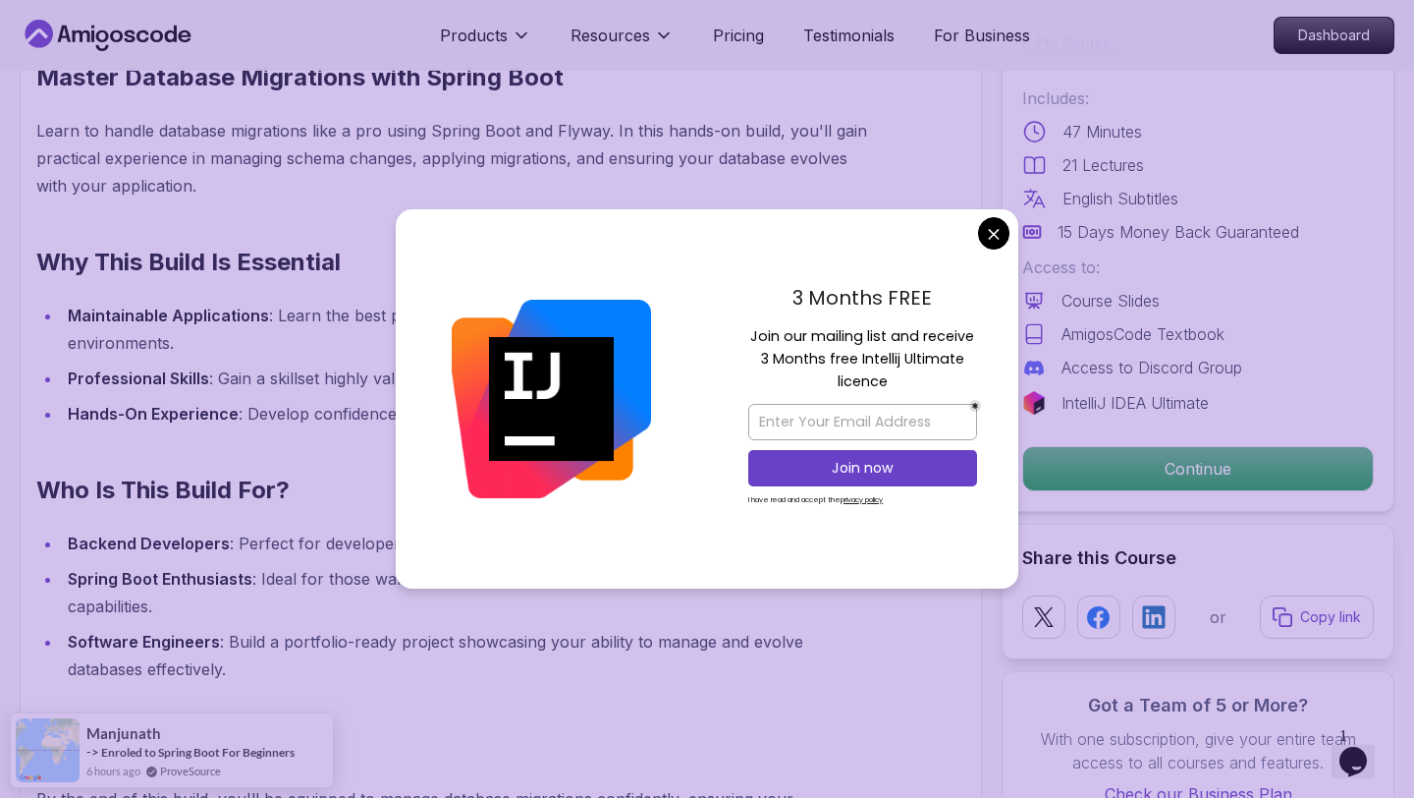
scroll to position [1273, 0]
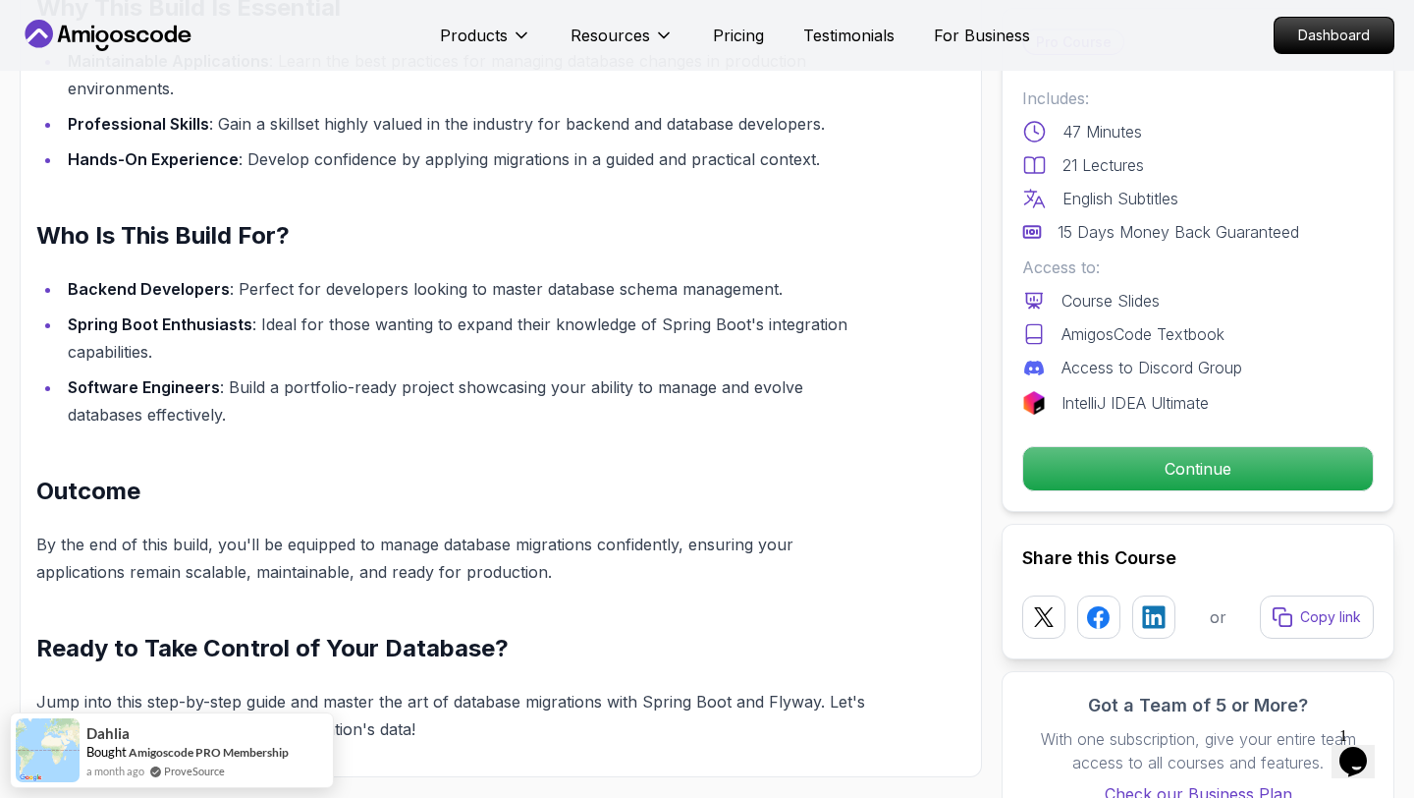
scroll to position [1192, 0]
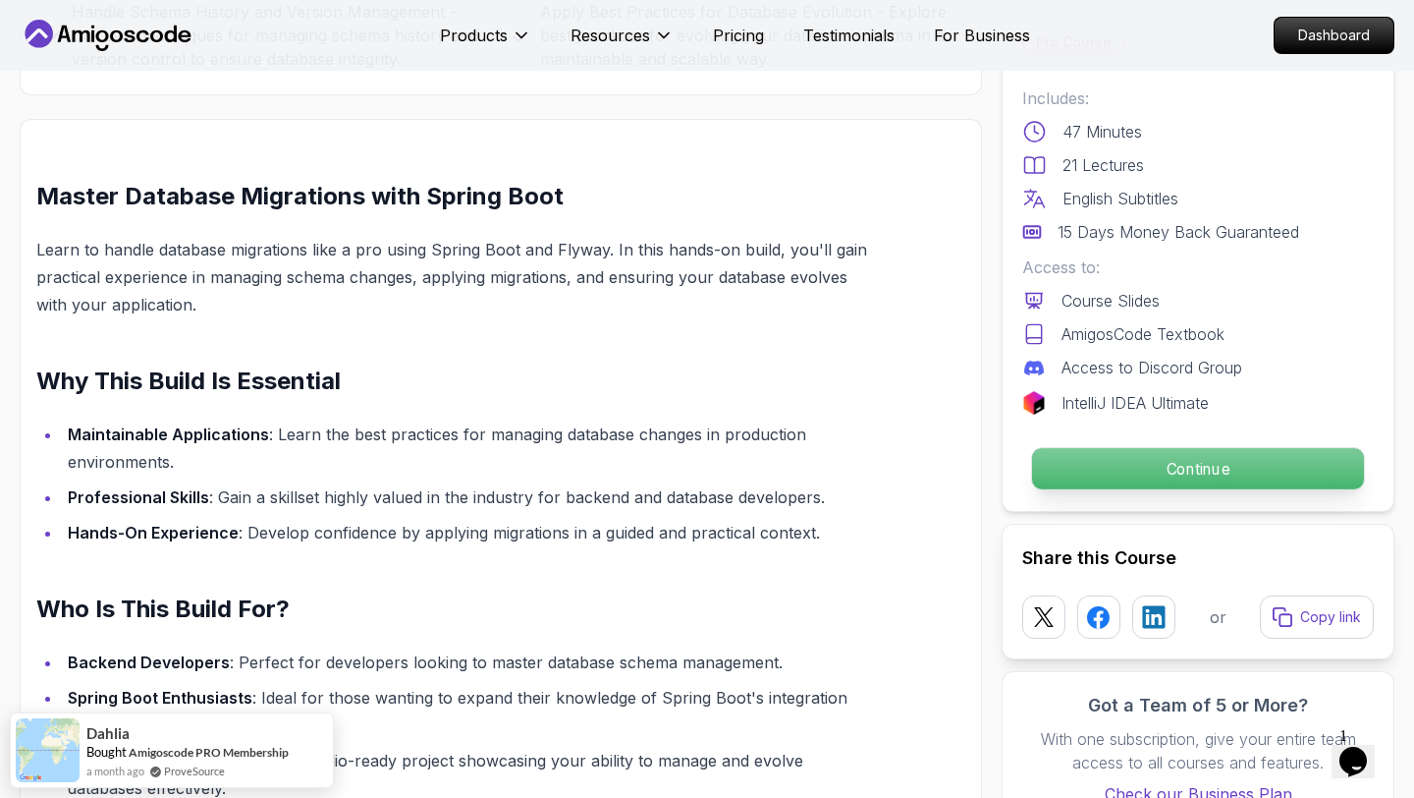
click at [1161, 480] on p "Continue" at bounding box center [1198, 468] width 332 height 41
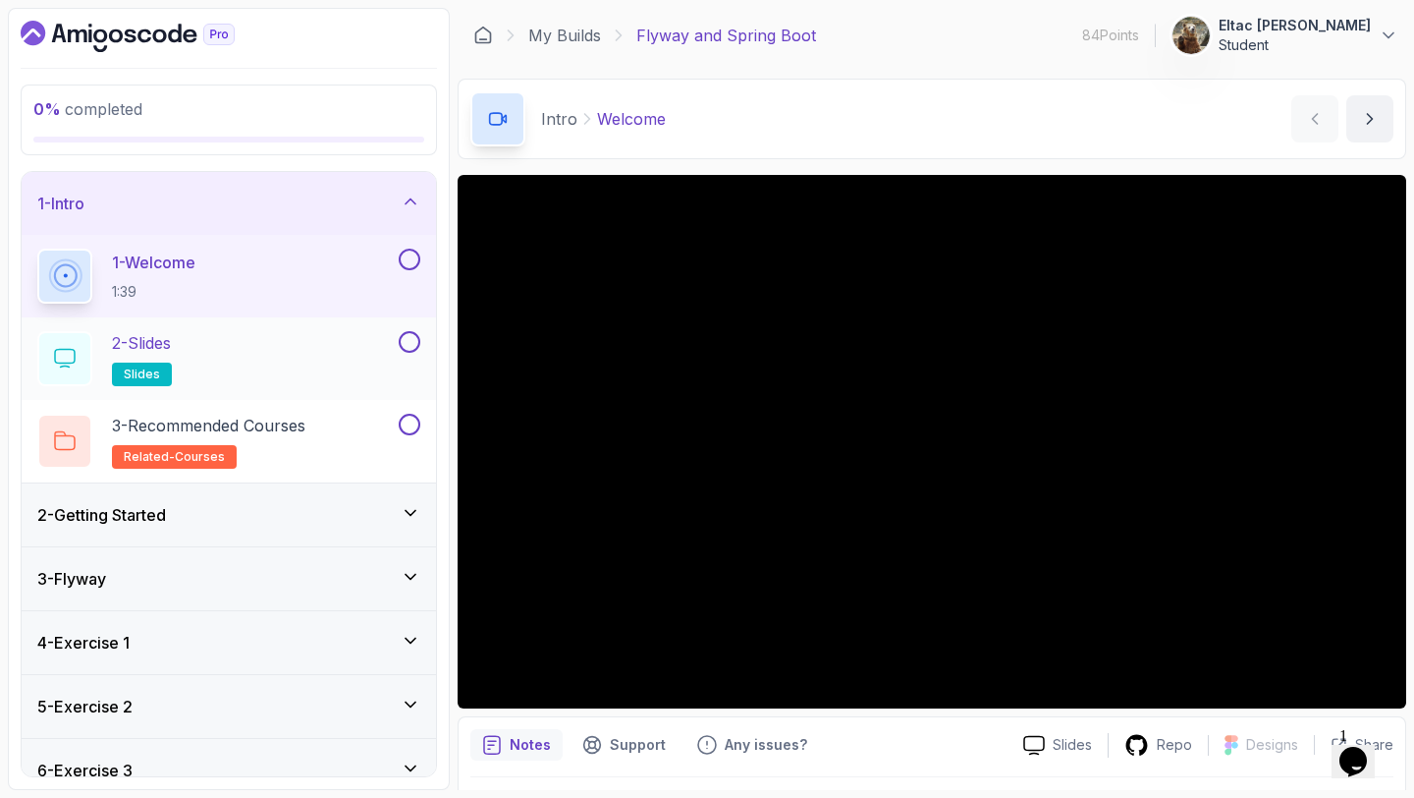
click at [165, 344] on p "2 - Slides" at bounding box center [141, 343] width 59 height 24
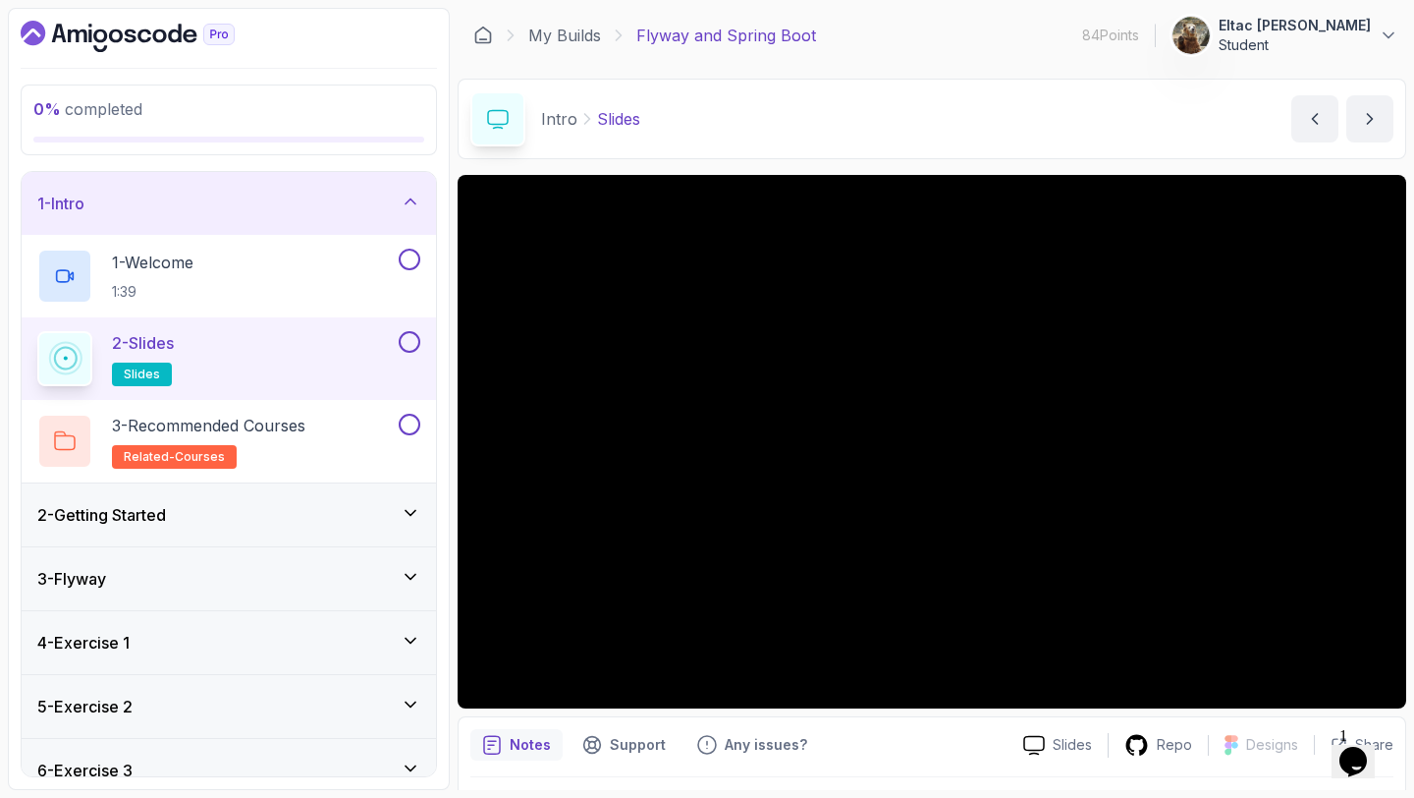
click at [1060, 732] on div "Slides Repo Designs Design not available Share" at bounding box center [1201, 744] width 386 height 31
click at [1057, 744] on p "Slides" at bounding box center [1072, 745] width 39 height 20
click at [403, 340] on button at bounding box center [410, 342] width 22 height 22
click at [344, 414] on div "3 - Recommended Courses related-courses" at bounding box center [216, 440] width 358 height 55
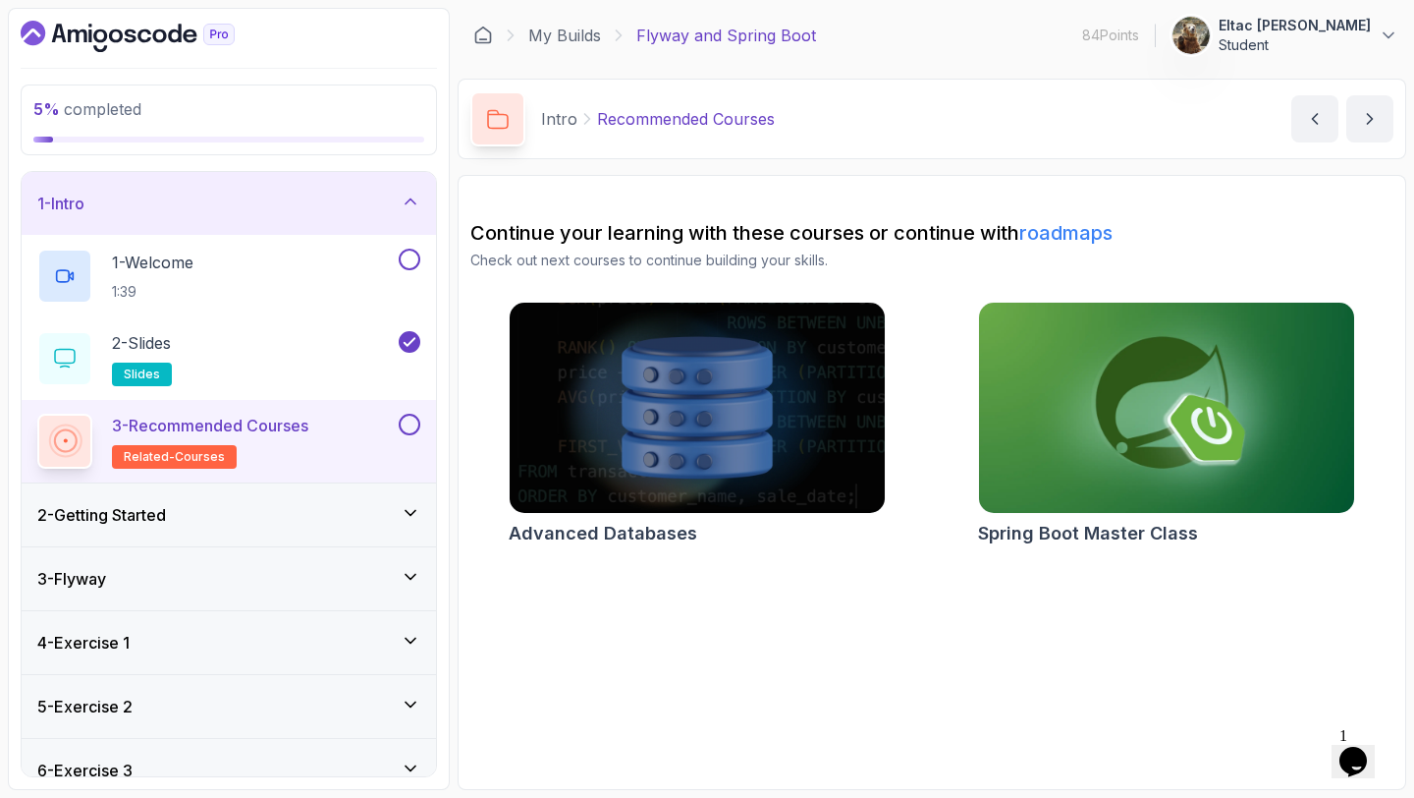
click at [413, 425] on button at bounding box center [410, 424] width 22 height 22
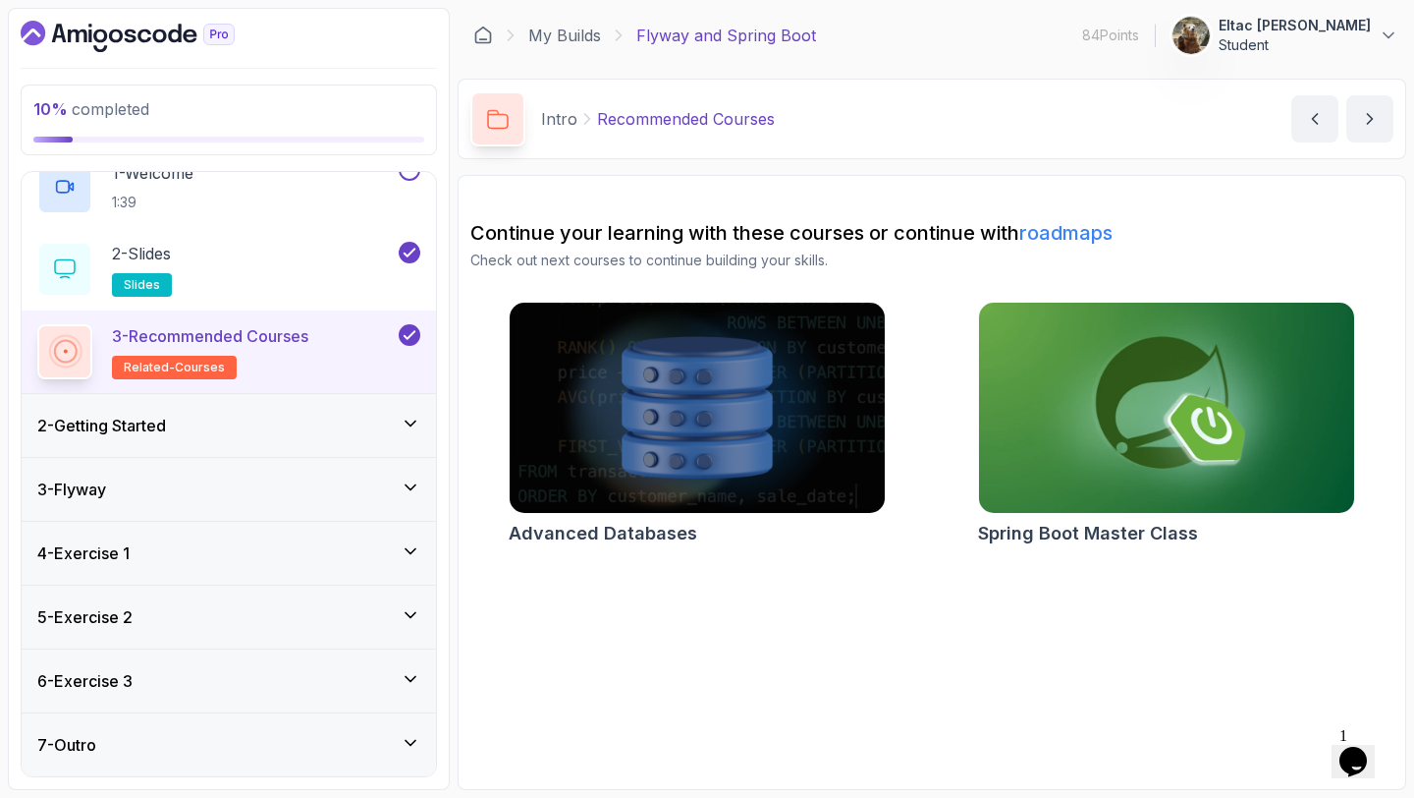
click at [254, 756] on div "7 - Outro" at bounding box center [229, 744] width 414 height 63
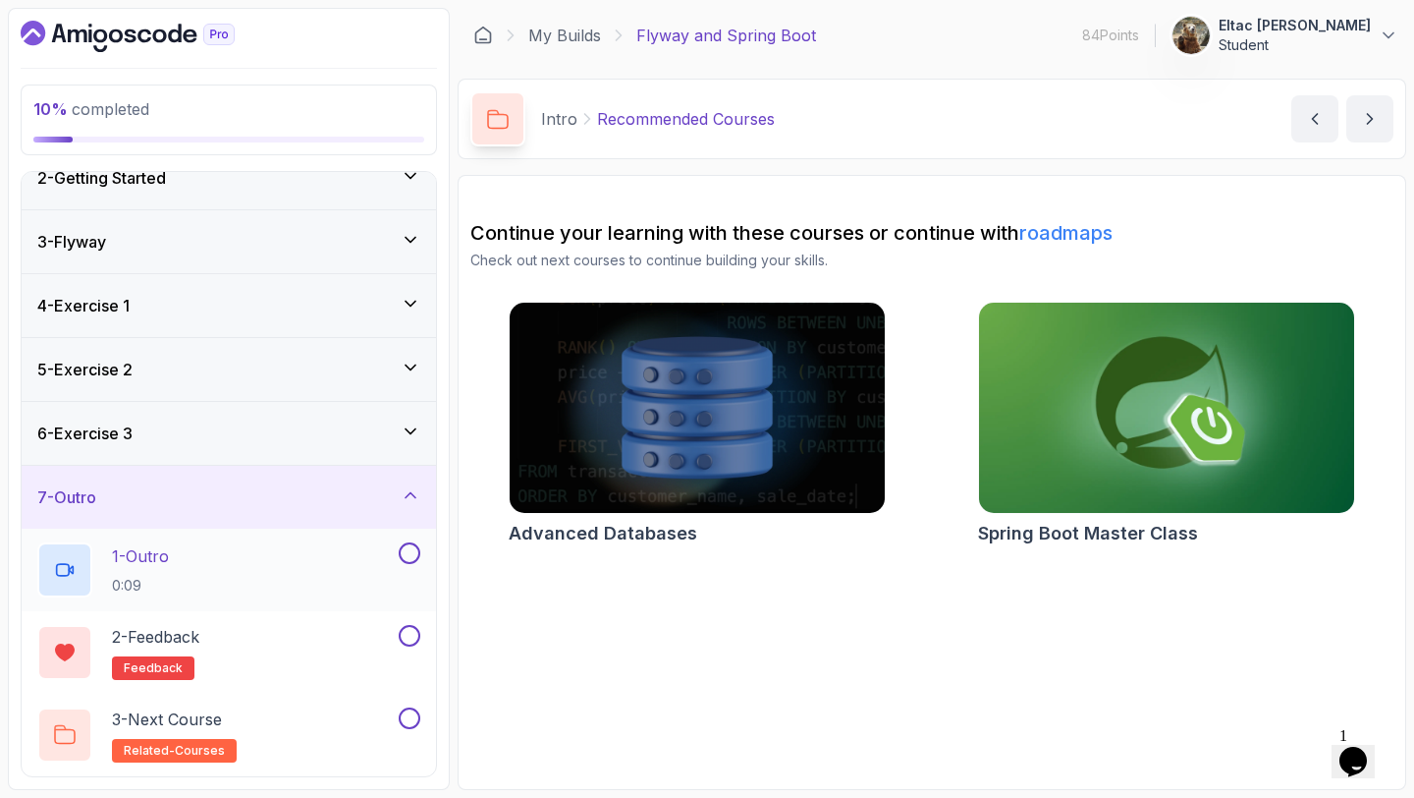
click at [407, 553] on button at bounding box center [410, 553] width 22 height 22
click at [406, 637] on button at bounding box center [410, 636] width 22 height 22
click at [276, 703] on div "3 - Next Course related-courses" at bounding box center [229, 734] width 414 height 83
click at [177, 570] on div "1 - Outro 0:09" at bounding box center [216, 569] width 358 height 55
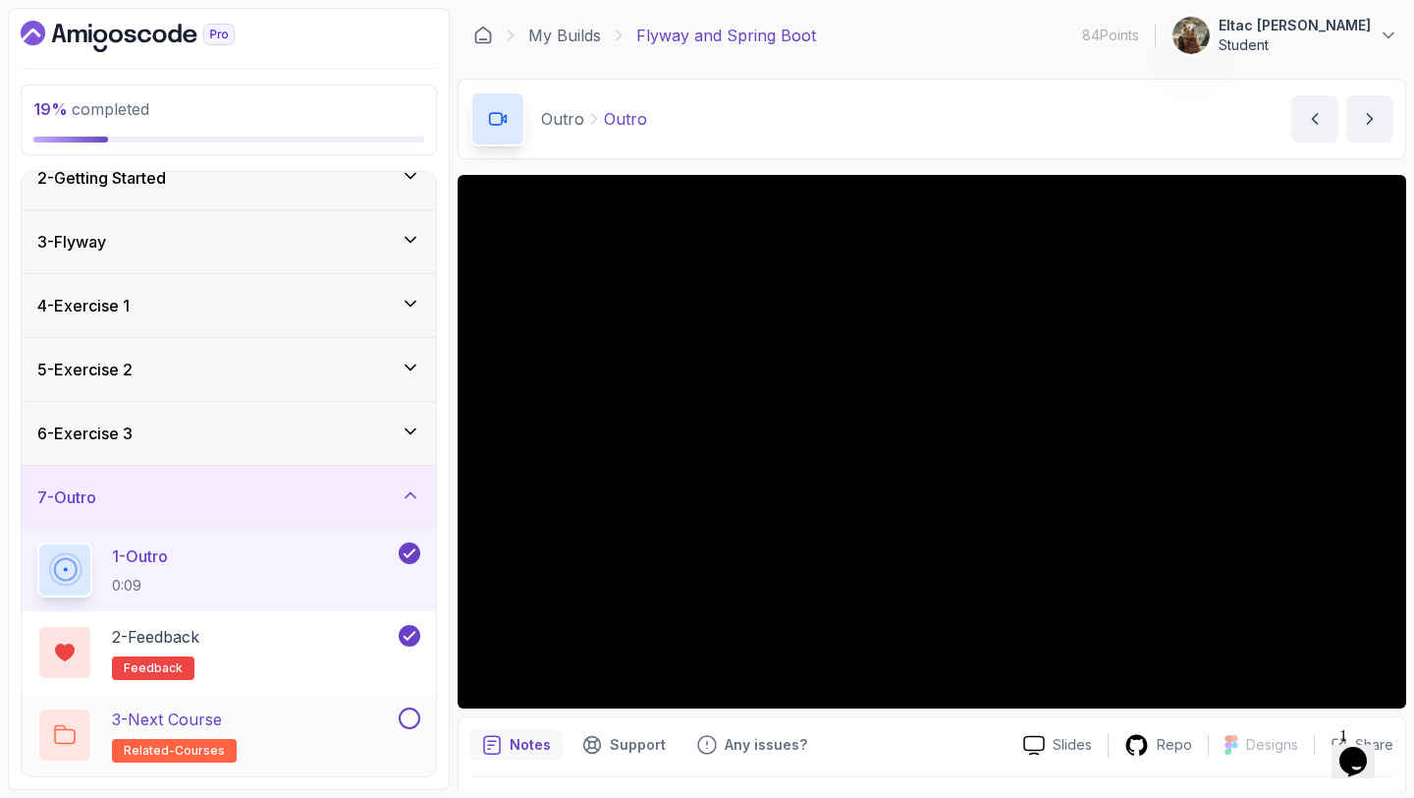
click at [412, 720] on button at bounding box center [410, 718] width 22 height 22
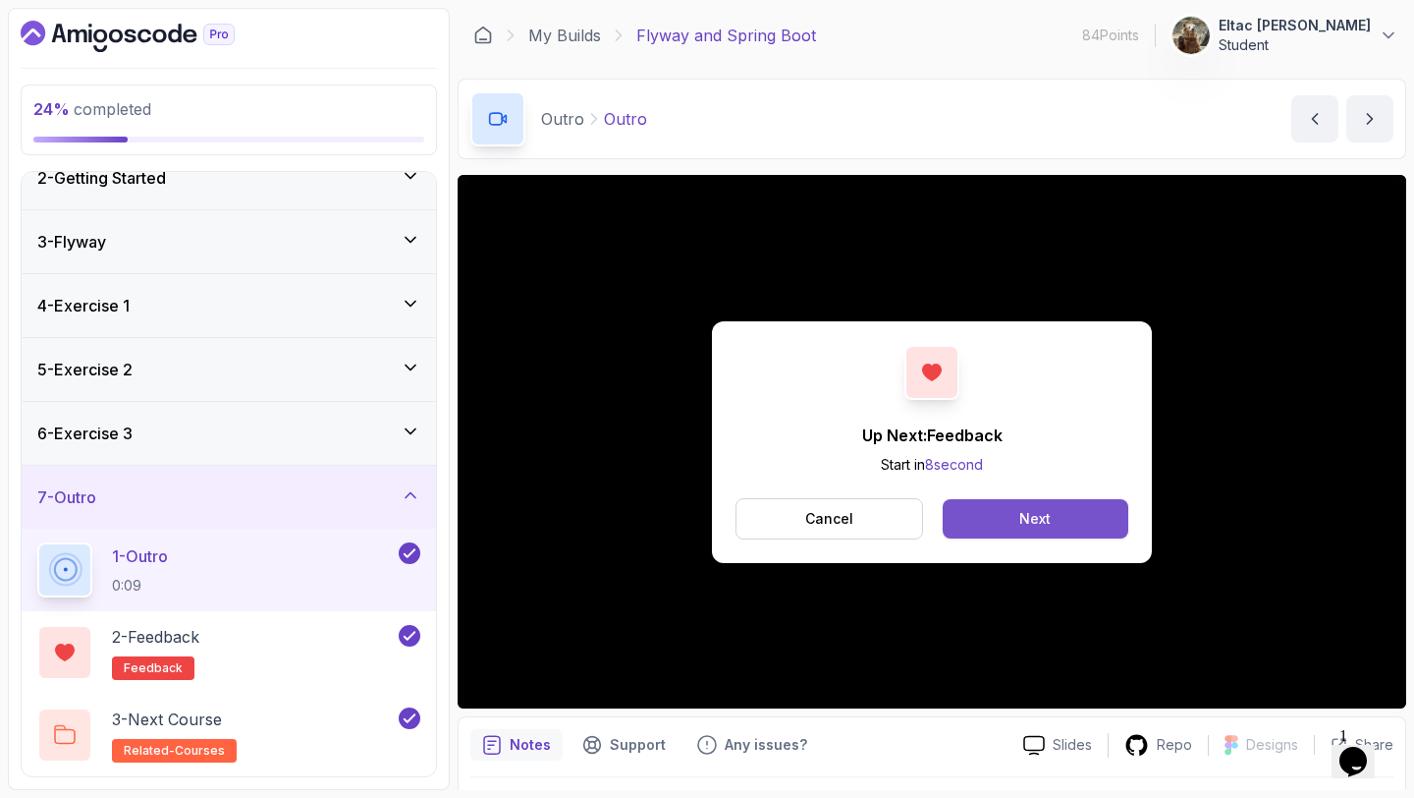
click at [974, 522] on button "Next" at bounding box center [1036, 518] width 186 height 39
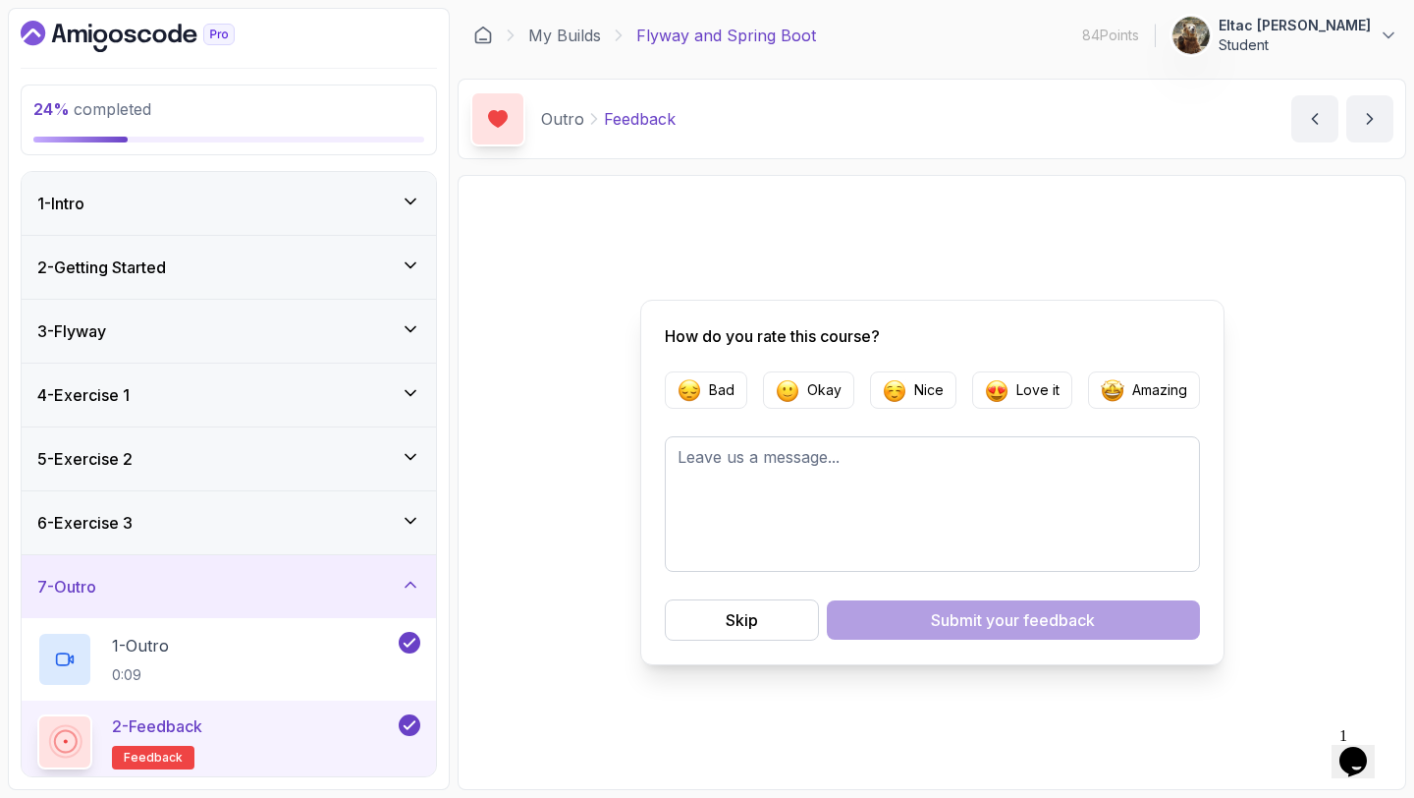
click at [343, 531] on div "6 - Exercise 3" at bounding box center [228, 523] width 383 height 24
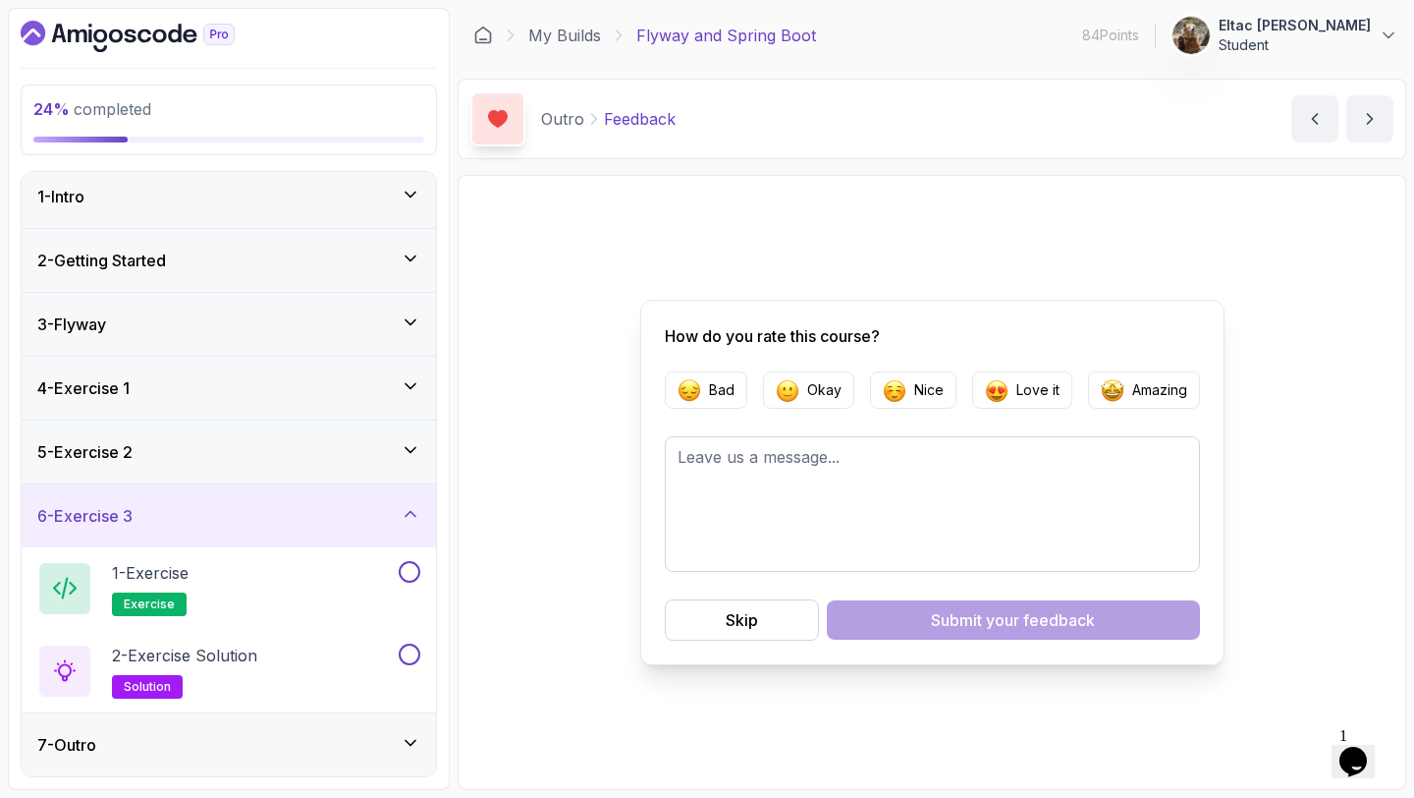
scroll to position [6, 0]
click at [327, 423] on div "5 - Exercise 2" at bounding box center [229, 452] width 414 height 63
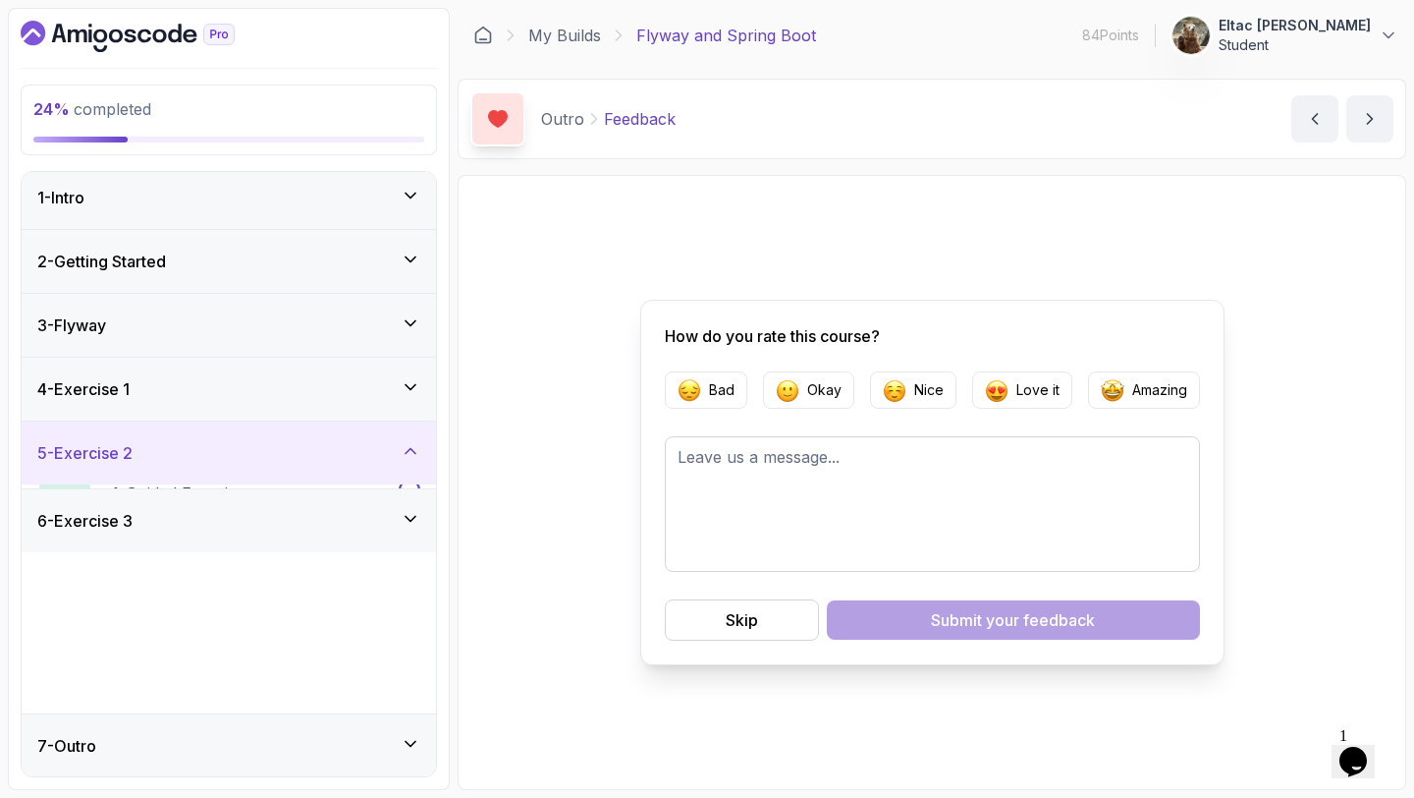
scroll to position [0, 0]
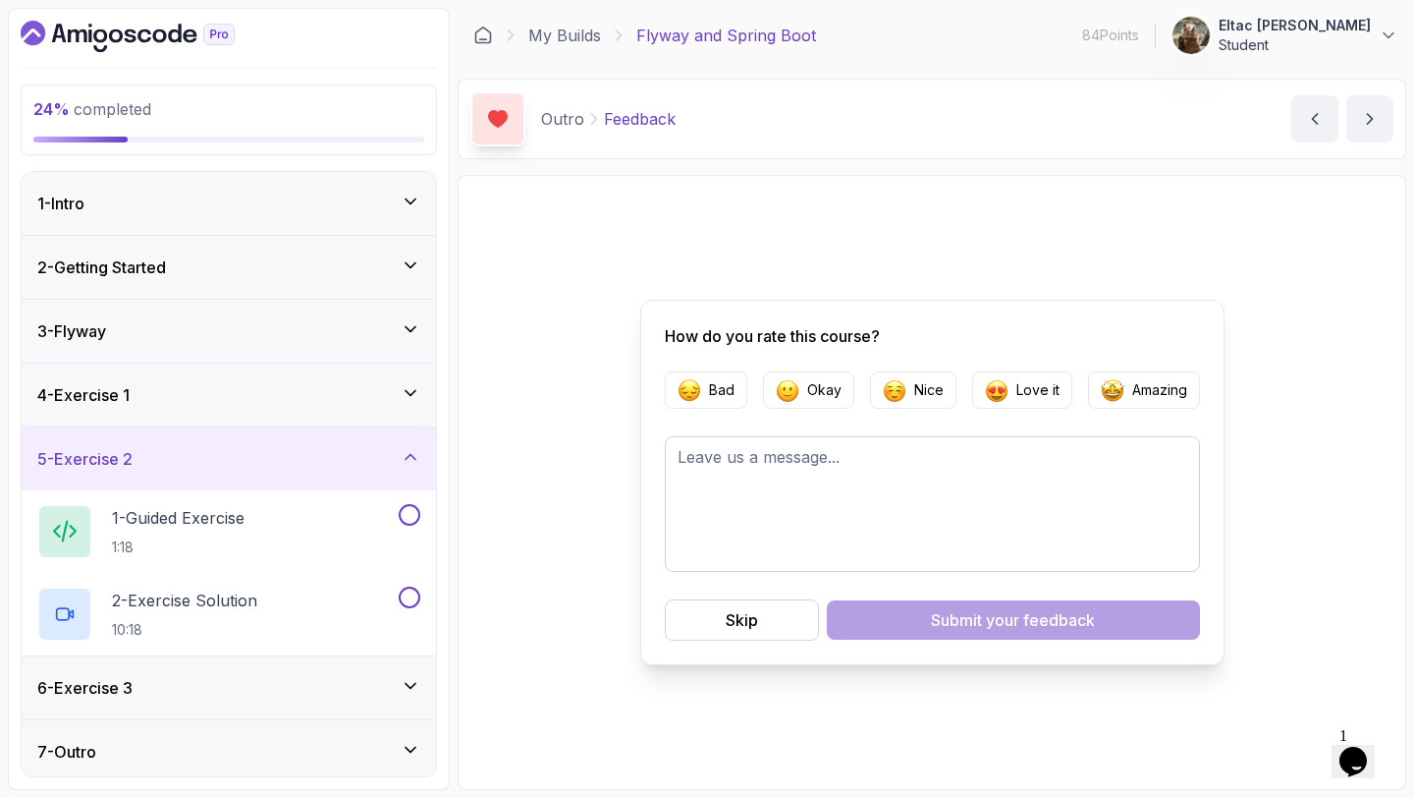
click at [325, 407] on div "4 - Exercise 1" at bounding box center [229, 394] width 414 height 63
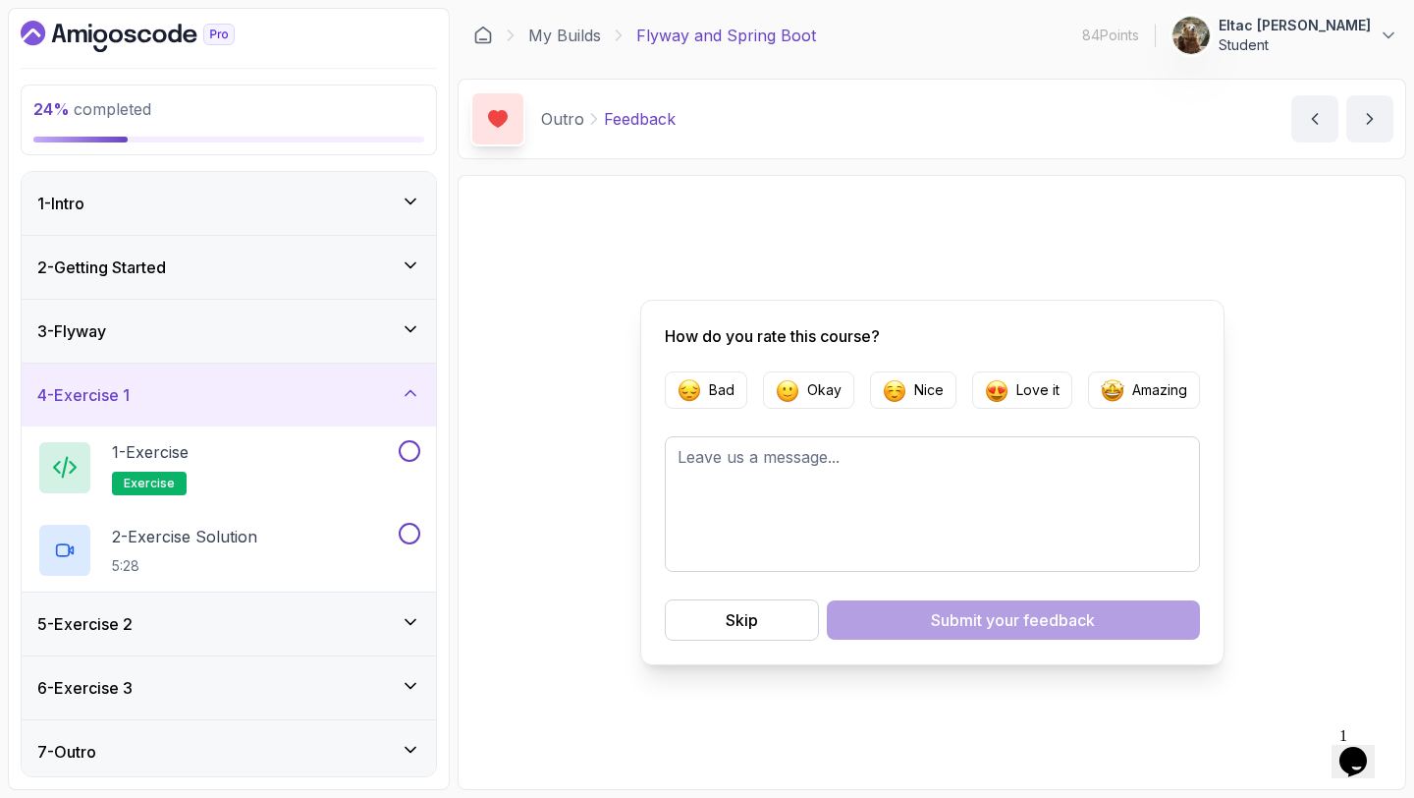
click at [324, 354] on div "3 - Flyway" at bounding box center [229, 331] width 414 height 63
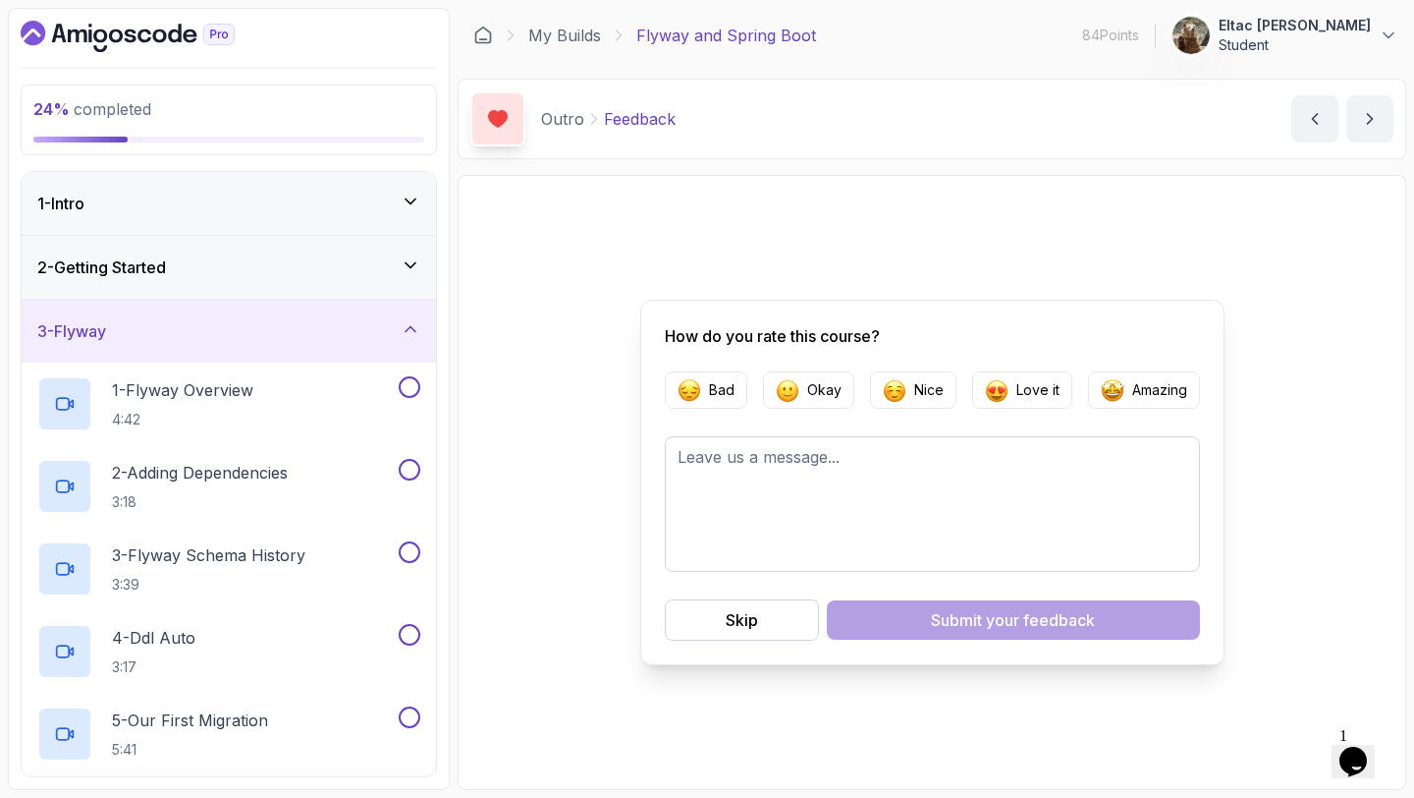
click at [265, 214] on div "1 - Intro" at bounding box center [228, 204] width 383 height 24
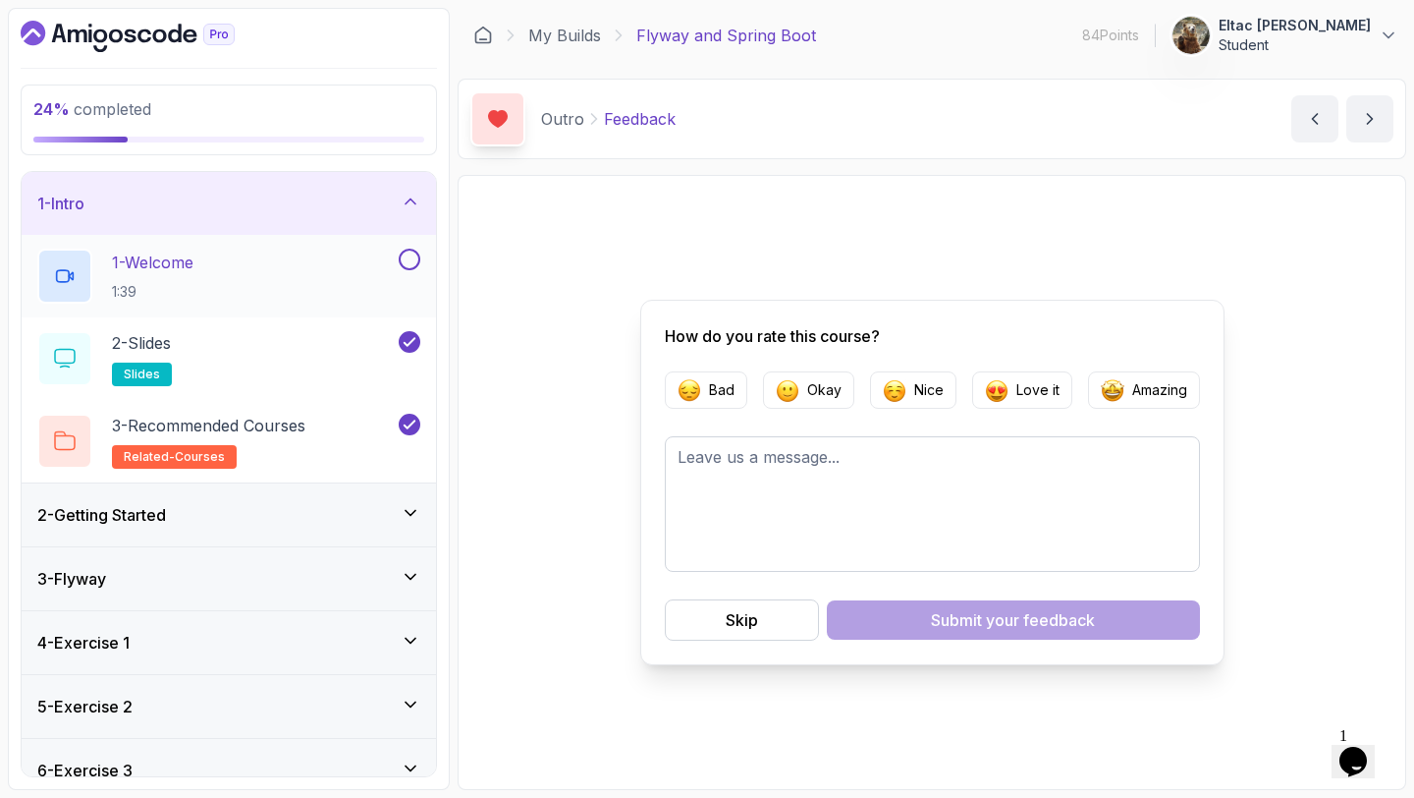
click at [218, 260] on div "1 - Welcome 1:39" at bounding box center [216, 275] width 358 height 55
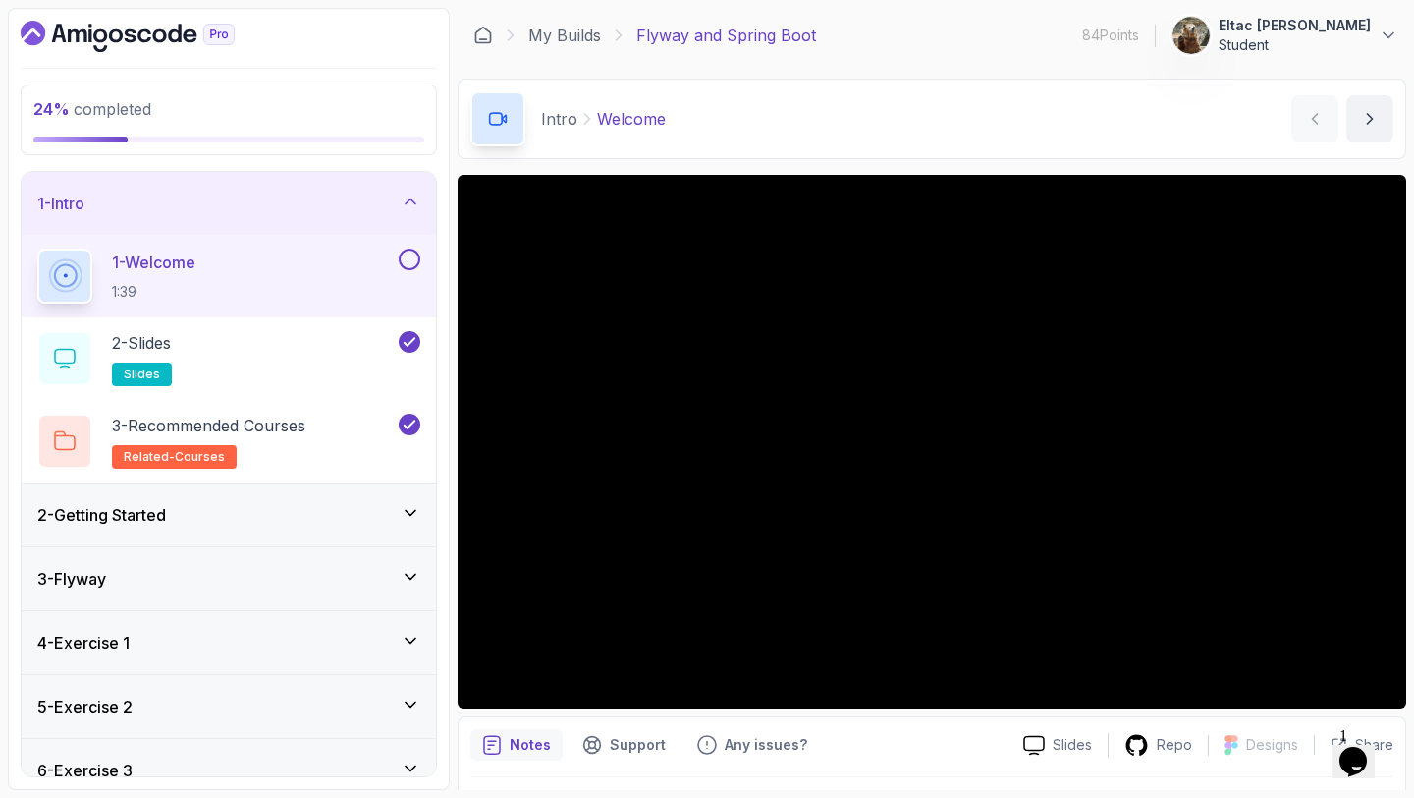
click at [406, 259] on button at bounding box center [410, 259] width 22 height 22
click at [196, 523] on div "2 - Getting Started" at bounding box center [228, 515] width 383 height 24
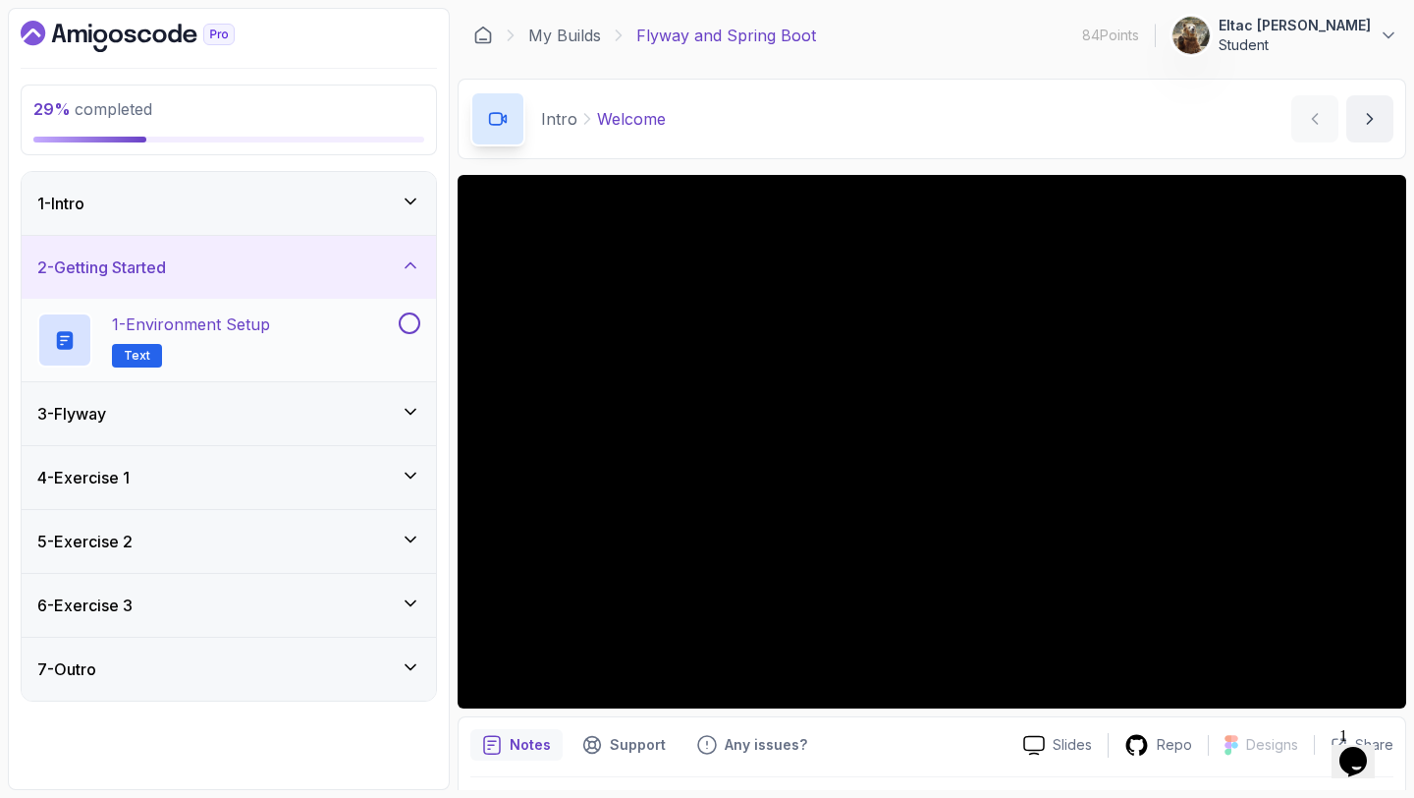
click at [181, 319] on p "1 - Environment Setup" at bounding box center [191, 324] width 158 height 24
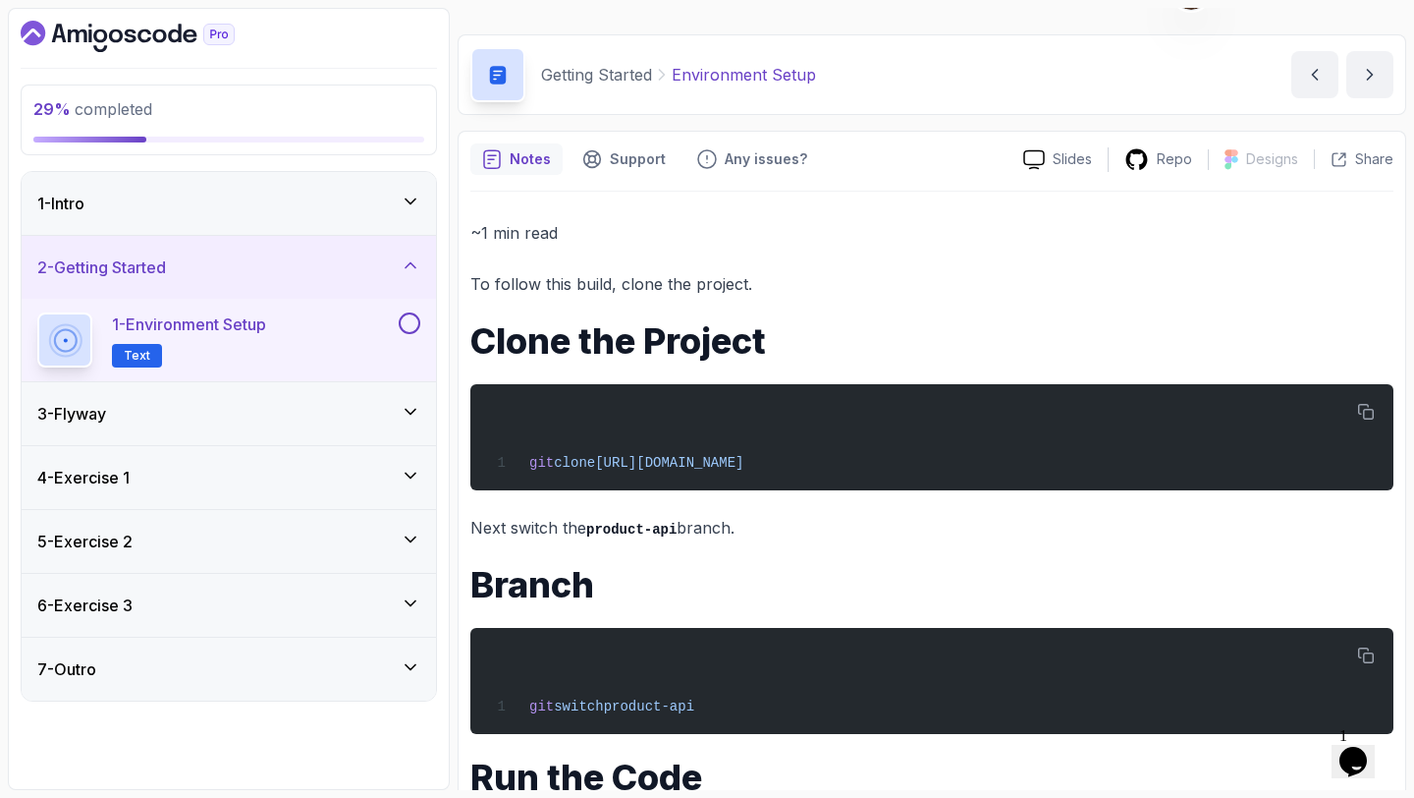
scroll to position [53, 0]
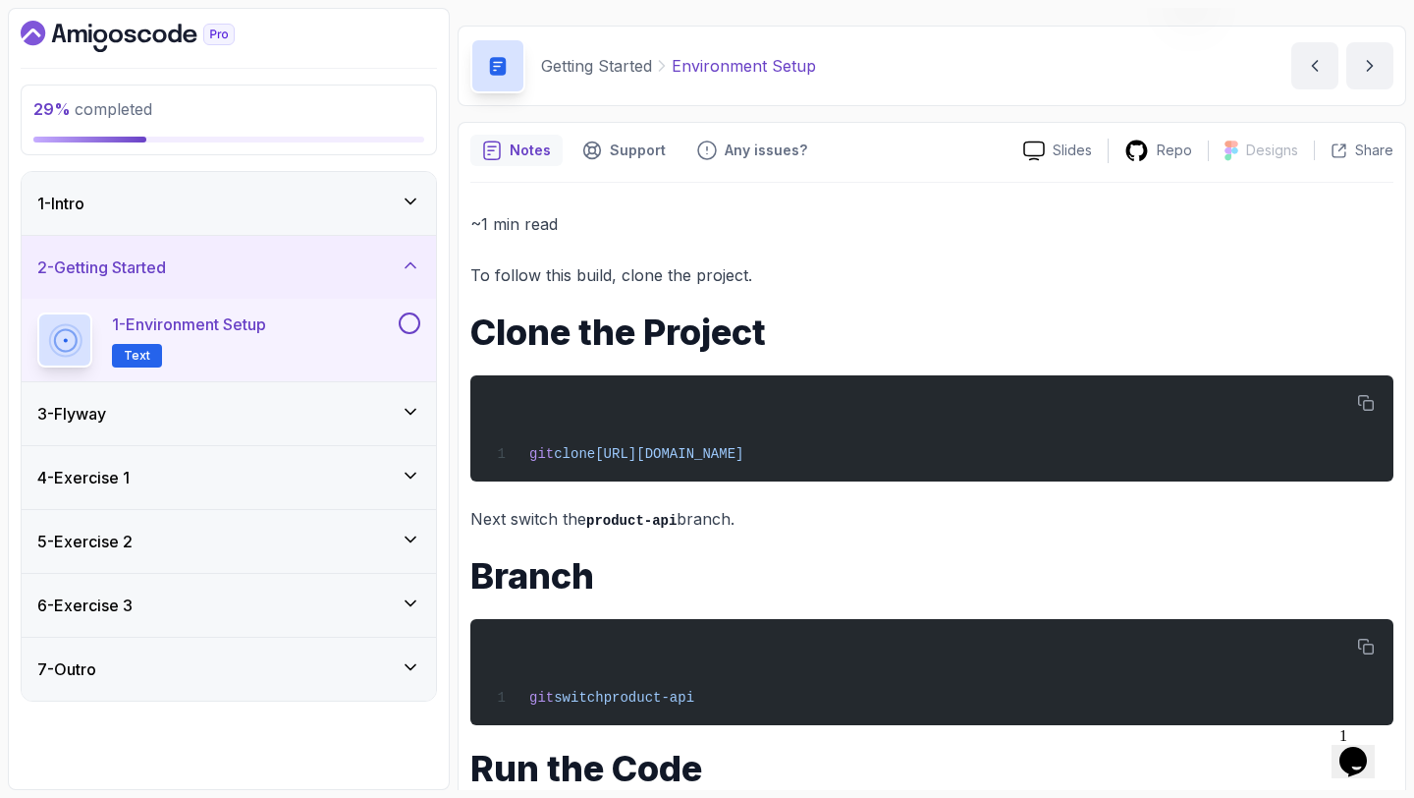
click at [274, 420] on div "3 - Flyway" at bounding box center [228, 414] width 383 height 24
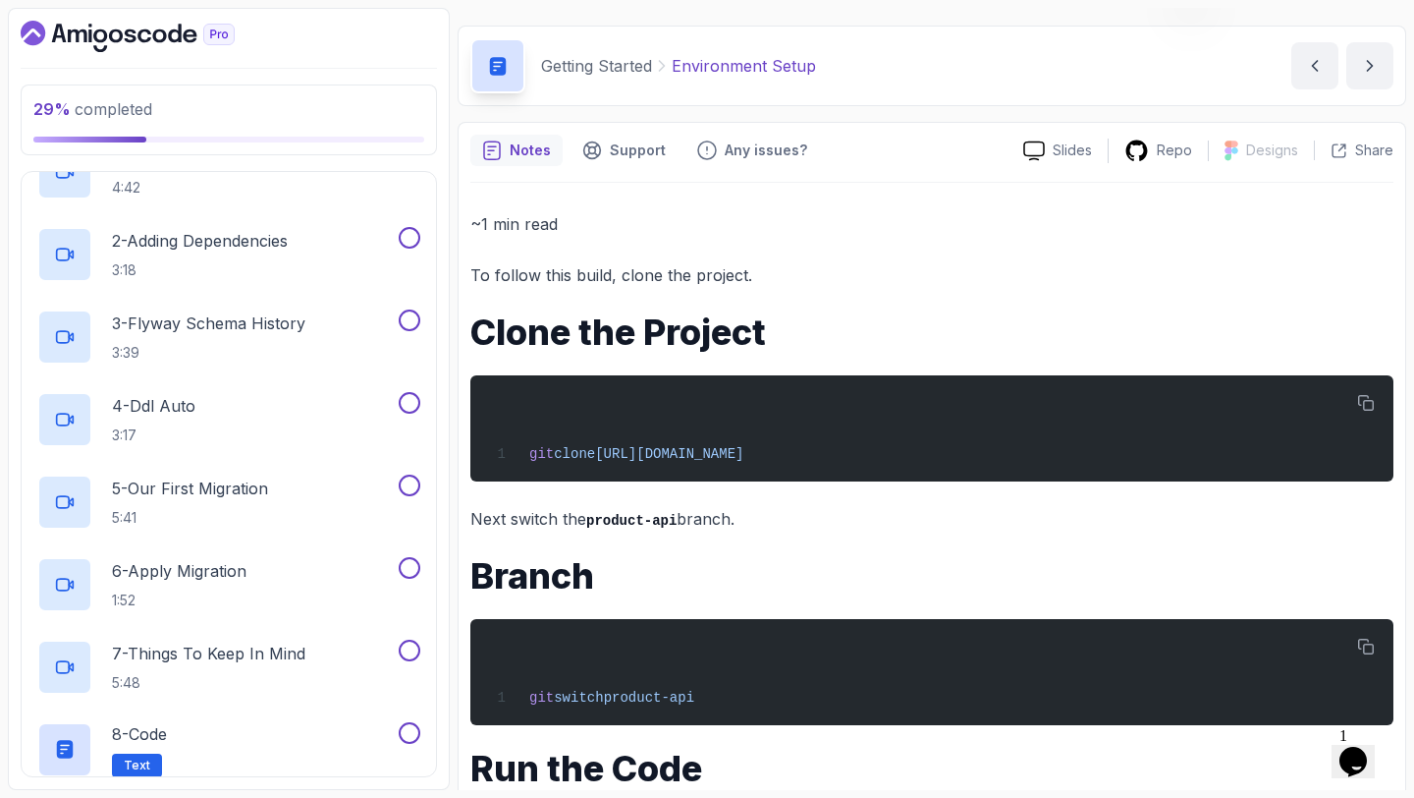
scroll to position [0, 0]
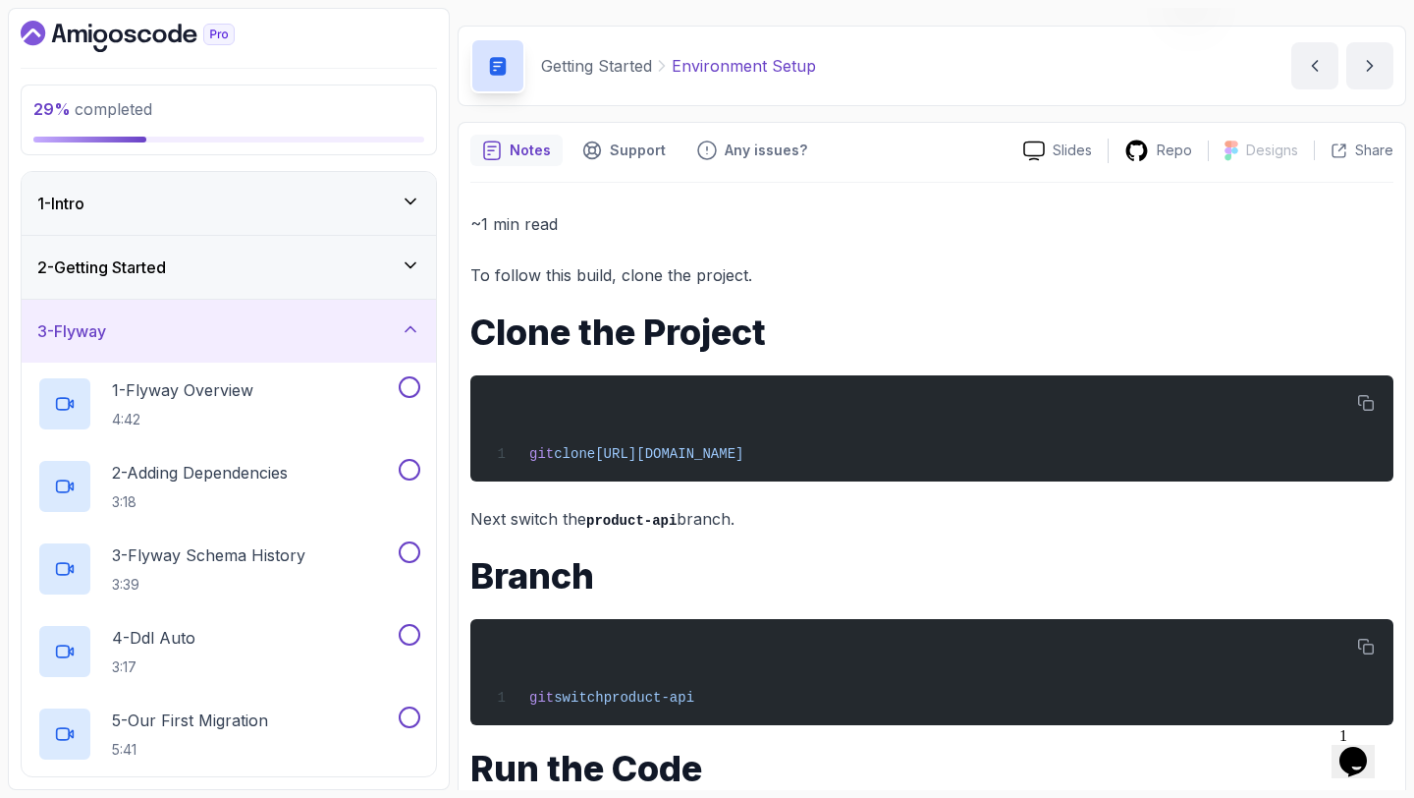
click at [304, 351] on div "3 - Flyway" at bounding box center [229, 331] width 414 height 63
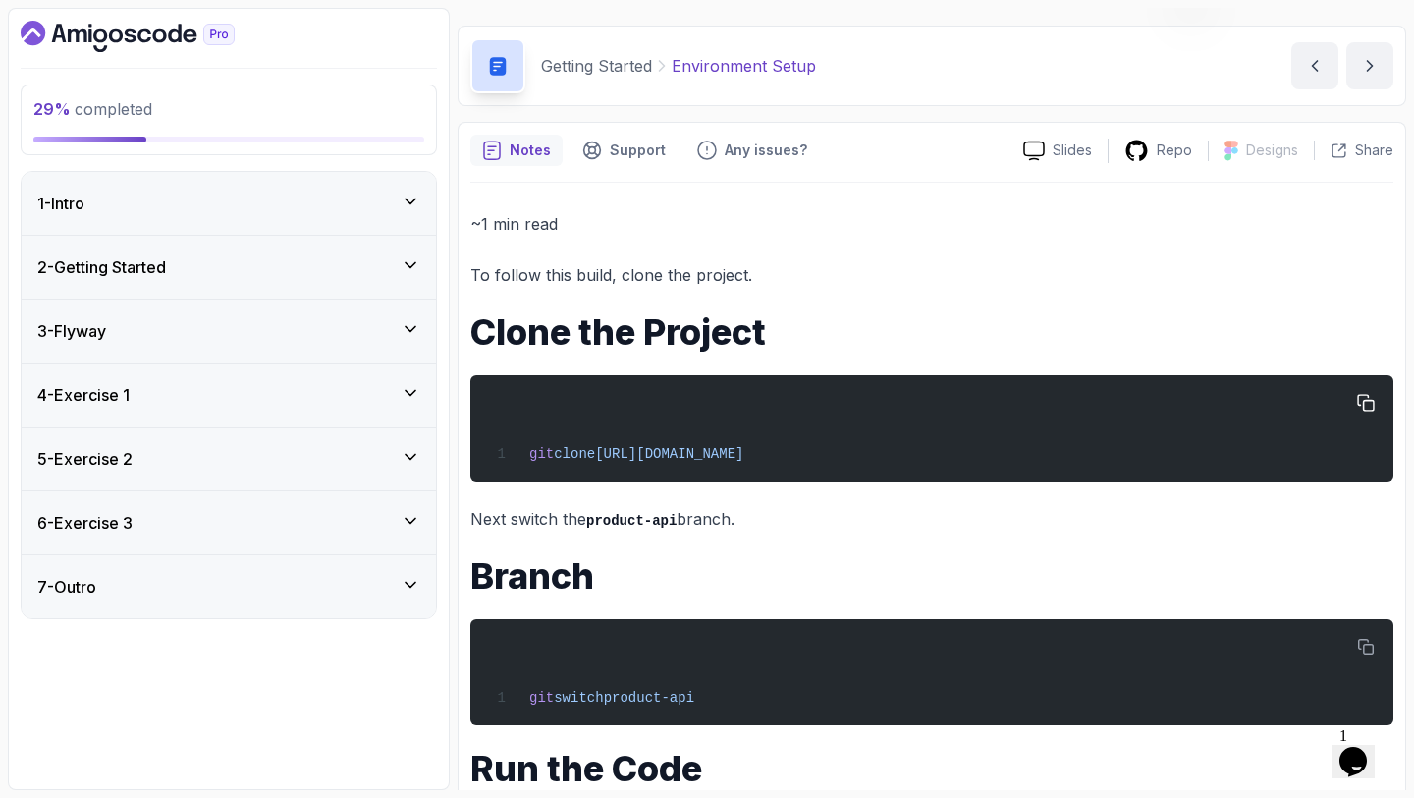
click at [1383, 409] on pre "git clone https://github.com/amigoscode/java-springboot-full-stack.git" at bounding box center [931, 428] width 923 height 106
click at [1370, 408] on icon "button" at bounding box center [1366, 403] width 18 height 18
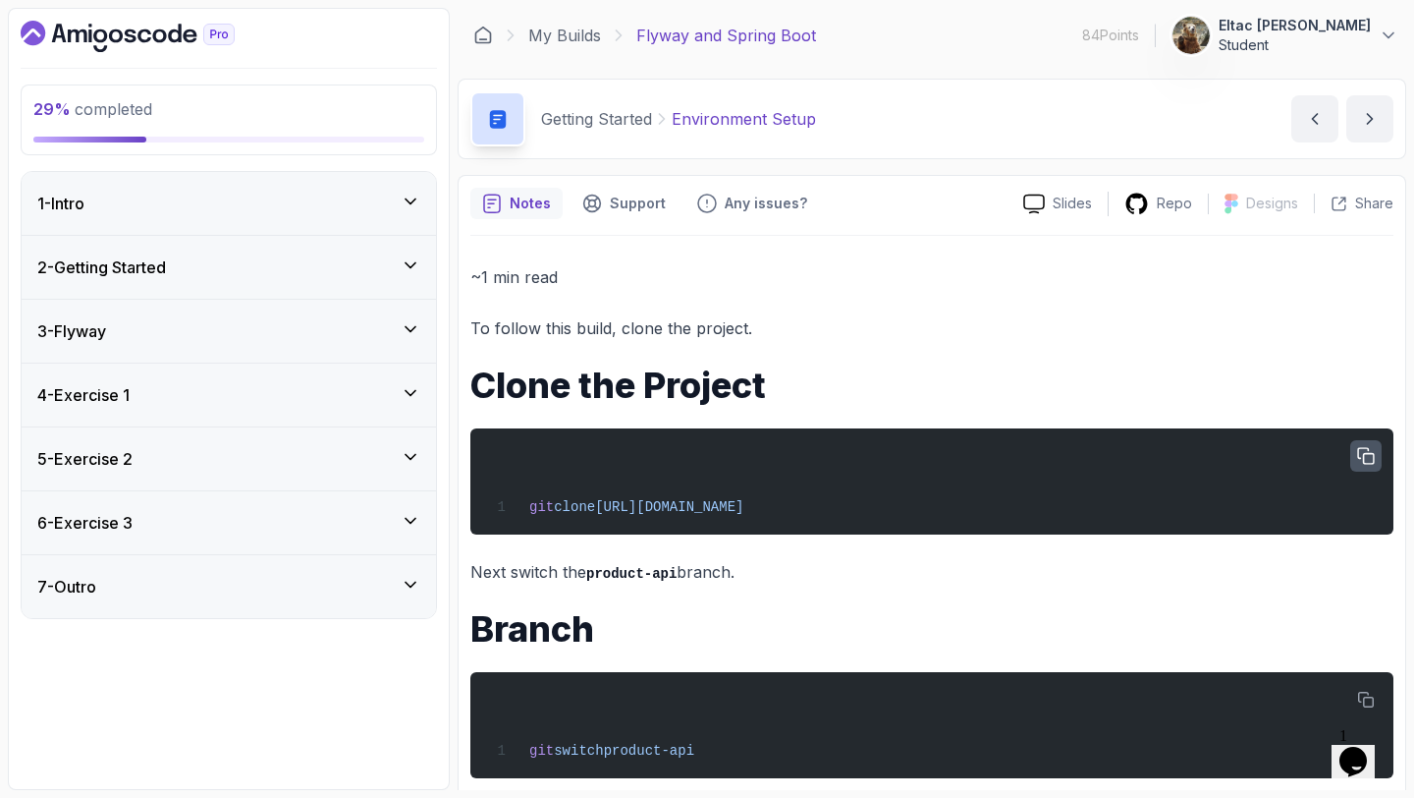
click at [767, 269] on p "~1 min read" at bounding box center [931, 277] width 923 height 28
click at [557, 258] on div "~1 min read To follow this build, clone the project. Clone the Project git clon…" at bounding box center [931, 692] width 923 height 912
click at [548, 264] on p "~1 min read" at bounding box center [931, 277] width 923 height 28
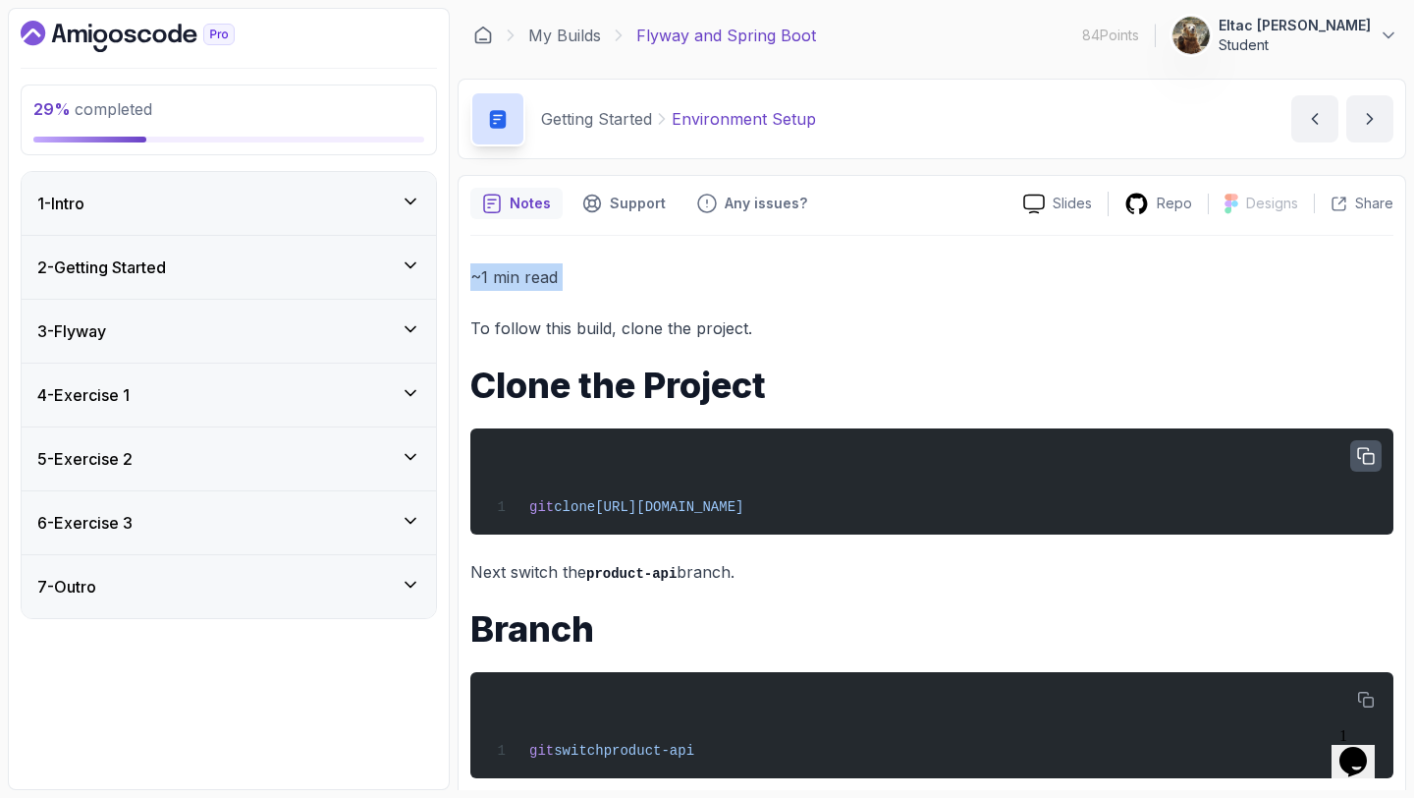
click at [548, 264] on p "~1 min read" at bounding box center [931, 277] width 923 height 28
click at [539, 319] on p "To follow this build, clone the project." at bounding box center [931, 328] width 923 height 28
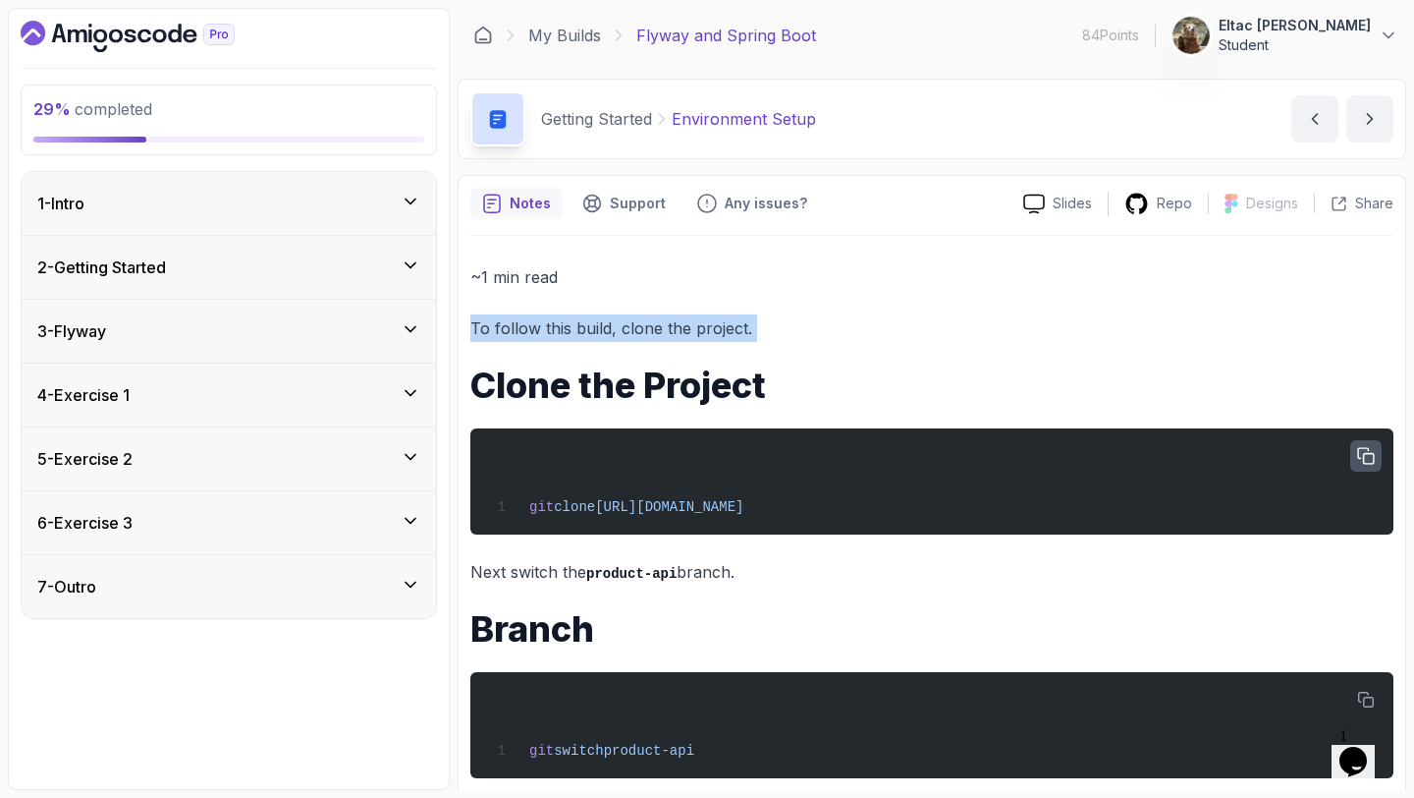
click at [539, 319] on p "To follow this build, clone the project." at bounding box center [931, 328] width 923 height 28
click at [103, 37] on icon "Dashboard" at bounding box center [128, 36] width 214 height 31
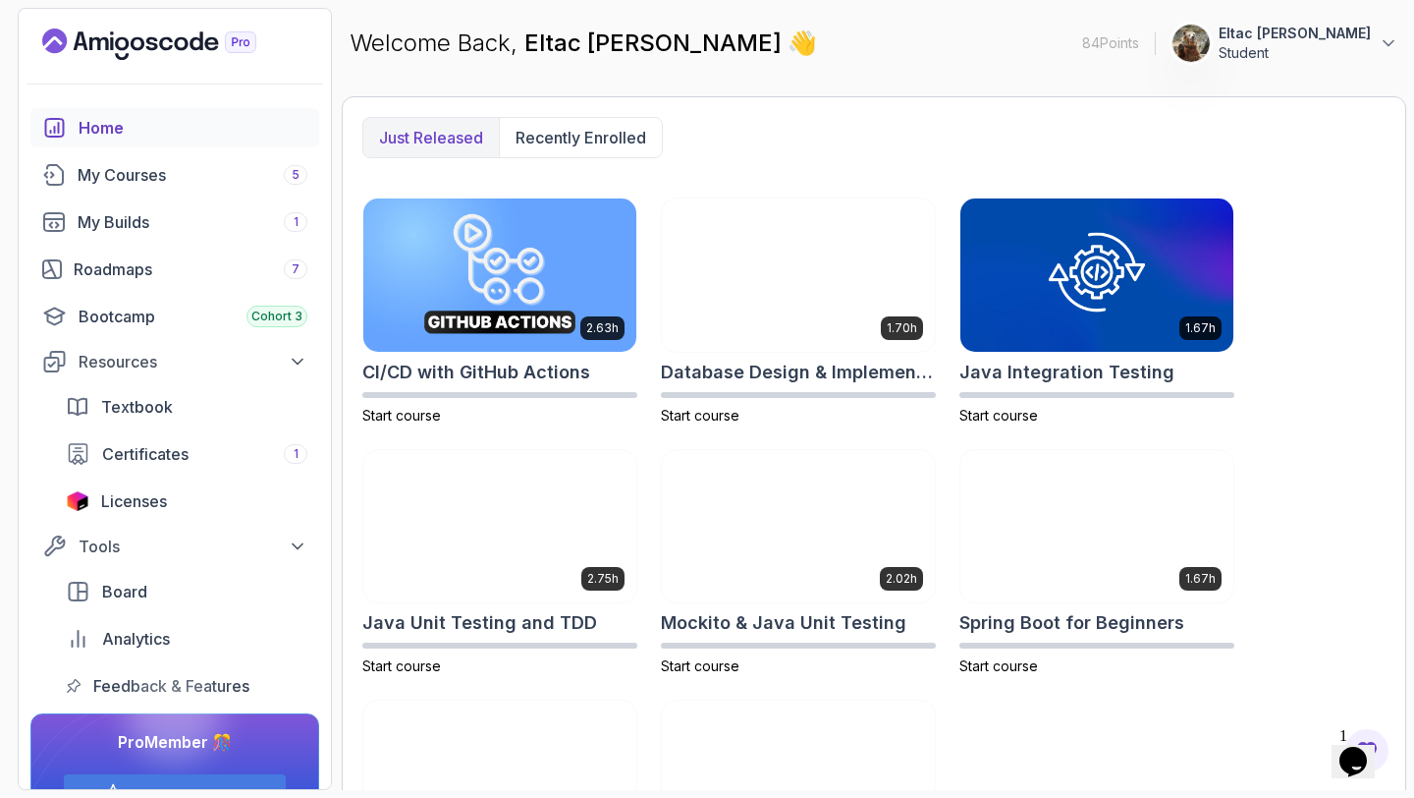
scroll to position [303, 0]
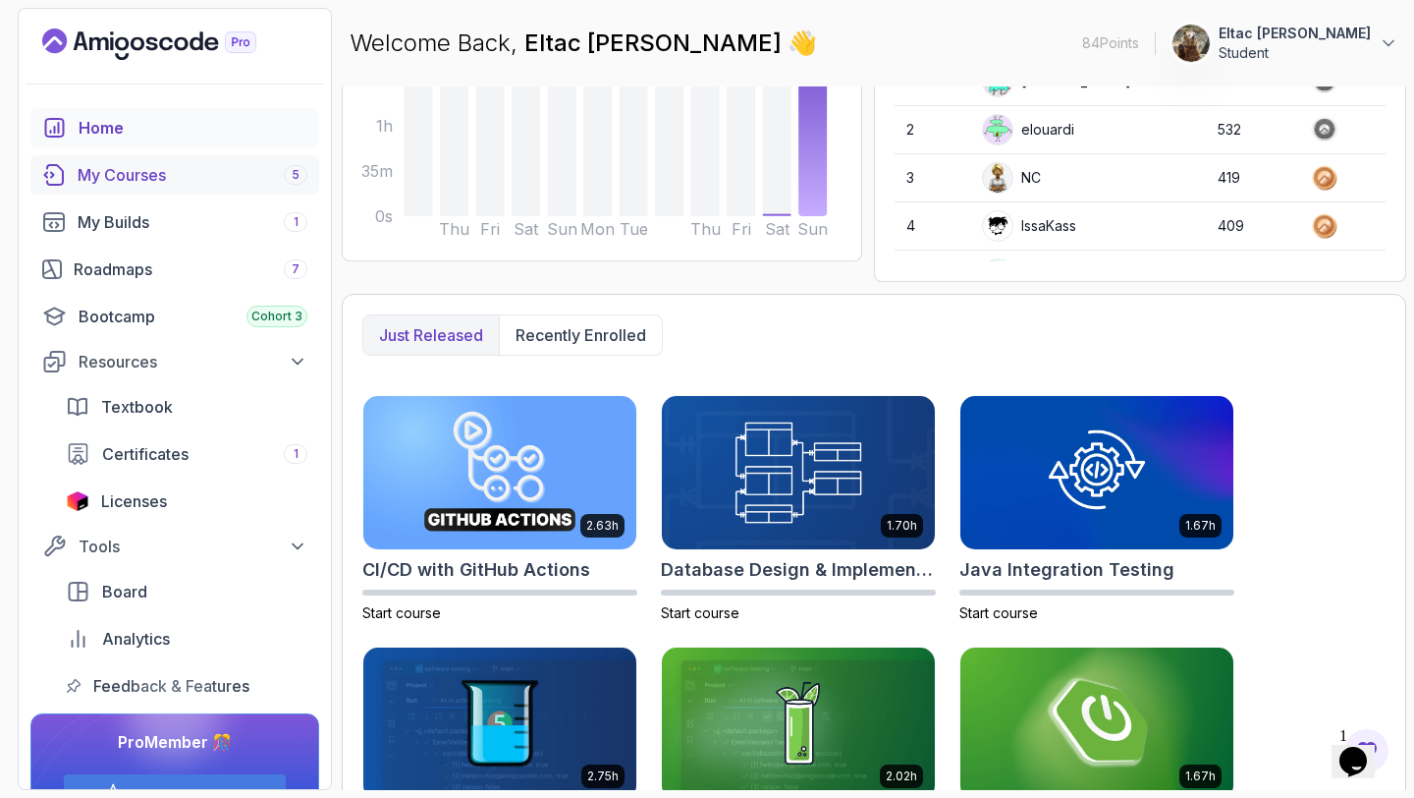
click at [148, 187] on link "My Courses 5" at bounding box center [174, 174] width 289 height 39
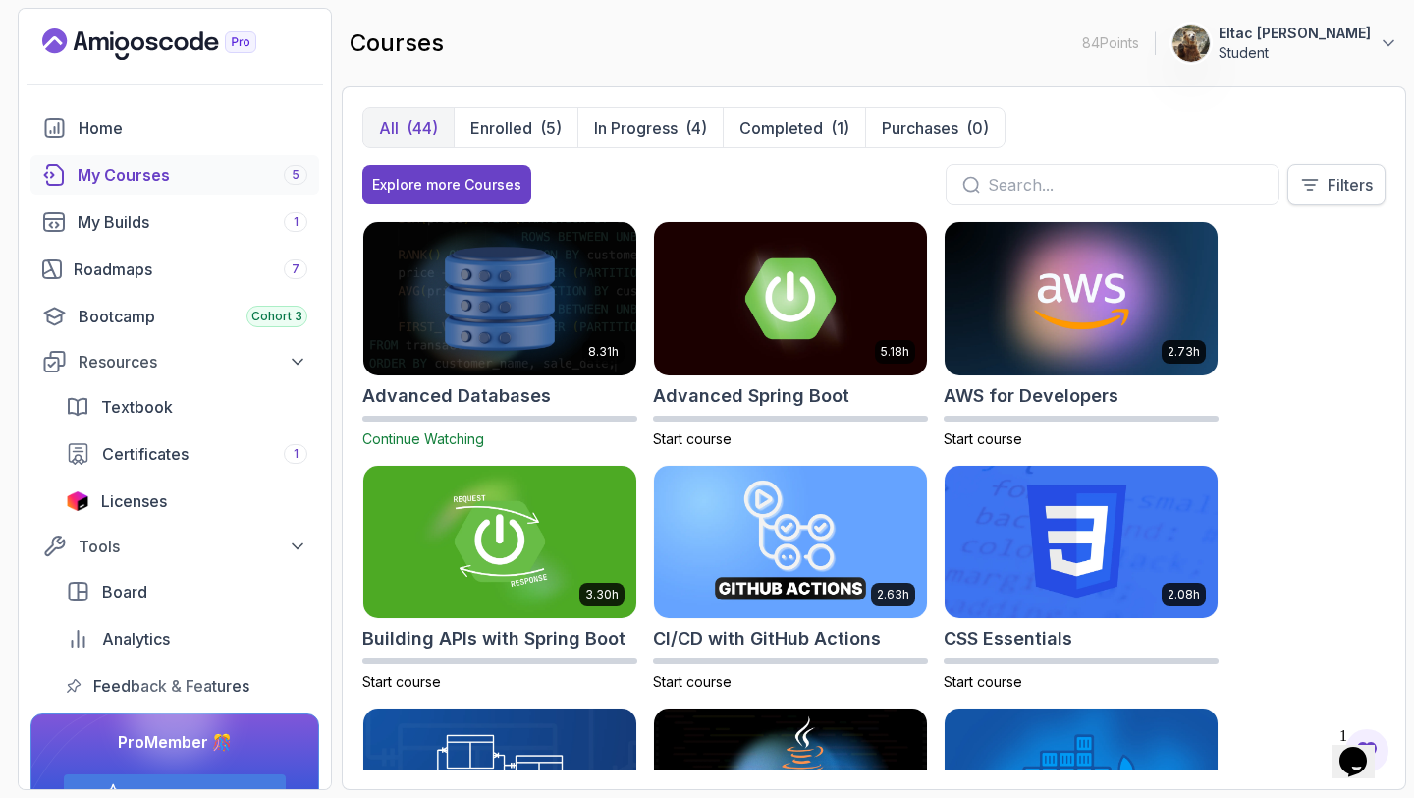
click at [1311, 187] on icon at bounding box center [1310, 185] width 20 height 20
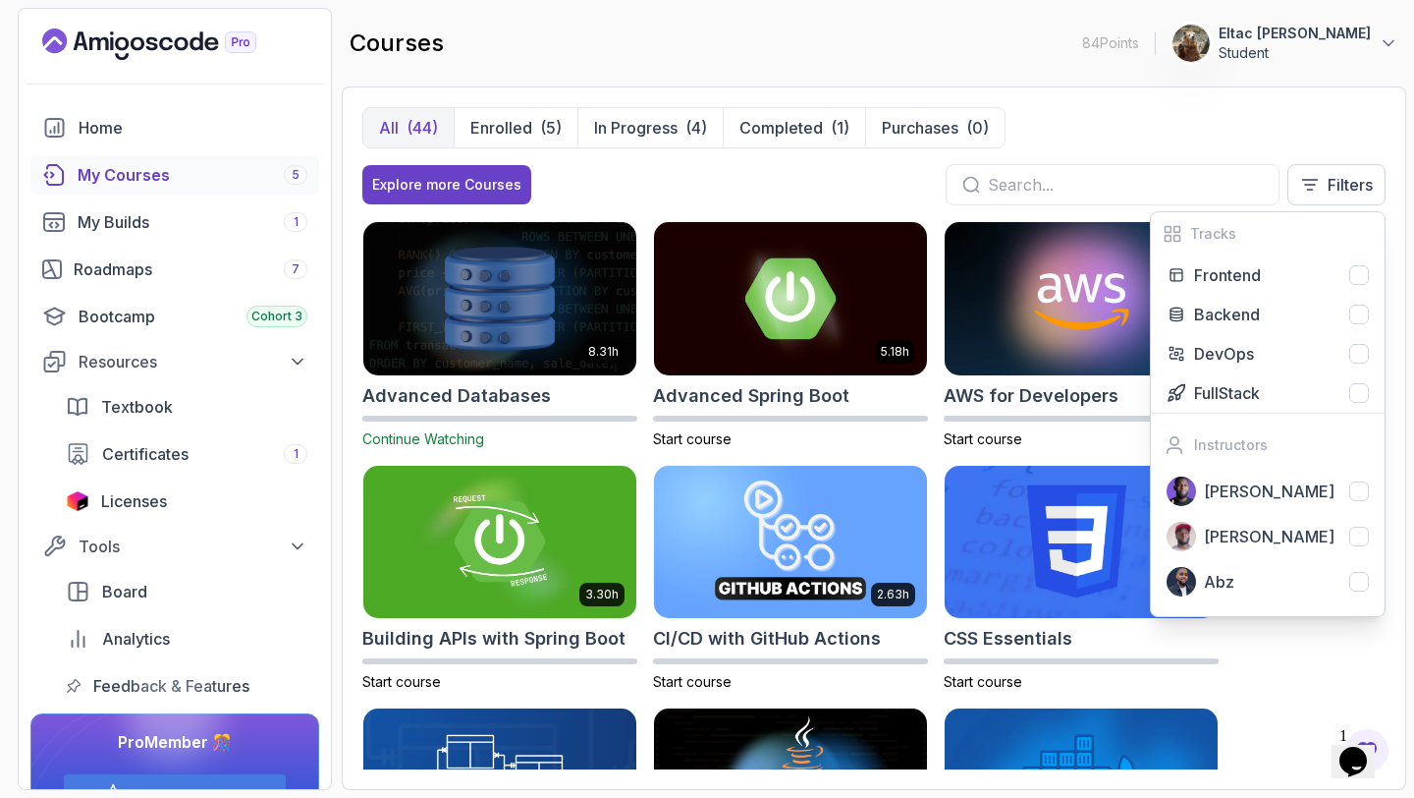
click at [1239, 618] on div "8.31h Advanced Databases Continue Watching 5.18h Advanced Spring Boot Start cou…" at bounding box center [873, 495] width 1023 height 548
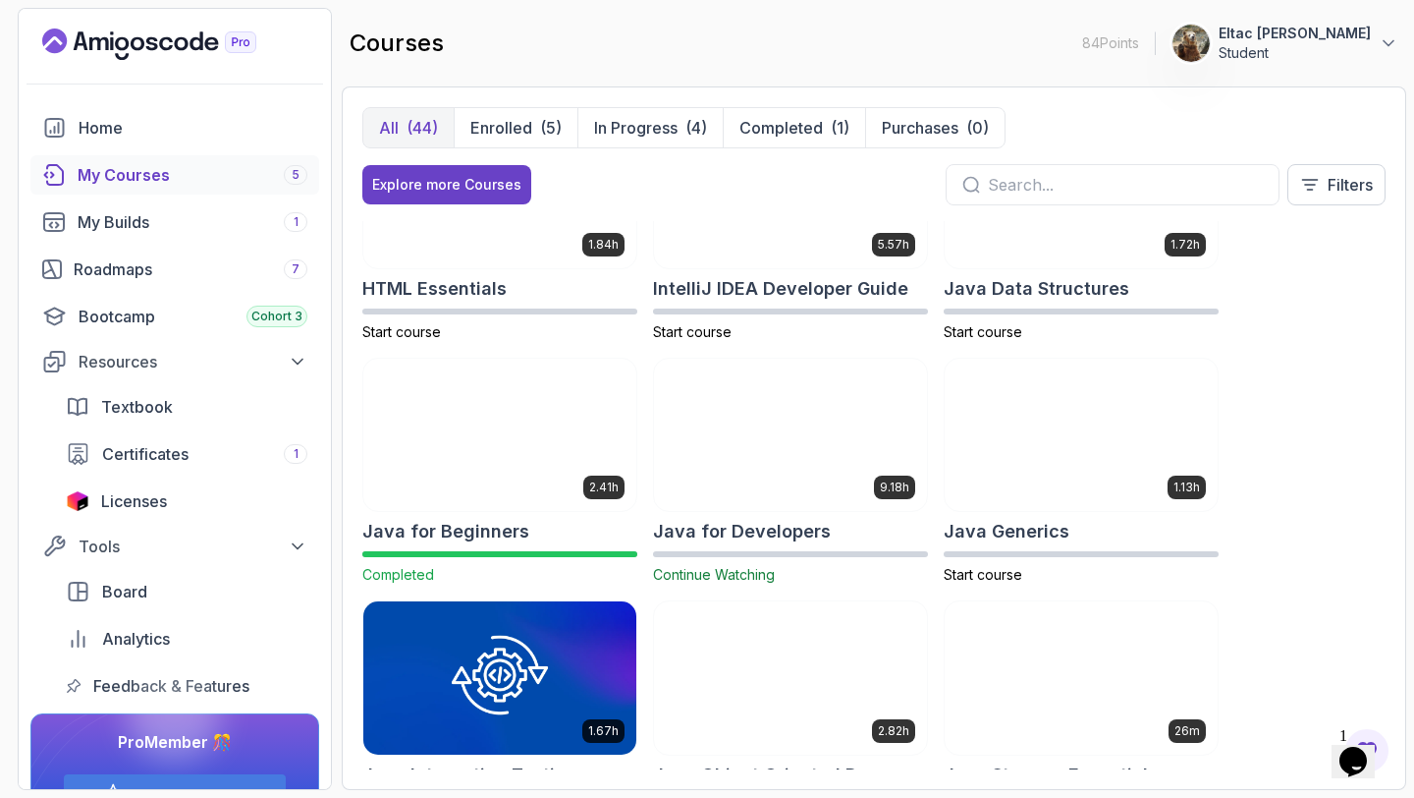
scroll to position [1080, 0]
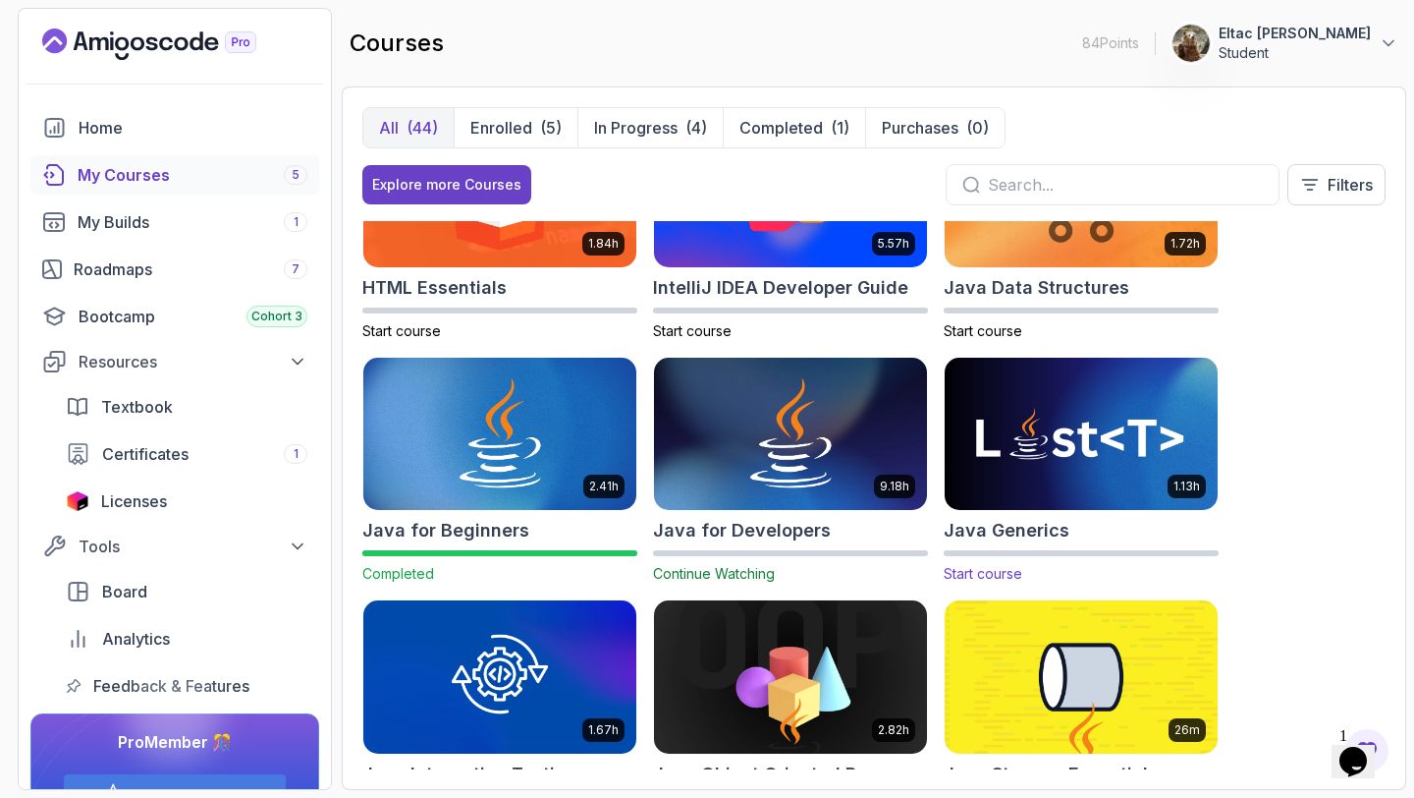
click at [1067, 449] on img at bounding box center [1081, 434] width 287 height 160
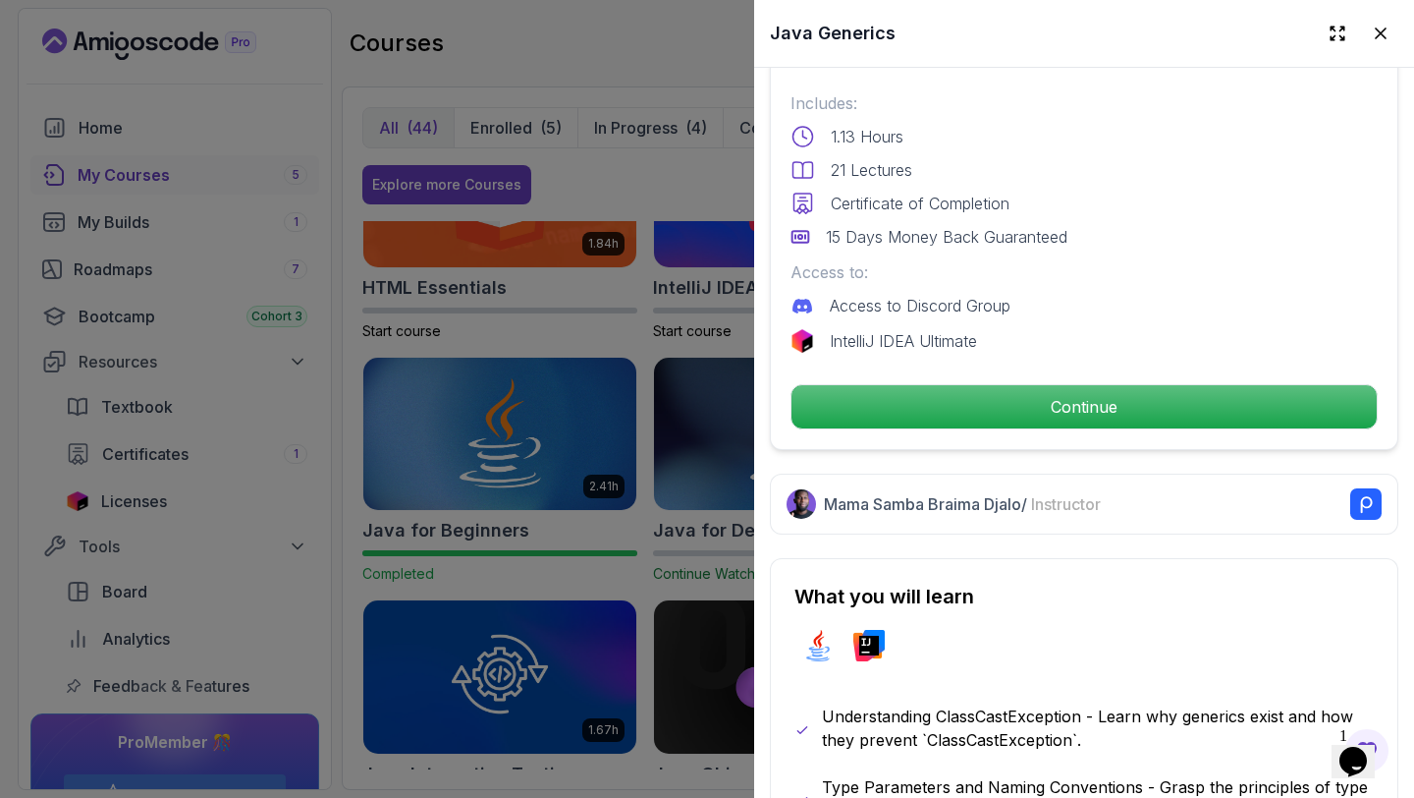
scroll to position [514, 0]
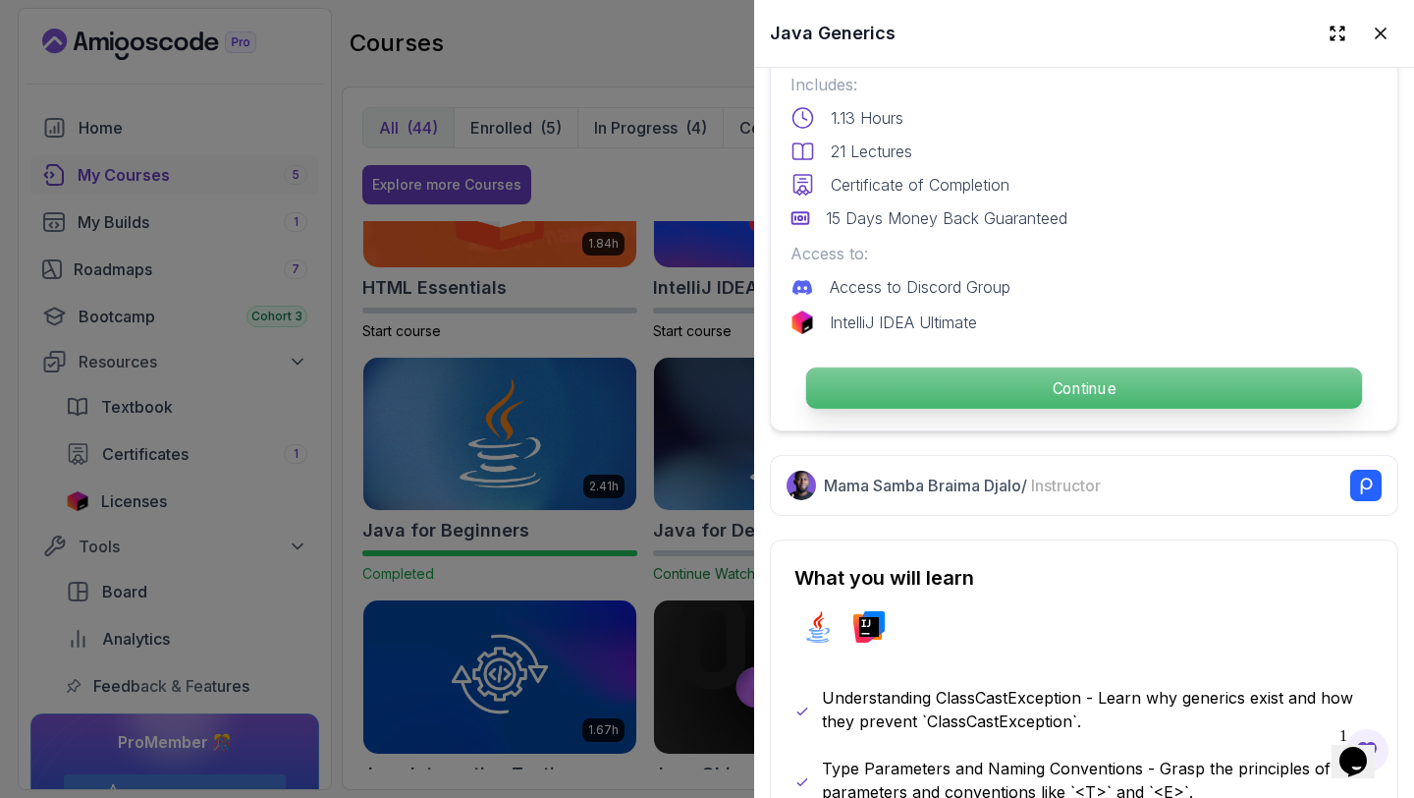
click at [1083, 388] on p "Continue" at bounding box center [1084, 387] width 556 height 41
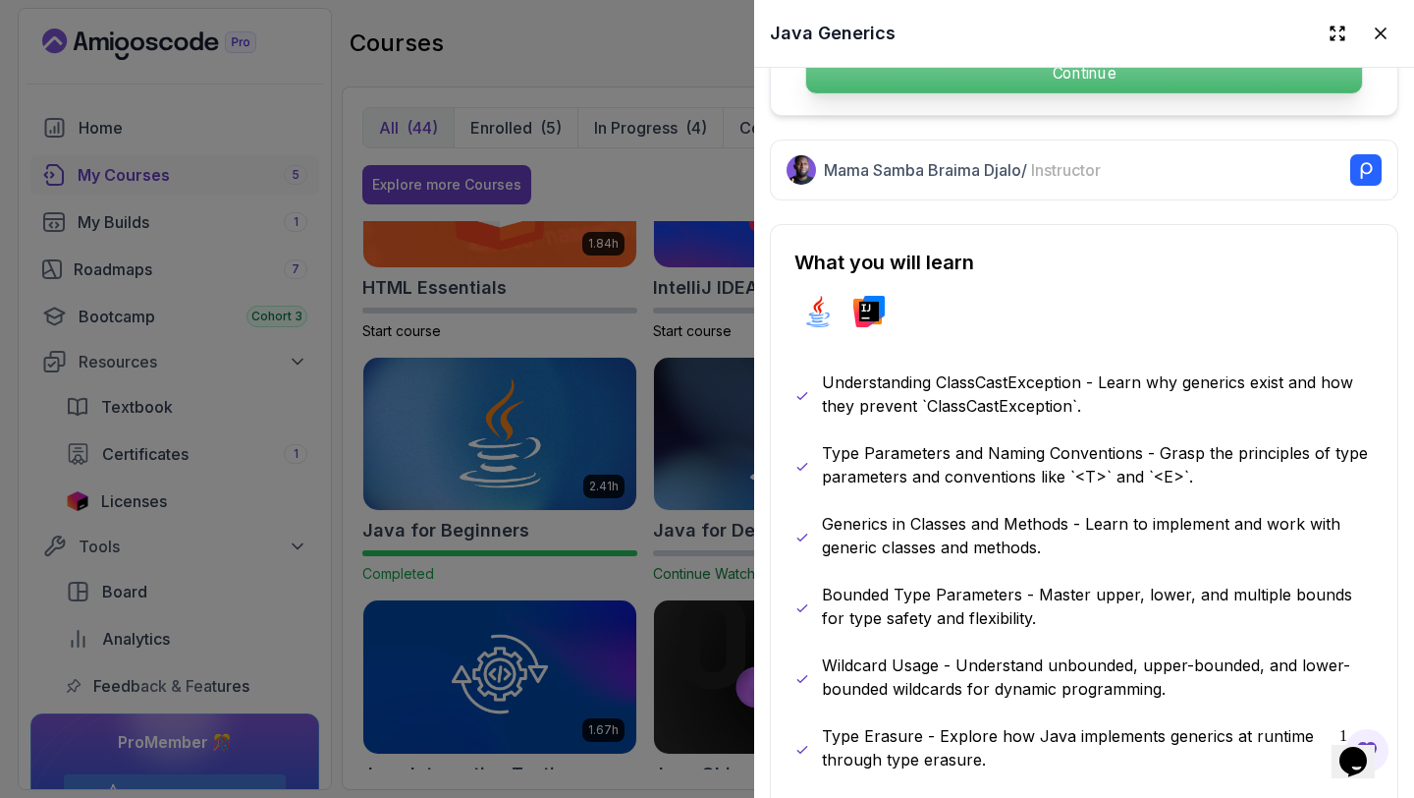
scroll to position [840, 0]
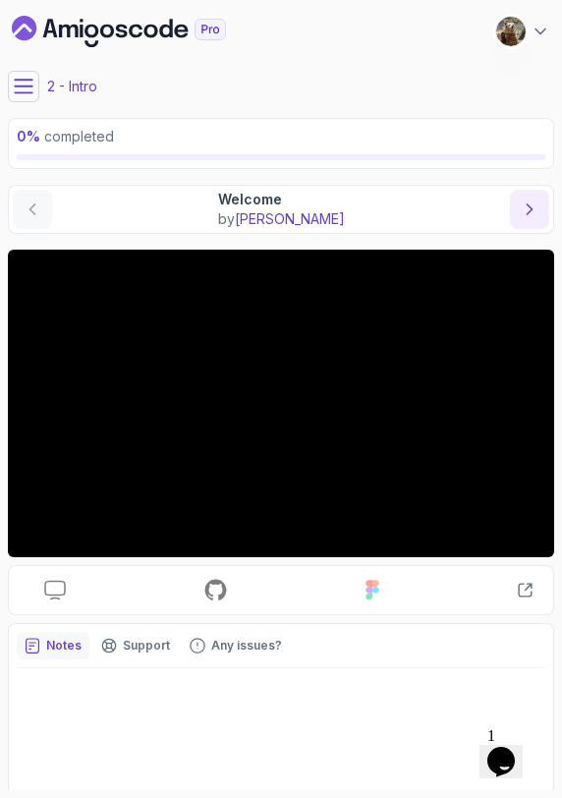
click at [528, 212] on icon "next content" at bounding box center [529, 209] width 5 height 10
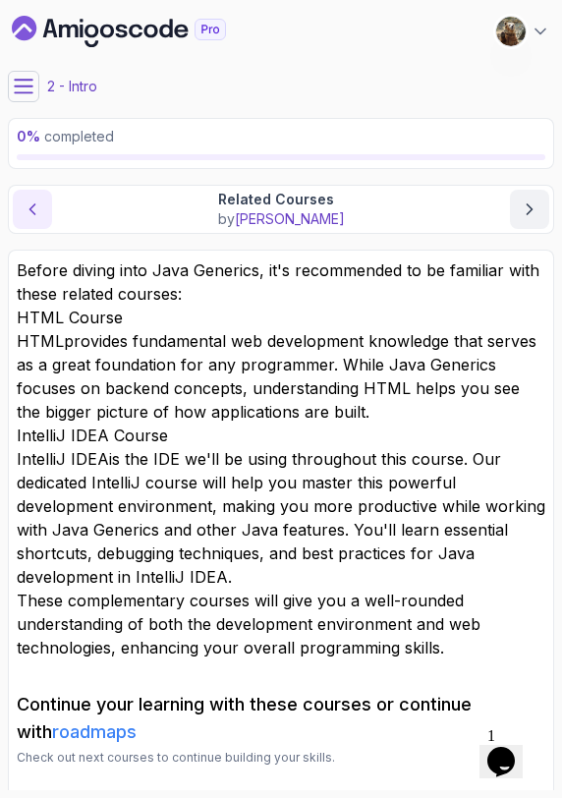
click at [28, 223] on button "previous content" at bounding box center [32, 209] width 39 height 39
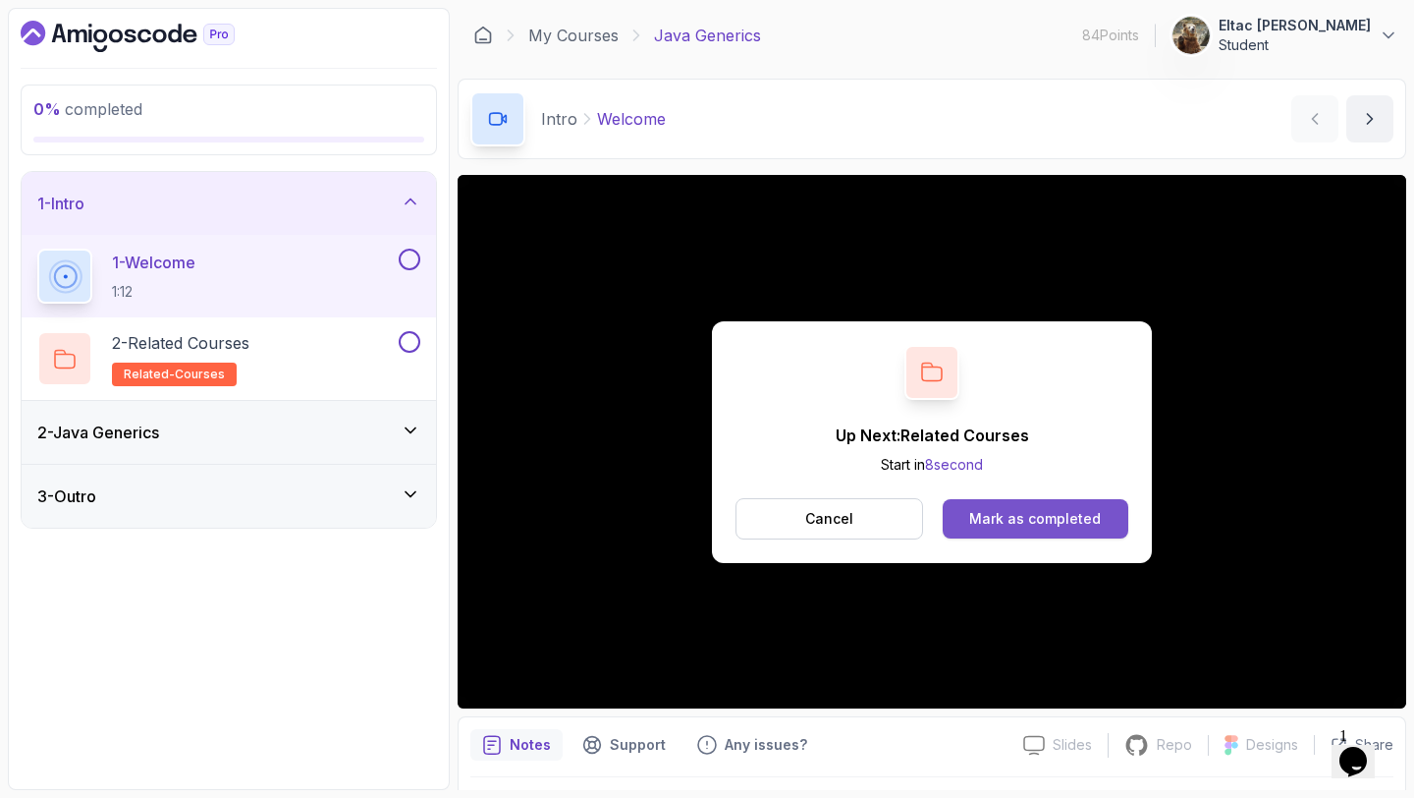
click at [983, 527] on div "Mark as completed" at bounding box center [1035, 519] width 132 height 20
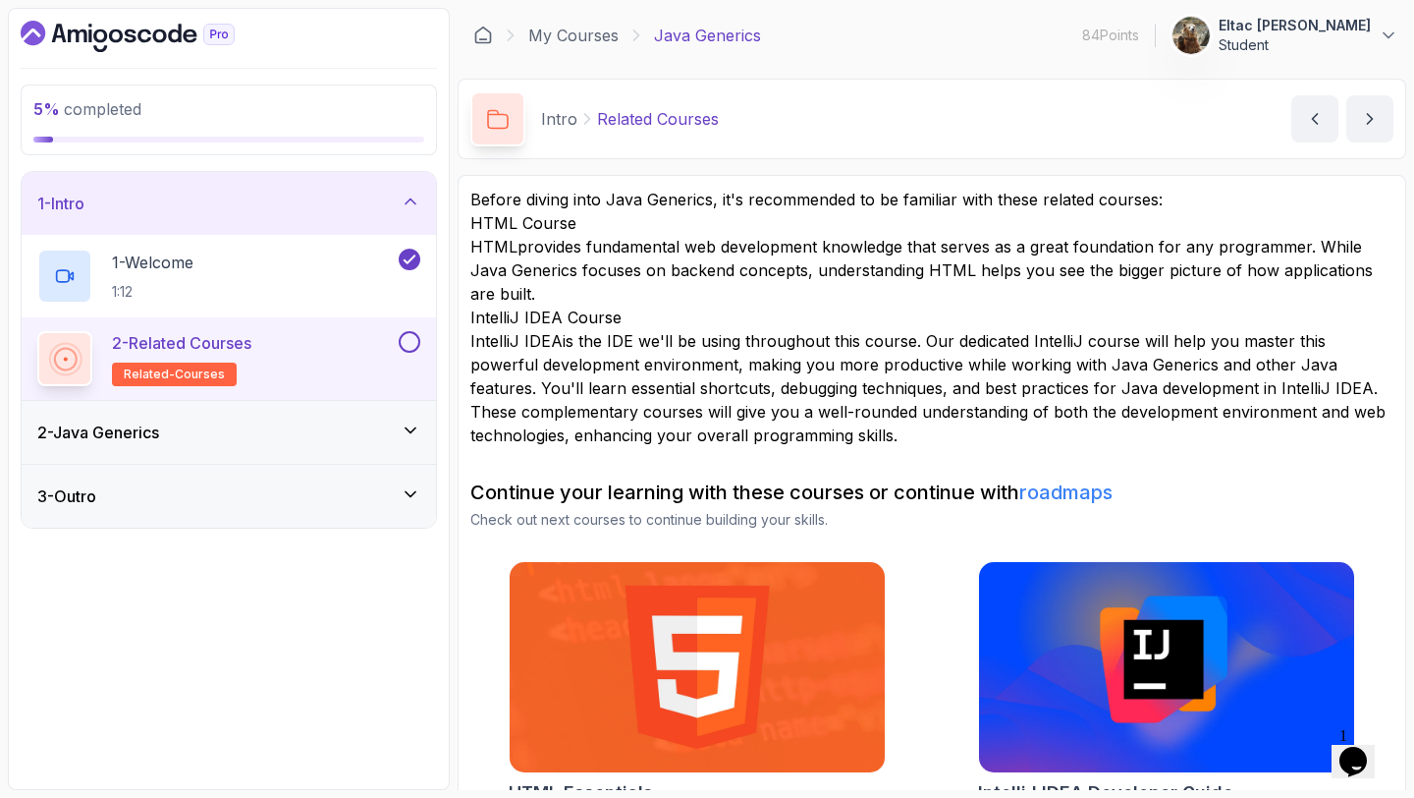
scroll to position [12, 0]
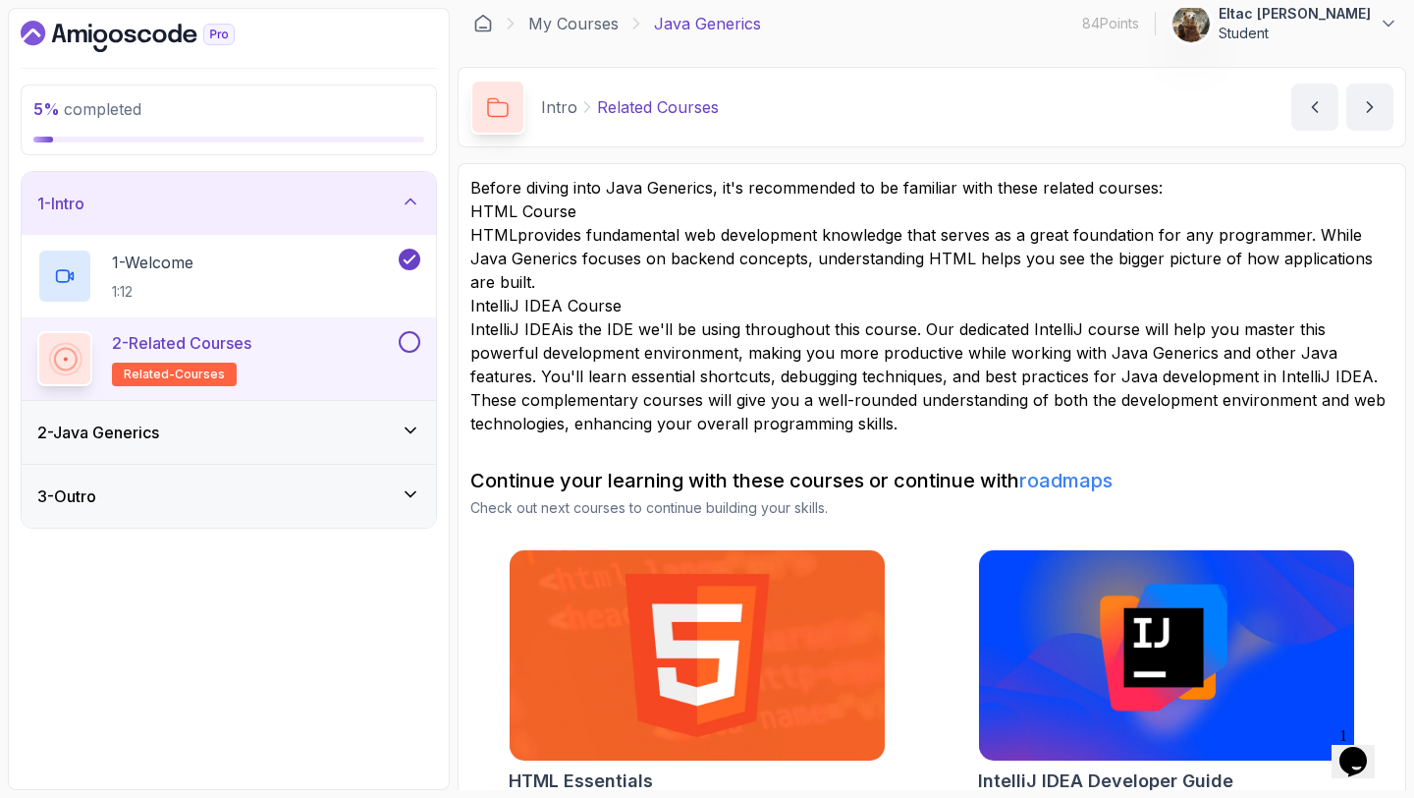
click at [407, 346] on button at bounding box center [410, 342] width 22 height 22
click at [320, 480] on div "3 - Outro" at bounding box center [229, 496] width 414 height 63
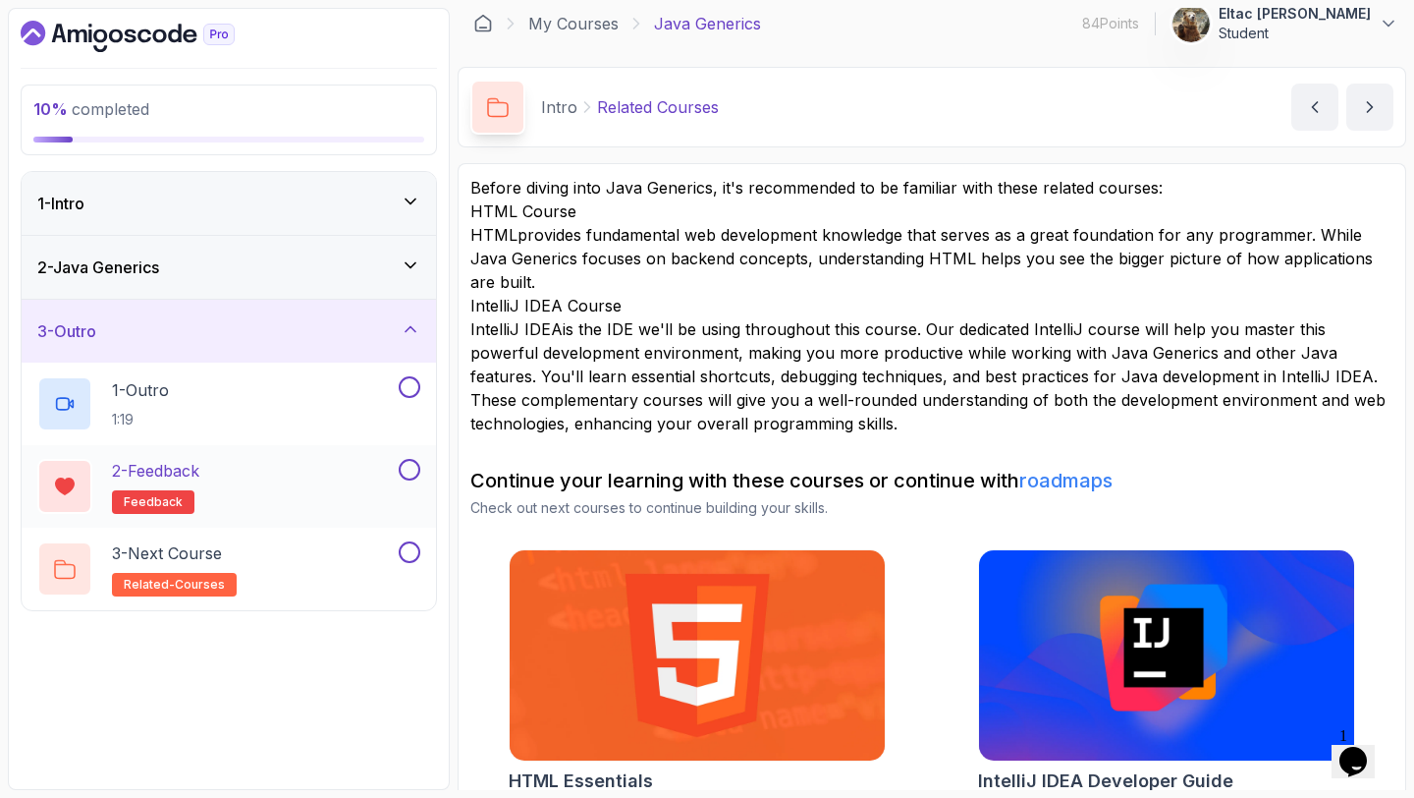
click at [413, 474] on button at bounding box center [410, 470] width 22 height 22
click at [325, 556] on div "3 - Next Course related-courses" at bounding box center [216, 568] width 358 height 55
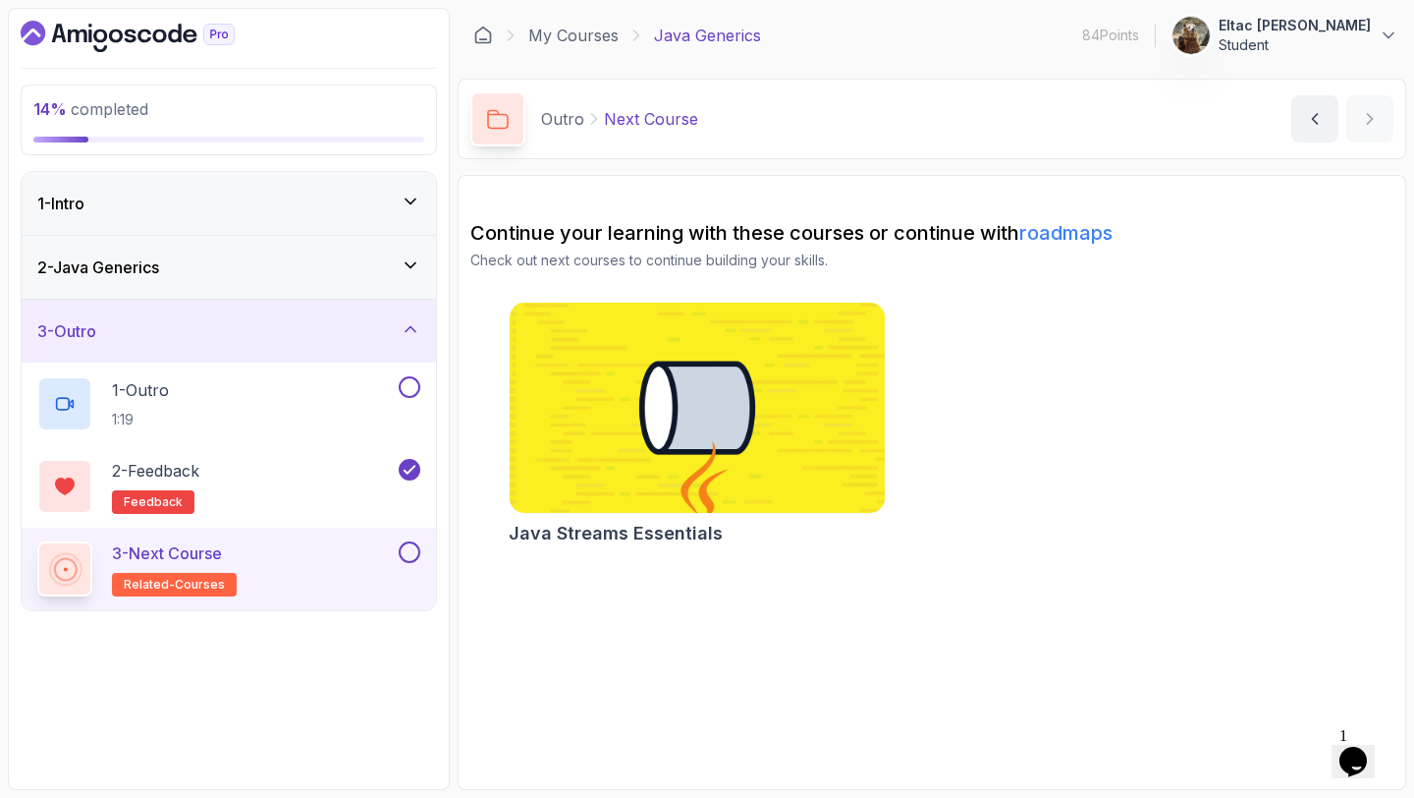
click at [405, 553] on button at bounding box center [410, 552] width 22 height 22
click at [230, 410] on div "1 - Outro 1:19" at bounding box center [216, 403] width 358 height 55
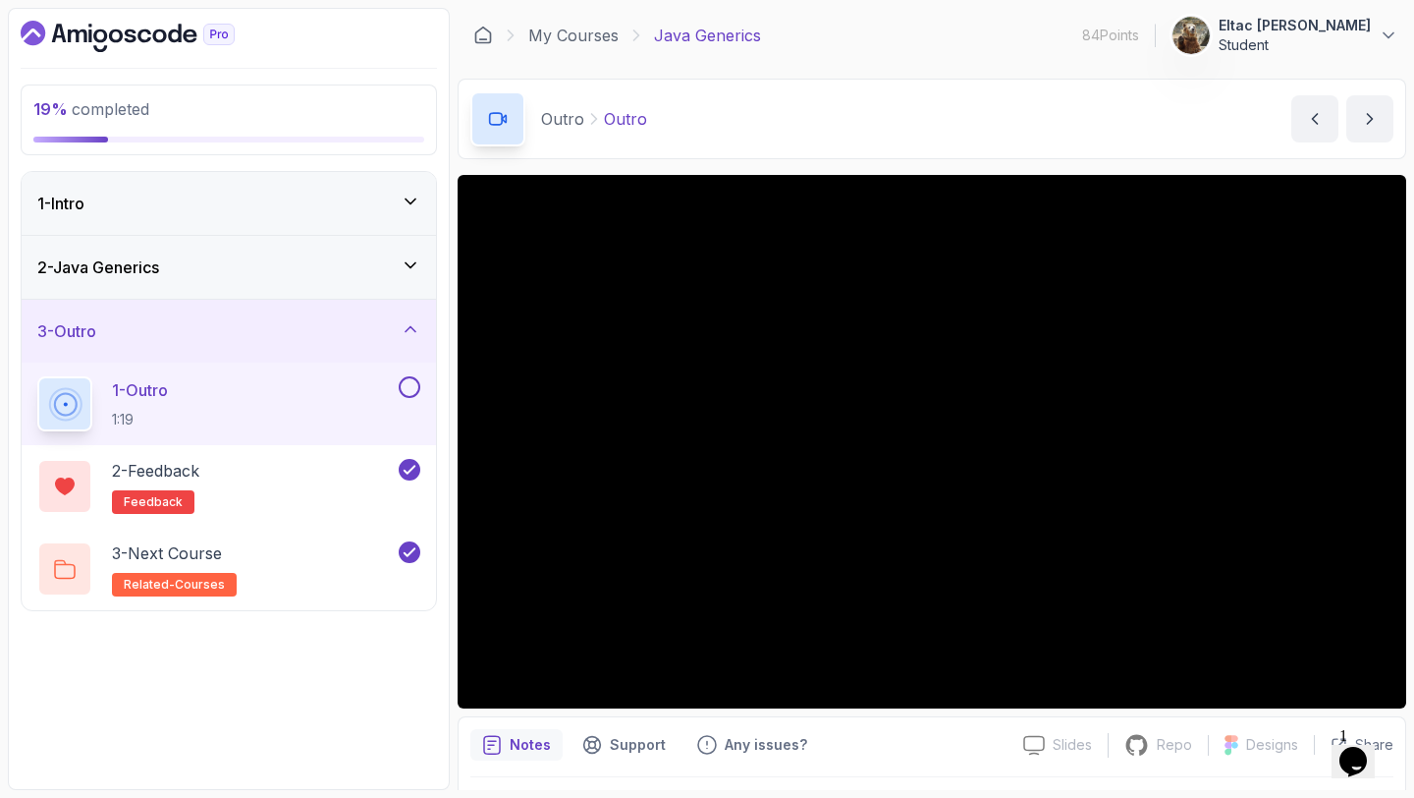
click at [389, 274] on div "2 - Java Generics" at bounding box center [228, 267] width 383 height 24
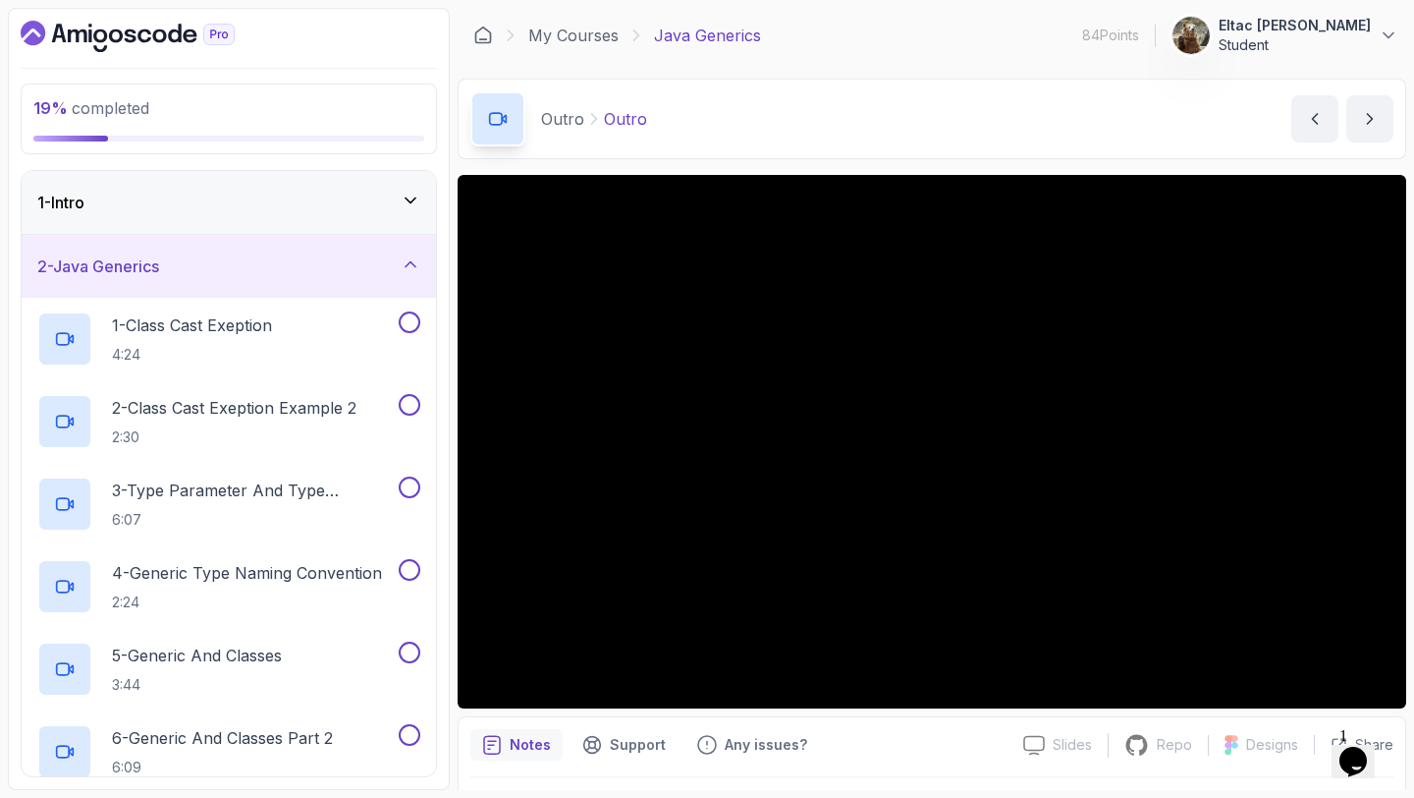
click at [371, 270] on div "2 - Java Generics" at bounding box center [228, 266] width 383 height 24
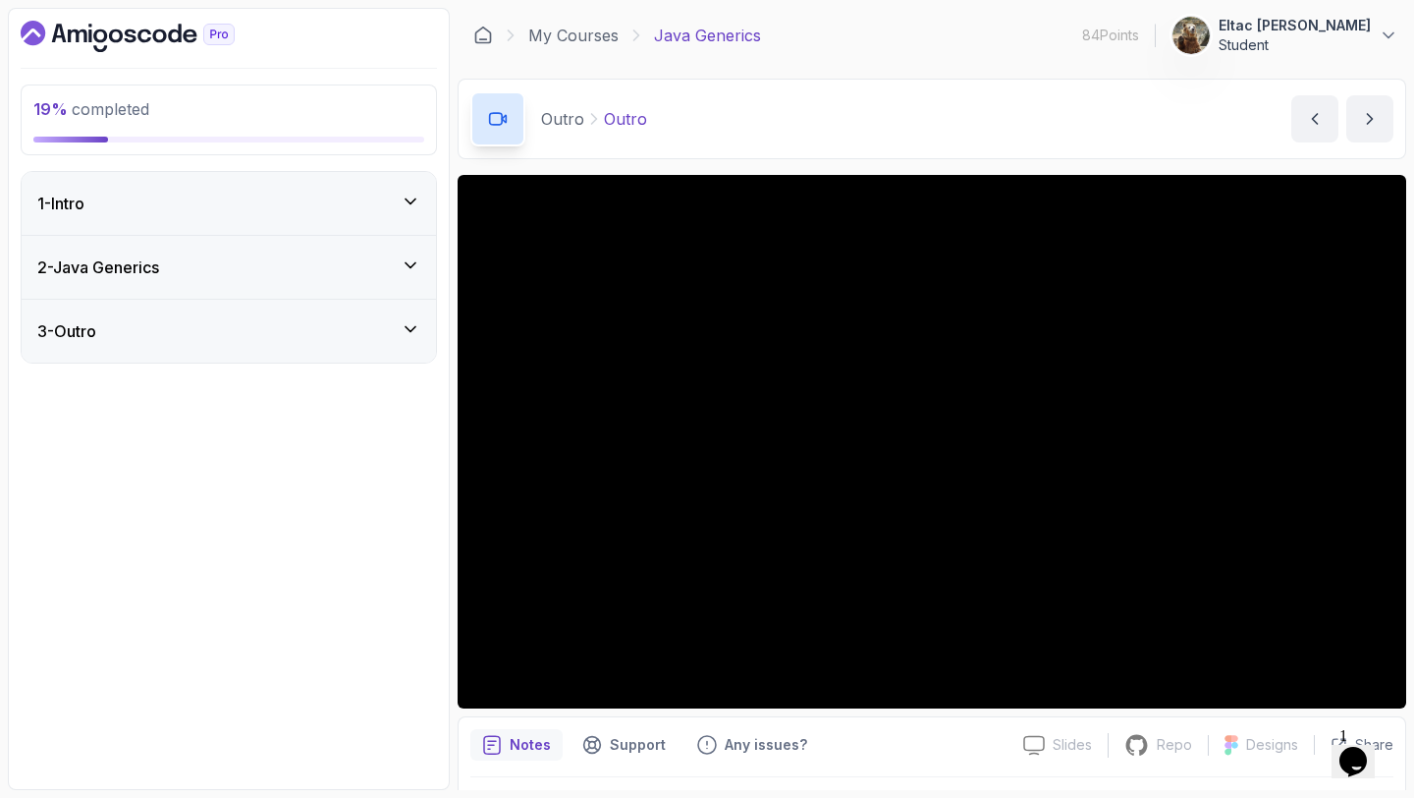
scroll to position [55, 0]
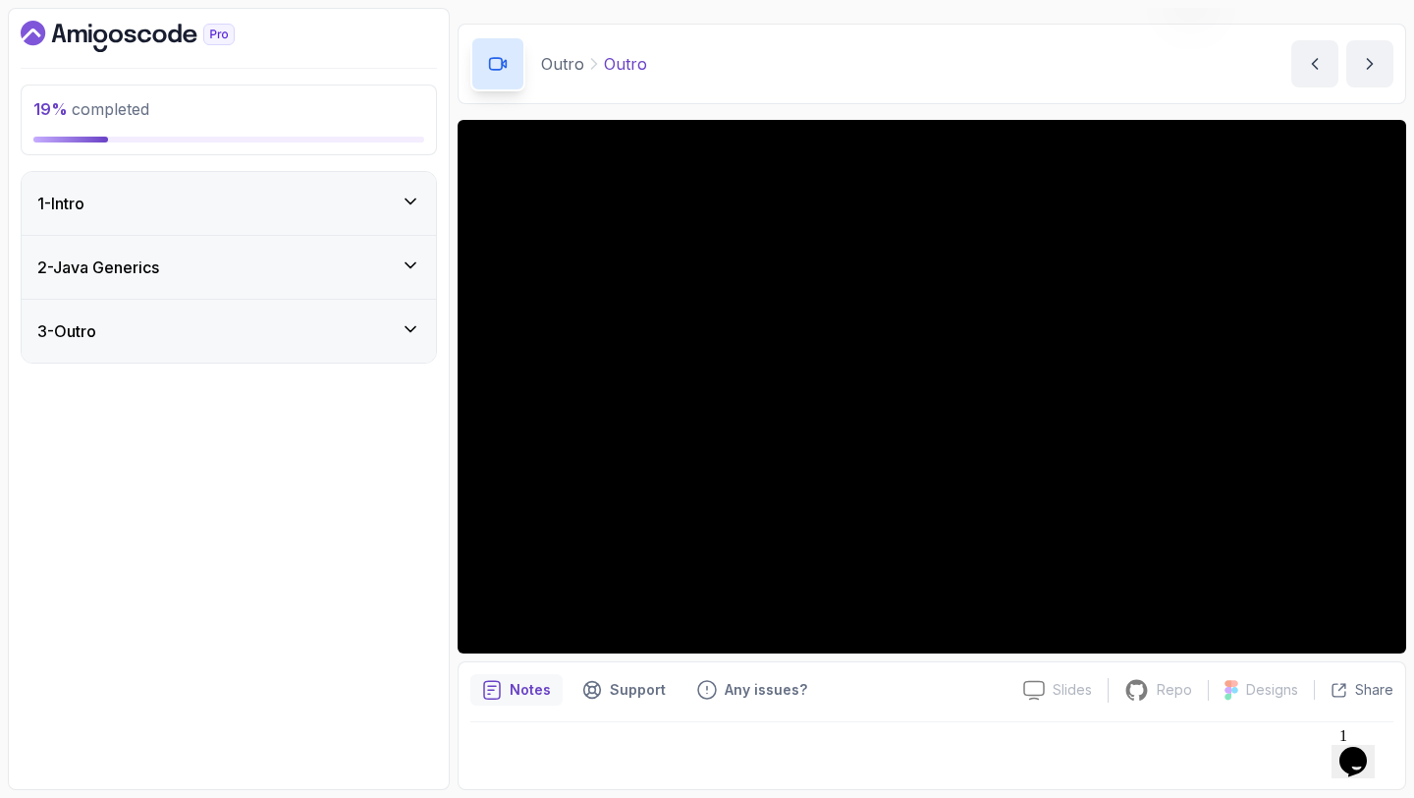
click at [279, 316] on div "3 - Outro" at bounding box center [229, 331] width 414 height 63
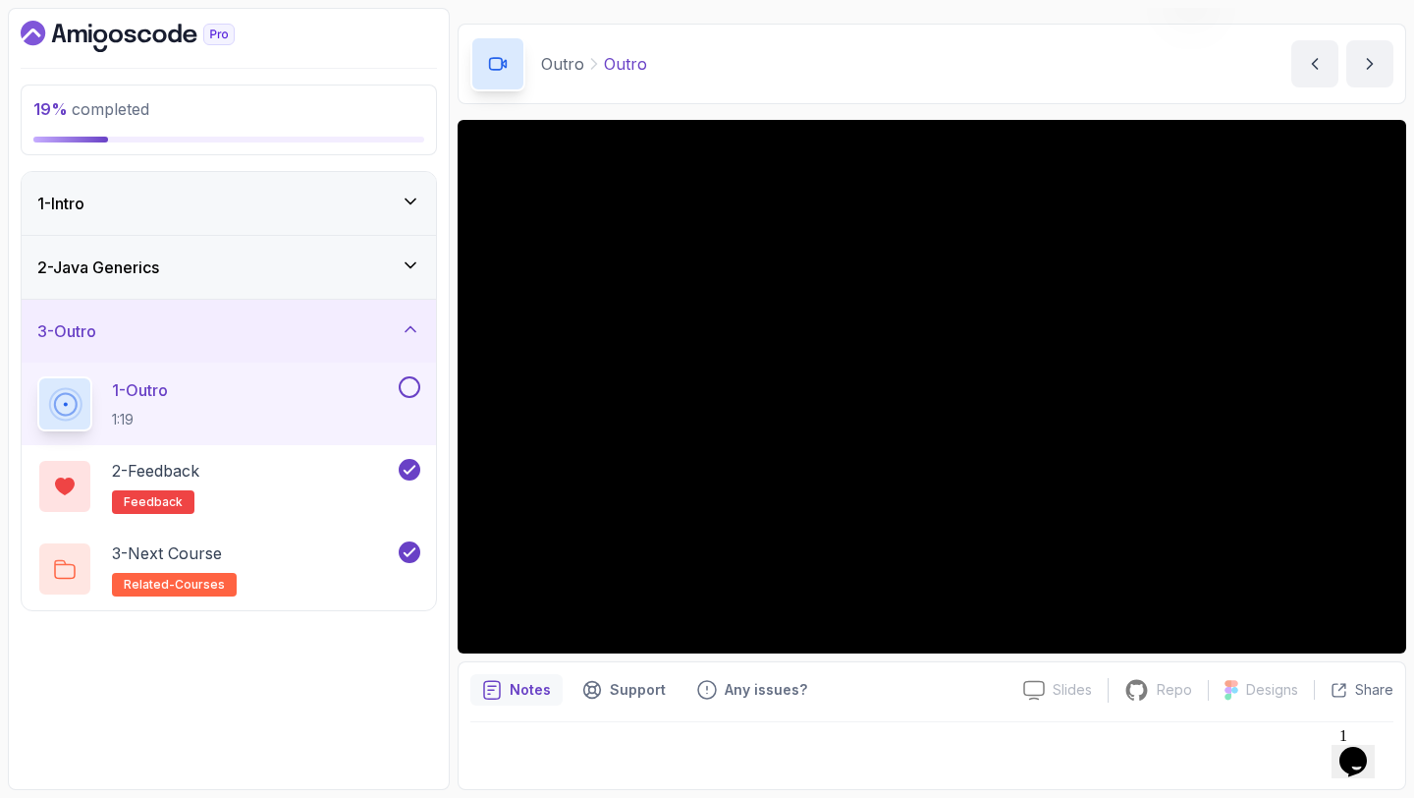
click at [406, 386] on button at bounding box center [410, 387] width 22 height 22
click at [220, 274] on div "2 - Java Generics" at bounding box center [228, 267] width 383 height 24
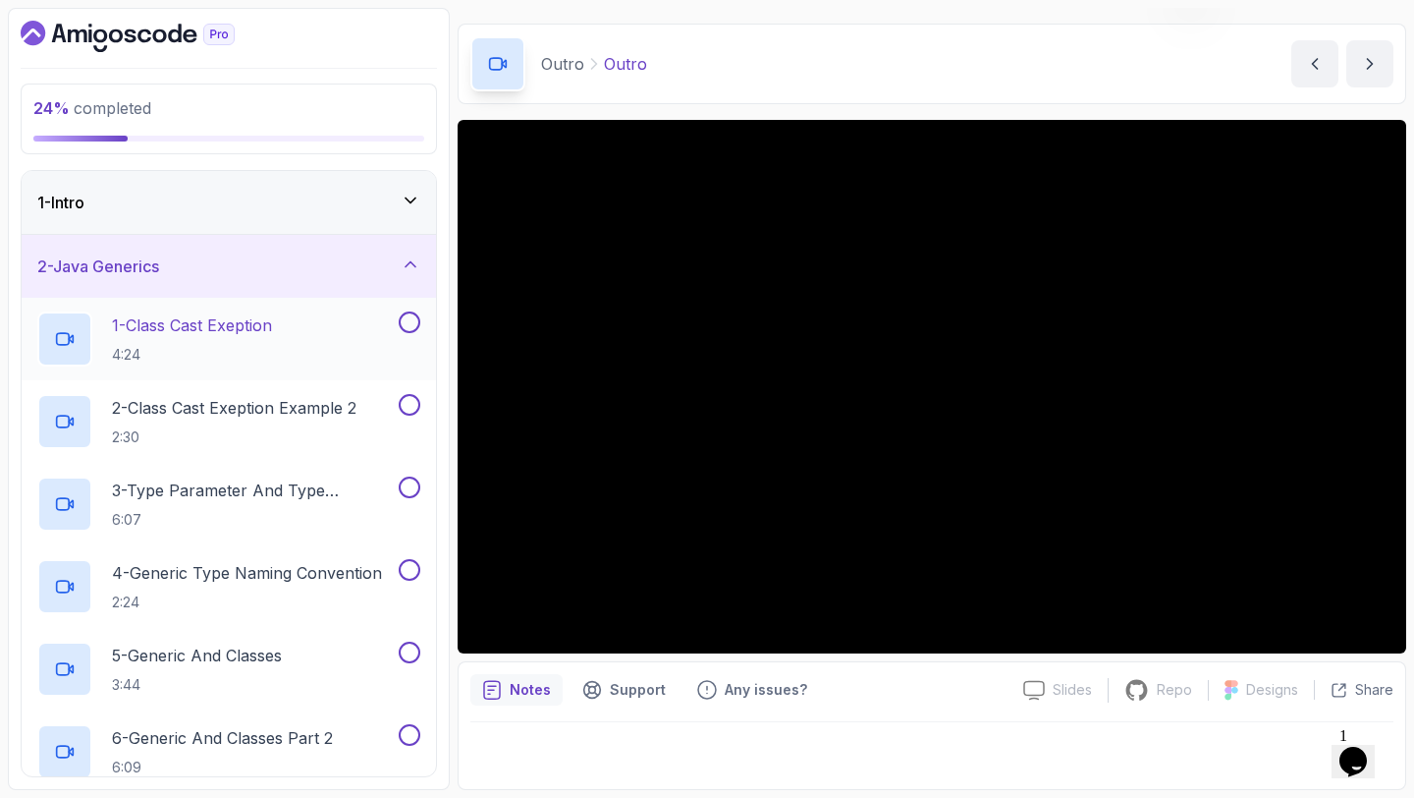
click at [233, 310] on div "1 - Class Cast Exeption 4:24" at bounding box center [229, 339] width 414 height 83
click at [230, 320] on p "1 - Class Cast Exeption" at bounding box center [192, 325] width 160 height 24
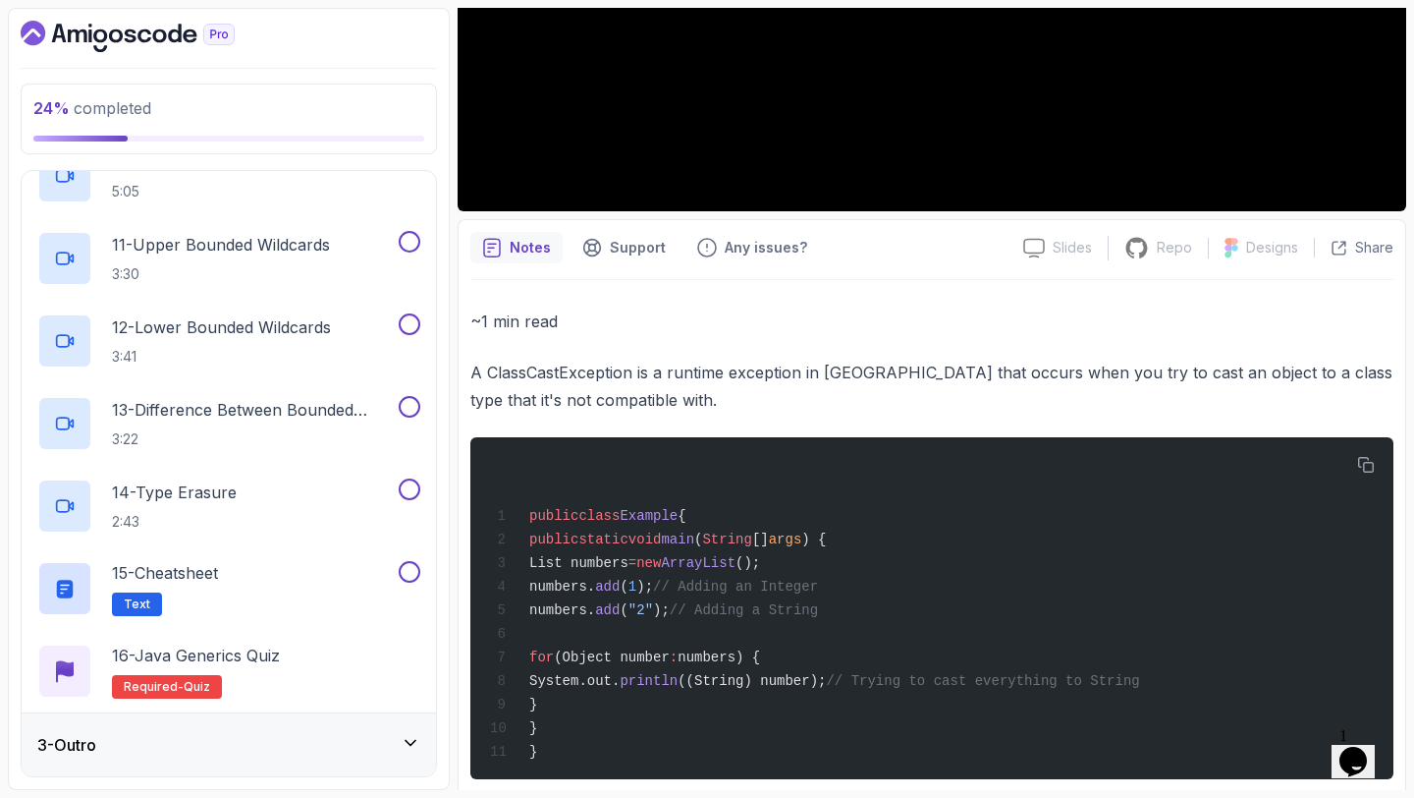
scroll to position [537, 0]
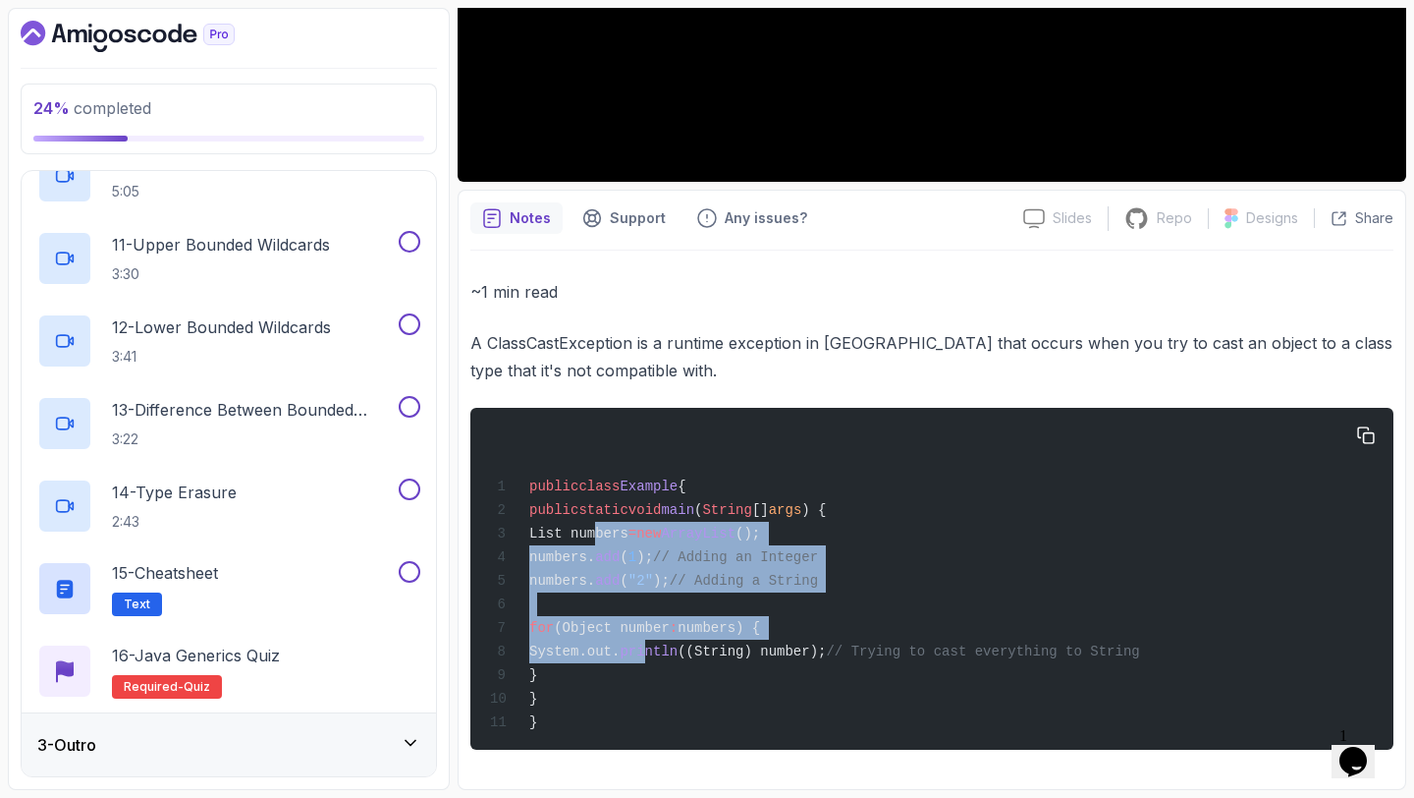
drag, startPoint x: 597, startPoint y: 527, endPoint x: 747, endPoint y: 659, distance: 199.8
click at [747, 659] on div "public class Example { public static void main ( String [] args ) { List number…" at bounding box center [932, 578] width 892 height 318
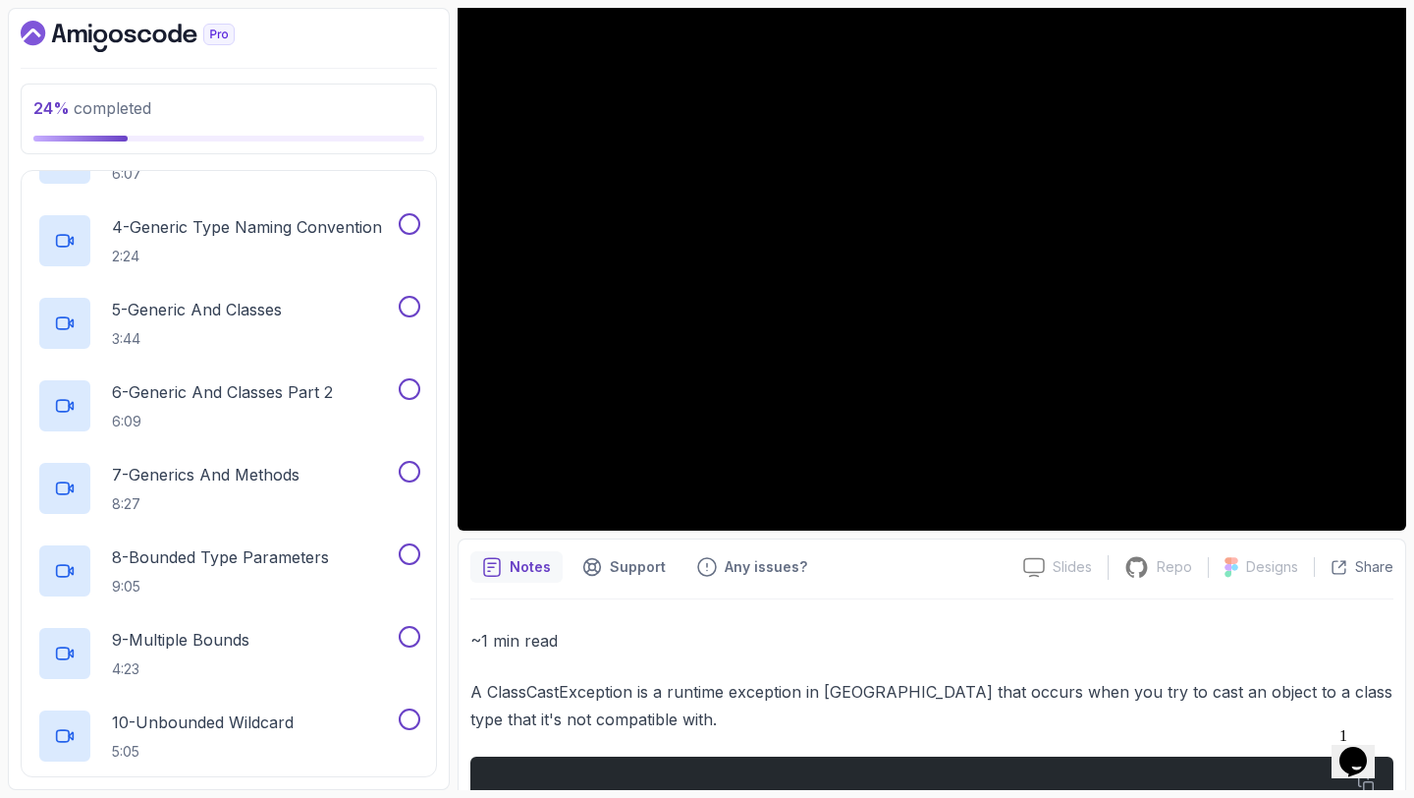
scroll to position [0, 0]
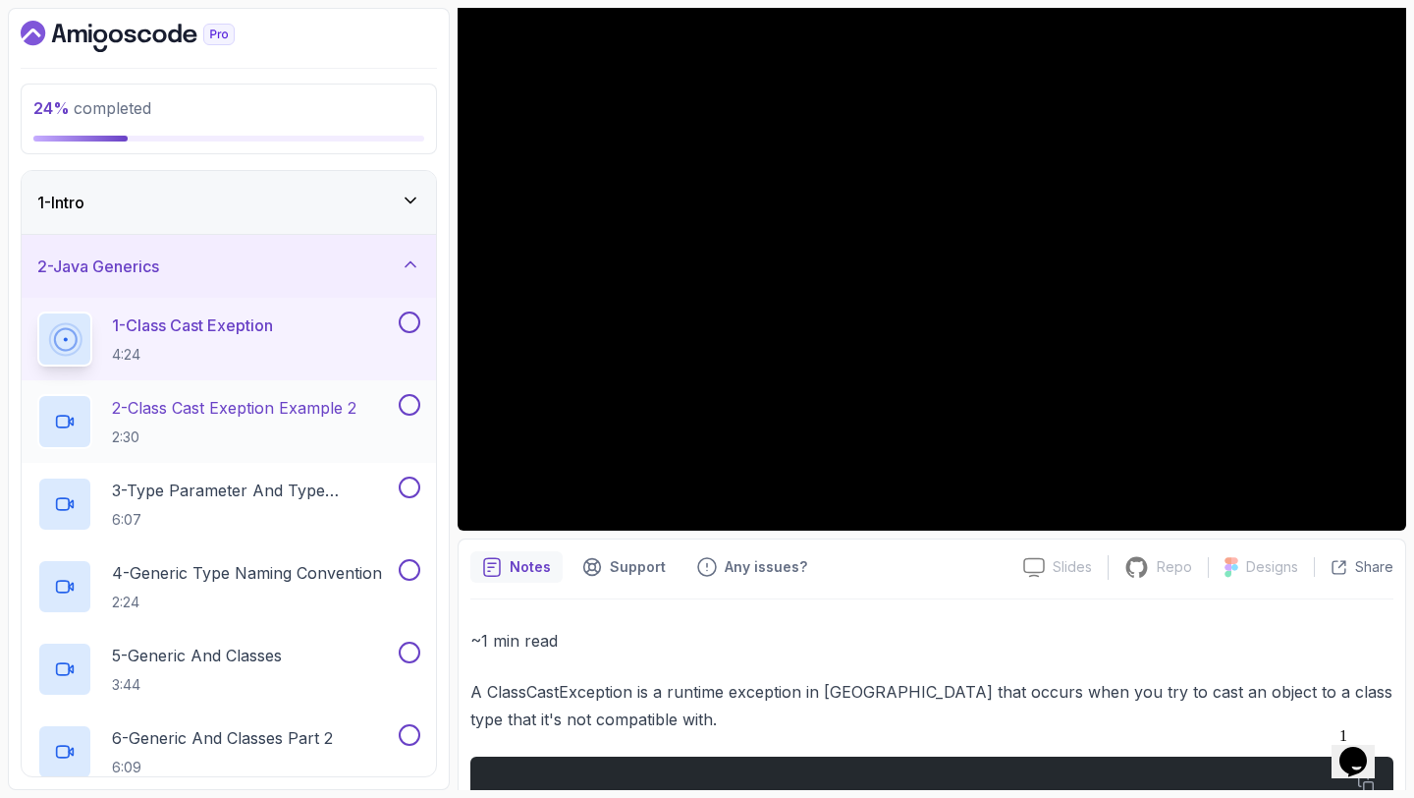
click at [246, 413] on p "2 - Class Cast Exeption Example 2" at bounding box center [234, 408] width 245 height 24
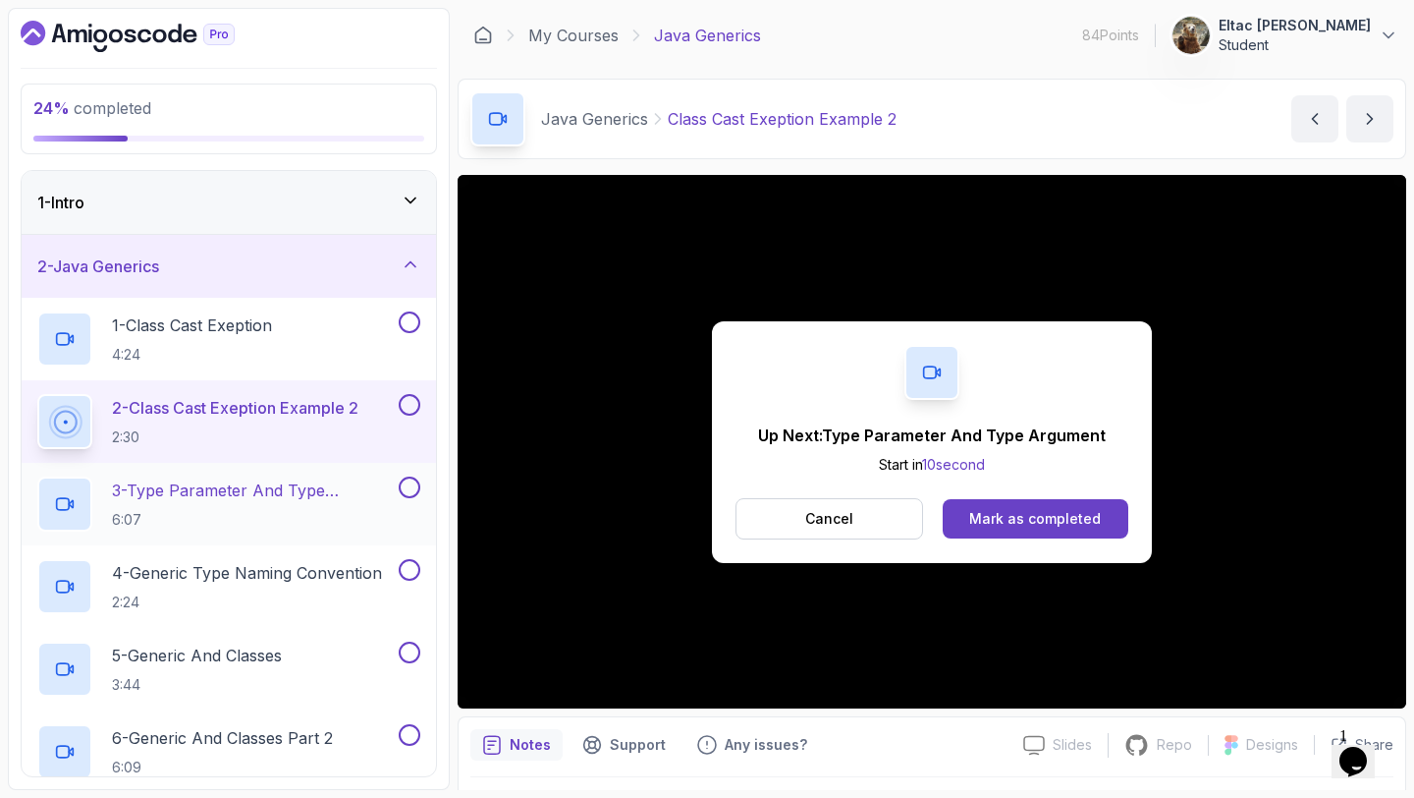
click at [289, 493] on p "3 - Type Parameter And Type Argument" at bounding box center [253, 490] width 283 height 24
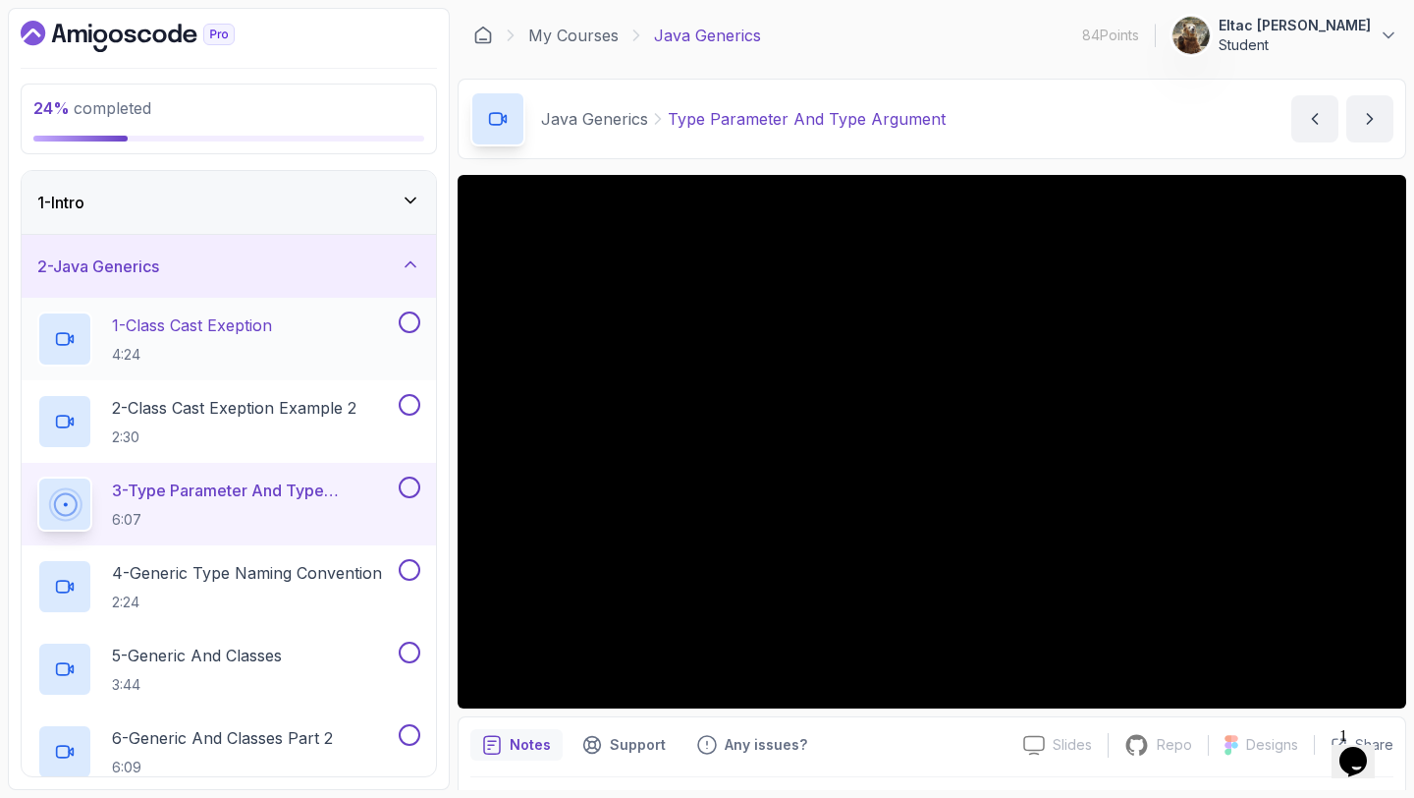
click at [406, 325] on button at bounding box center [410, 322] width 22 height 22
click at [406, 415] on button "2 - Class Cast Exeption Example 2 2:30" at bounding box center [228, 421] width 383 height 55
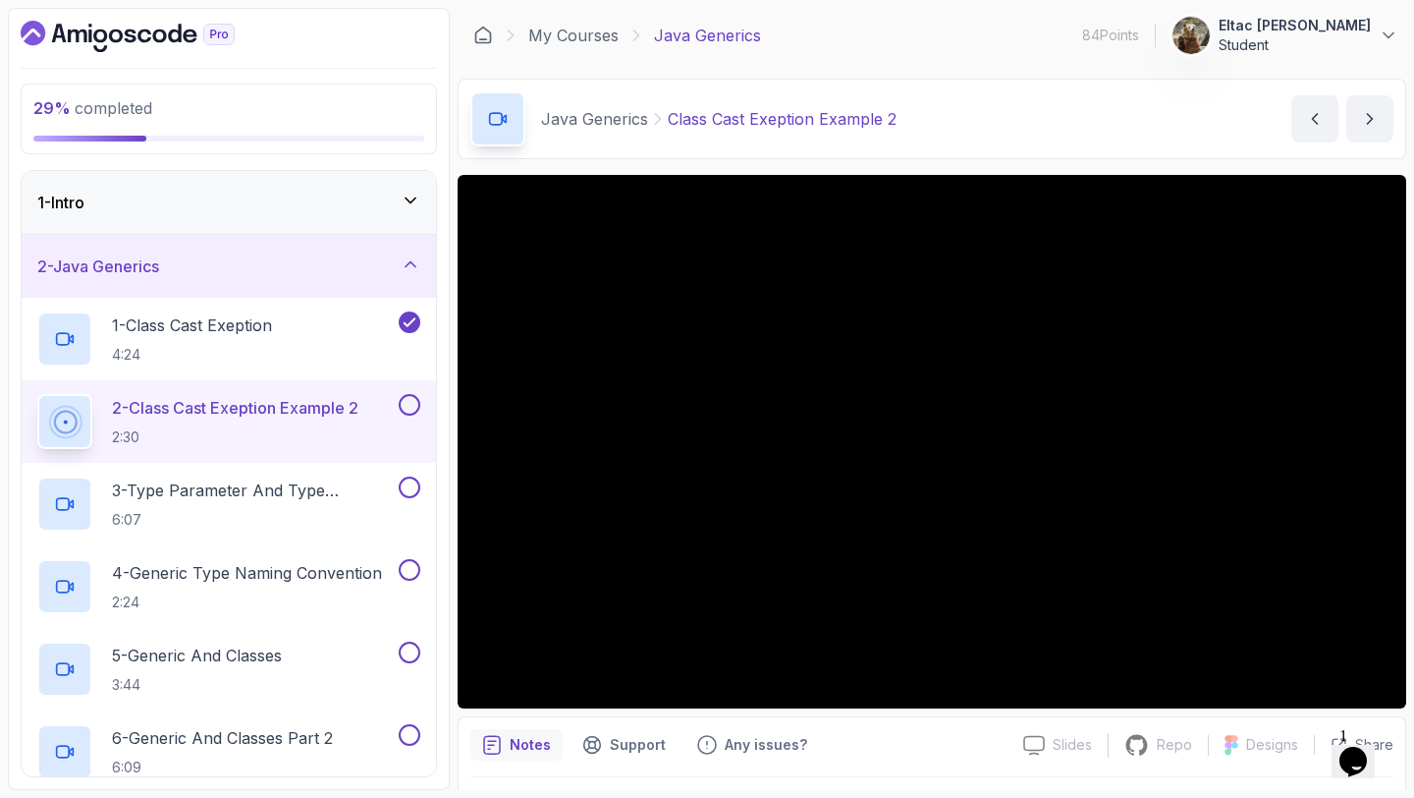
click at [407, 410] on button at bounding box center [410, 405] width 22 height 22
click at [233, 485] on p "3 - Type Parameter And Type Argument" at bounding box center [253, 490] width 283 height 24
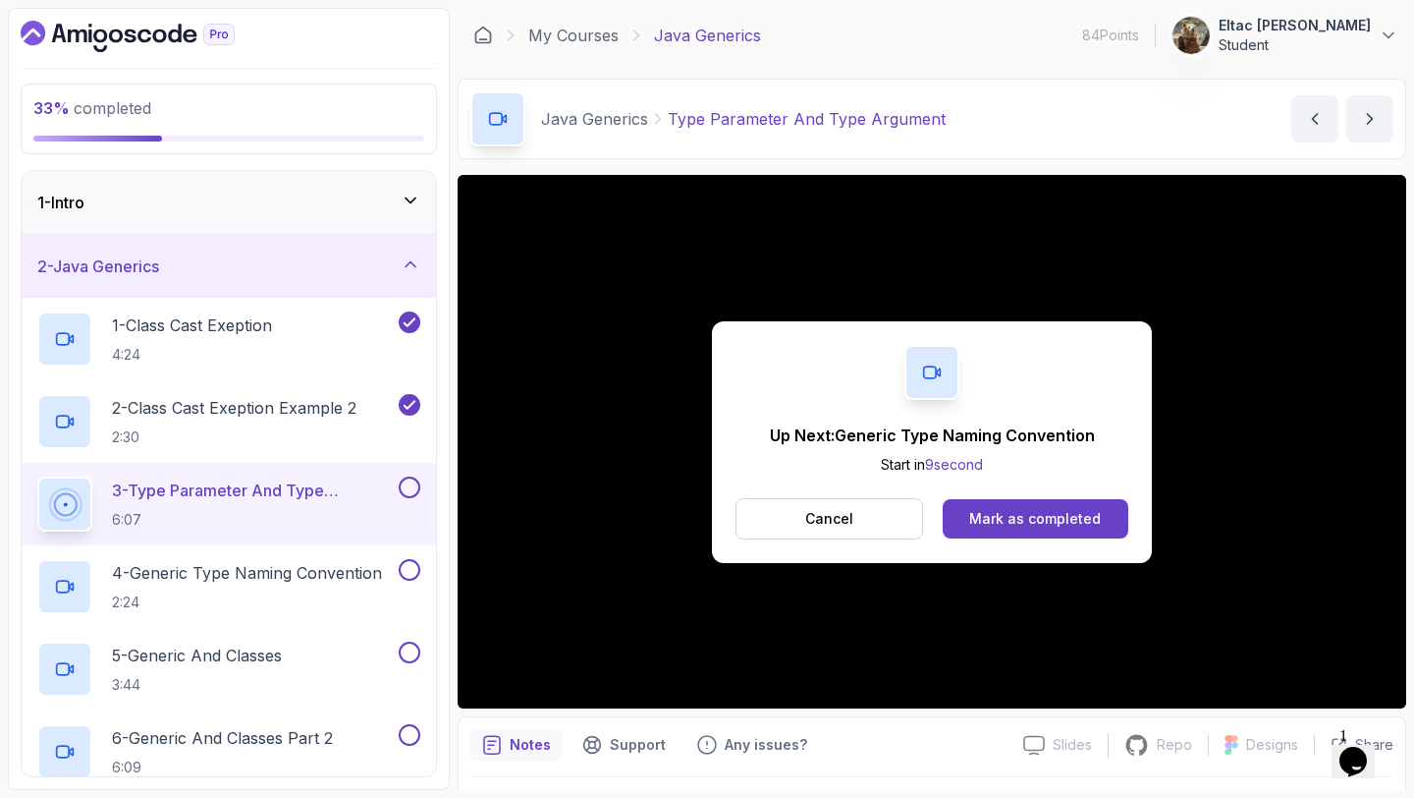
click at [413, 491] on button at bounding box center [410, 487] width 22 height 22
click at [300, 568] on p "4 - Generic Type Naming Convention" at bounding box center [247, 573] width 270 height 24
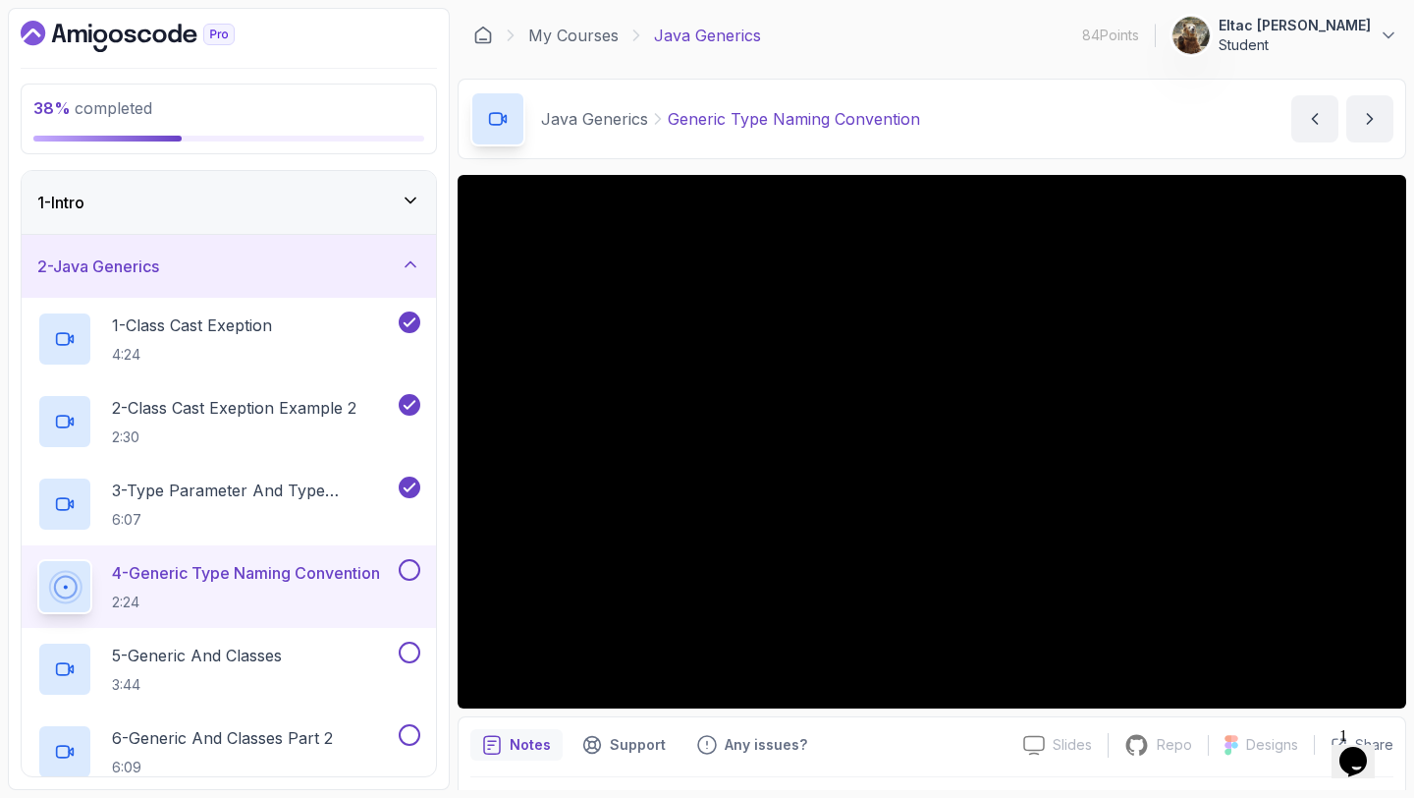
click at [409, 568] on button at bounding box center [410, 570] width 22 height 22
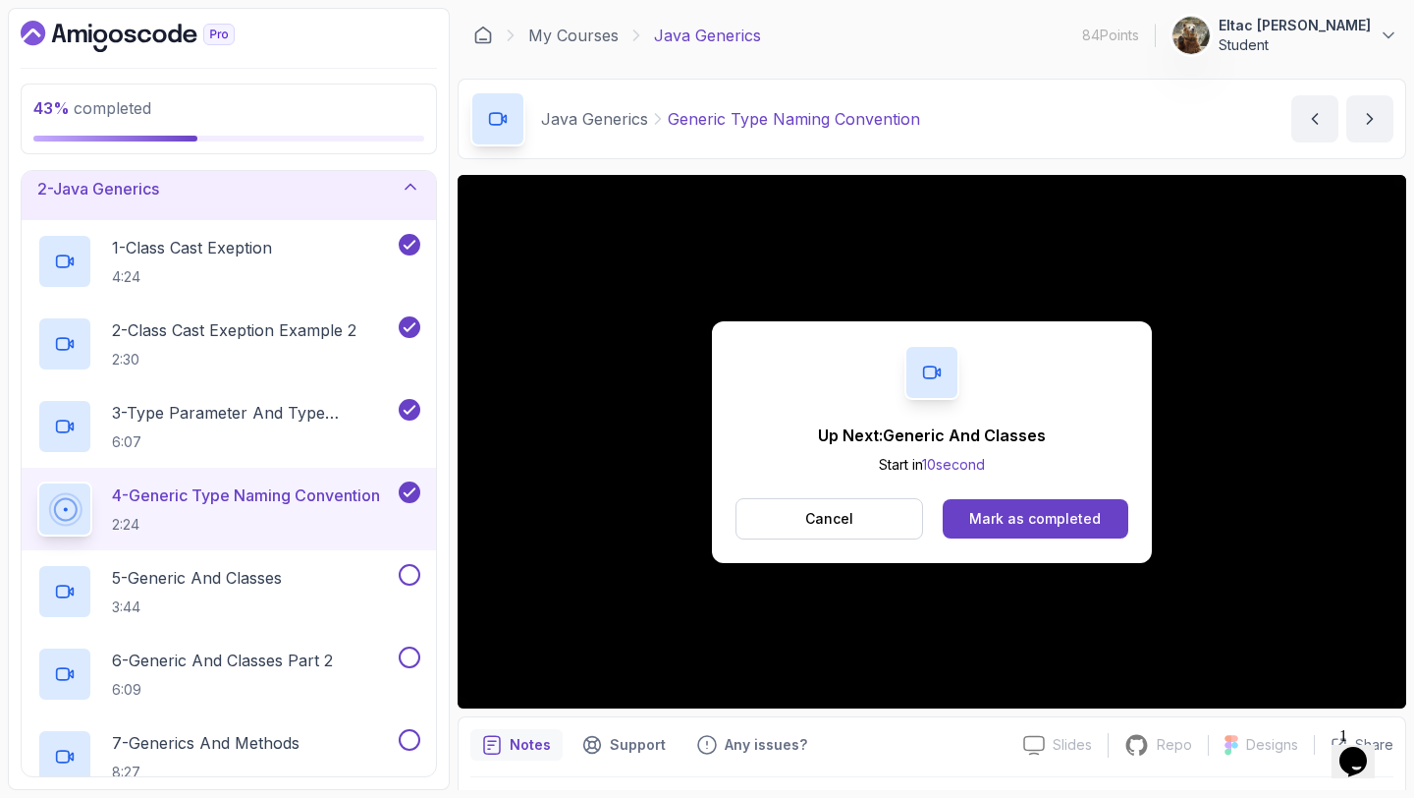
scroll to position [83, 0]
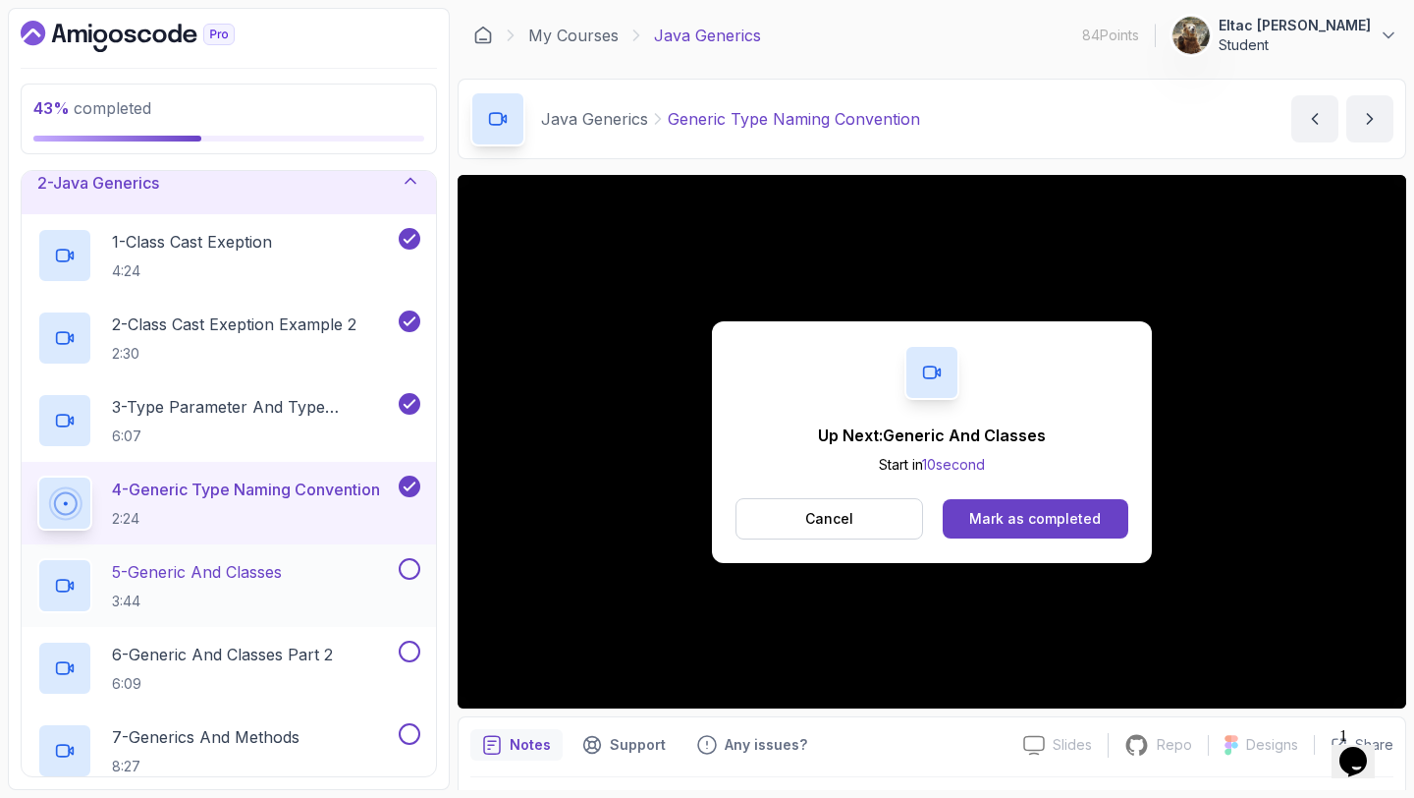
click at [282, 574] on p "5 - Generic And Classes" at bounding box center [197, 572] width 170 height 24
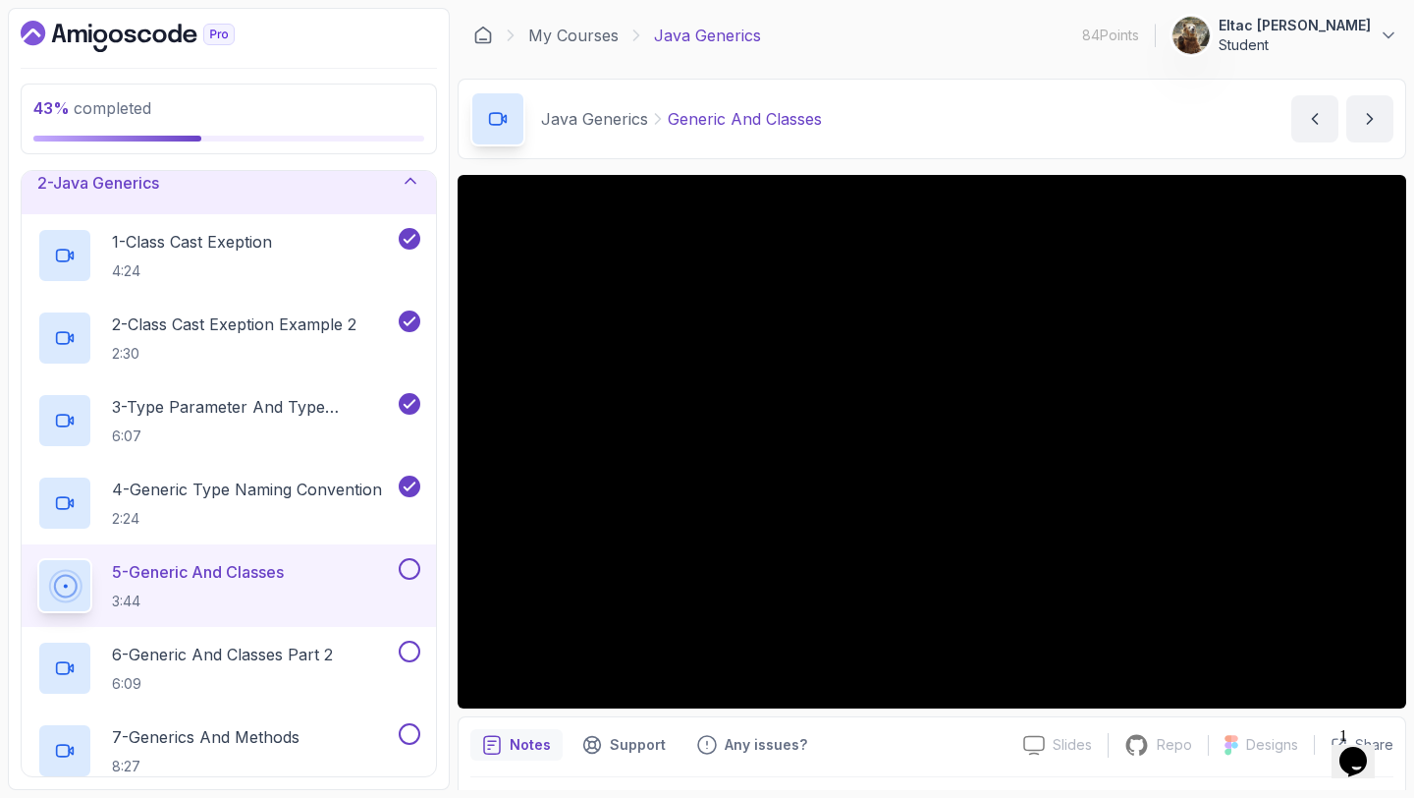
click at [395, 564] on div at bounding box center [408, 569] width 26 height 22
click at [404, 566] on button at bounding box center [410, 569] width 22 height 22
click at [257, 658] on p "6 - Generic And Classes Part 2" at bounding box center [222, 654] width 221 height 24
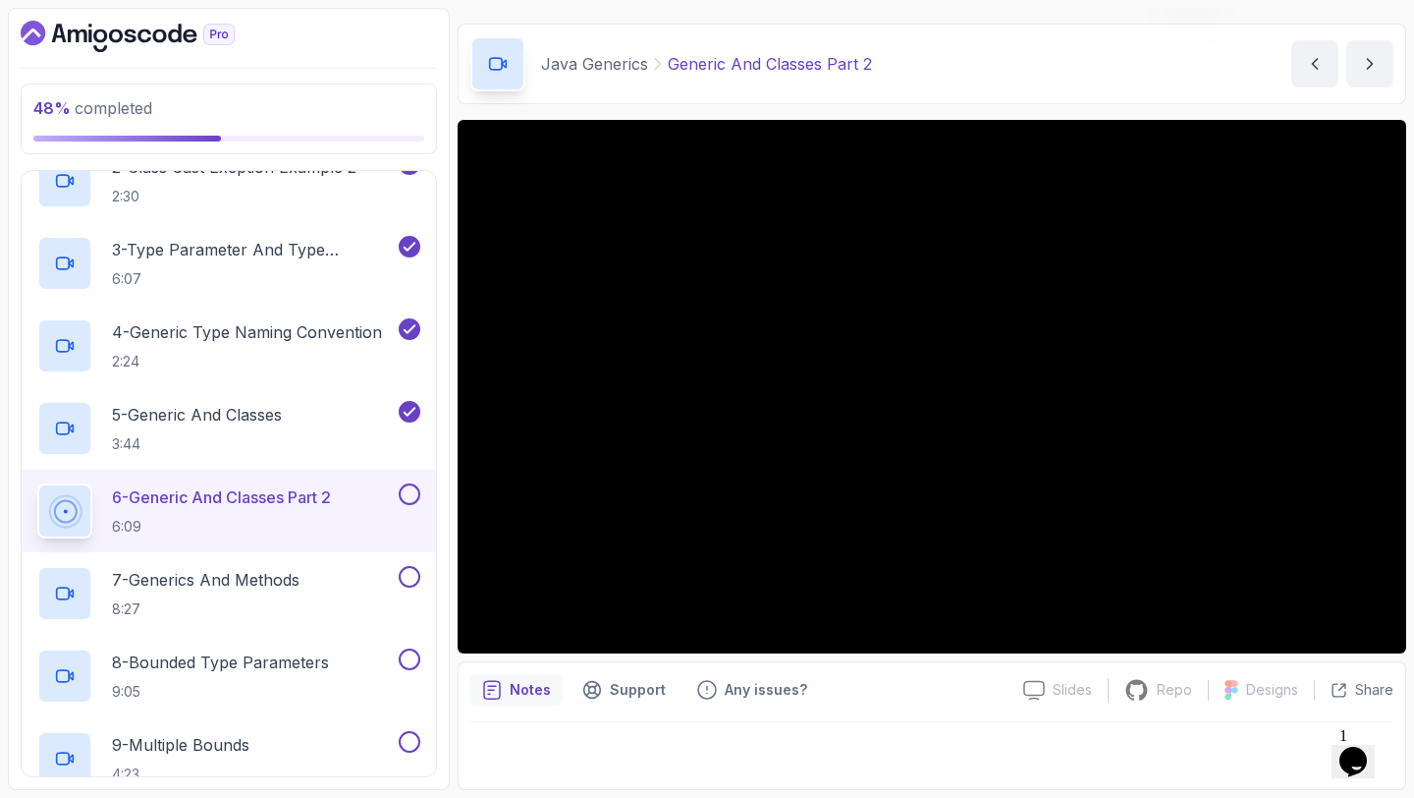
scroll to position [249, 0]
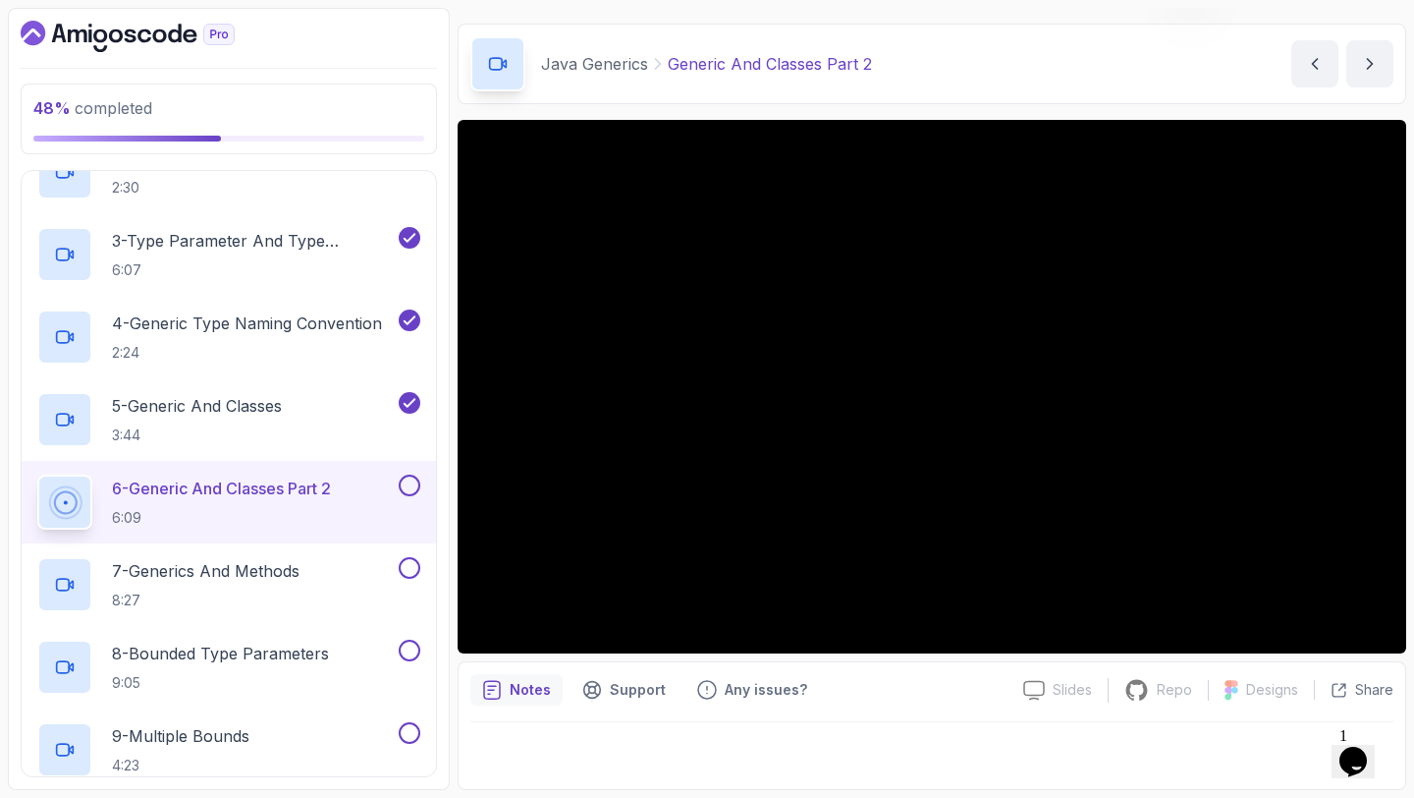
click at [412, 483] on button at bounding box center [410, 485] width 22 height 22
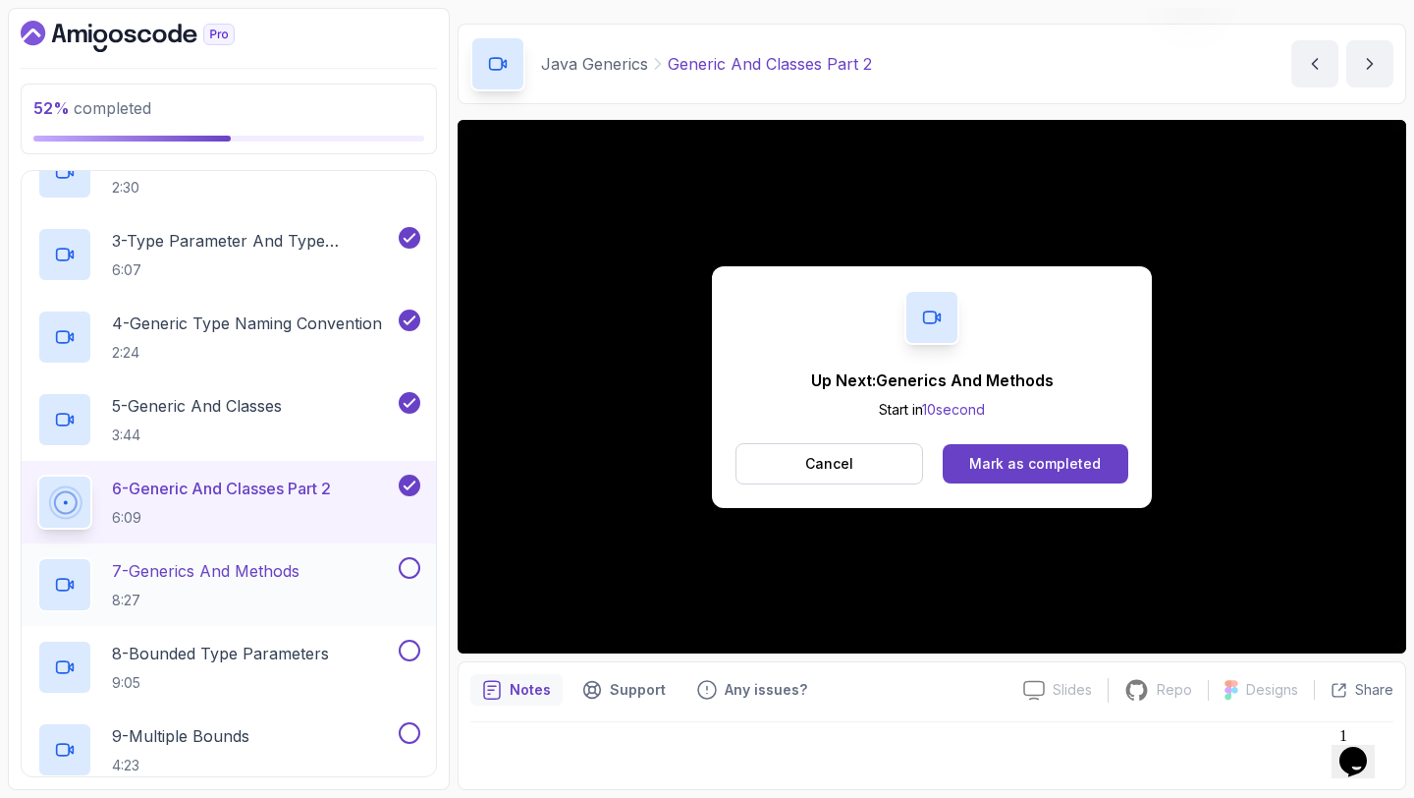
click at [272, 561] on p "7 - Generics And Methods" at bounding box center [206, 571] width 188 height 24
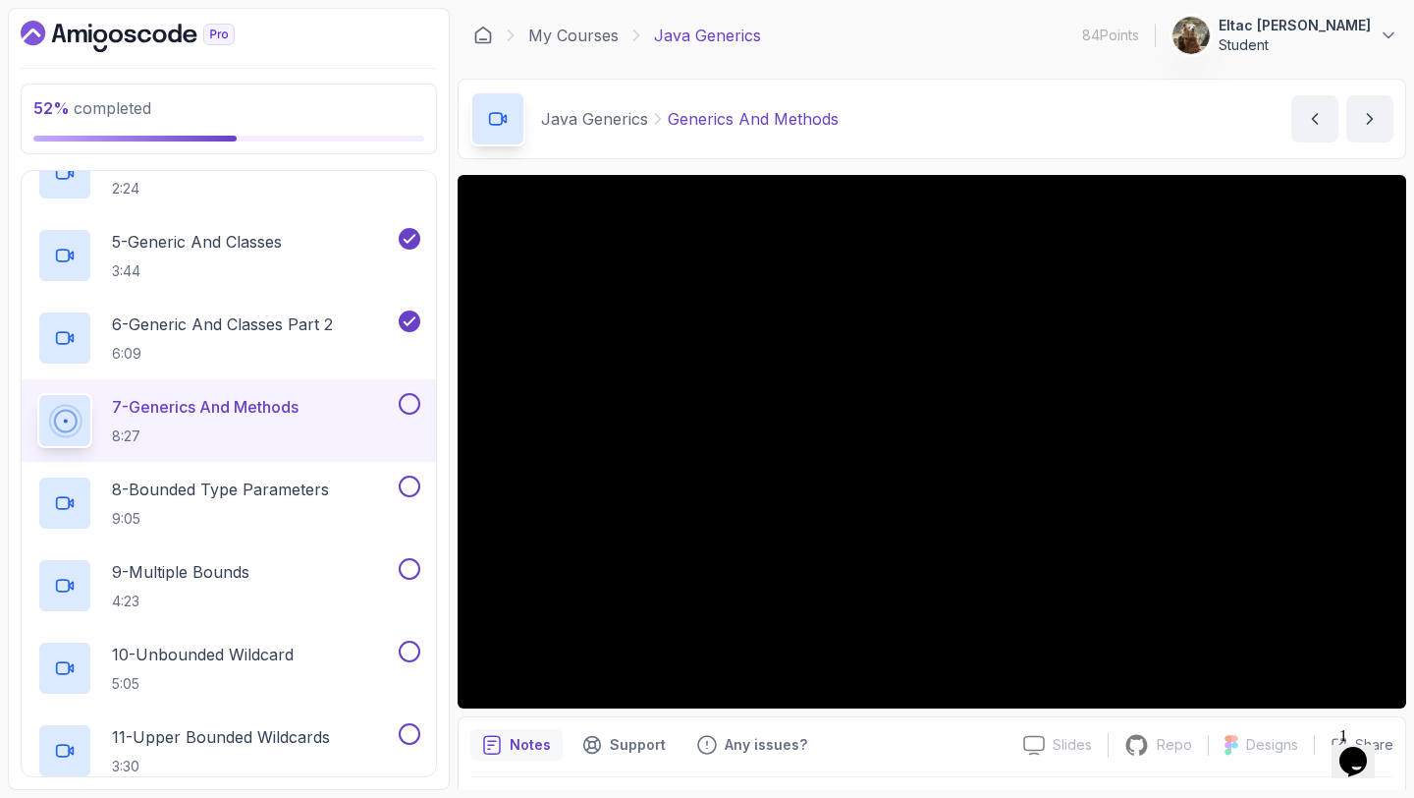
scroll to position [405, 0]
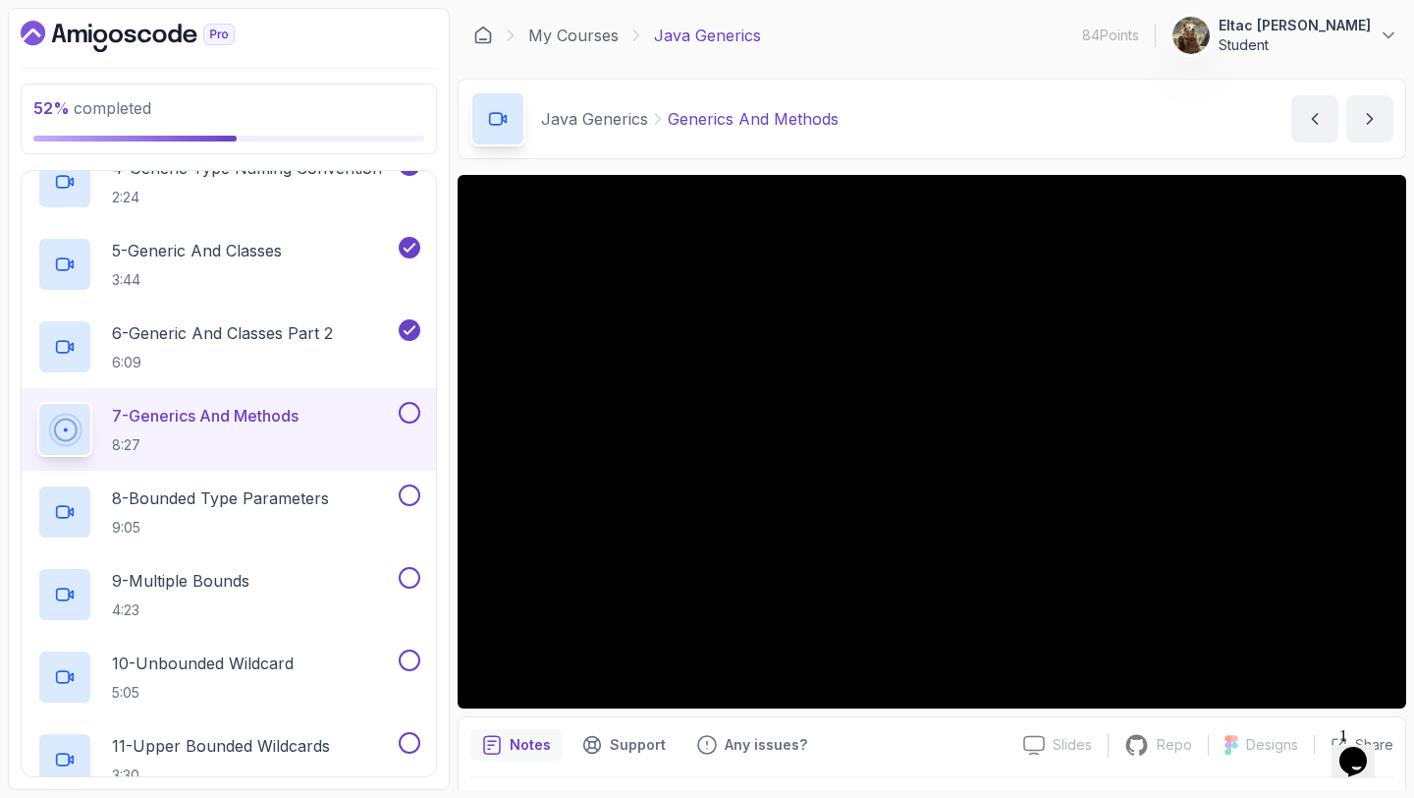
click at [407, 413] on button at bounding box center [410, 413] width 22 height 22
click at [261, 493] on p "8 - Bounded Type Parameters" at bounding box center [220, 498] width 217 height 24
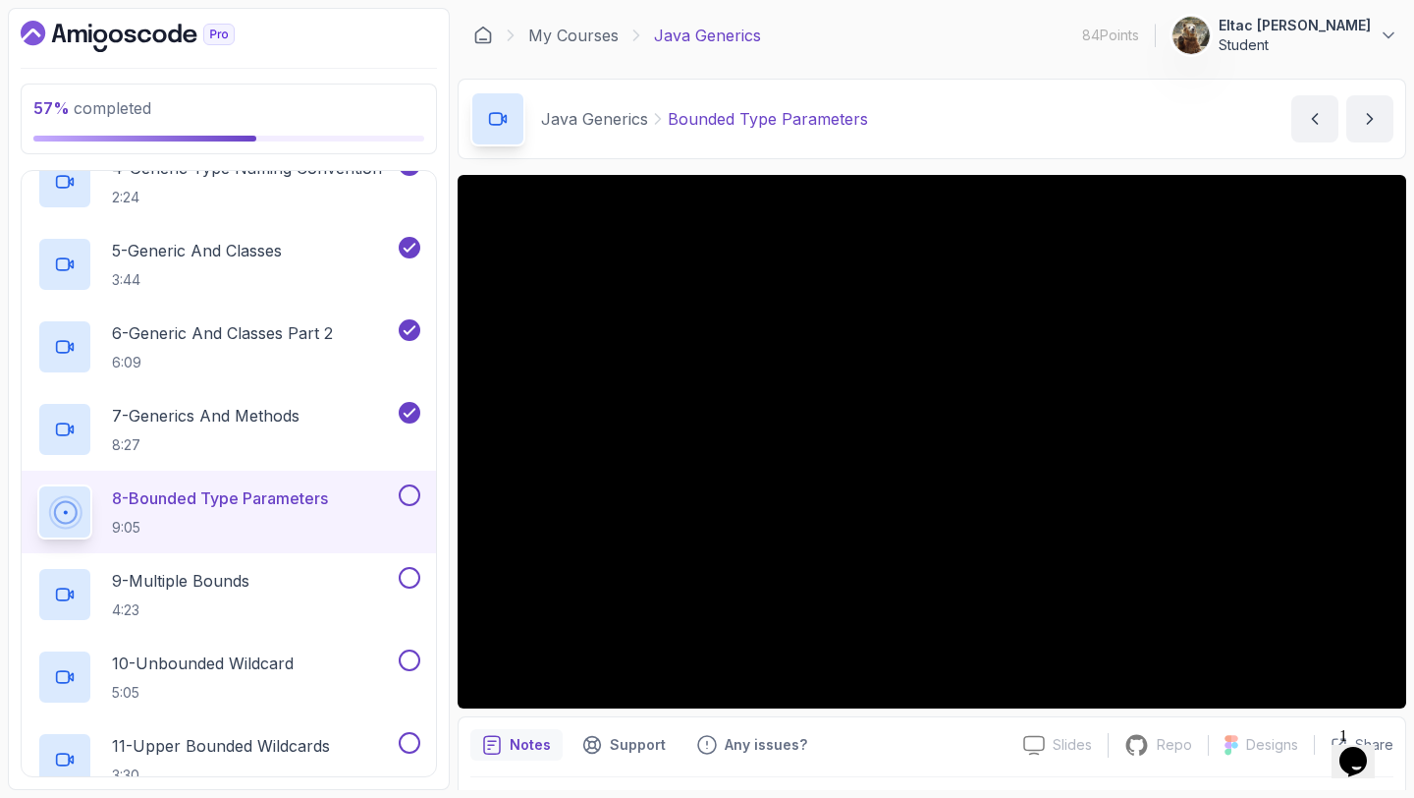
click at [403, 500] on button at bounding box center [410, 495] width 22 height 22
click at [243, 573] on p "9 - Multiple Bounds" at bounding box center [181, 581] width 138 height 24
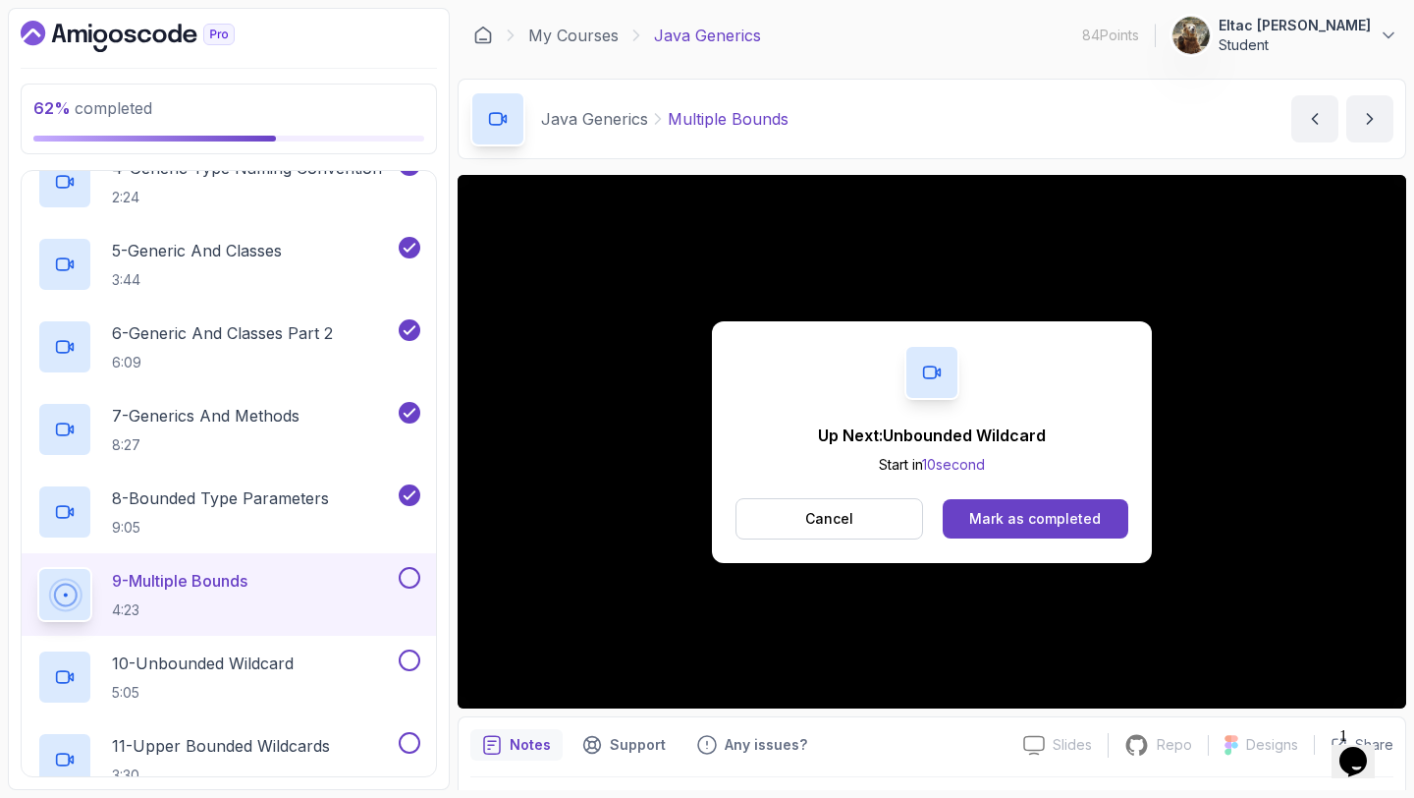
click at [407, 583] on button at bounding box center [410, 578] width 22 height 22
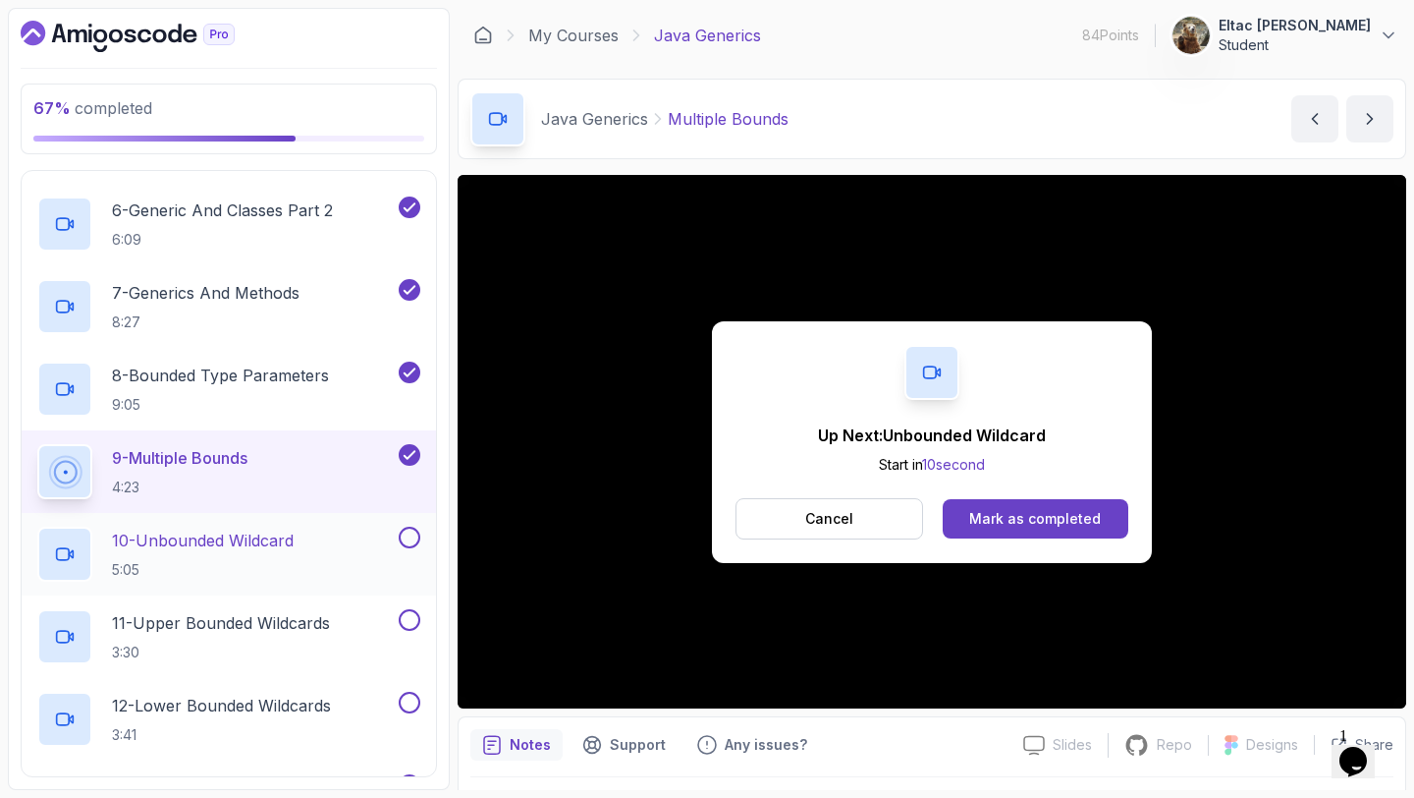
scroll to position [528, 0]
click at [207, 528] on p "10 - Unbounded Wildcard" at bounding box center [203, 539] width 182 height 24
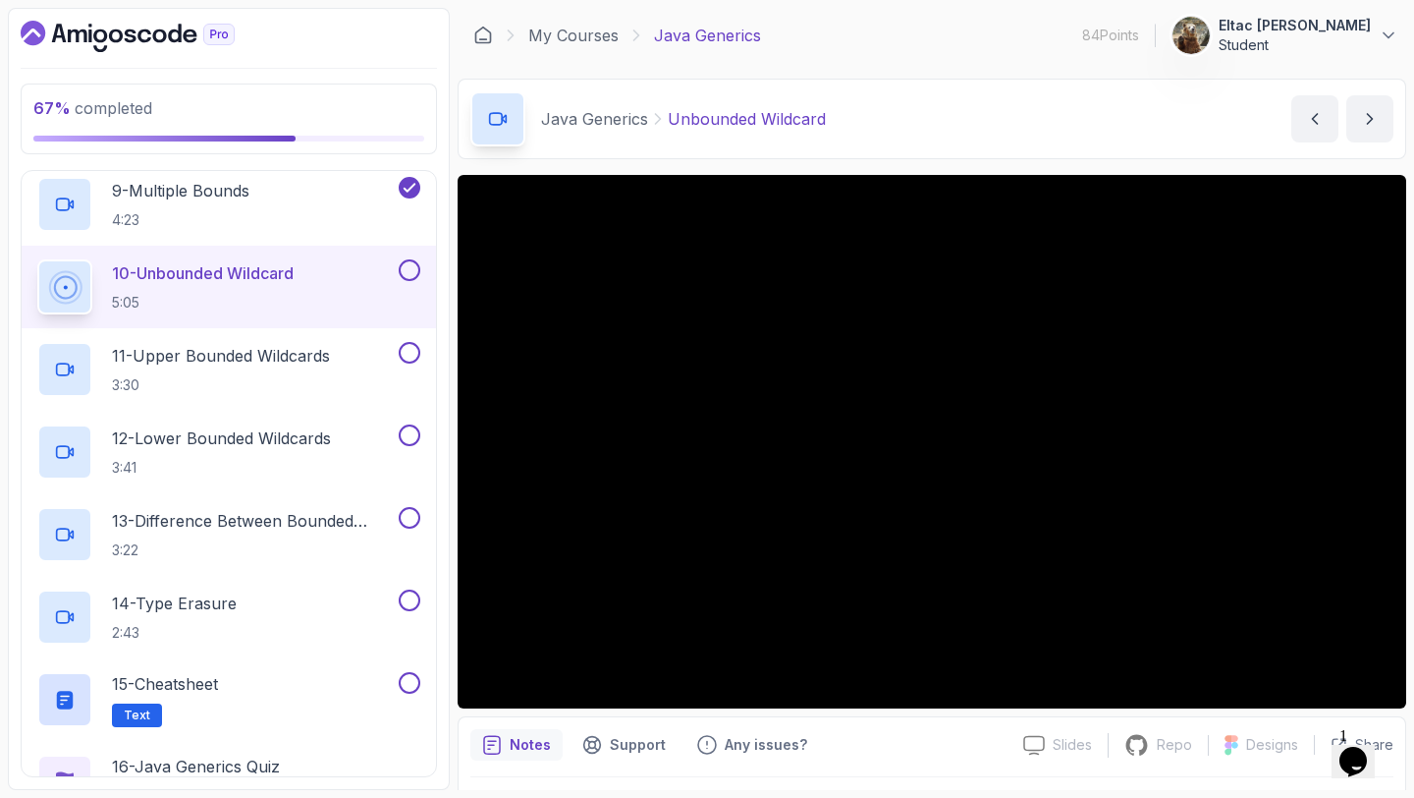
scroll to position [748, 0]
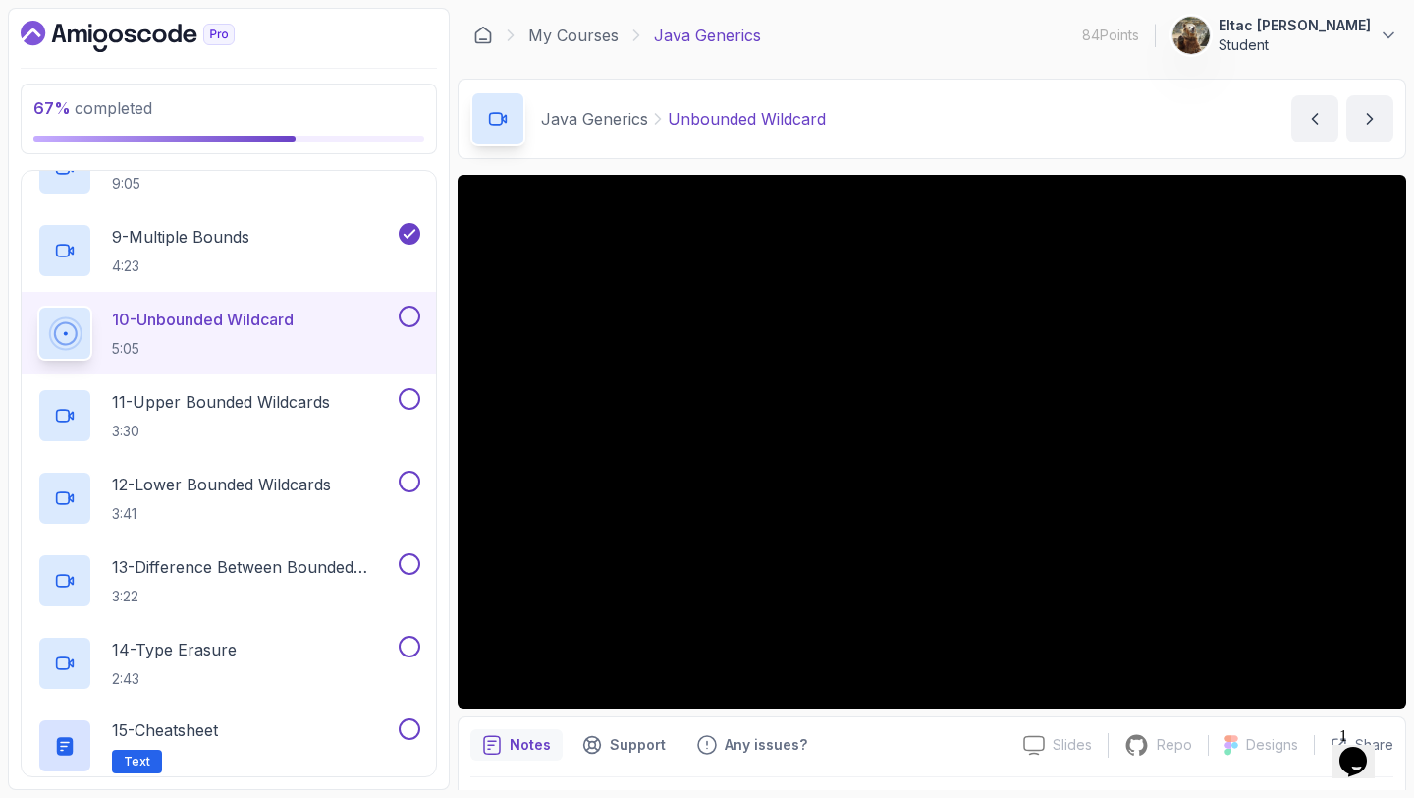
click at [412, 314] on button at bounding box center [410, 316] width 22 height 22
click at [284, 399] on p "11 - Upper Bounded Wildcards" at bounding box center [221, 402] width 218 height 24
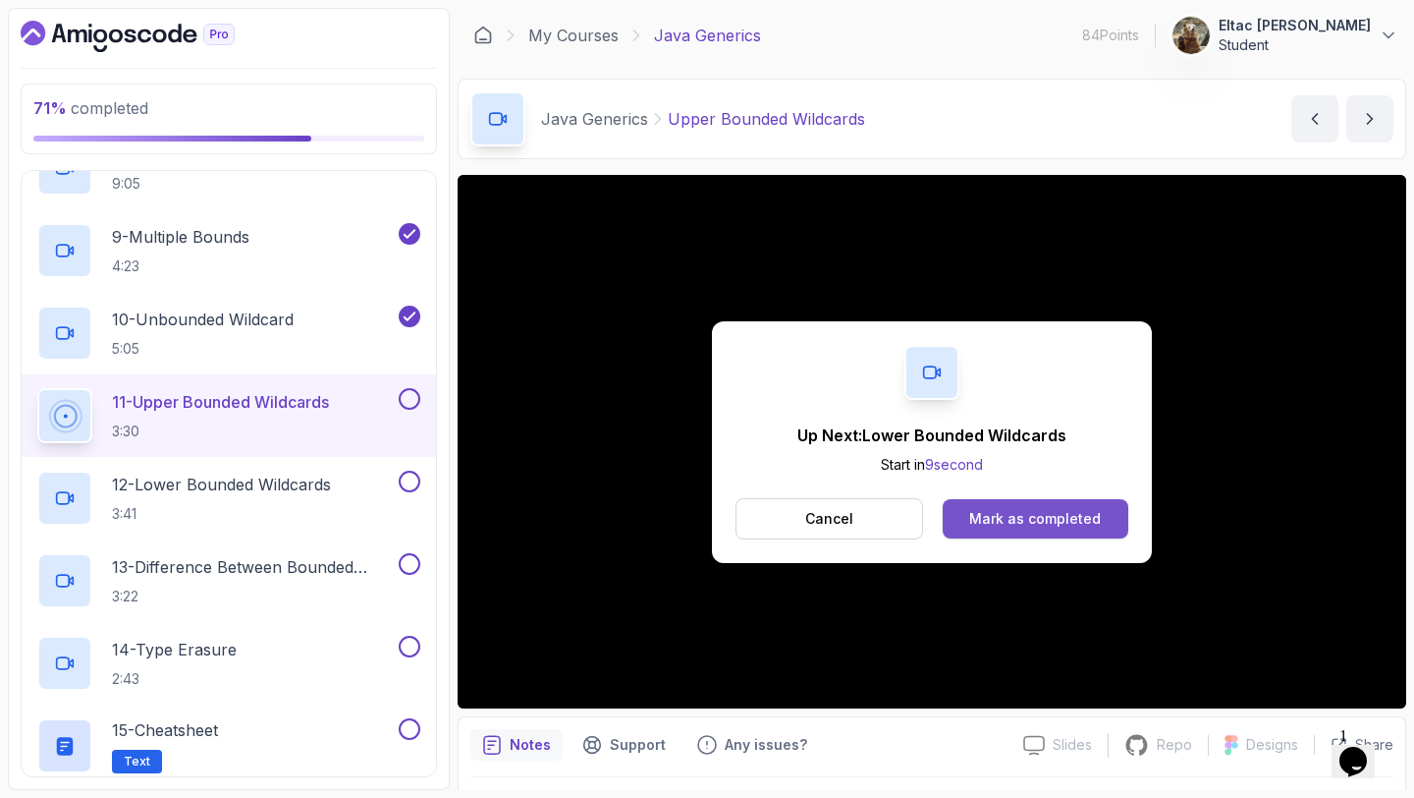
click at [1035, 525] on div "Mark as completed" at bounding box center [1035, 519] width 132 height 20
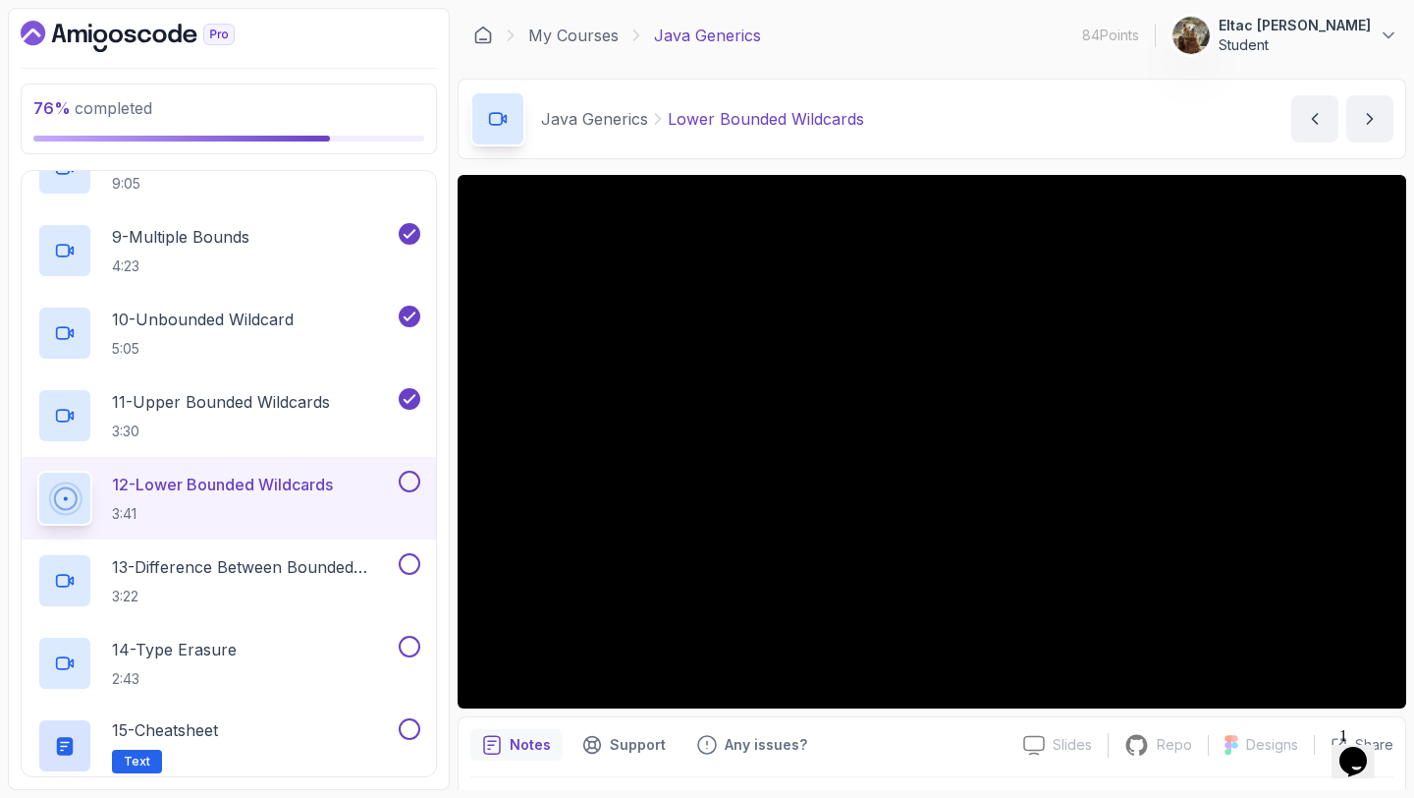
click at [408, 487] on button at bounding box center [410, 481] width 22 height 22
click at [262, 561] on p "13 - Difference Between Bounded Type Parameters And Wildcards" at bounding box center [253, 567] width 283 height 24
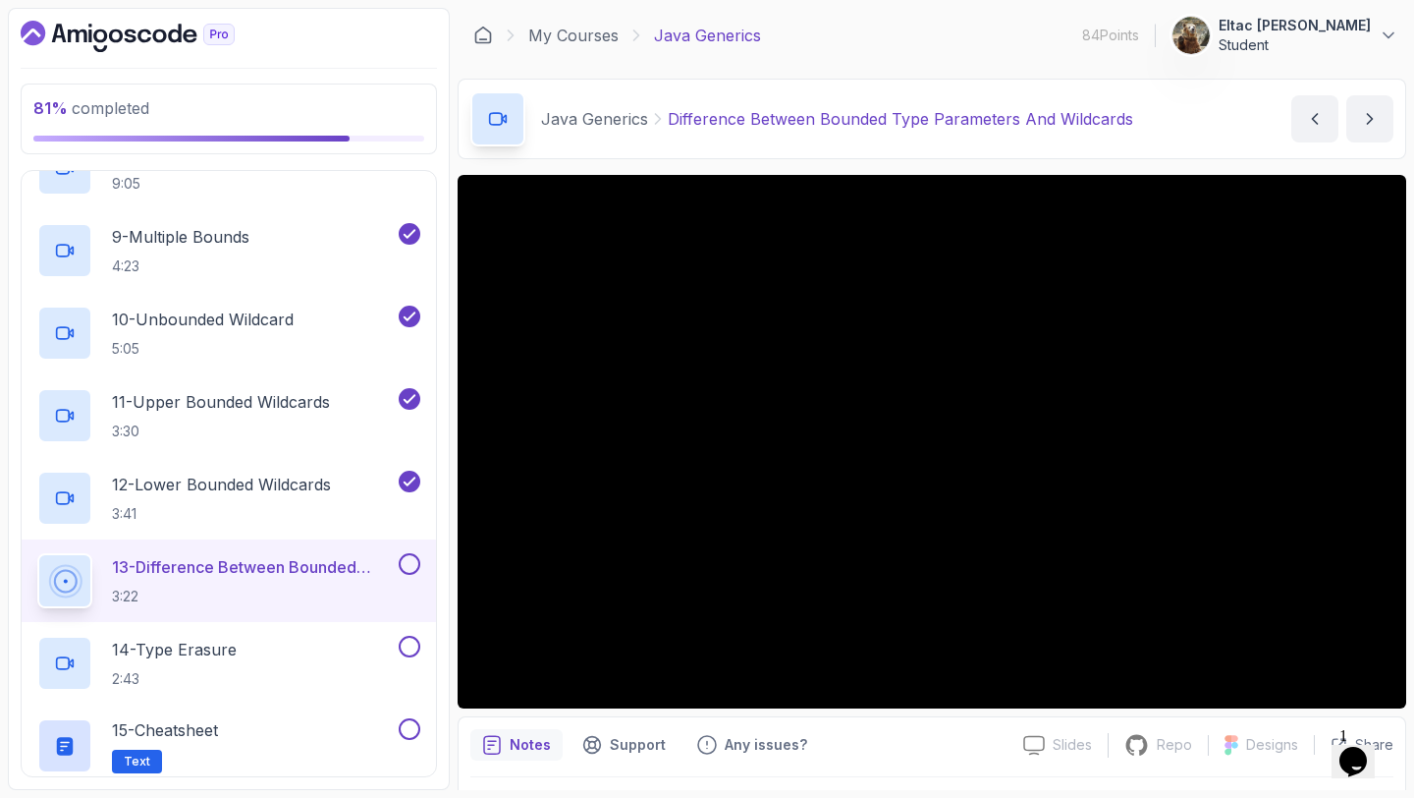
click at [408, 567] on button at bounding box center [410, 564] width 22 height 22
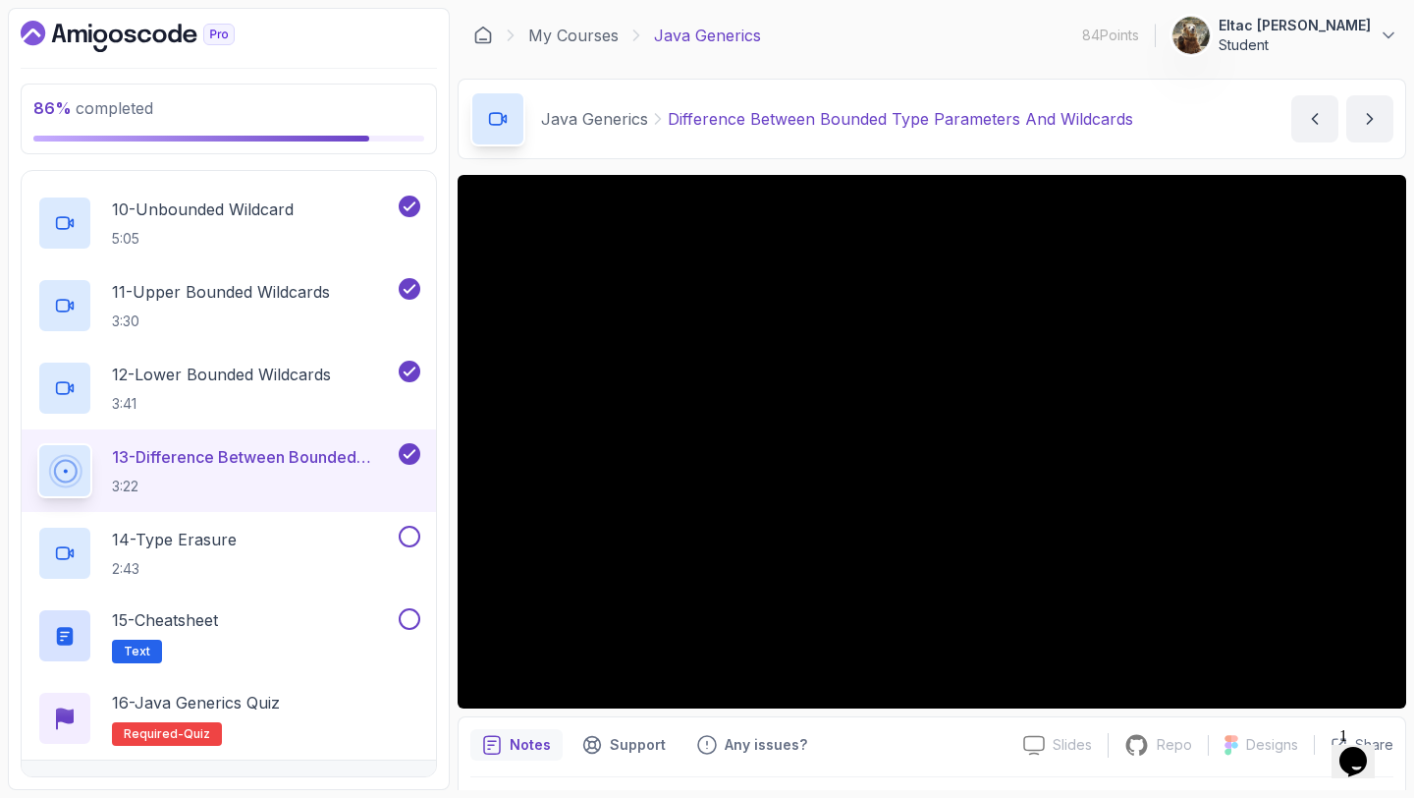
scroll to position [901, 0]
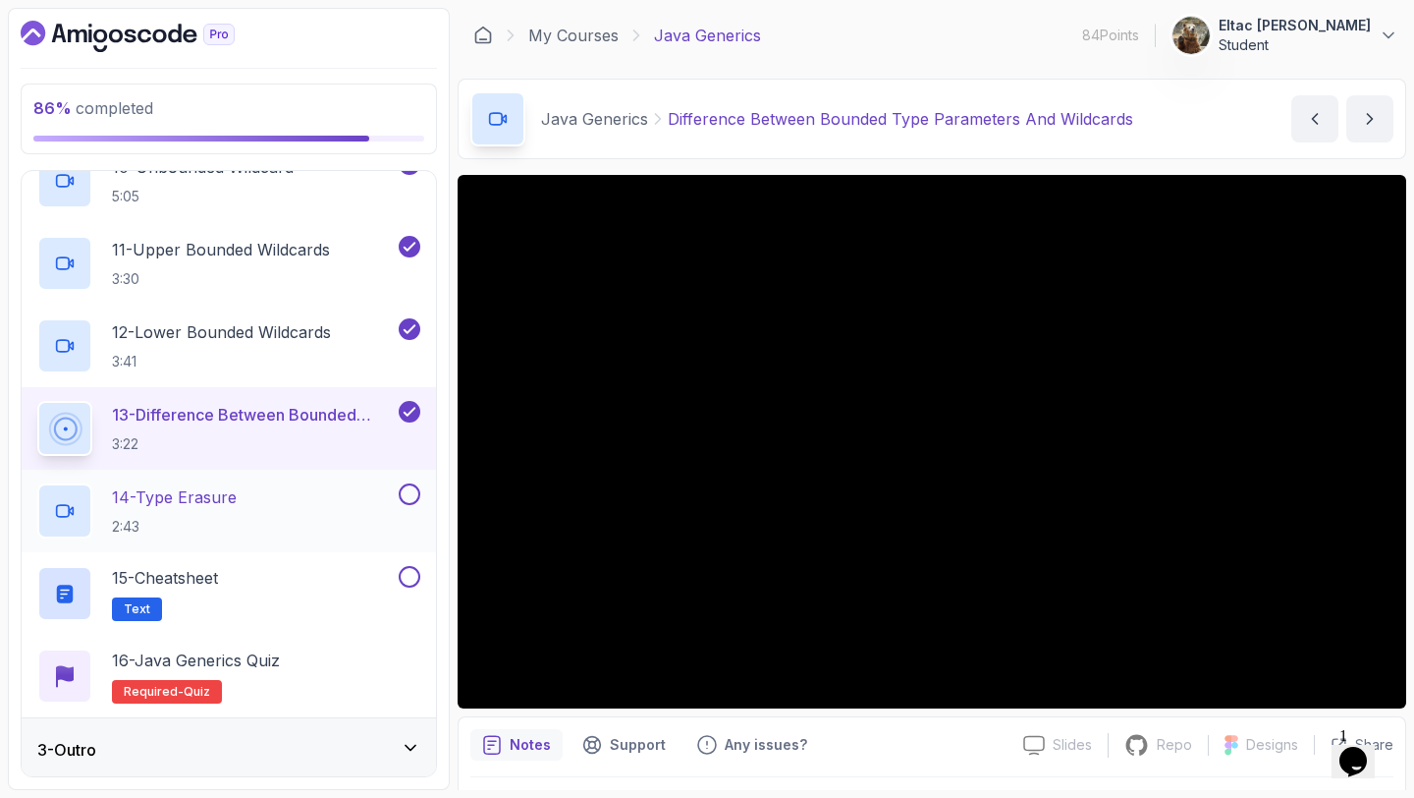
click at [249, 497] on div "14 - Type Erasure 2:43" at bounding box center [216, 510] width 358 height 55
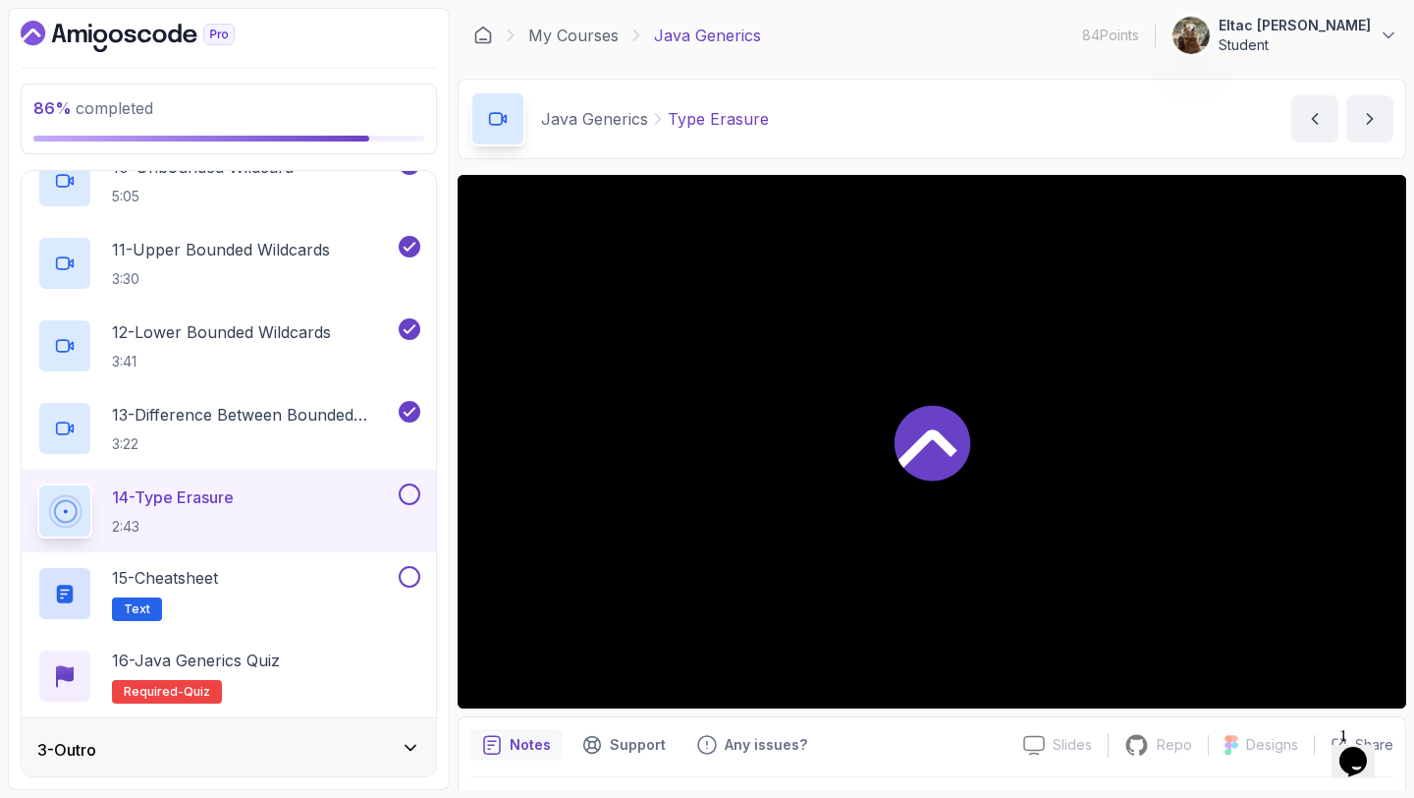
scroll to position [906, 0]
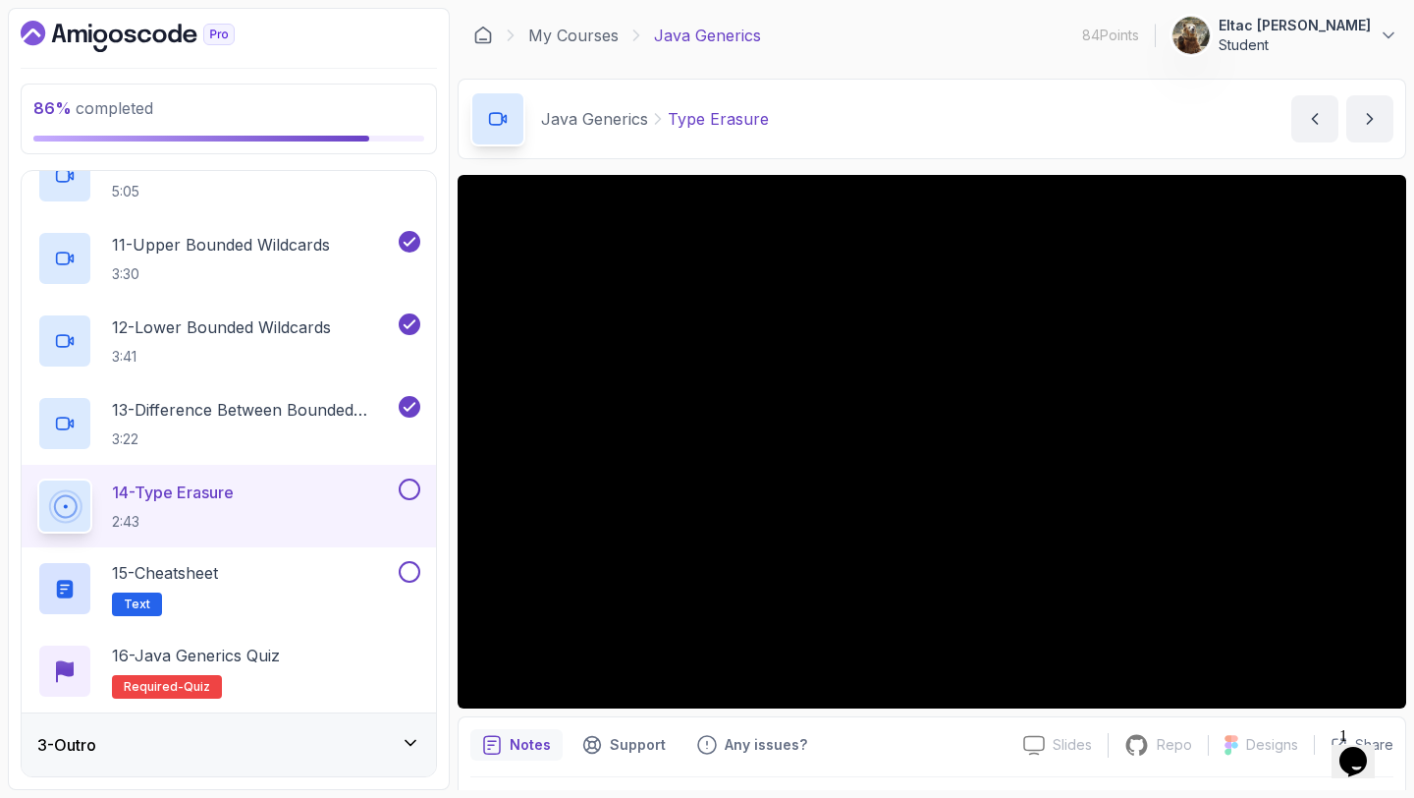
click at [260, 773] on div "3 - Outro" at bounding box center [229, 744] width 414 height 63
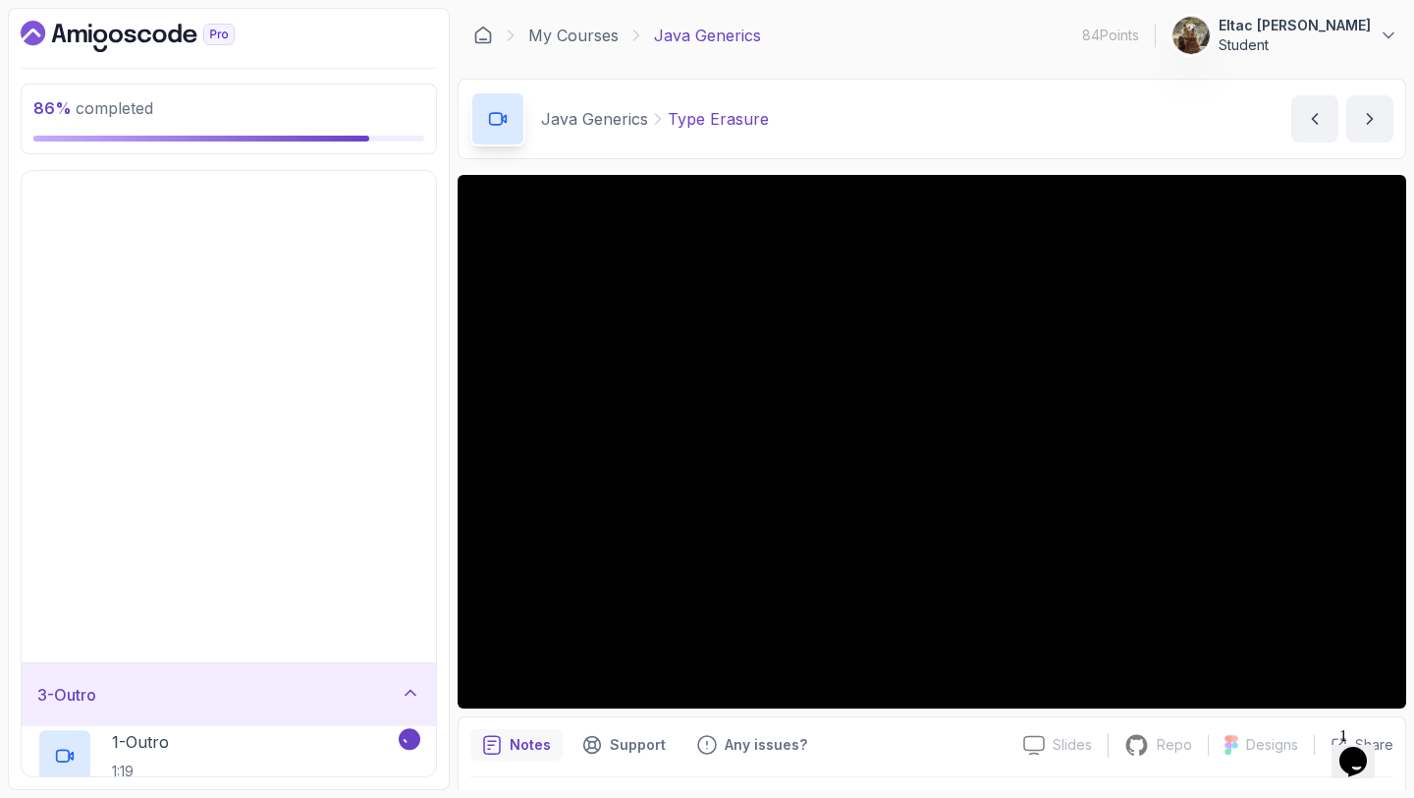
scroll to position [0, 0]
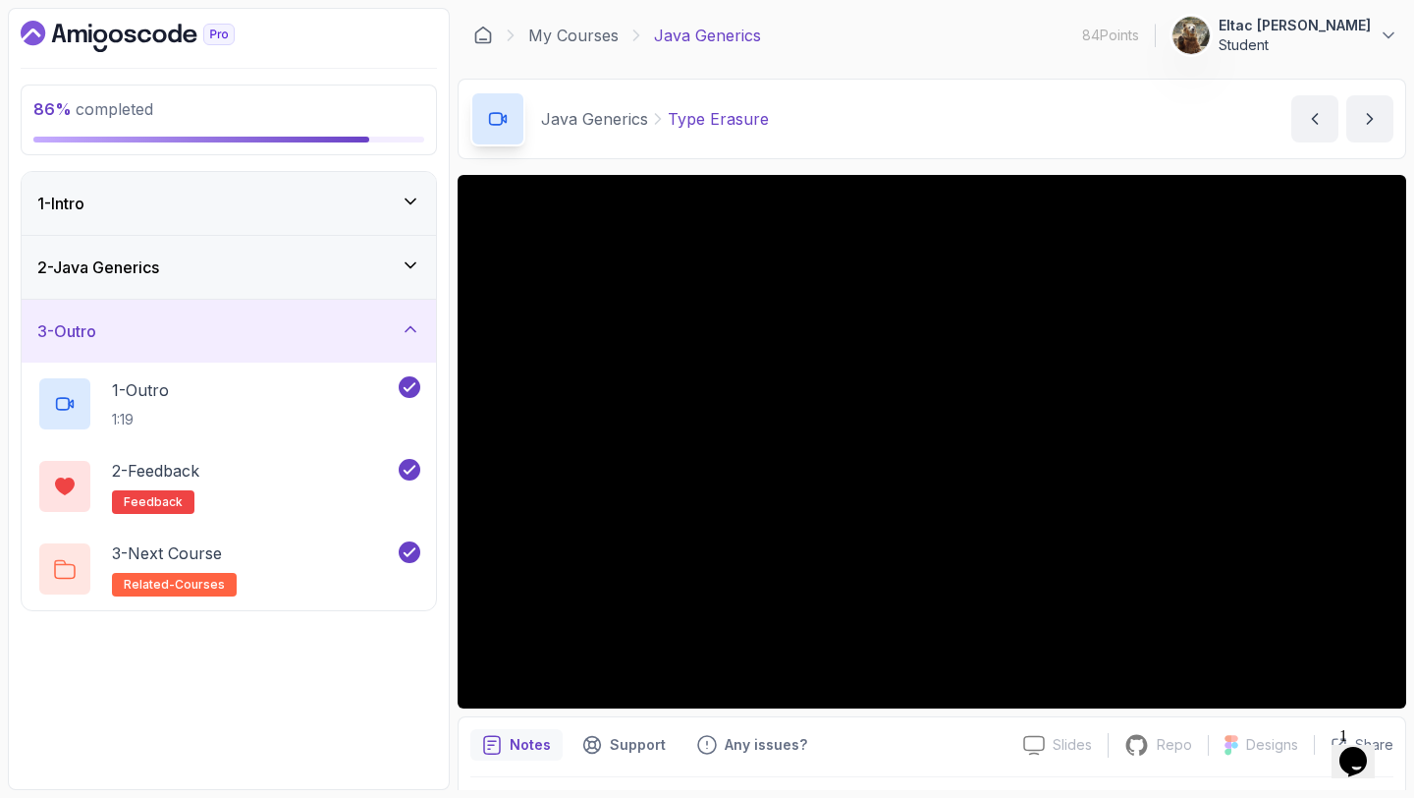
click at [319, 326] on div "3 - Outro" at bounding box center [228, 331] width 383 height 24
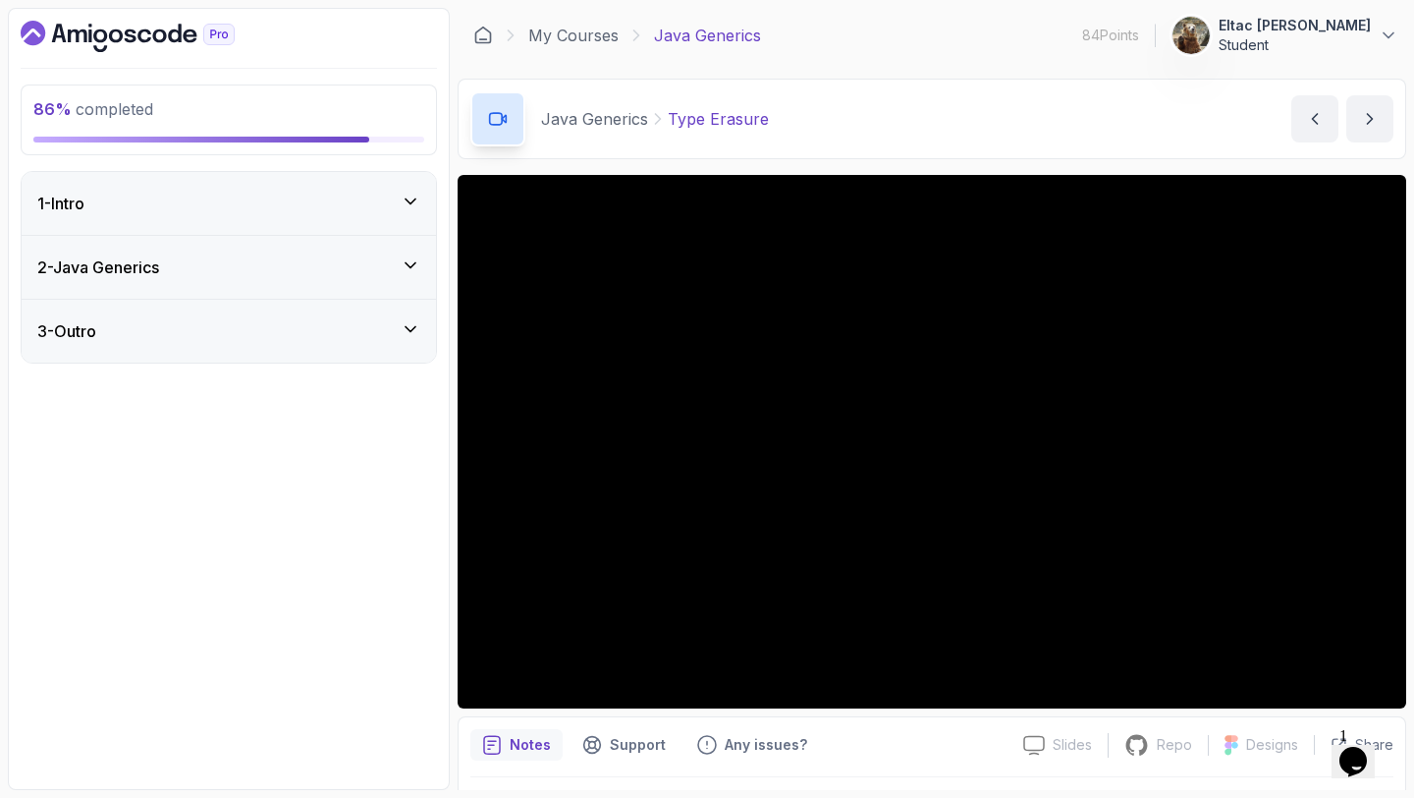
click at [316, 275] on div "2 - Java Generics" at bounding box center [228, 267] width 383 height 24
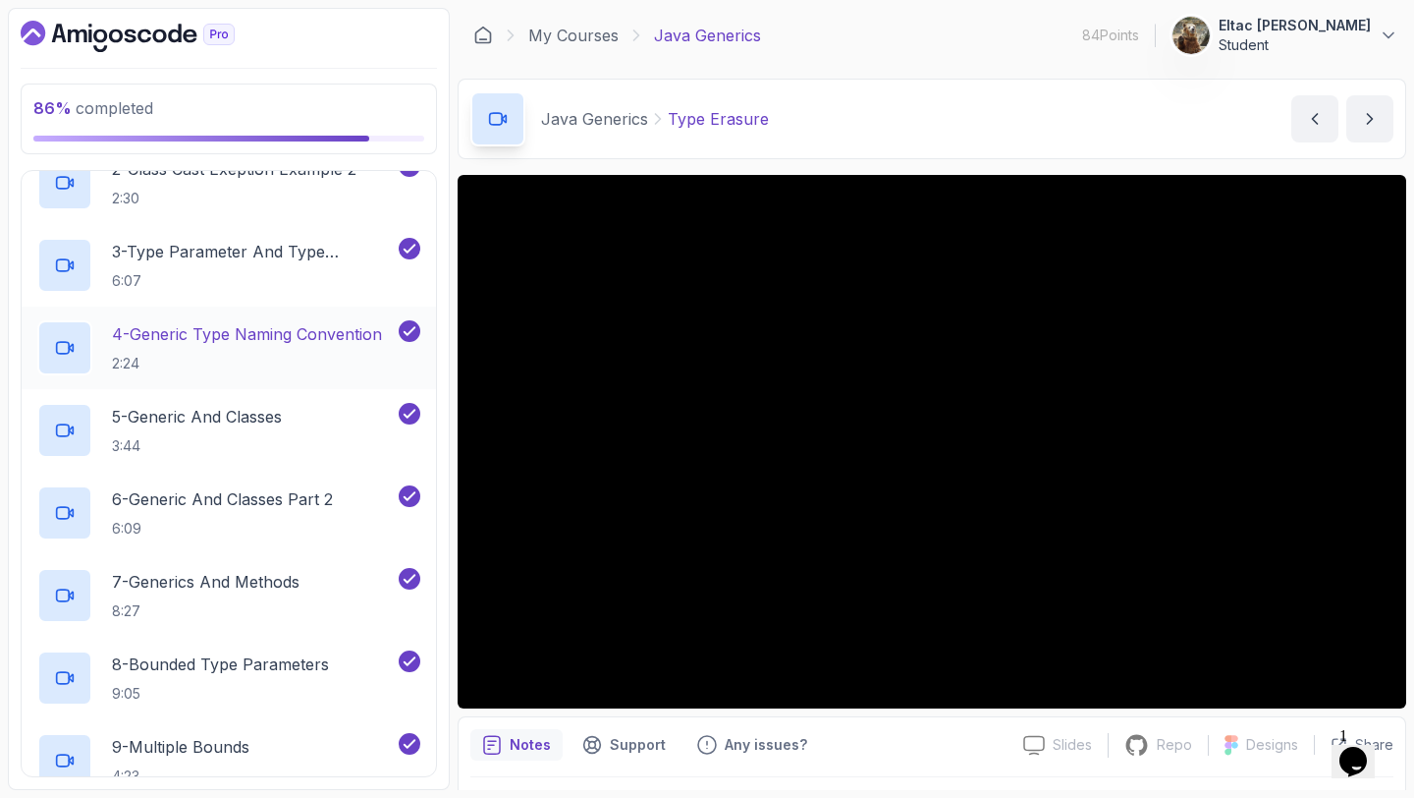
scroll to position [906, 0]
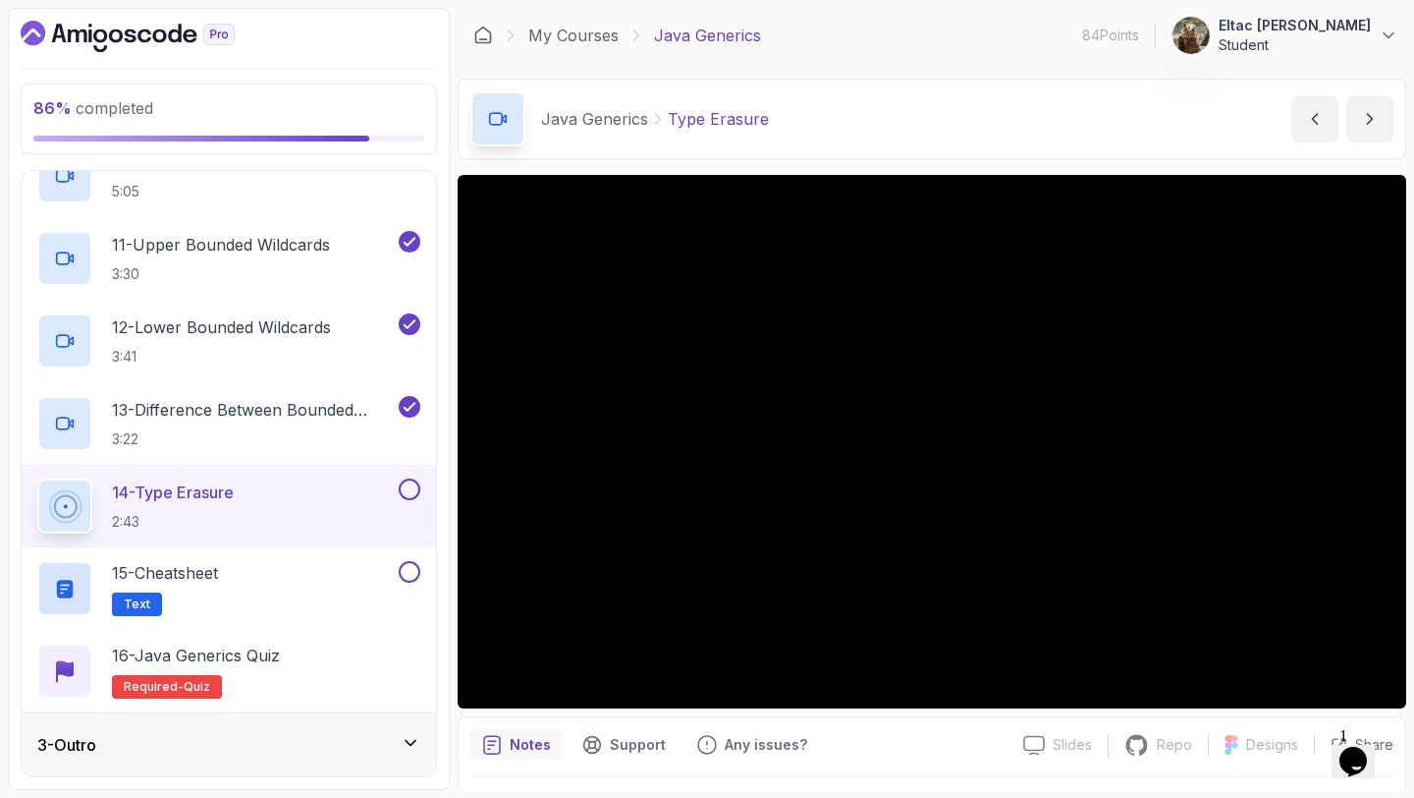
click at [843, 731] on div "Notes Support Any issues?" at bounding box center [738, 744] width 537 height 31
click at [413, 486] on button at bounding box center [410, 489] width 22 height 22
click at [255, 581] on div "15 - Cheatsheet Text" at bounding box center [216, 588] width 358 height 55
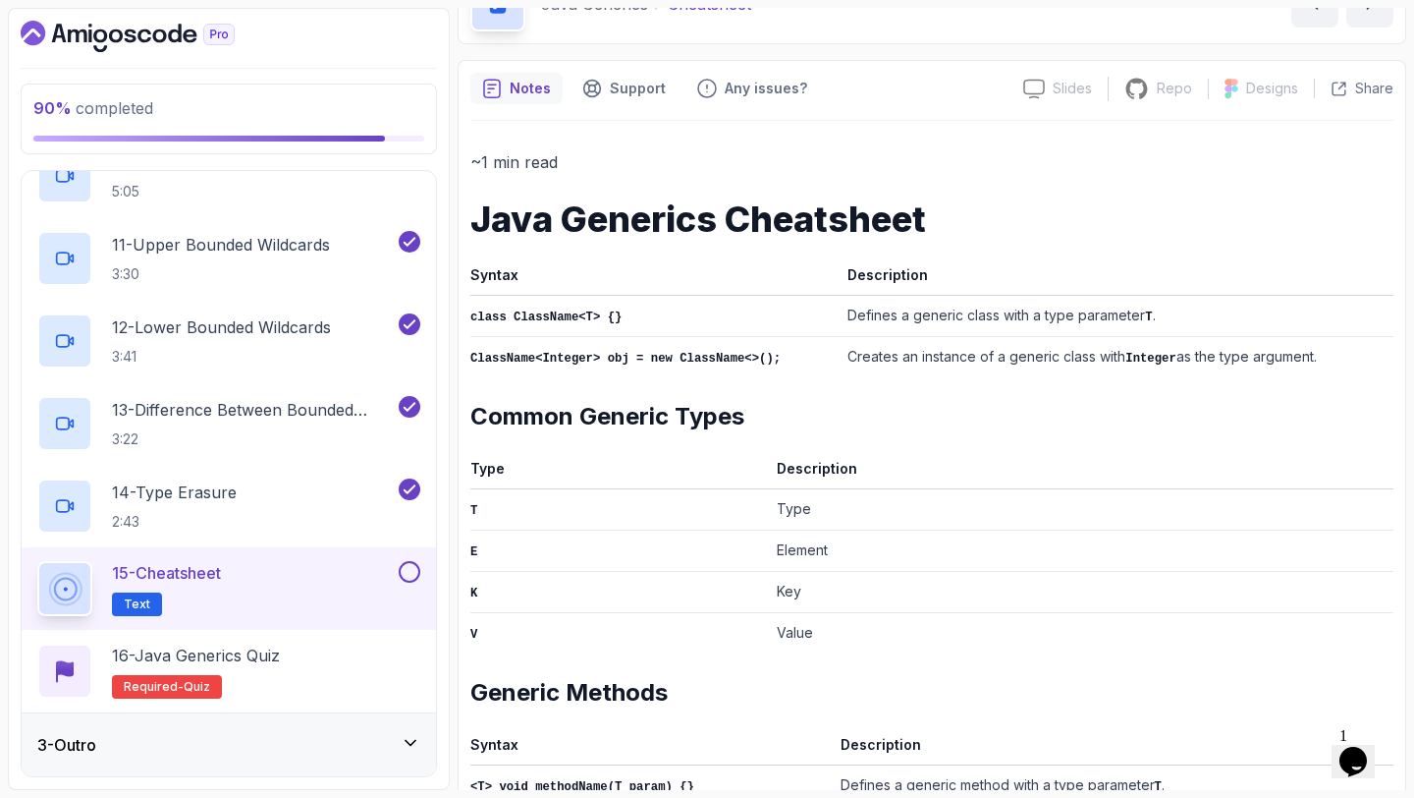
scroll to position [123, 0]
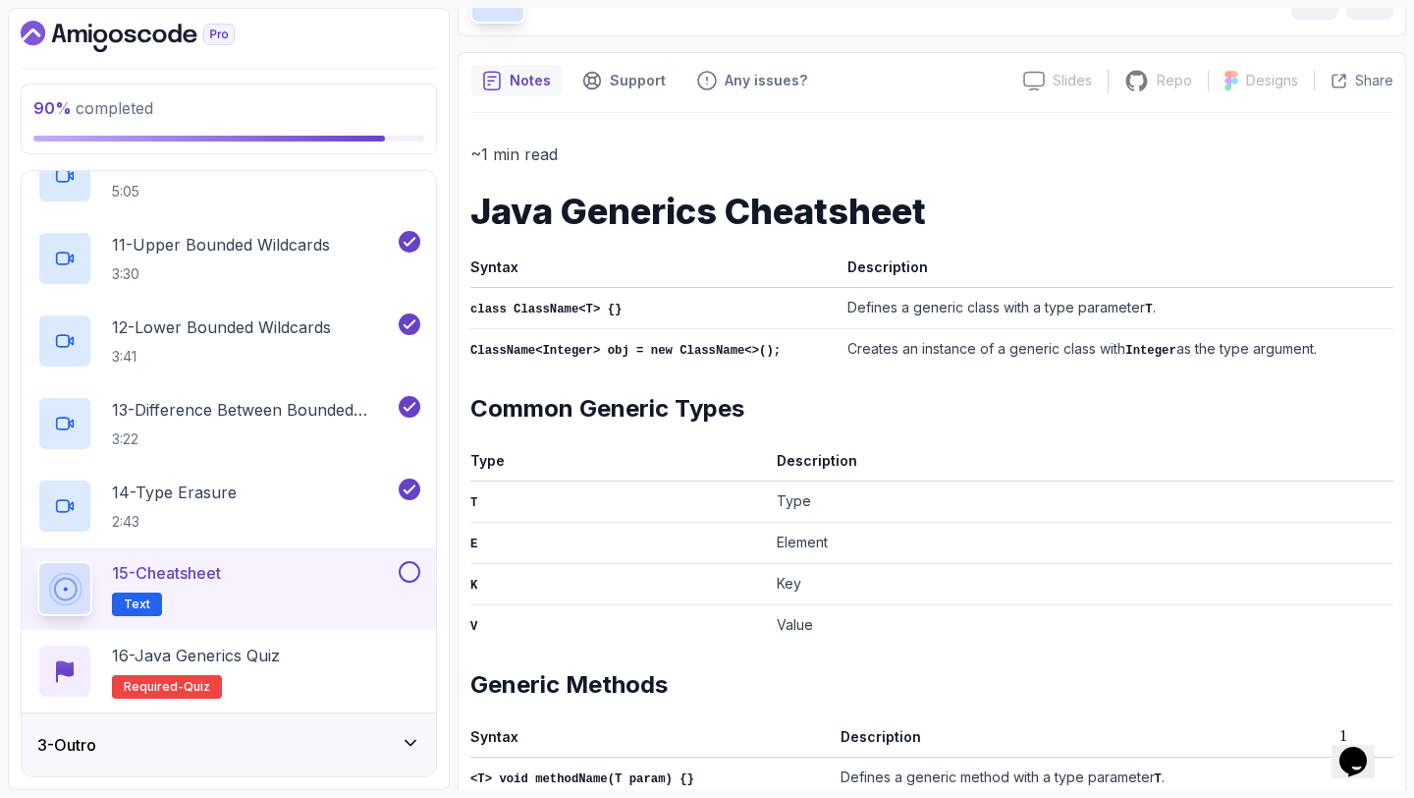
click at [407, 572] on button at bounding box center [410, 572] width 22 height 22
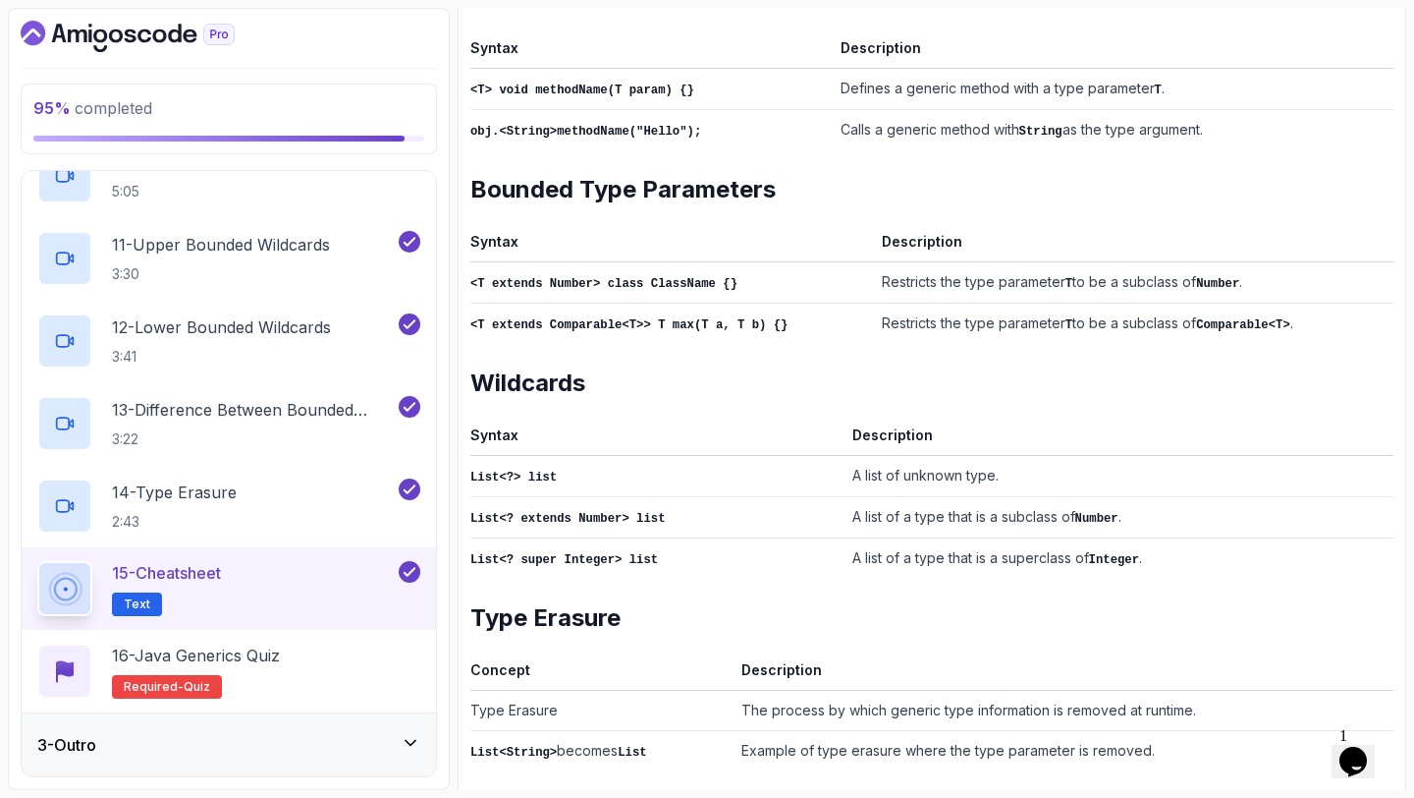
scroll to position [819, 0]
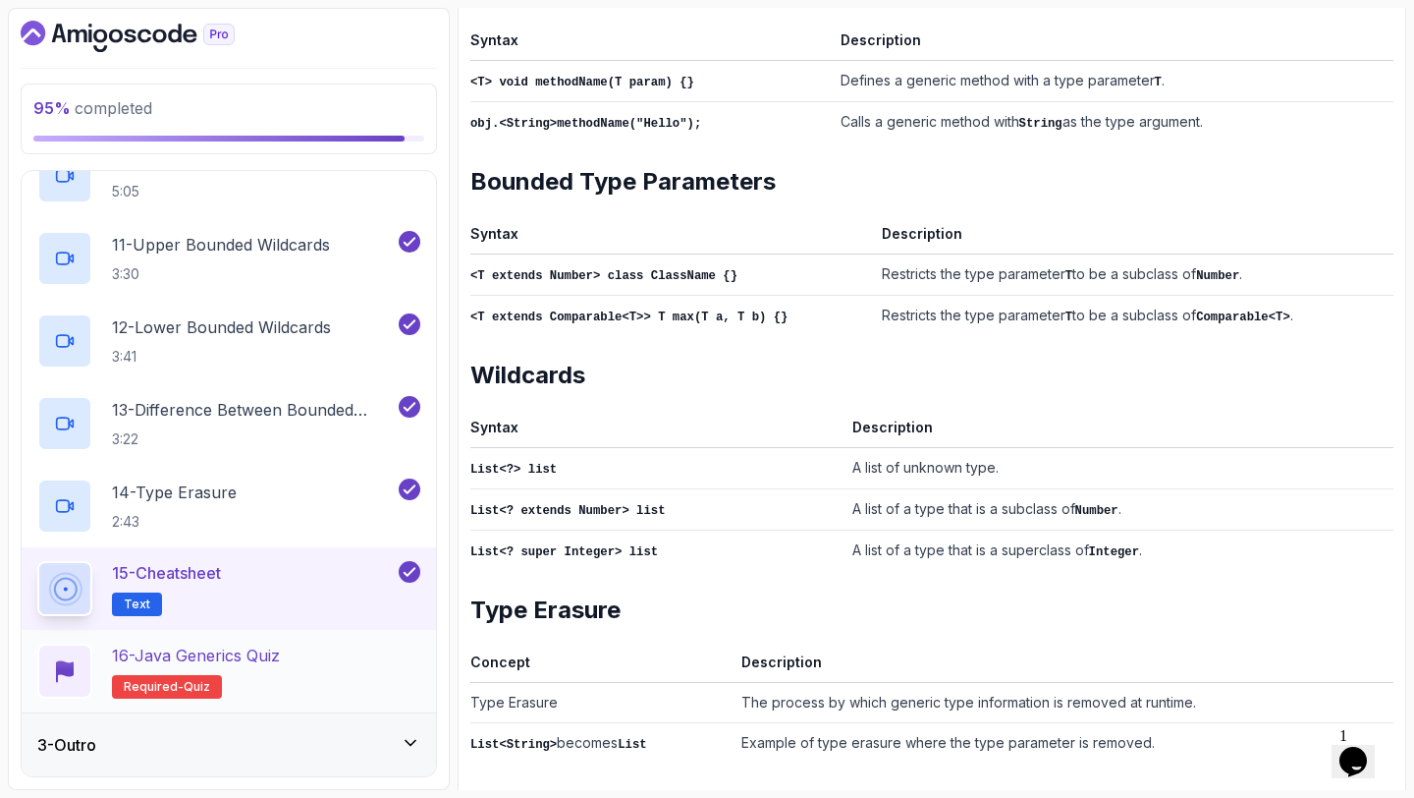
click at [215, 645] on p "16 - Java Generics Quiz" at bounding box center [196, 655] width 168 height 24
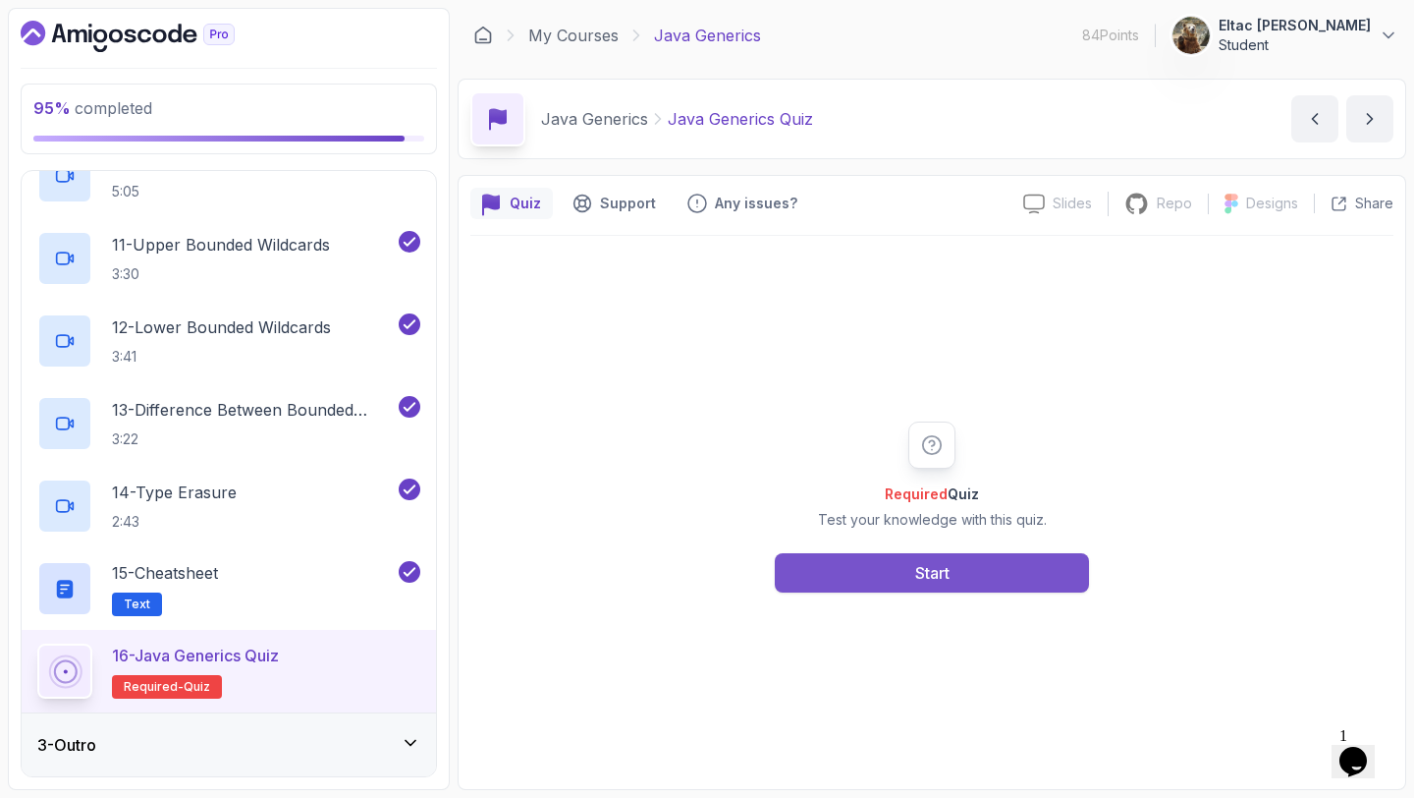
click at [864, 566] on button "Start" at bounding box center [932, 572] width 314 height 39
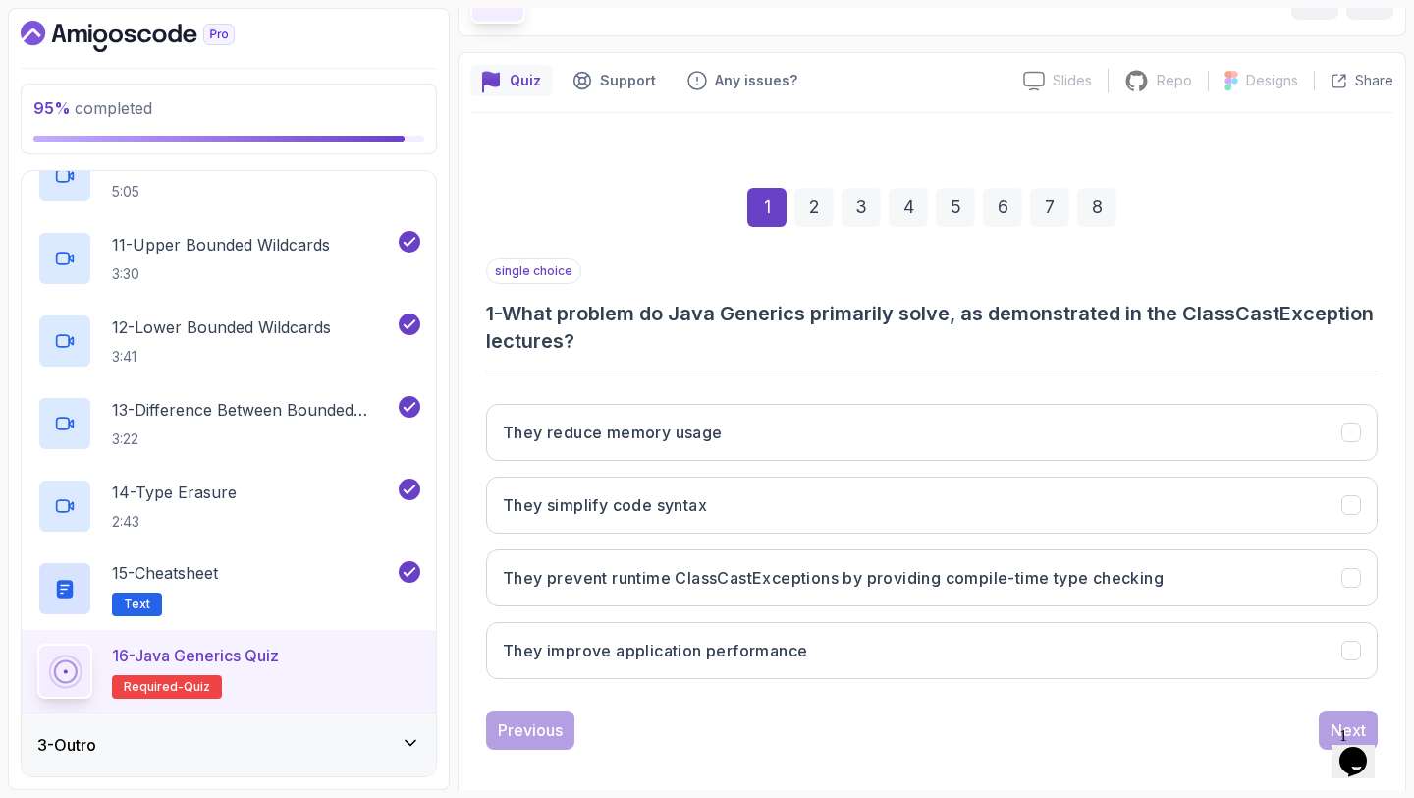
scroll to position [138, 0]
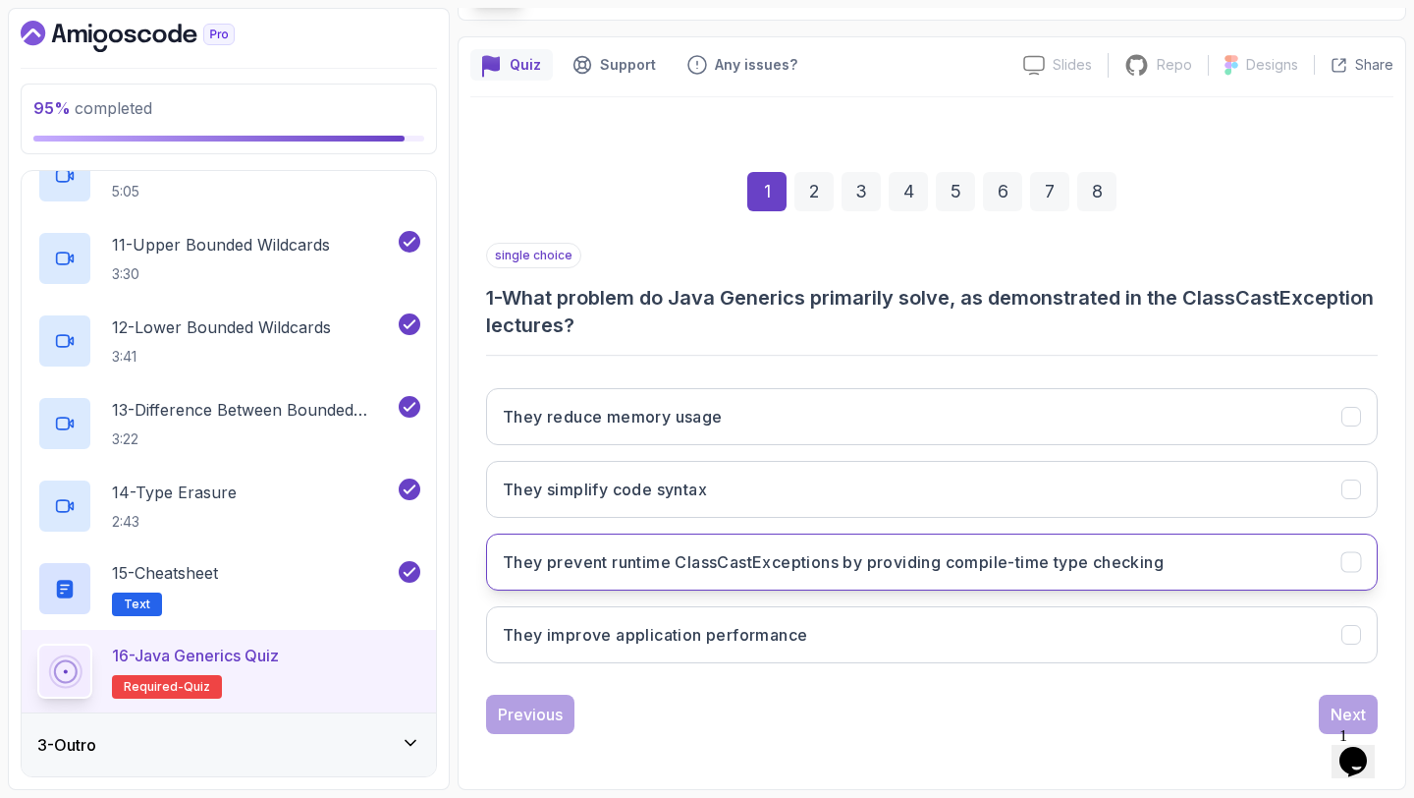
click at [790, 548] on button "They prevent runtime ClassCastExceptions by providing compile-time type checking" at bounding box center [932, 561] width 892 height 57
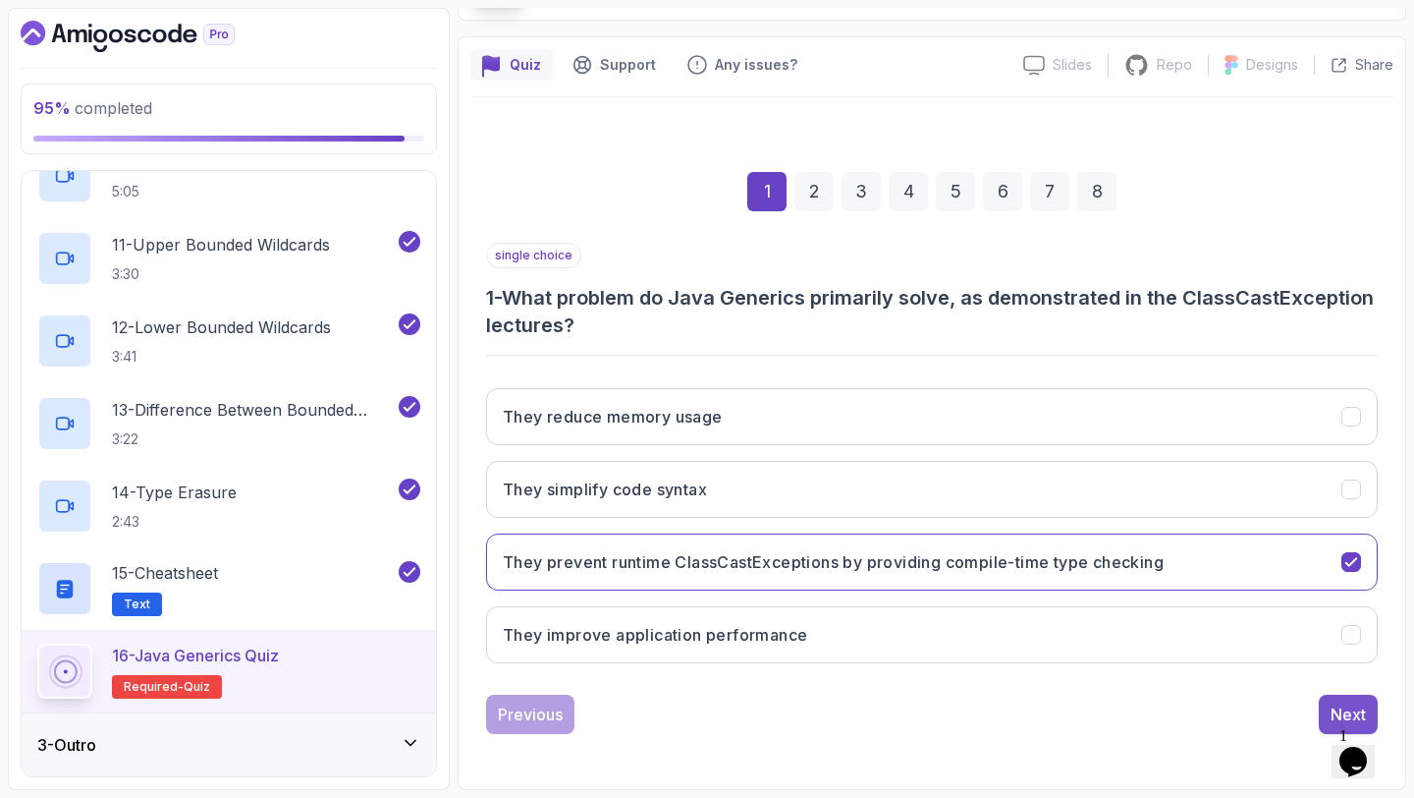
click at [1335, 707] on div "Next" at bounding box center [1348, 714] width 35 height 24
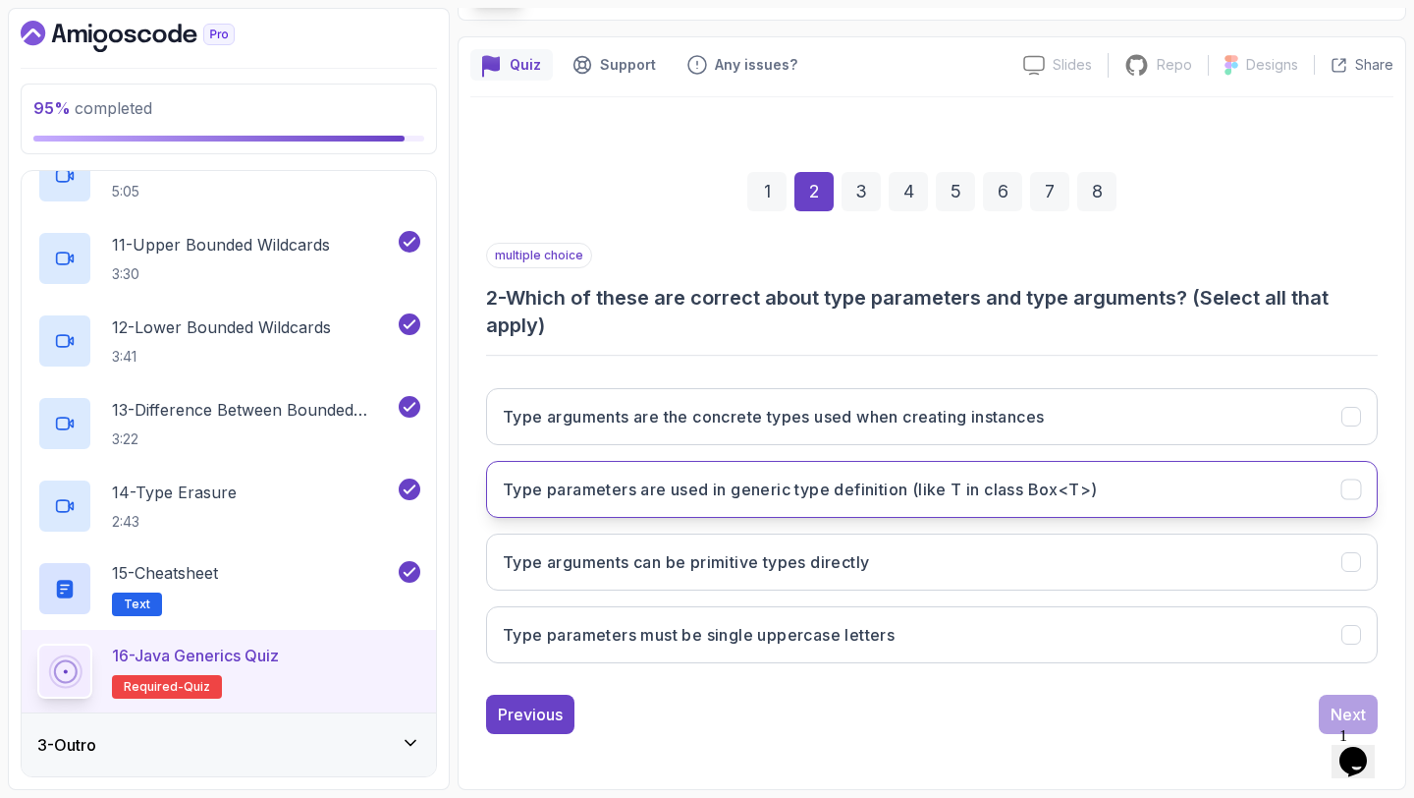
click at [955, 502] on button "Type parameters are used in generic type definition (like T in class Box<T>)" at bounding box center [932, 489] width 892 height 57
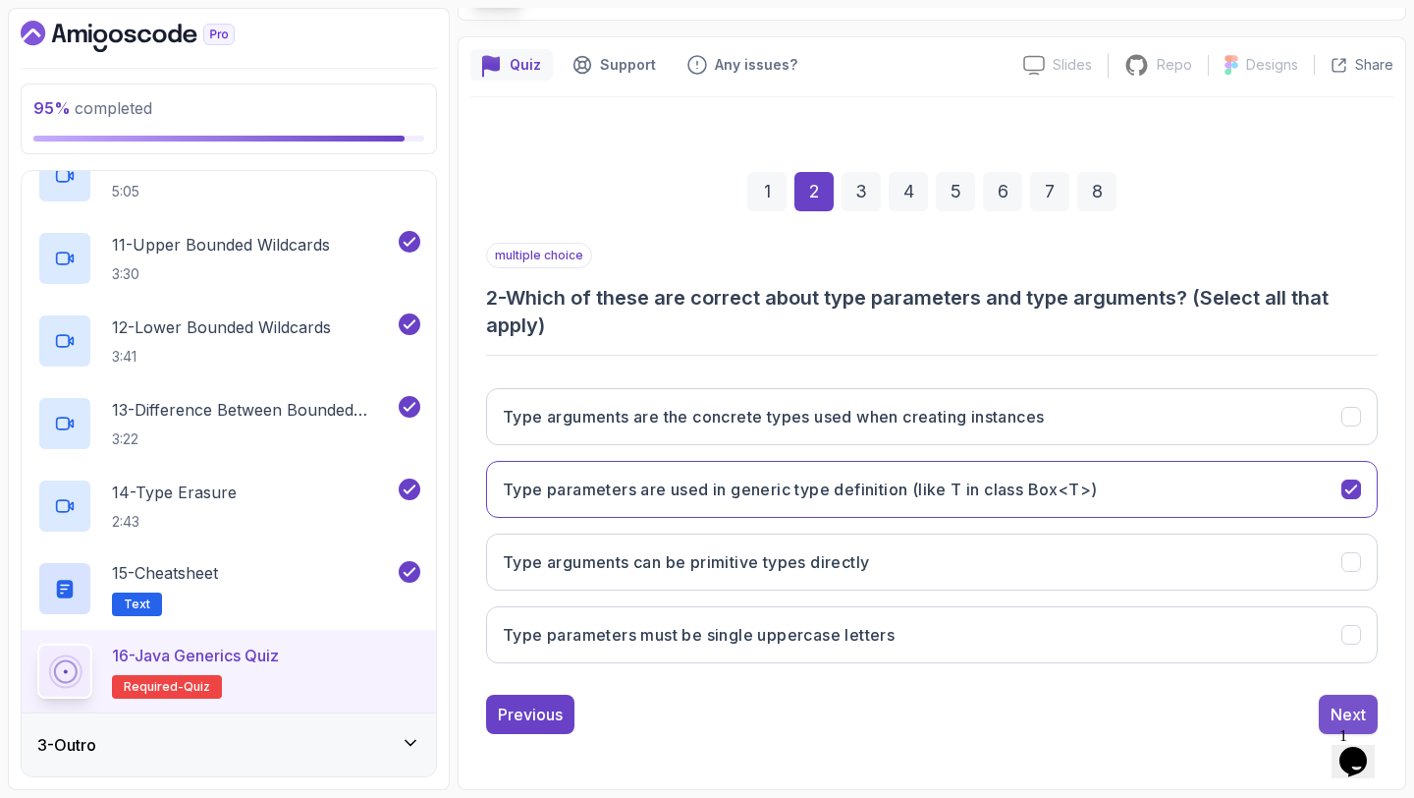
click at [1338, 698] on button "Next" at bounding box center [1348, 713] width 59 height 39
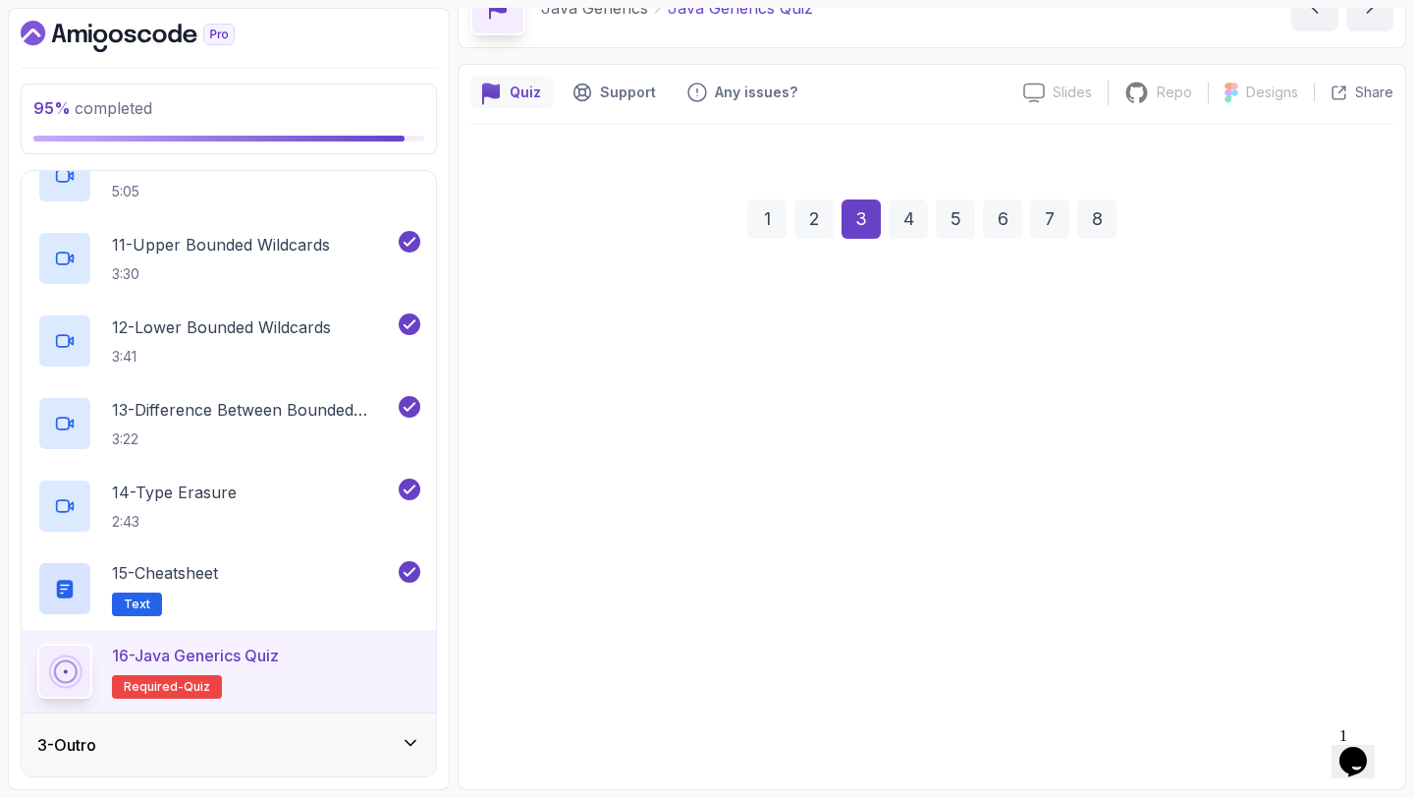
scroll to position [111, 0]
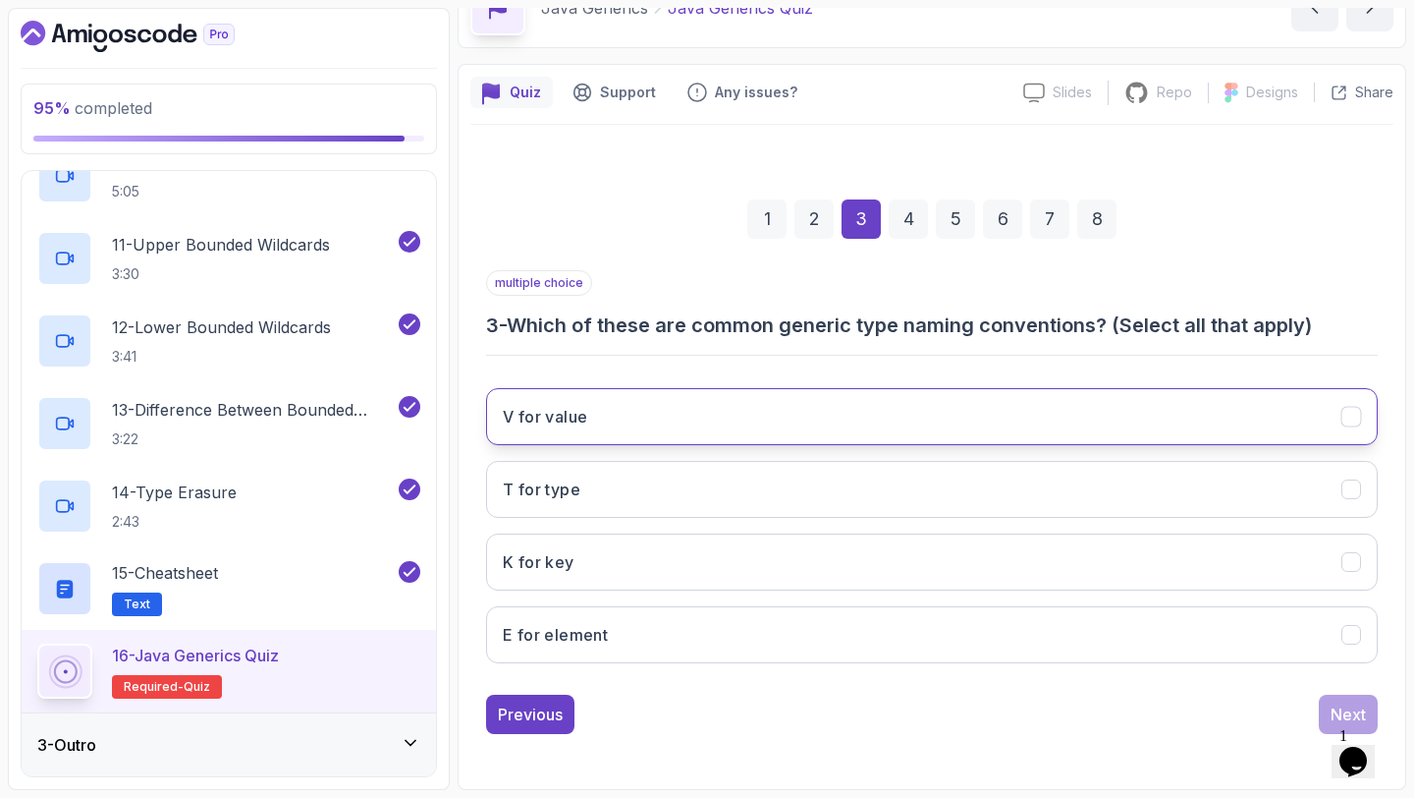
click at [676, 428] on button "V for value" at bounding box center [932, 416] width 892 height 57
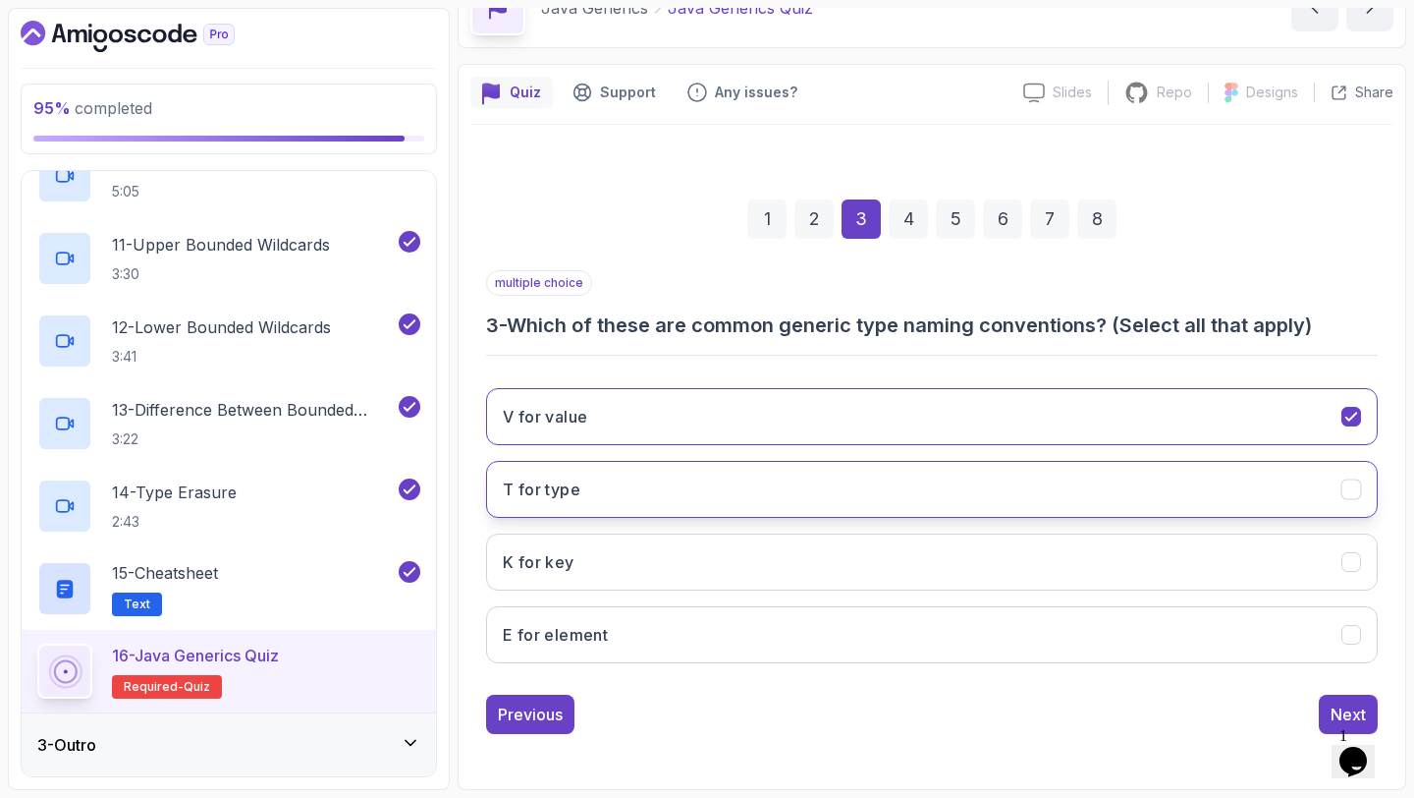
click at [652, 484] on button "T for type" at bounding box center [932, 489] width 892 height 57
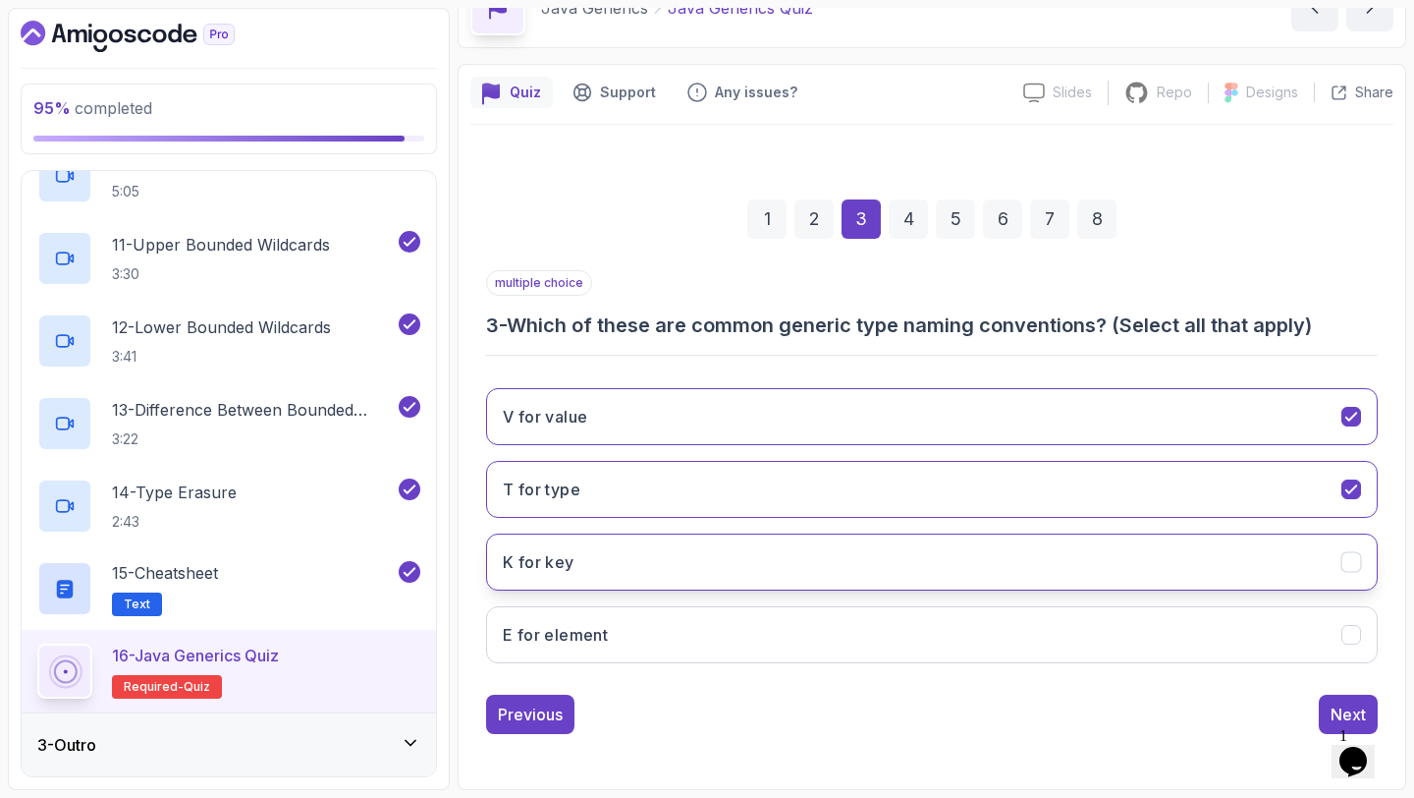
click at [626, 548] on button "K for key" at bounding box center [932, 561] width 892 height 57
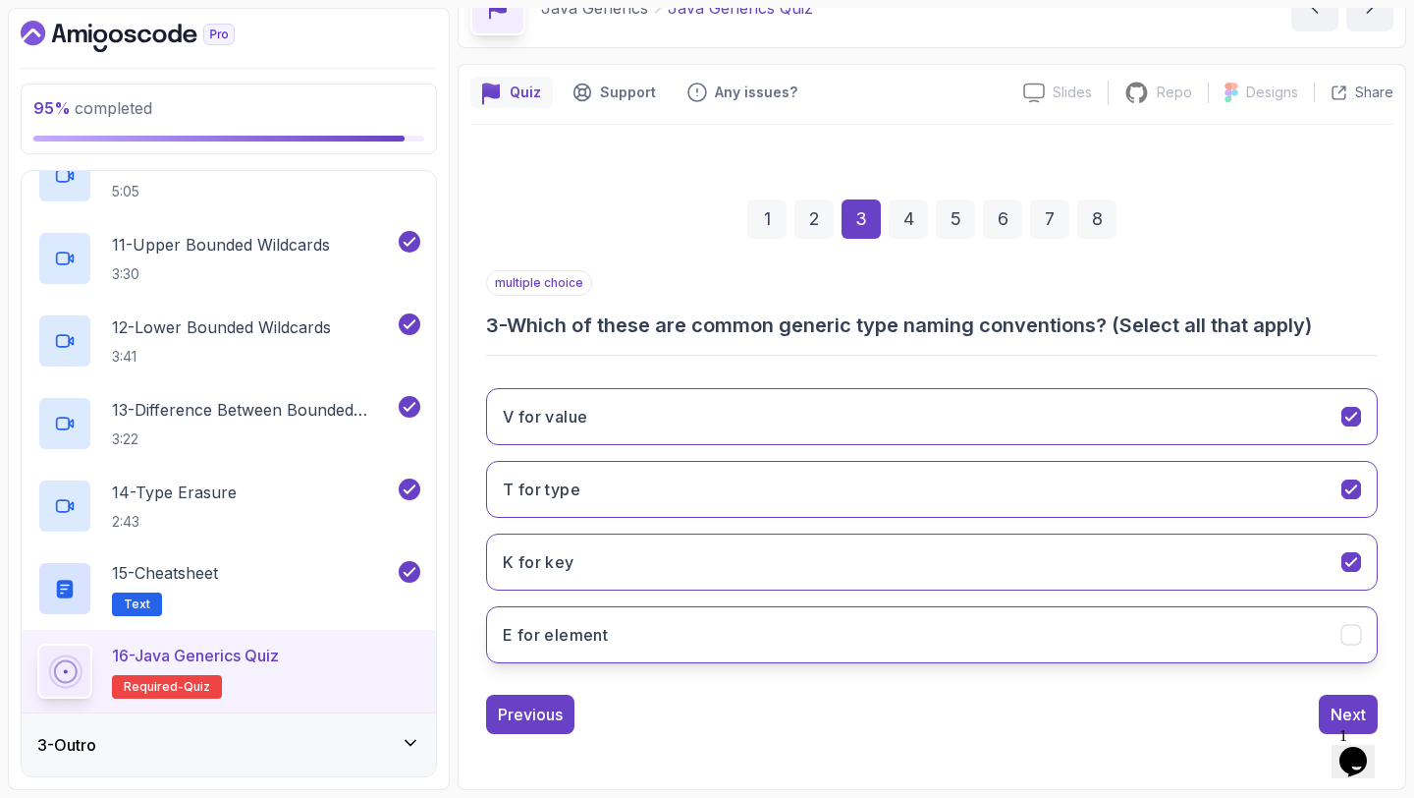
click at [607, 617] on button "E for element" at bounding box center [932, 634] width 892 height 57
click at [1332, 694] on button "Next" at bounding box center [1348, 713] width 59 height 39
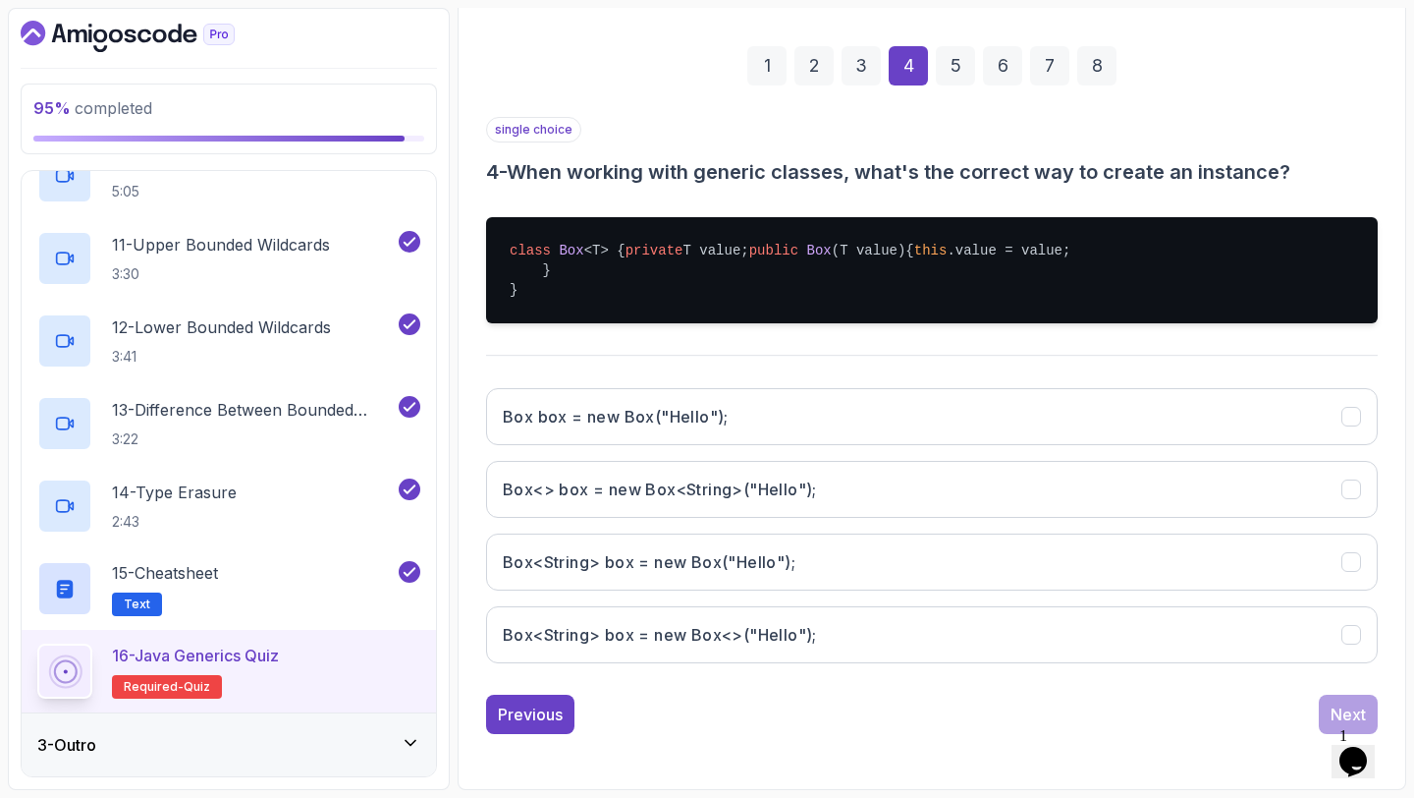
scroll to position [303, 0]
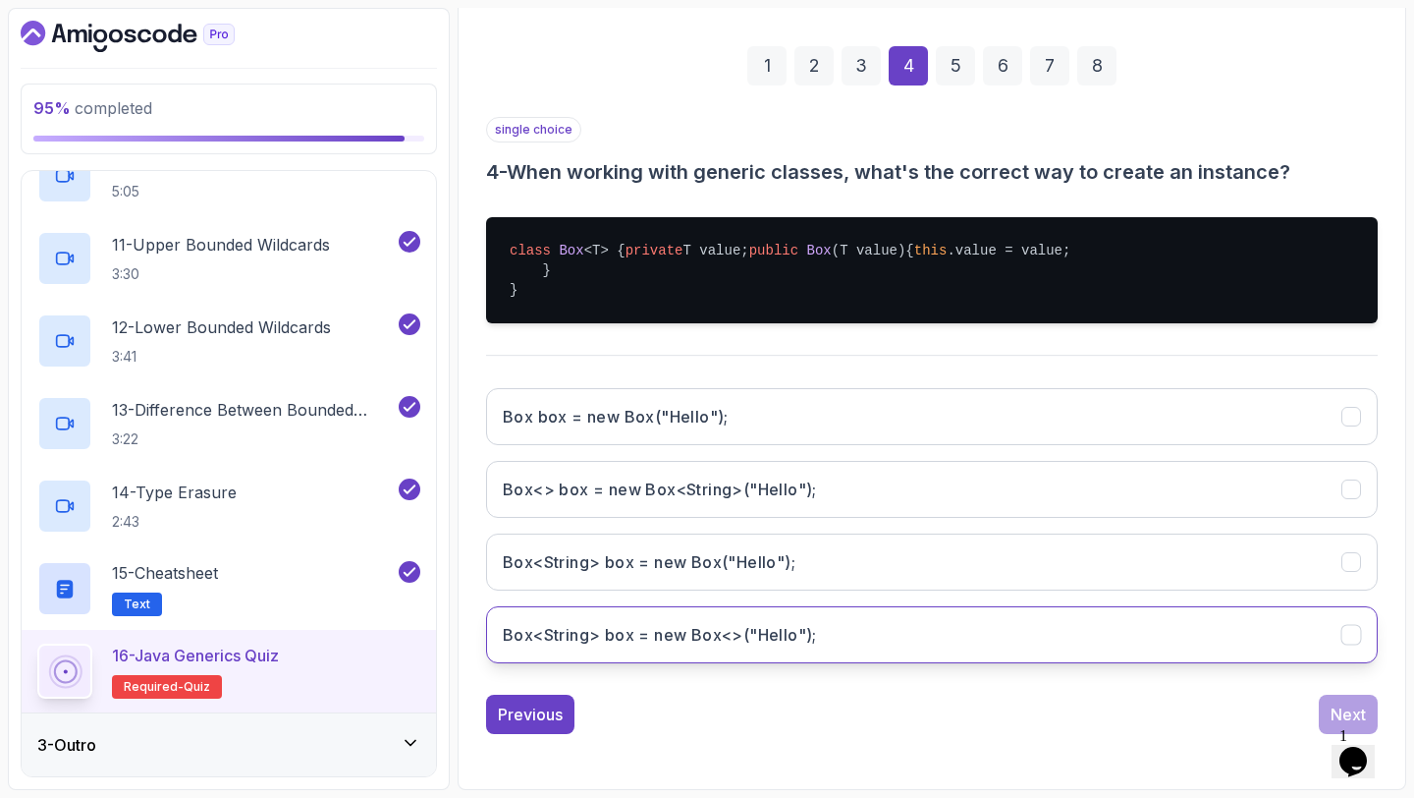
click at [798, 645] on h3 "Box<String> box = new Box<>("Hello");" at bounding box center [660, 635] width 314 height 24
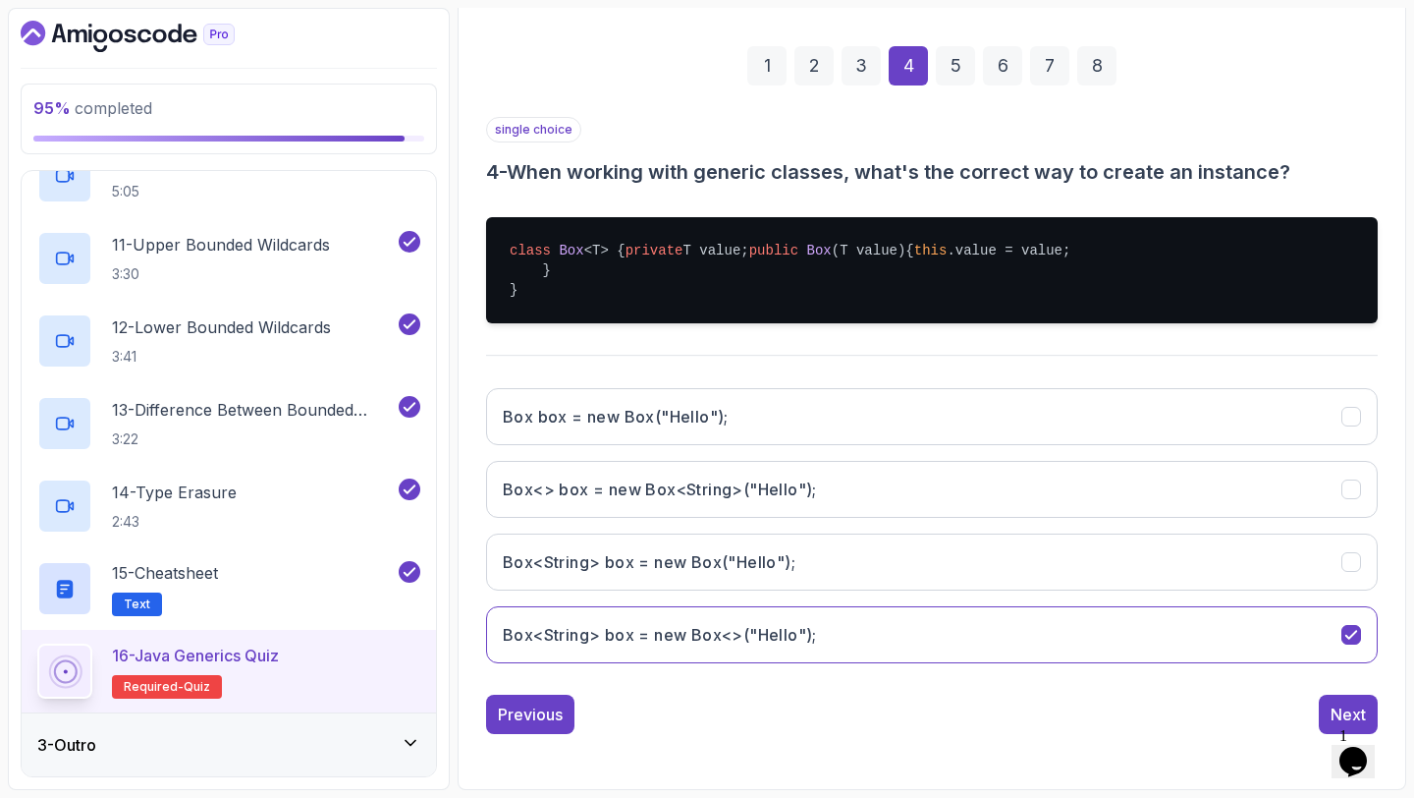
scroll to position [323, 0]
click at [1325, 701] on button "Next" at bounding box center [1348, 713] width 59 height 39
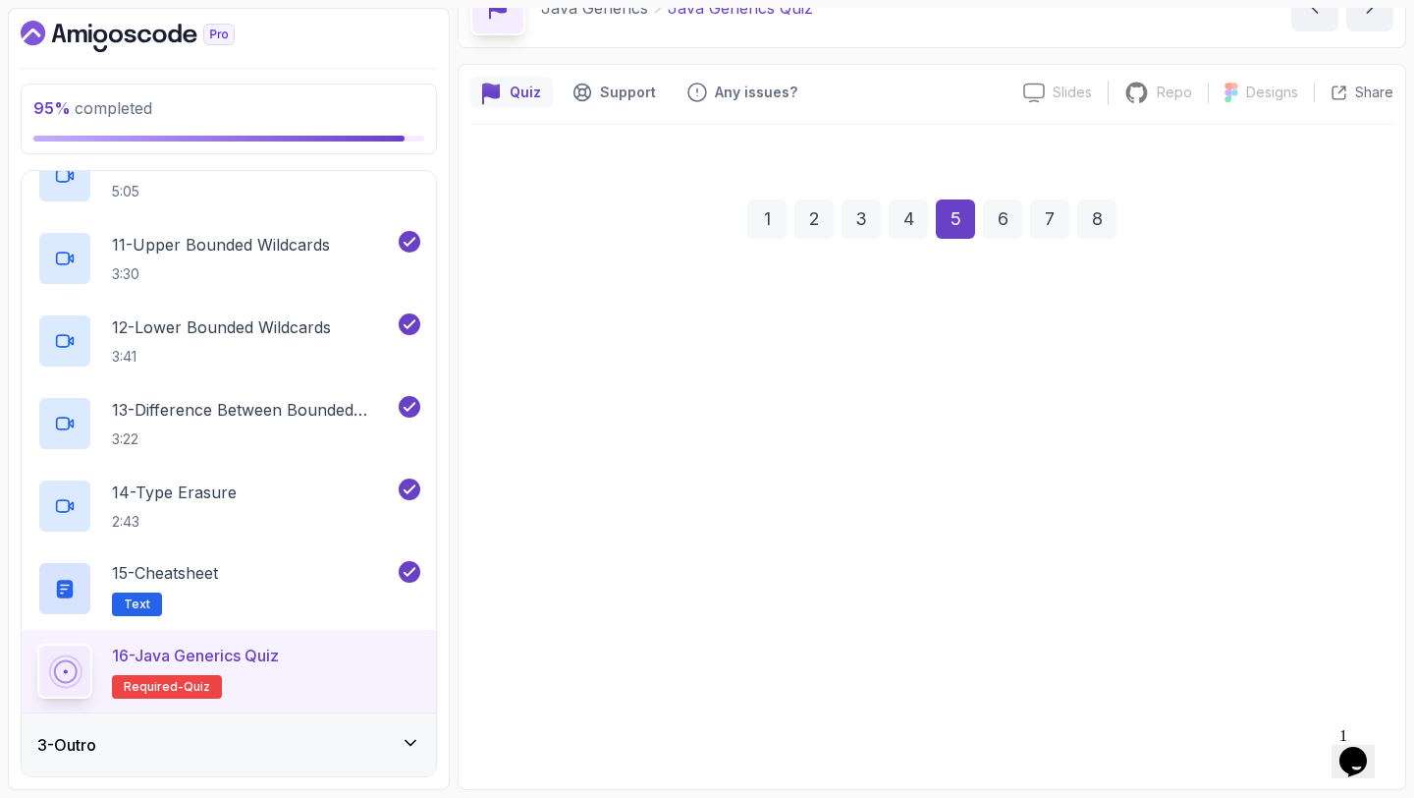
scroll to position [111, 0]
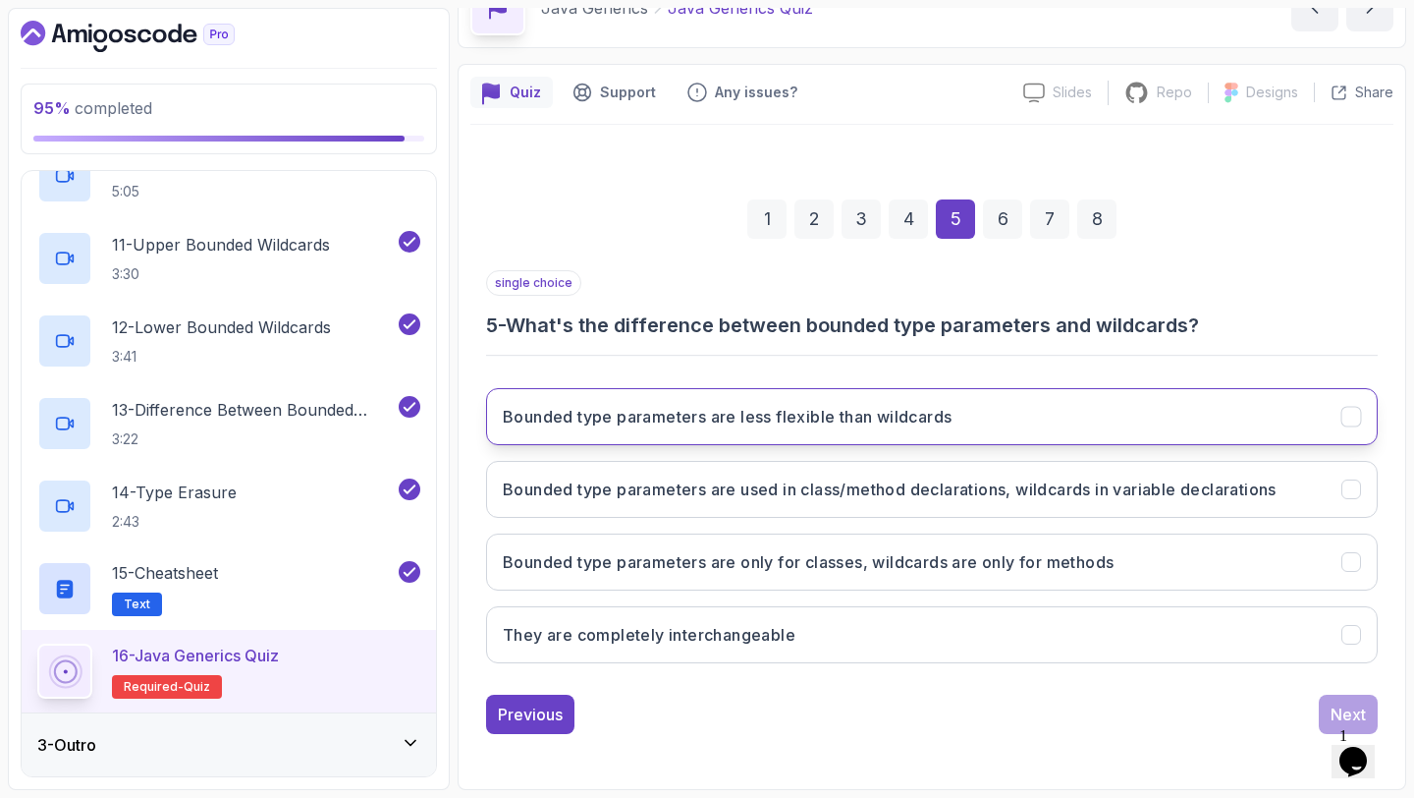
click at [1020, 403] on button "Bounded type parameters are less flexible than wildcards" at bounding box center [932, 416] width 892 height 57
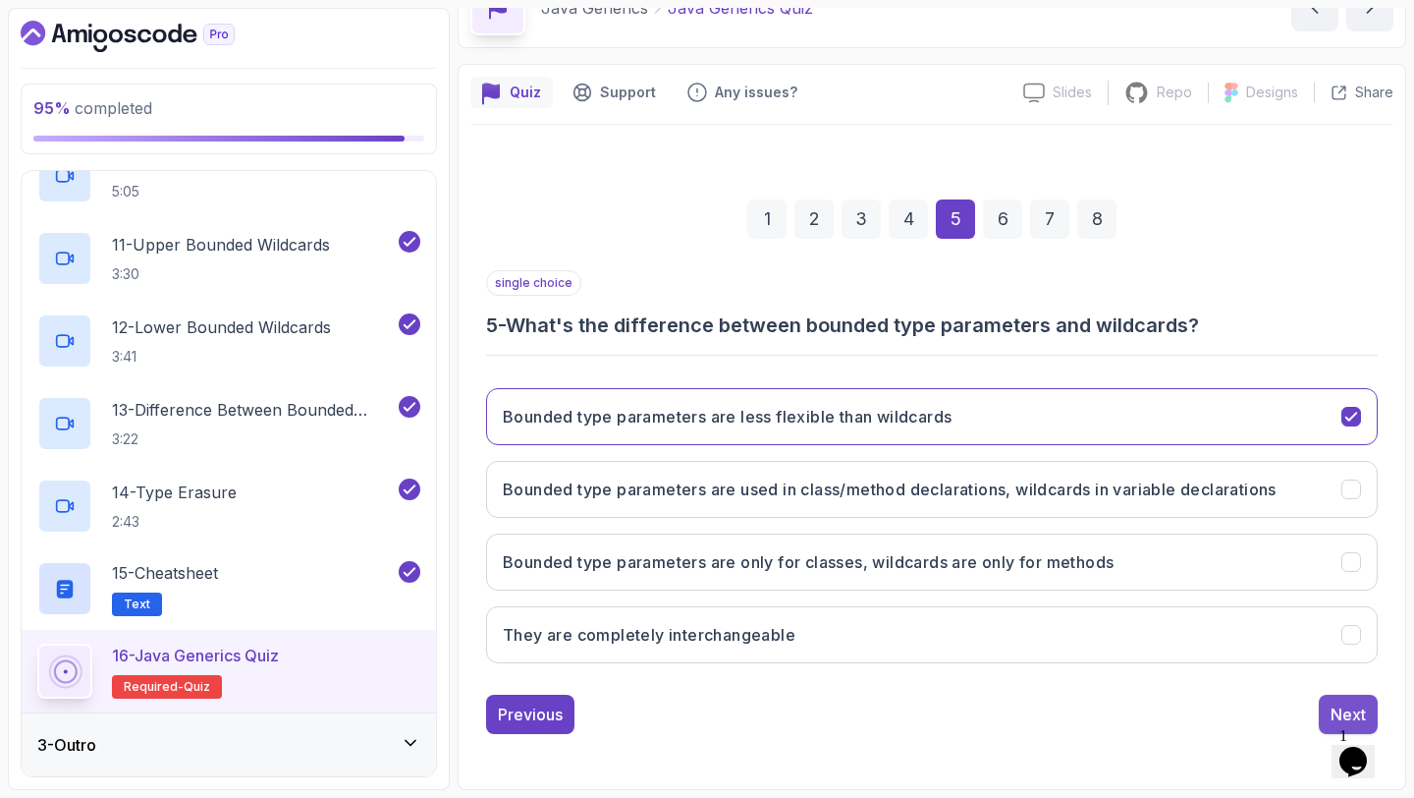
click at [1337, 703] on div "Next" at bounding box center [1348, 714] width 35 height 24
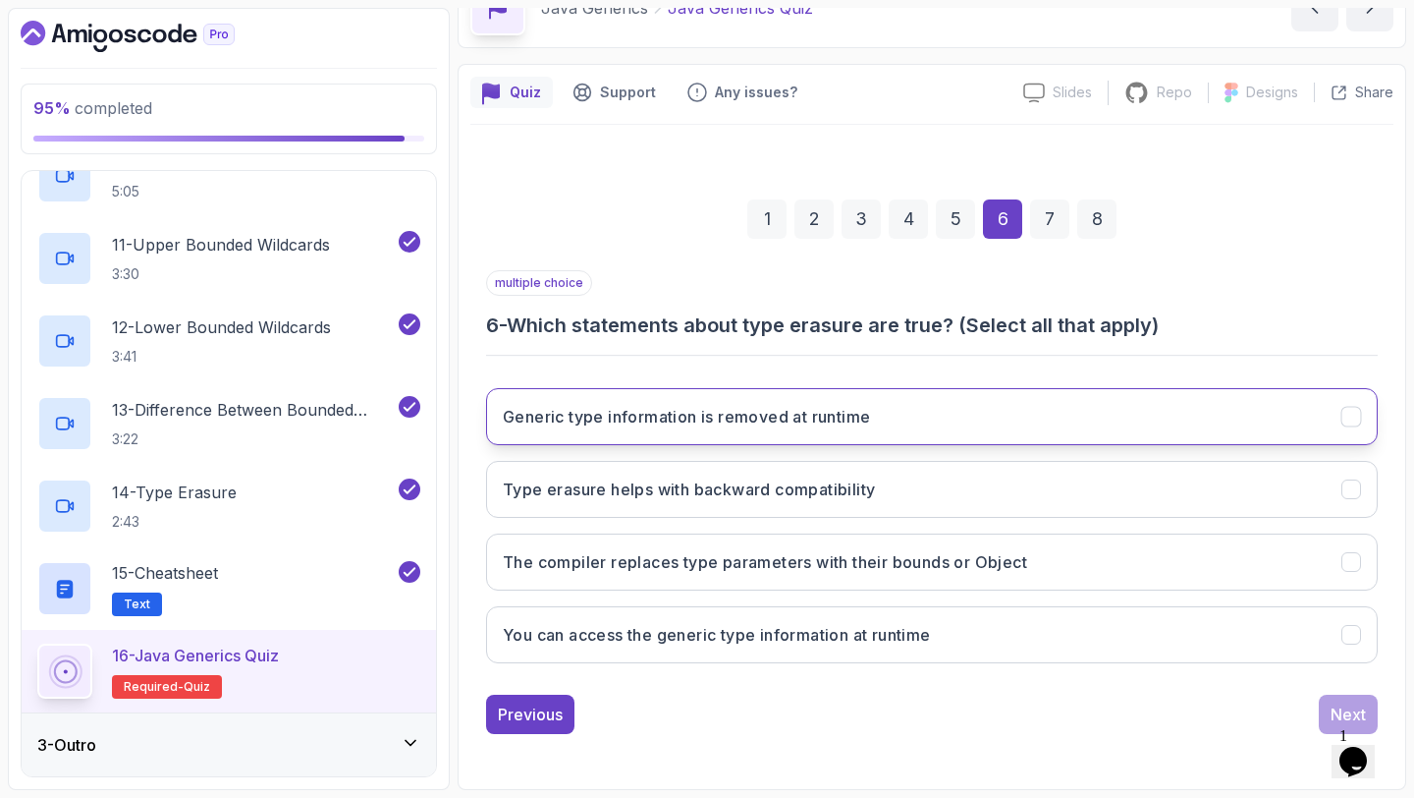
click at [930, 422] on button "Generic type information is removed at runtime" at bounding box center [932, 416] width 892 height 57
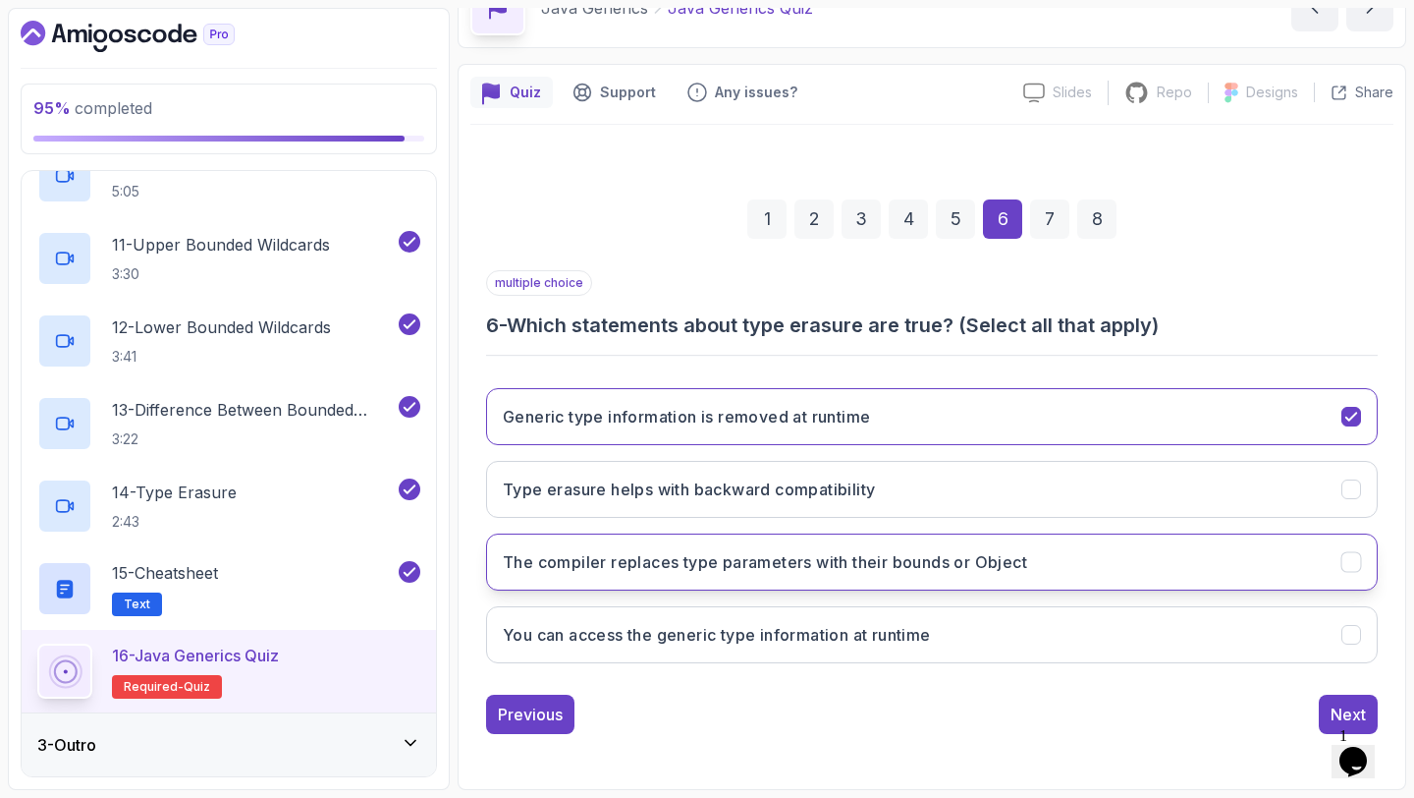
click at [874, 561] on h3 "The compiler replaces type parameters with their bounds or Object" at bounding box center [765, 562] width 524 height 24
click at [1335, 705] on div "Next" at bounding box center [1348, 714] width 35 height 24
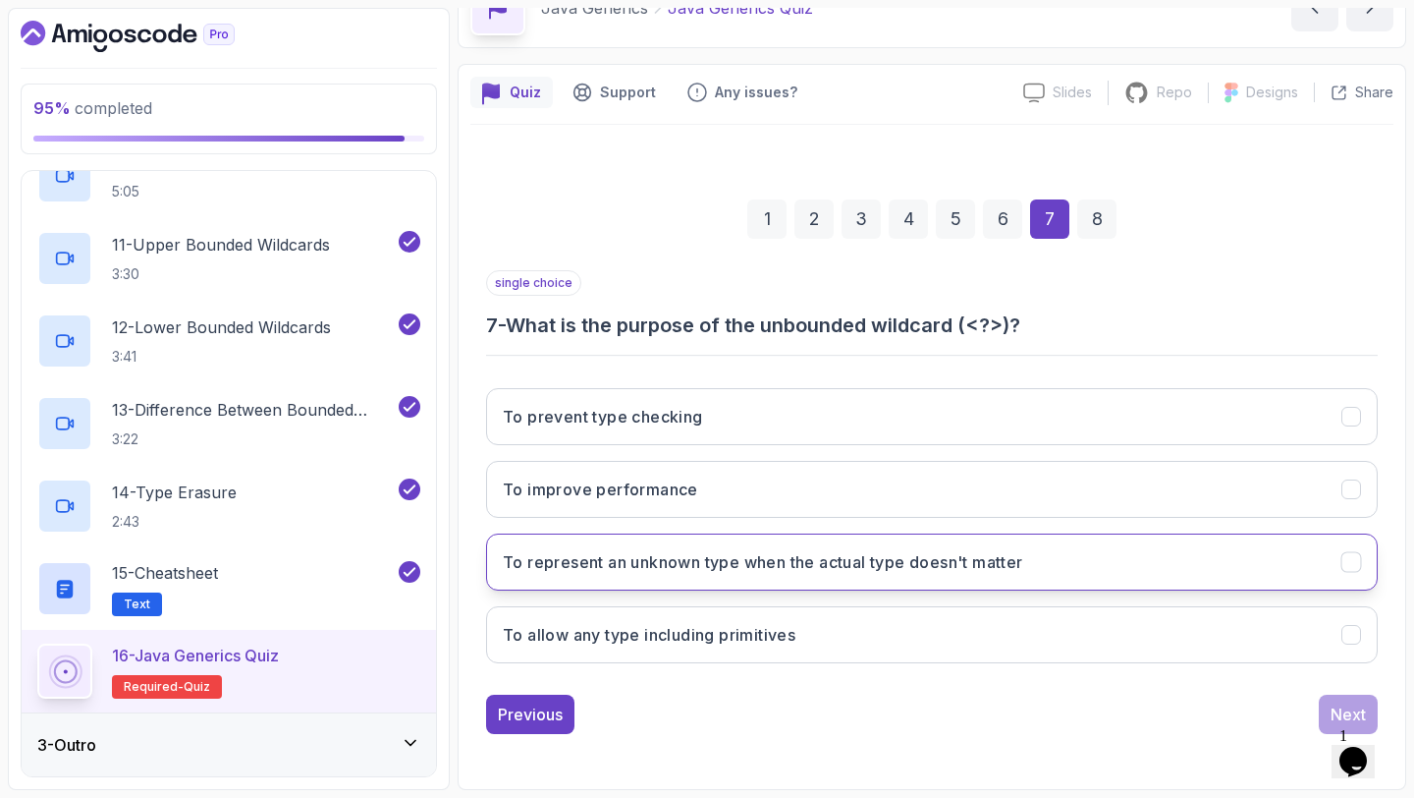
click at [980, 557] on h3 "To represent an unknown type when the actual type doesn't matter" at bounding box center [763, 562] width 521 height 24
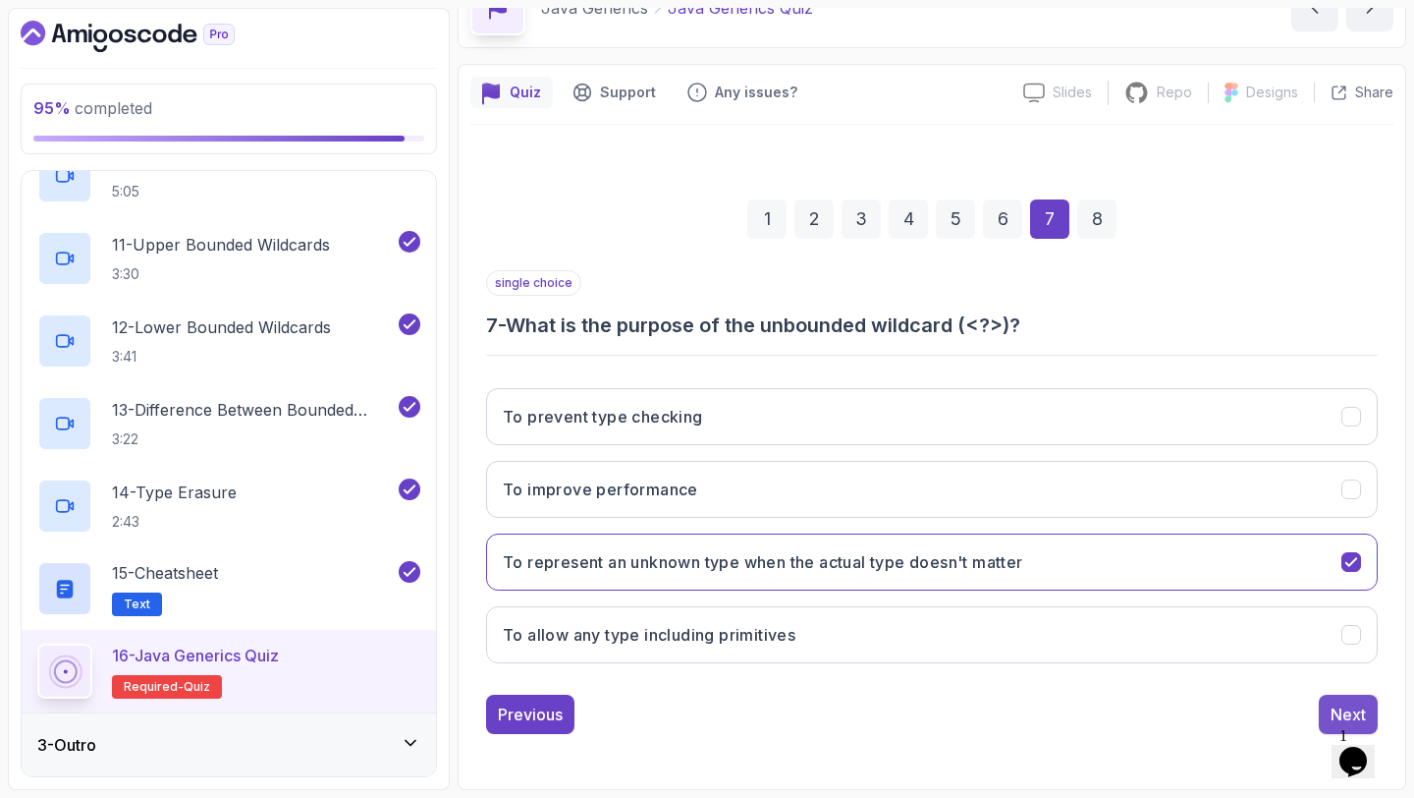
click at [1326, 712] on button "Next" at bounding box center [1348, 713] width 59 height 39
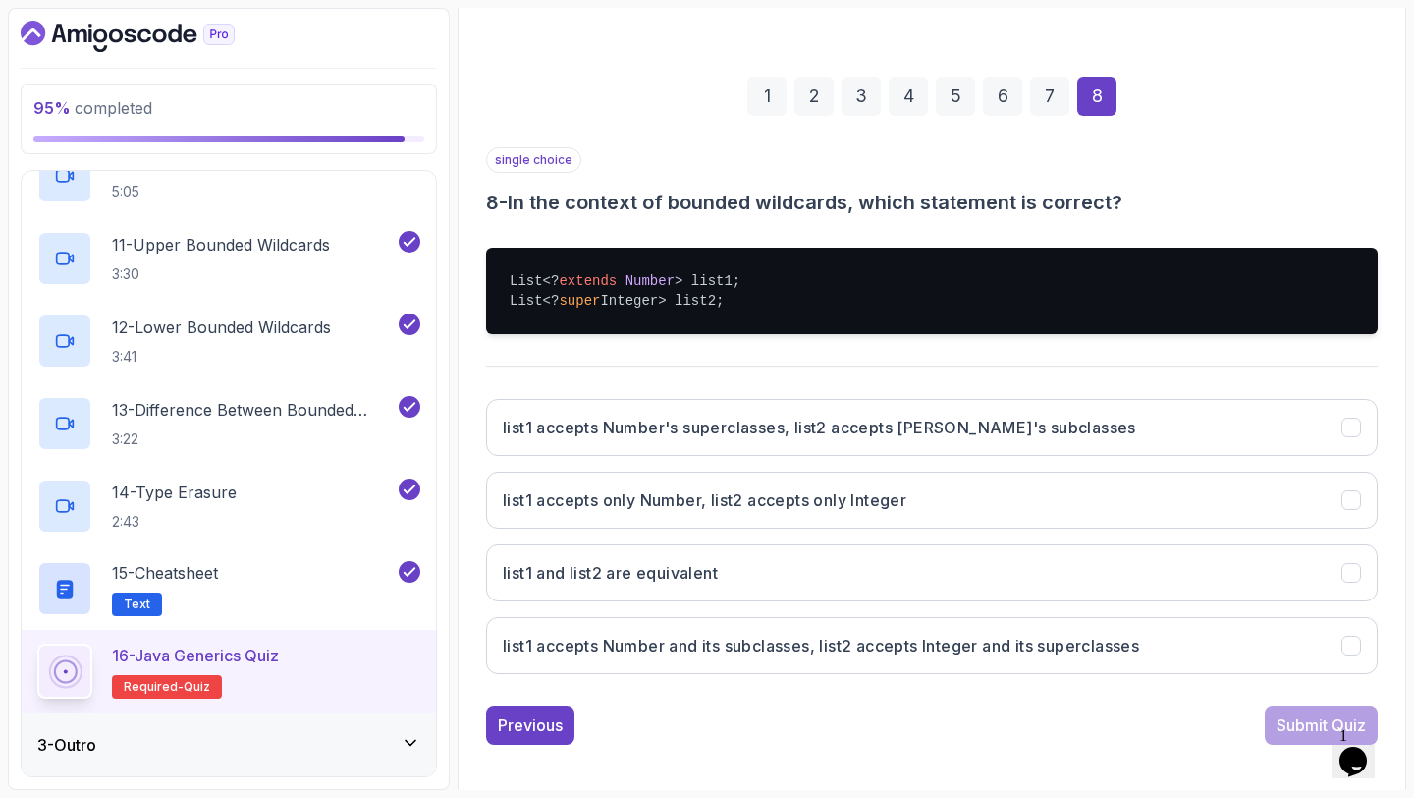
scroll to position [245, 0]
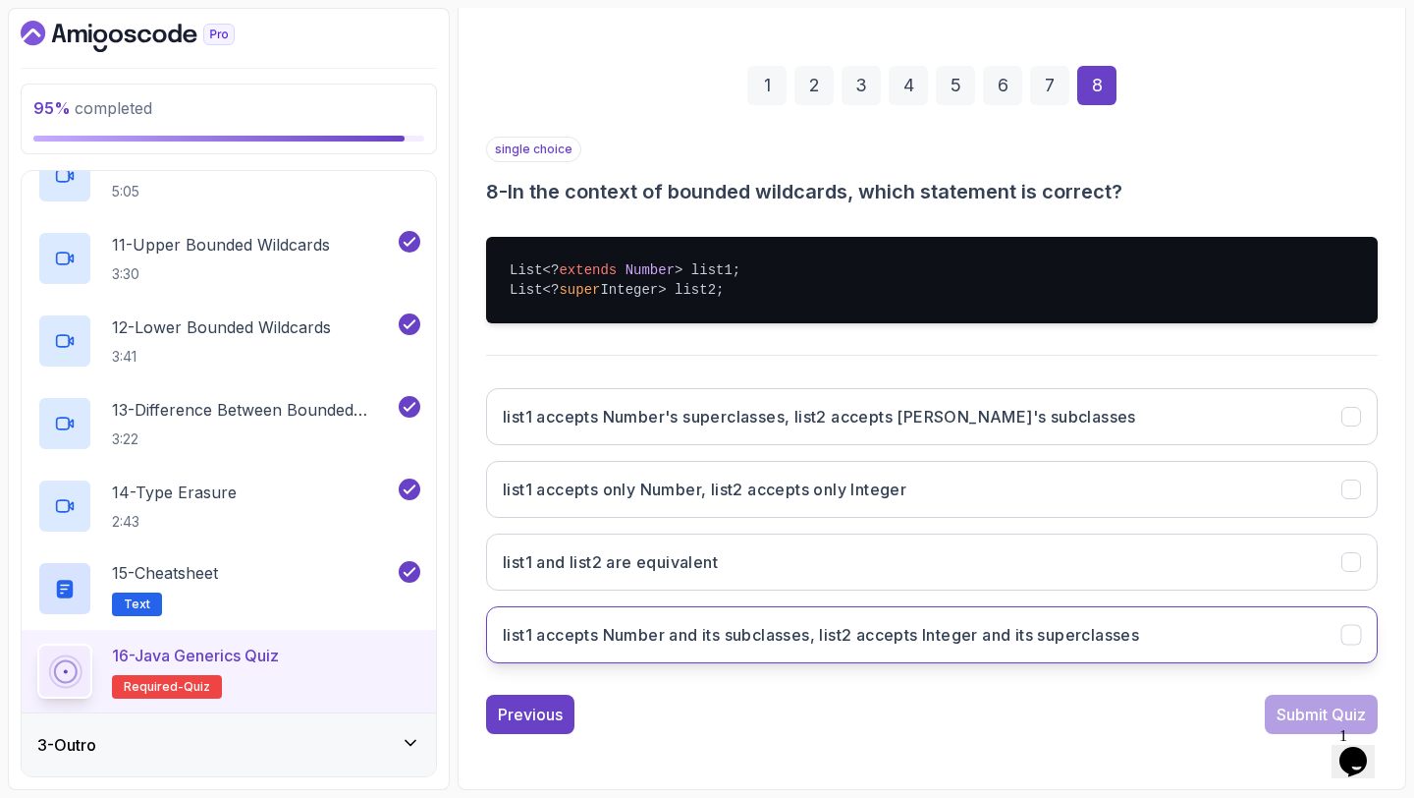
click at [748, 625] on h3 "list1 accepts Number and its subclasses, list2 accepts Integer and its supercla…" at bounding box center [821, 635] width 636 height 24
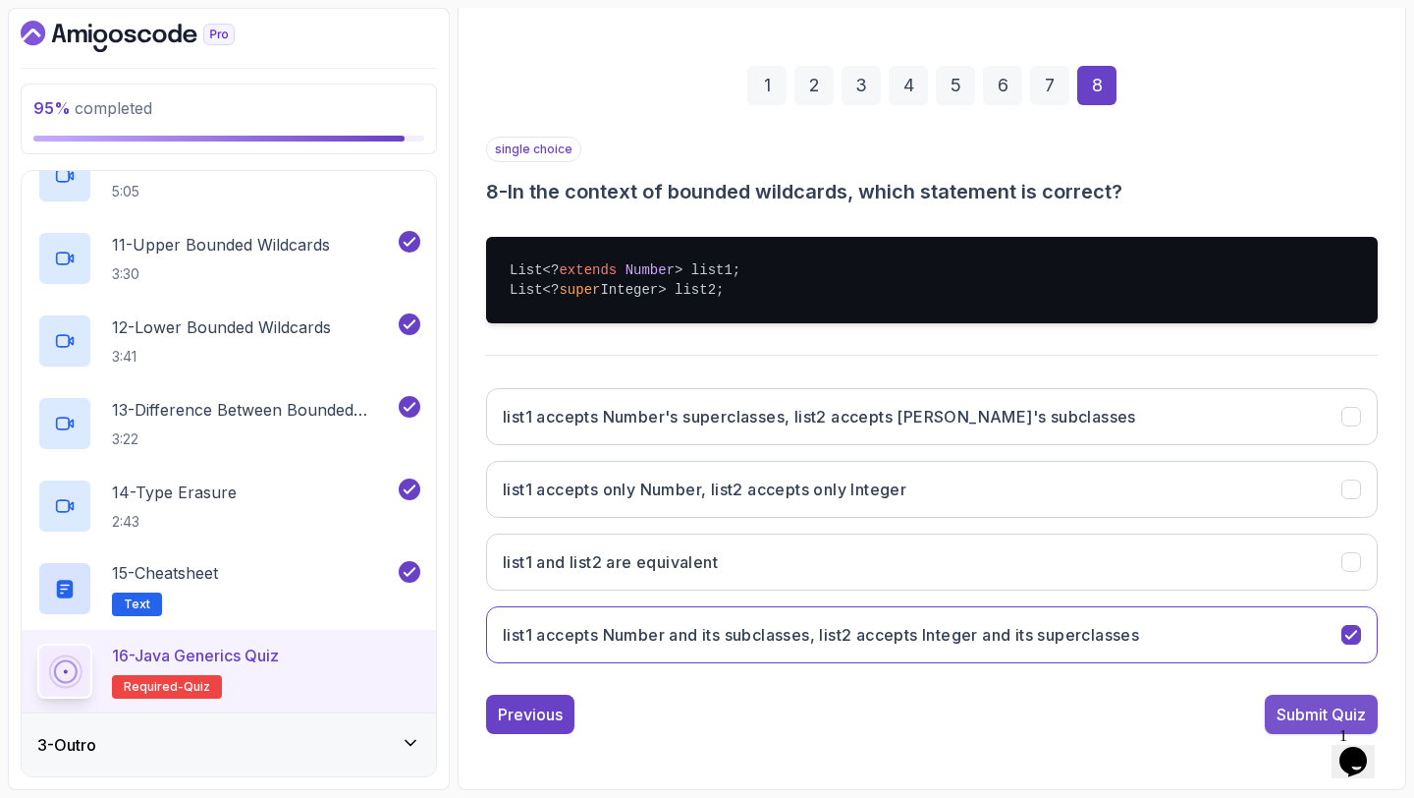
click at [1295, 701] on button "Submit Quiz" at bounding box center [1321, 713] width 113 height 39
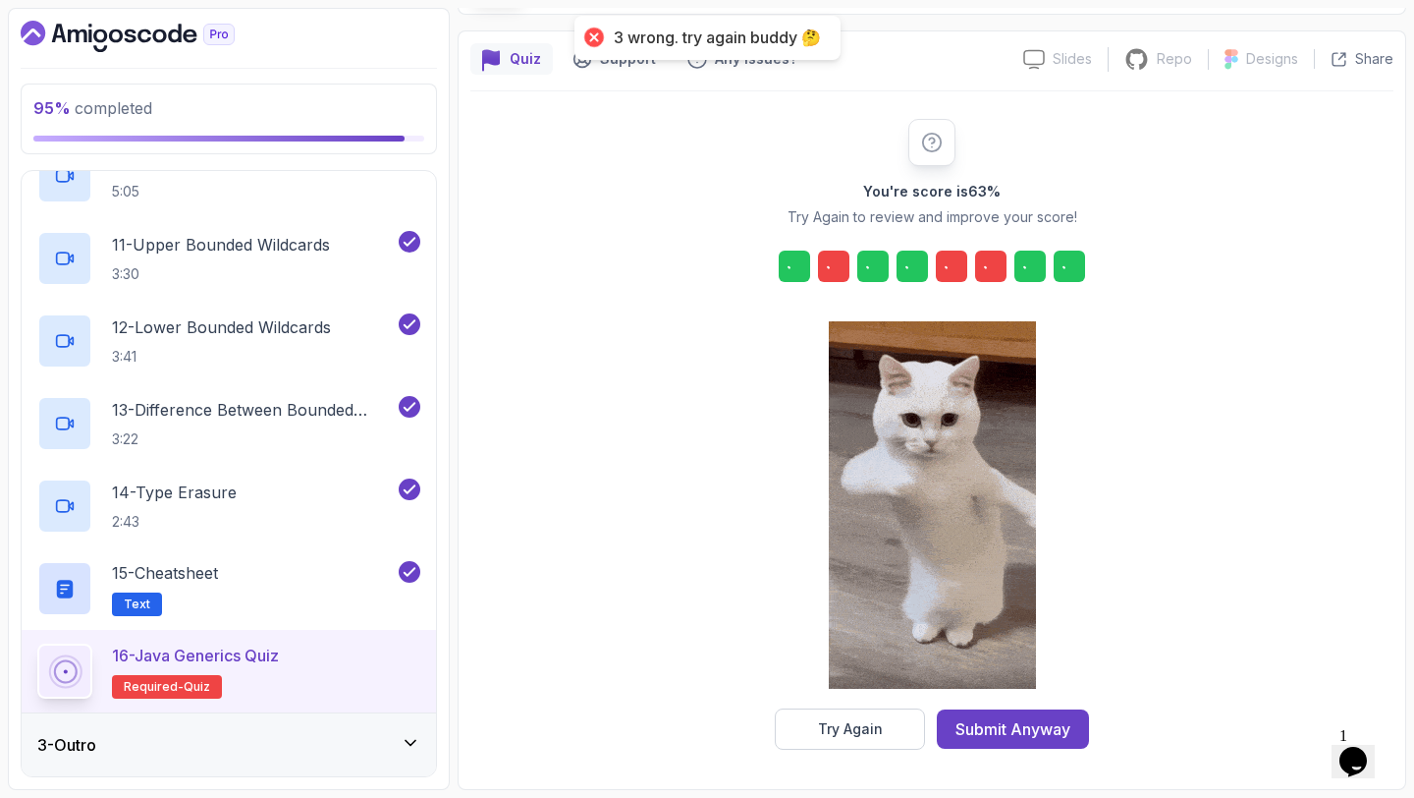
scroll to position [144, 0]
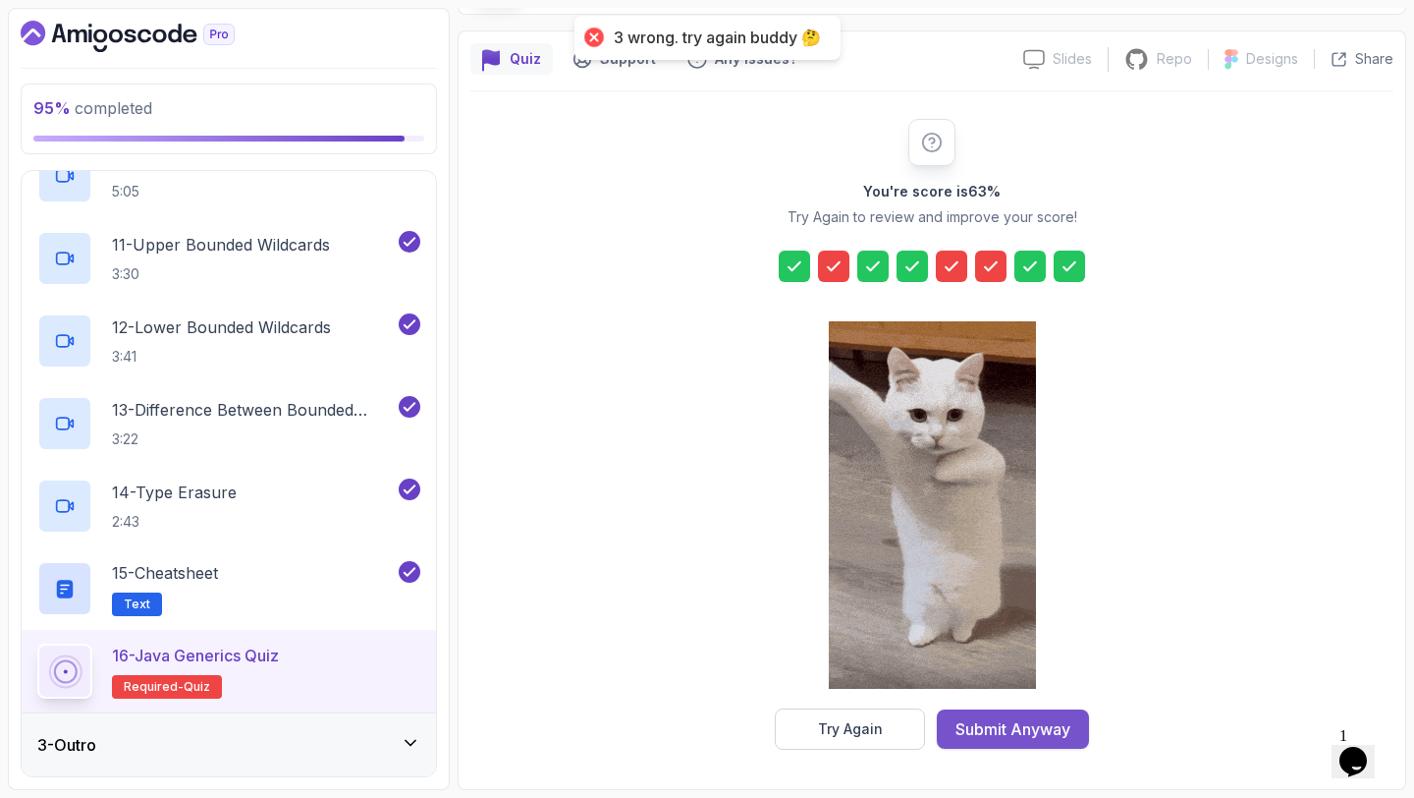
click at [1010, 721] on div "Submit Anyway" at bounding box center [1013, 729] width 115 height 24
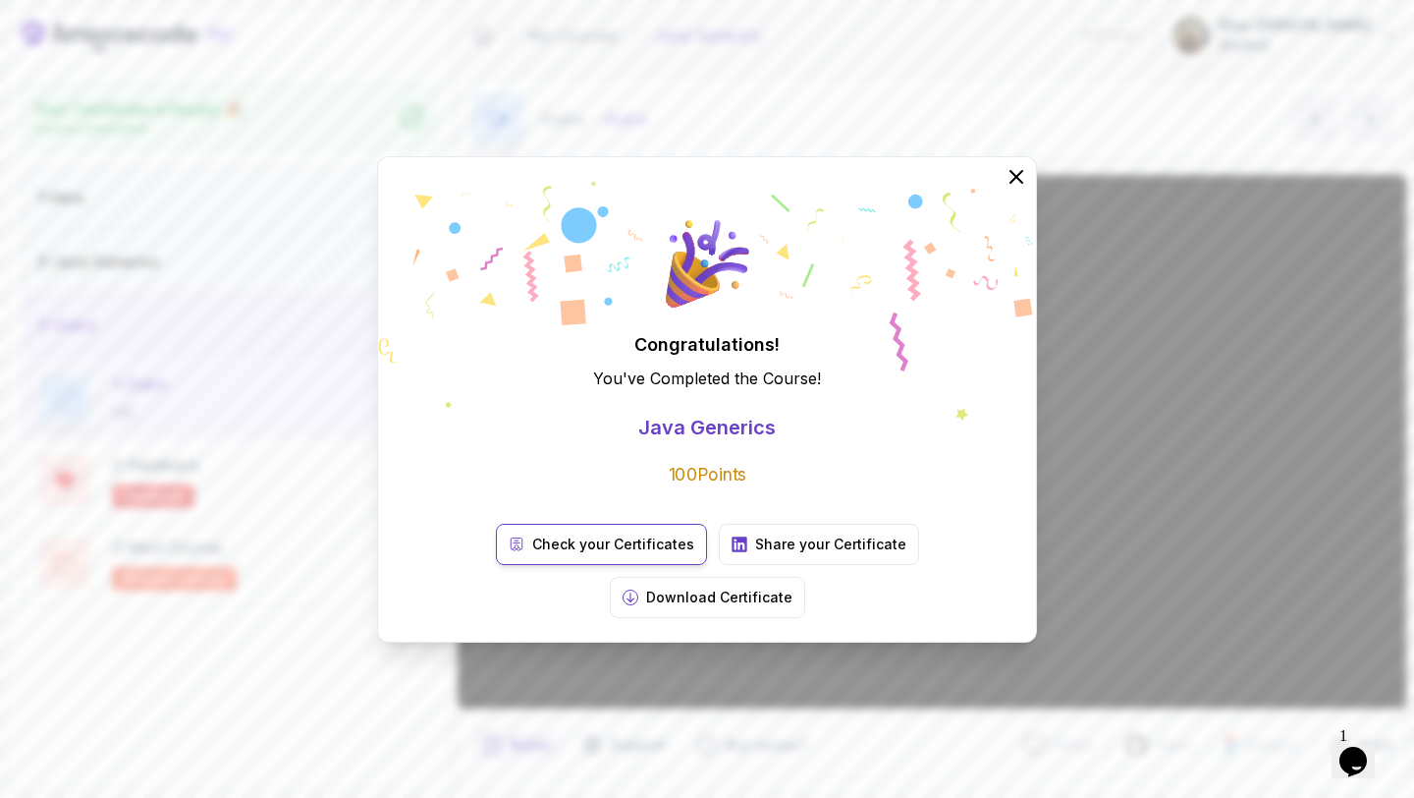
click at [563, 554] on p "Check your Certificates" at bounding box center [613, 544] width 162 height 20
click at [1021, 189] on icon at bounding box center [1017, 176] width 26 height 26
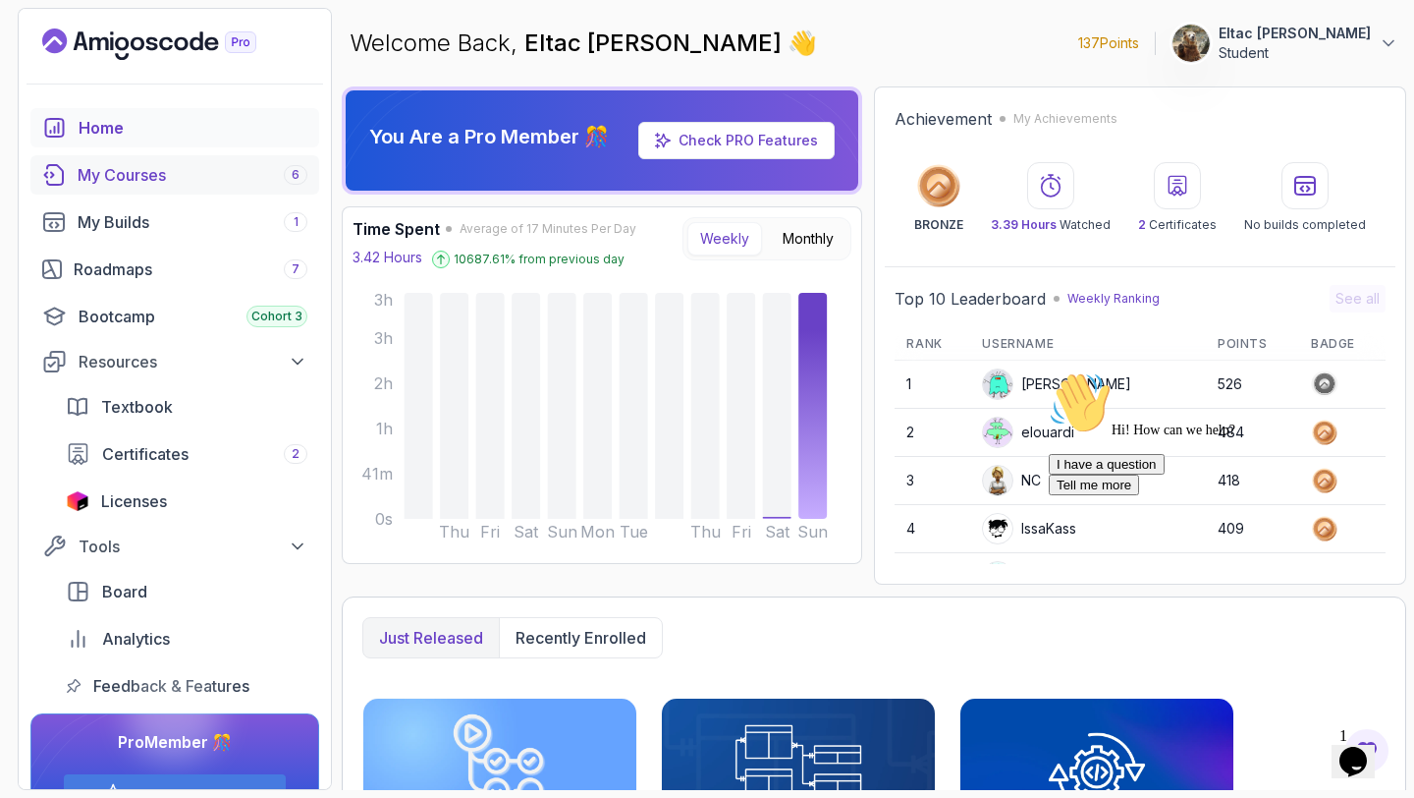
click at [223, 166] on div "My Courses 6" at bounding box center [193, 175] width 230 height 24
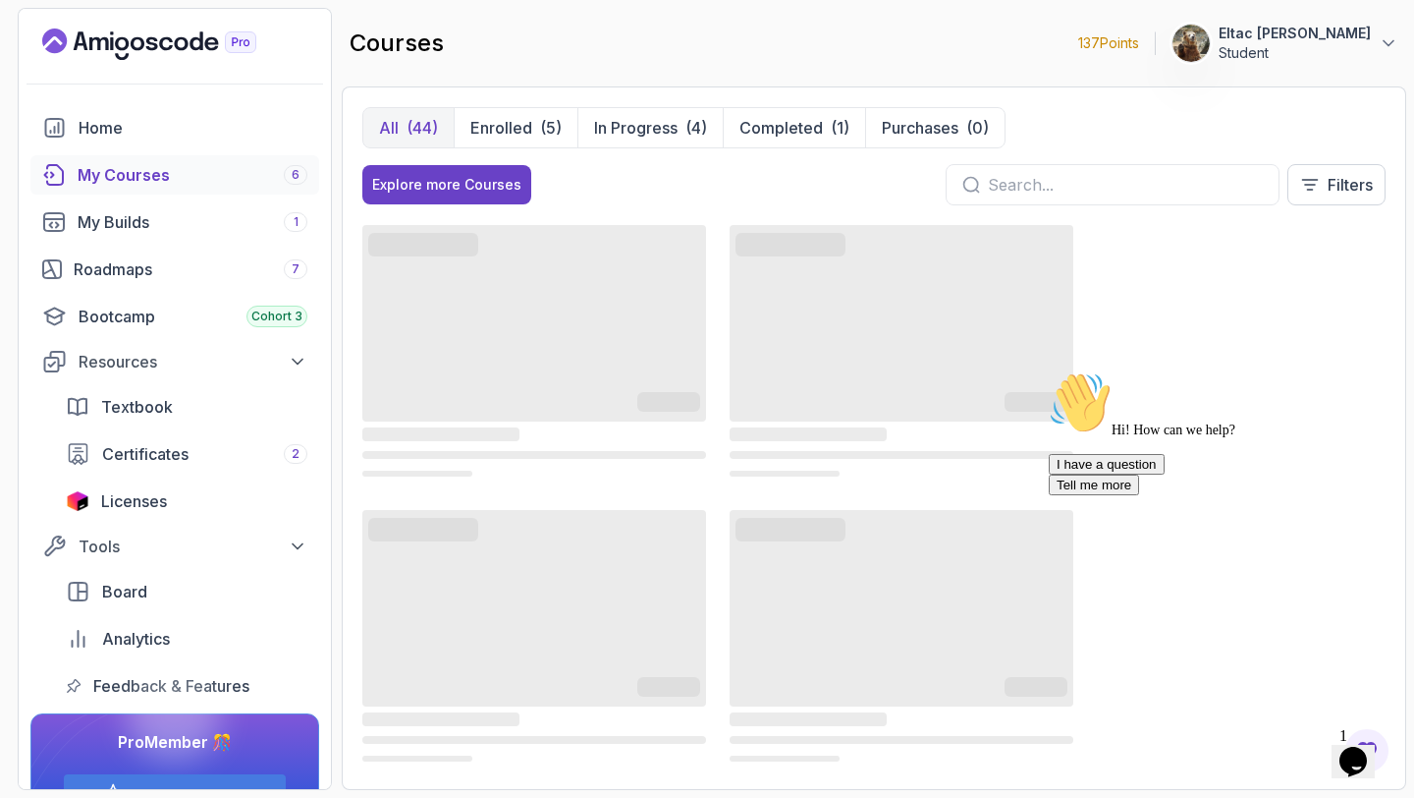
click at [1049, 371] on icon "Chat attention grabber" at bounding box center [1049, 371] width 0 height 0
